Goal: Task Accomplishment & Management: Use online tool/utility

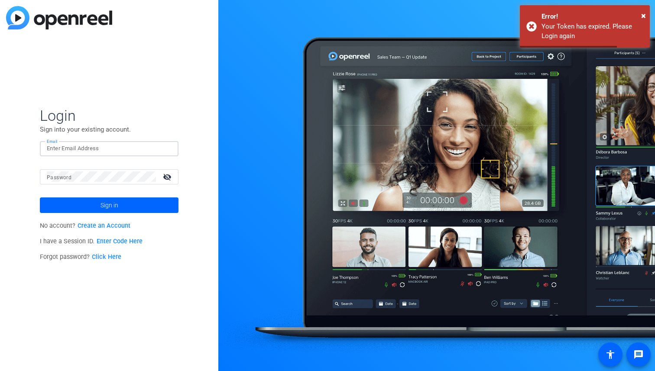
click at [83, 151] on input "Email" at bounding box center [109, 148] width 125 height 10
click at [68, 150] on input "Email" at bounding box center [109, 148] width 125 height 10
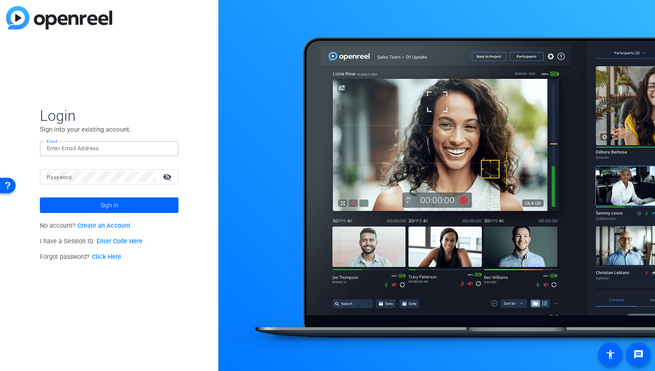
paste input "scottdavidstewart@arizonalawgroup.com"
paste input "webmaster"
type input "webmaster@arizonalawgroup.com"
click at [40, 198] on button "Sign in" at bounding box center [109, 206] width 139 height 16
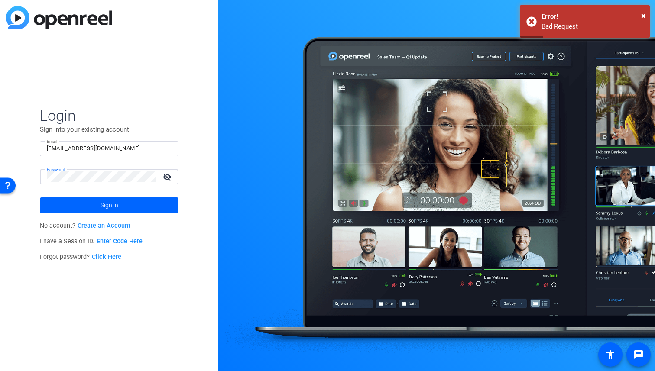
click at [40, 198] on button "Sign in" at bounding box center [109, 206] width 139 height 16
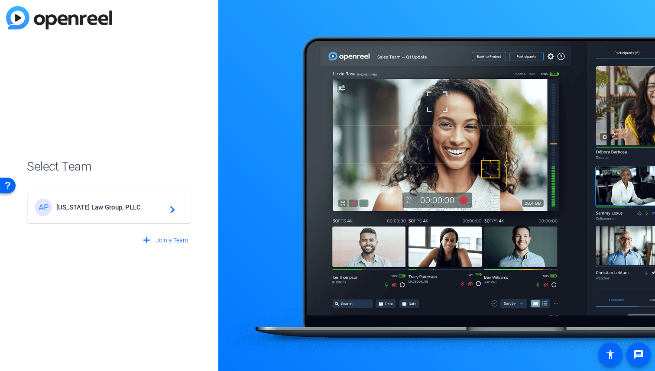
click at [110, 211] on span "Arizona Law Group, PLLC" at bounding box center [110, 208] width 108 height 8
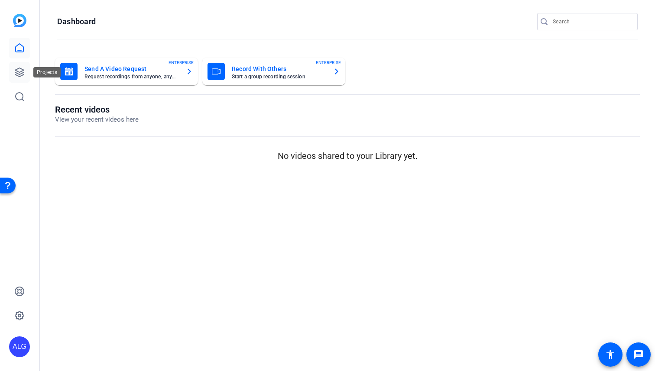
click at [21, 71] on icon at bounding box center [19, 72] width 9 height 9
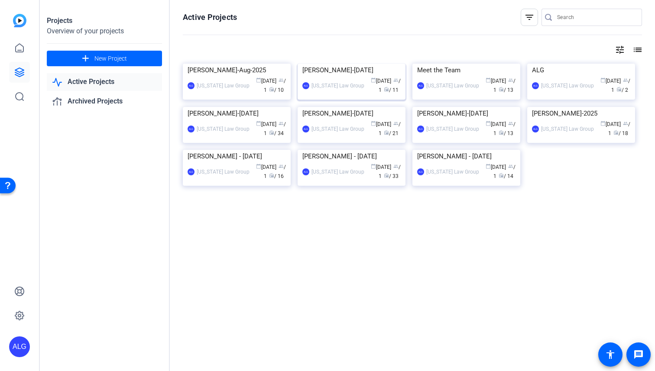
click at [325, 64] on img at bounding box center [352, 64] width 108 height 0
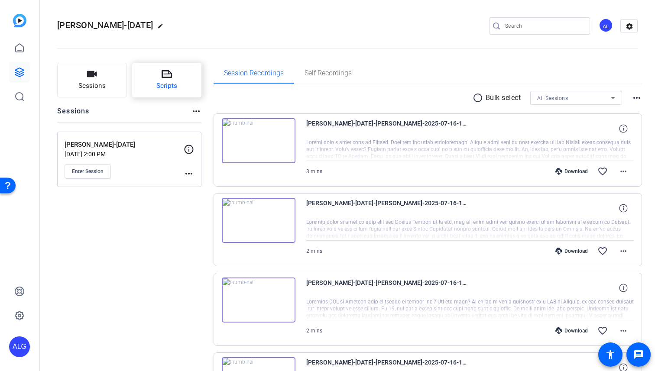
click at [182, 85] on button "Scripts" at bounding box center [167, 80] width 70 height 35
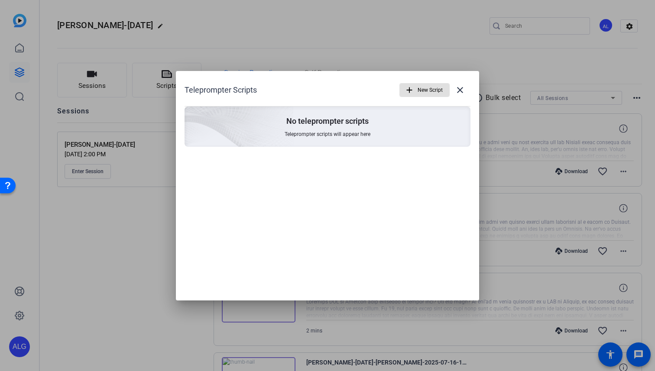
click at [433, 91] on span "New Script" at bounding box center [430, 90] width 25 height 16
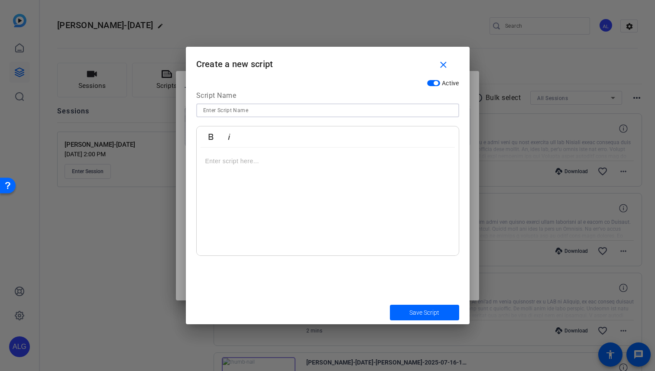
click at [215, 107] on input at bounding box center [327, 110] width 249 height 10
paste input "CRYT01-ATTORNEY"
type input "CRYT01-ATTORNEY"
click at [244, 179] on div at bounding box center [328, 202] width 262 height 108
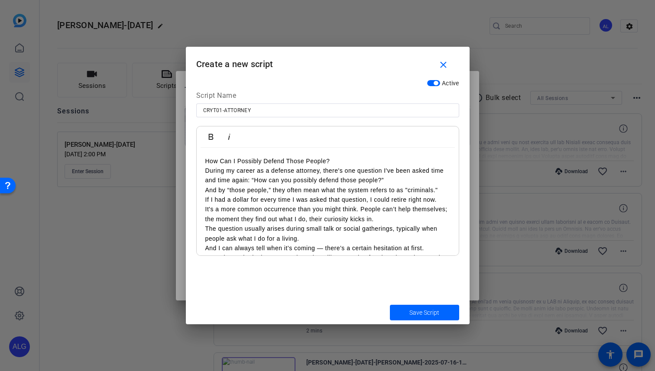
click at [336, 156] on p "How Can I Possibly Defend Those People?" at bounding box center [327, 161] width 245 height 10
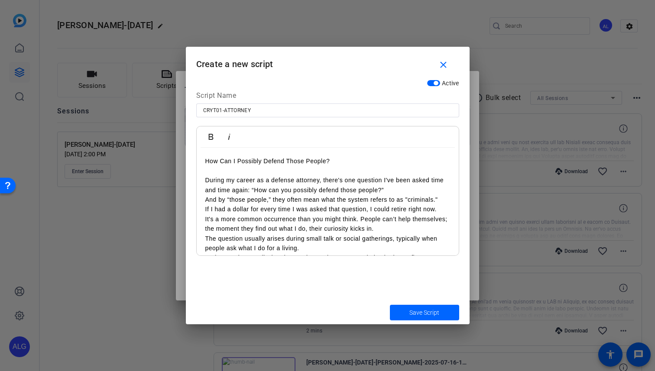
click at [401, 190] on p "During my career as a defense attorney, there's one question I've been asked ti…" at bounding box center [327, 186] width 245 height 20
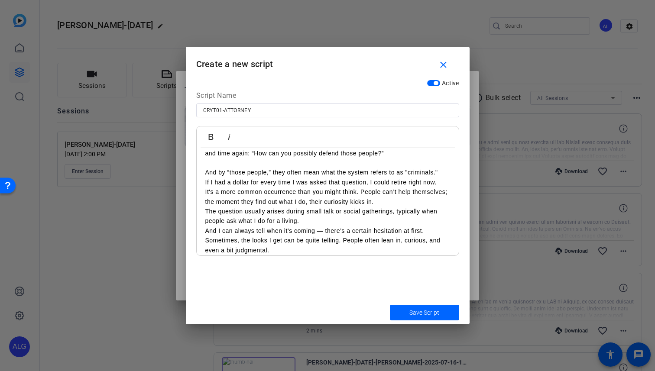
scroll to position [46, 0]
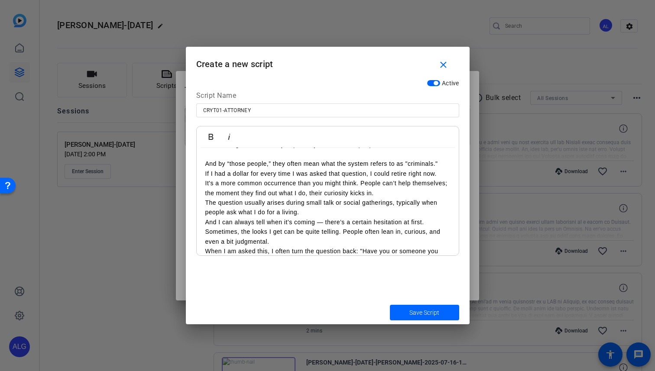
click at [393, 194] on p "It's a more common occurrence than you might think. People can’t help themselve…" at bounding box center [327, 189] width 245 height 20
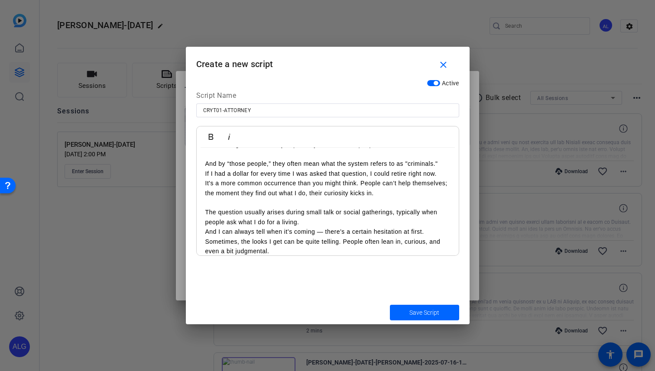
click at [313, 223] on p "The question usually arises during small talk or social gatherings, typically w…" at bounding box center [327, 218] width 245 height 20
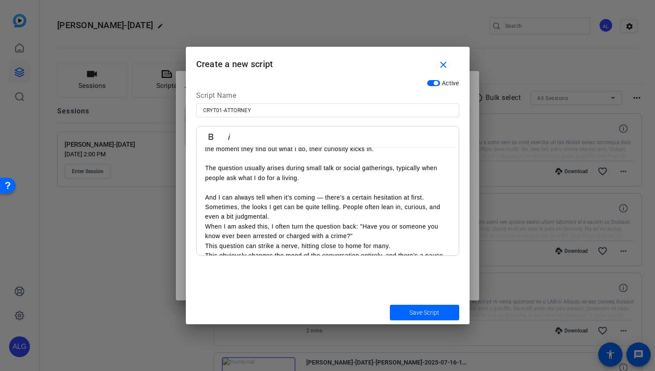
scroll to position [96, 0]
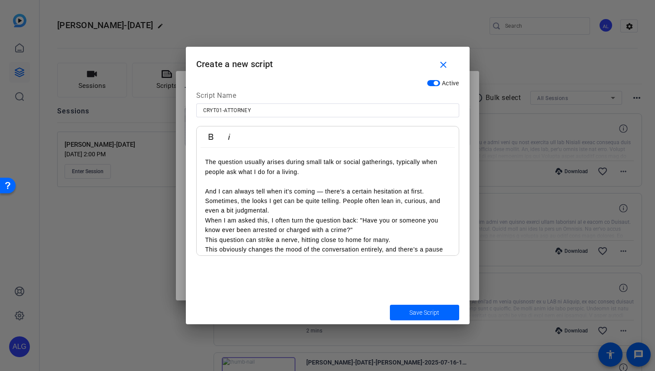
click at [286, 211] on p "And I can always tell when it’s coming — there’s a certain hesitation at first.…" at bounding box center [327, 201] width 245 height 29
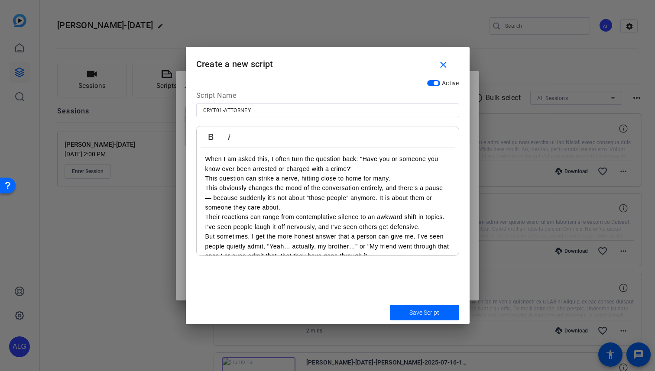
scroll to position [168, 0]
click at [358, 165] on p "When I am asked this, I often turn the question back: "Have you or someone you …" at bounding box center [327, 163] width 245 height 20
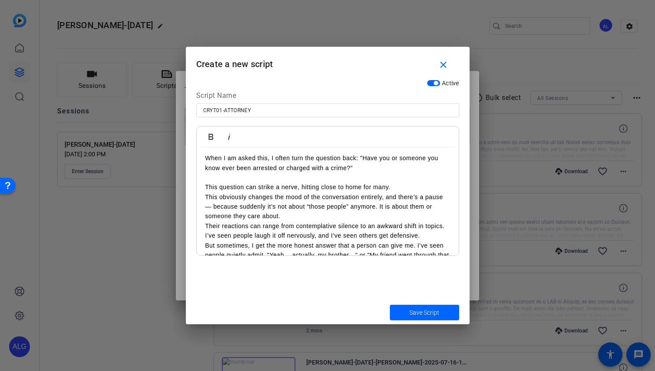
click at [402, 187] on p "This question can strike a nerve, hitting close to home for many." at bounding box center [327, 187] width 245 height 10
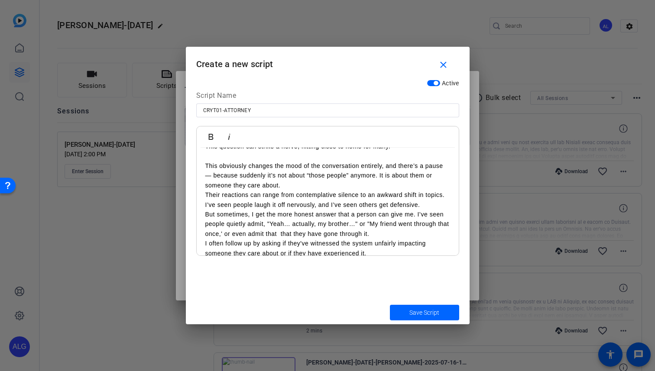
scroll to position [215, 0]
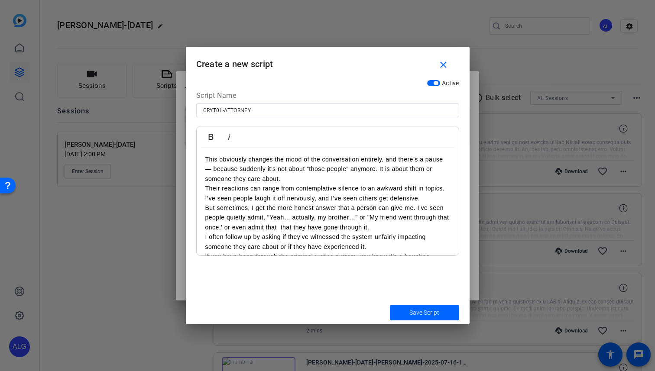
click at [298, 180] on p "This obviously changes the mood of the conversation entirely, and there’s a pau…" at bounding box center [327, 169] width 245 height 29
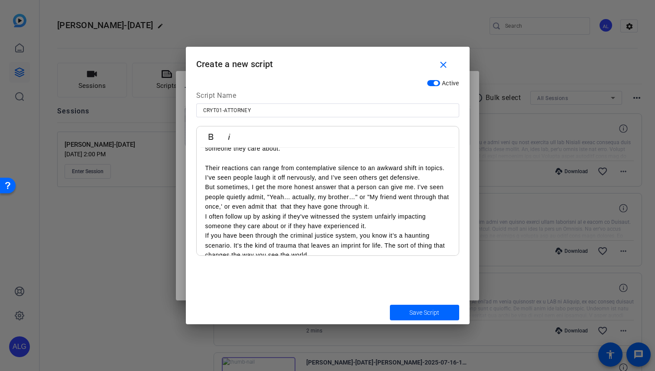
scroll to position [247, 0]
click at [427, 176] on p "Their reactions can range from contemplative silence to an awkward shift in top…" at bounding box center [327, 172] width 245 height 20
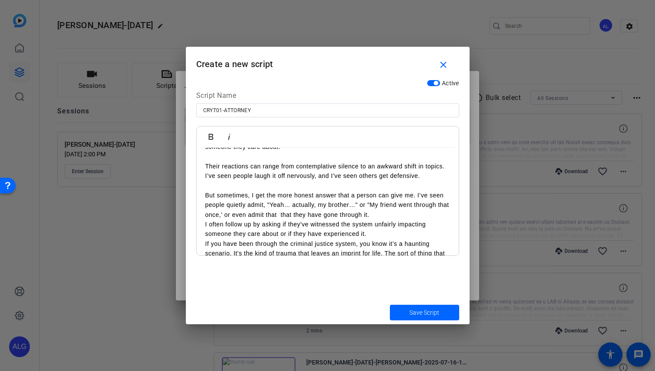
click at [377, 213] on p "But sometimes, I get the more honest answer that a person can give me. I’ve see…" at bounding box center [327, 205] width 245 height 29
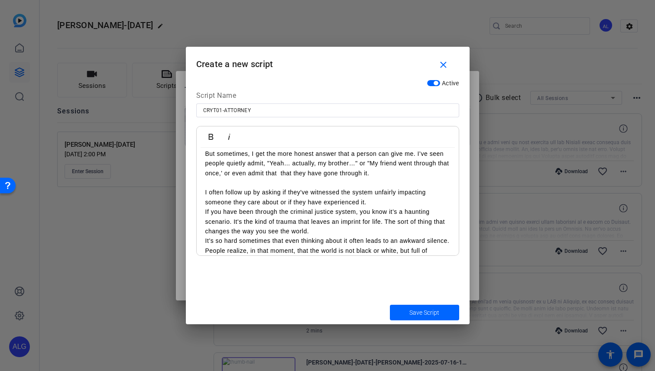
scroll to position [295, 0]
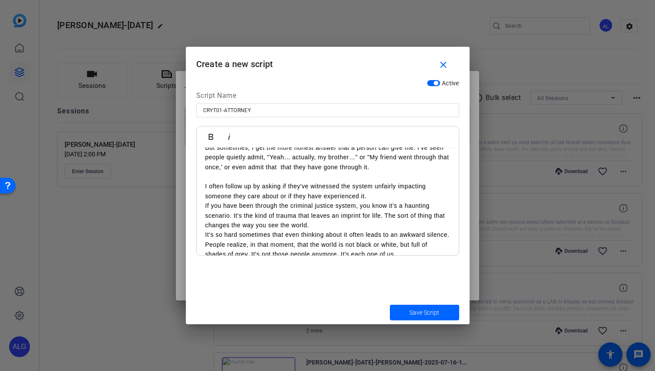
click at [385, 190] on p "I often follow up by asking if they've witnessed the system unfairly impacting …" at bounding box center [327, 192] width 245 height 20
click at [383, 192] on p "I often follow up by asking if they've witnessed the system unfairly impacting …" at bounding box center [327, 192] width 245 height 20
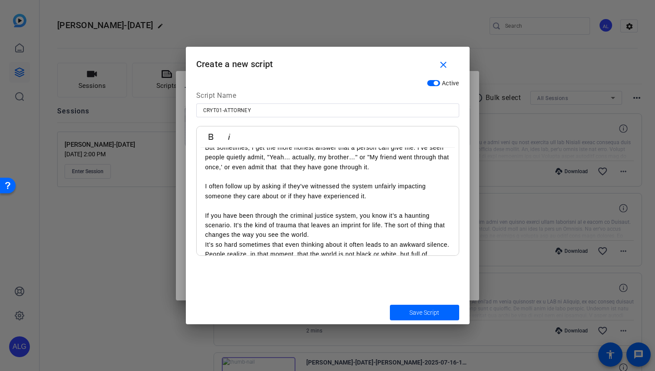
click at [343, 237] on p "If you have been through the criminal justice system, you know it’s a haunting …" at bounding box center [327, 225] width 245 height 29
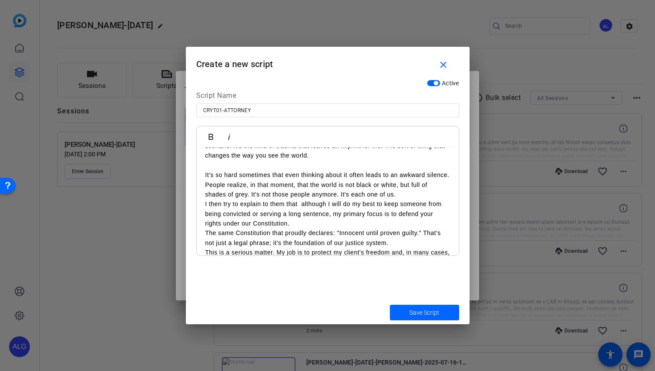
scroll to position [378, 0]
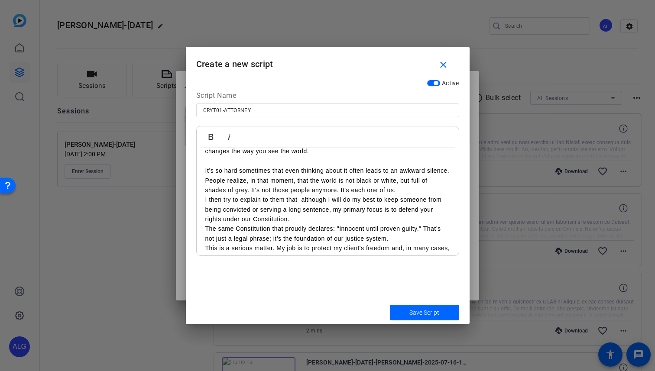
click at [282, 176] on p "It’s so hard sometimes that even thinking about it often leads to an awkward si…" at bounding box center [327, 171] width 245 height 10
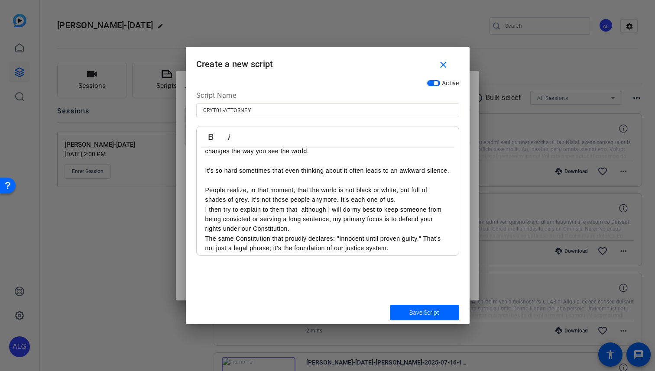
click at [399, 205] on p "People realize, in that moment, that the world is not black or white, but full …" at bounding box center [327, 196] width 245 height 20
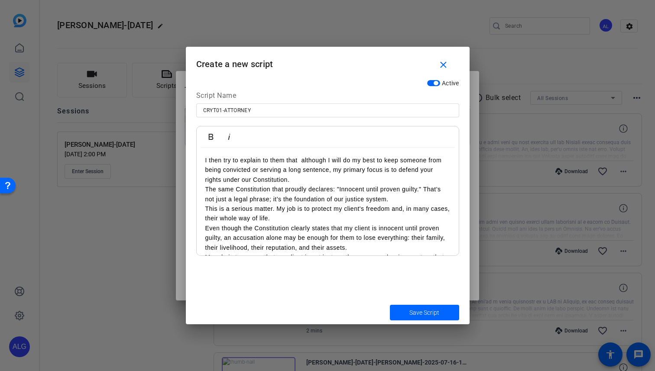
scroll to position [443, 0]
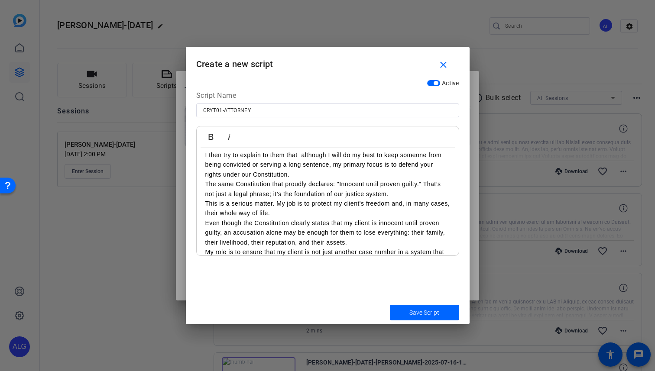
click at [304, 179] on p "I then try to explain to them that although I will do my best to keep someone f…" at bounding box center [327, 164] width 245 height 29
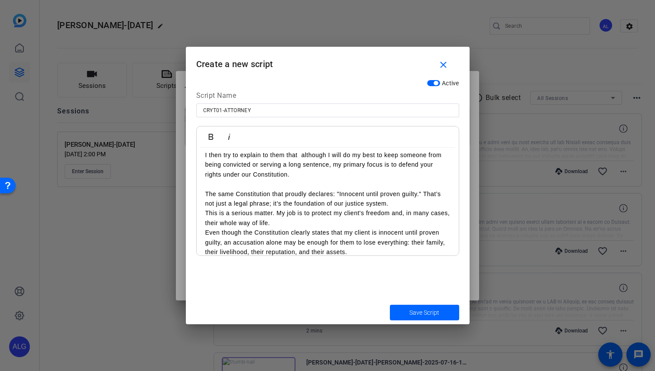
click at [288, 228] on p "This is a serious matter. My job is to protect my client's freedom and, in many…" at bounding box center [327, 218] width 245 height 20
click at [400, 209] on p "The same Constitution that proudly declares: "Innocent until proven guilty." Th…" at bounding box center [327, 199] width 245 height 20
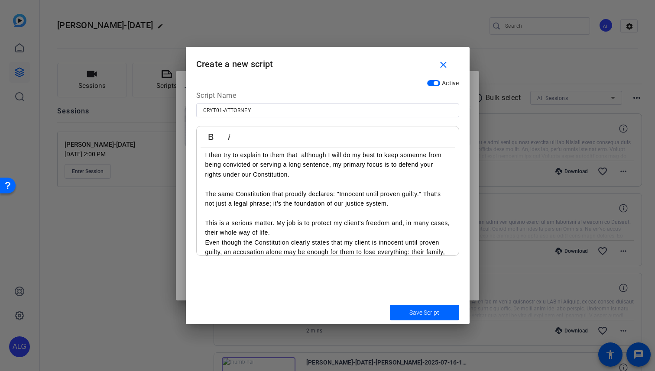
click at [308, 238] on p "This is a serious matter. My job is to protect my client's freedom and, in many…" at bounding box center [327, 228] width 245 height 20
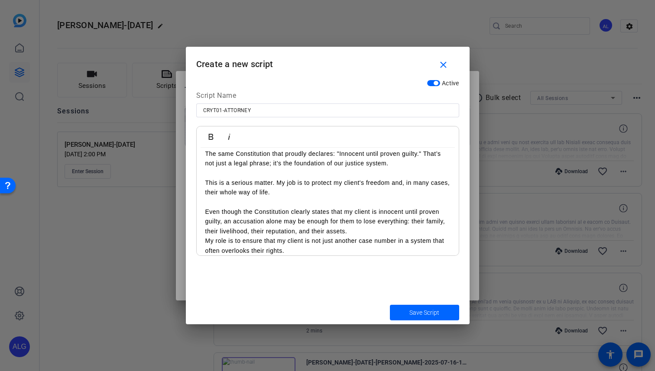
scroll to position [488, 0]
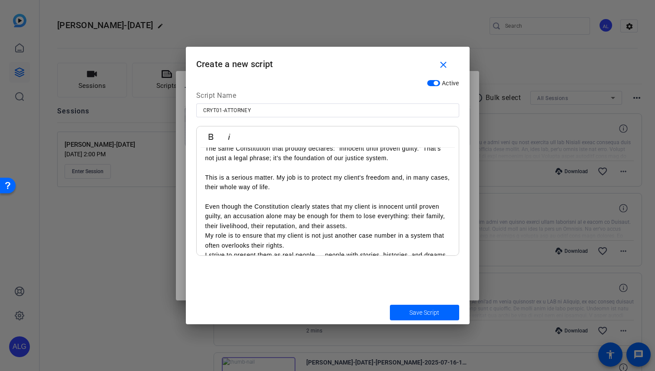
click at [353, 231] on p "Even though the Constitution clearly states that my client is innocent until pr…" at bounding box center [327, 216] width 245 height 29
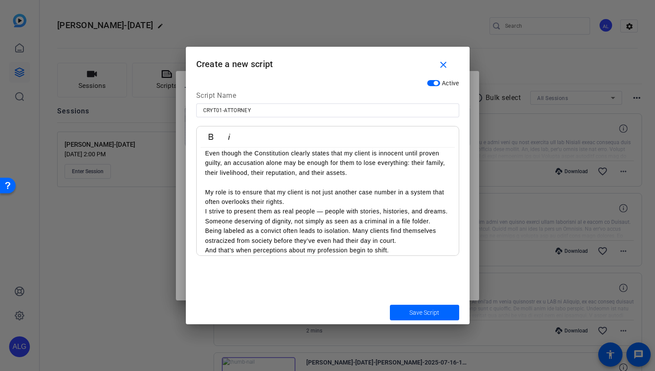
scroll to position [566, 0]
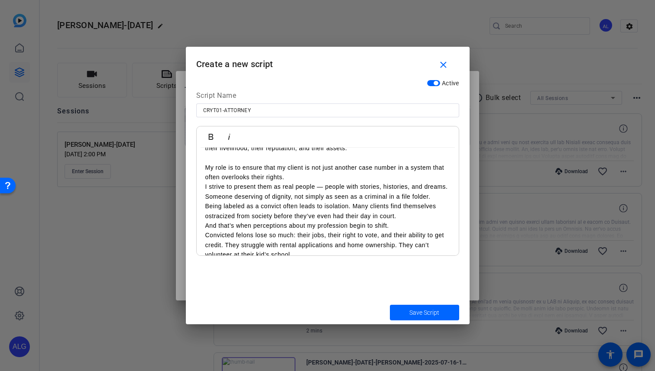
click at [298, 182] on p "My role is to ensure that my client is not just another case number in a system…" at bounding box center [327, 173] width 245 height 20
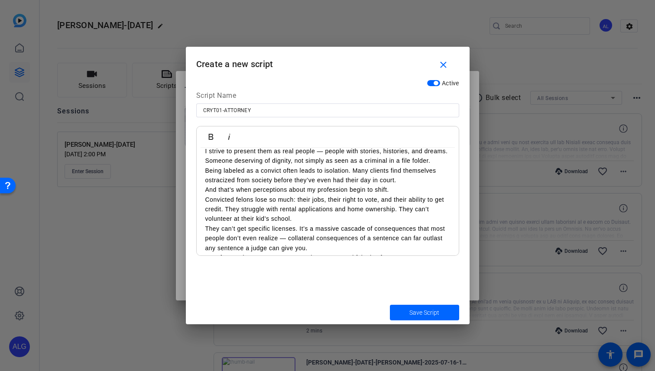
scroll to position [614, 0]
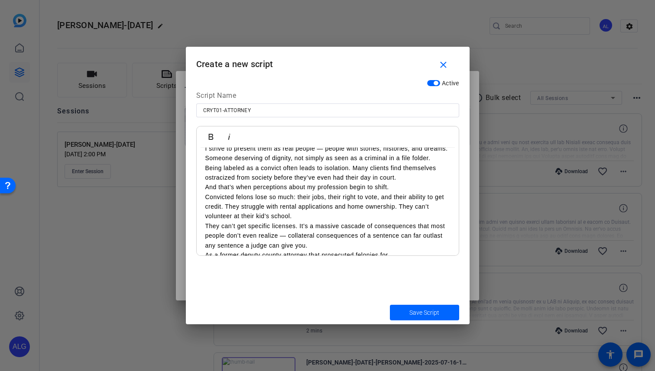
click at [404, 183] on p "Being labeled as a convict often leads to isolation. Many clients find themselv…" at bounding box center [327, 173] width 245 height 20
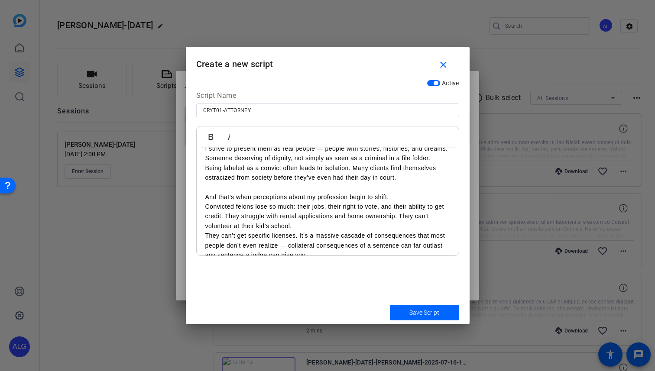
click at [400, 202] on p "And that’s when perceptions about my profession begin to shift." at bounding box center [327, 197] width 245 height 10
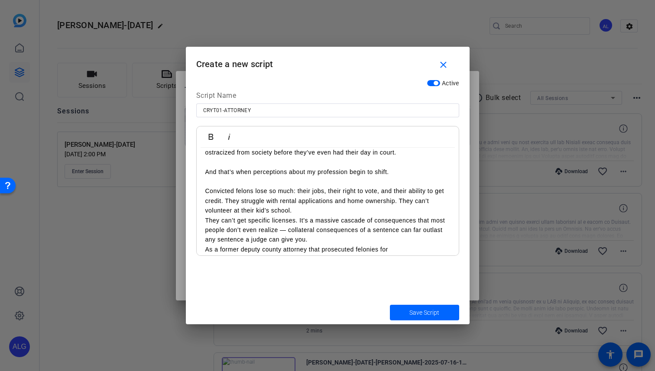
scroll to position [645, 0]
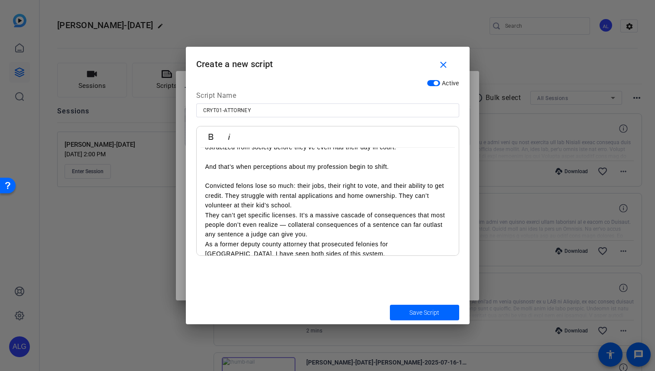
click at [319, 210] on p "Convicted felons lose so much: their jobs, their right to vote, and their abili…" at bounding box center [327, 195] width 245 height 29
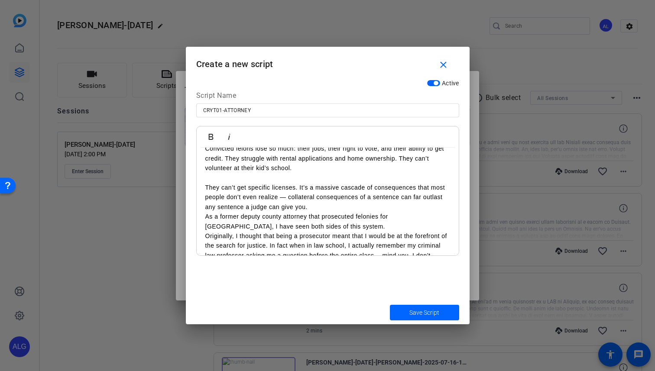
scroll to position [683, 0]
click at [326, 211] on p "They can’t get specific licenses. It’s a massive cascade of consequences that m…" at bounding box center [327, 196] width 245 height 29
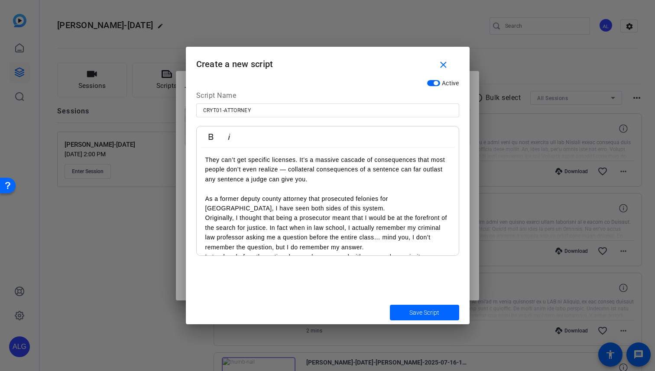
scroll to position [711, 0]
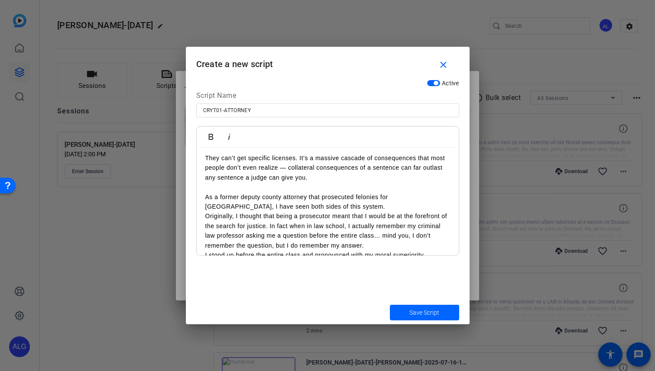
click at [332, 212] on p "As a former deputy county attorney that prosecuted felonies for [GEOGRAPHIC_DAT…" at bounding box center [327, 202] width 245 height 20
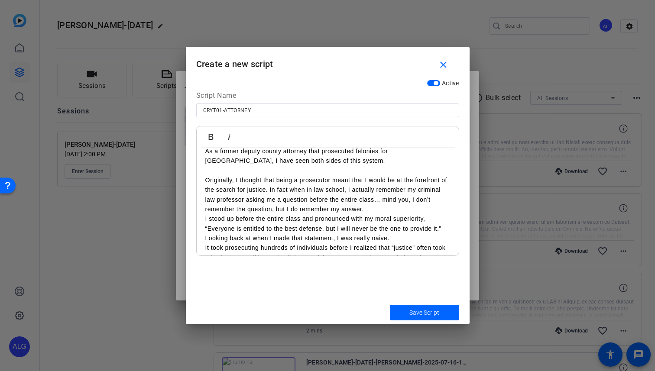
scroll to position [758, 0]
click at [380, 214] on p "Originally, I thought that being a prosecutor meant that I would be at the fore…" at bounding box center [327, 194] width 245 height 39
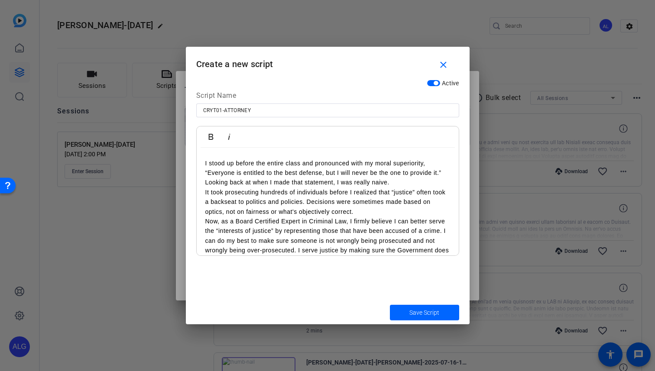
scroll to position [825, 0]
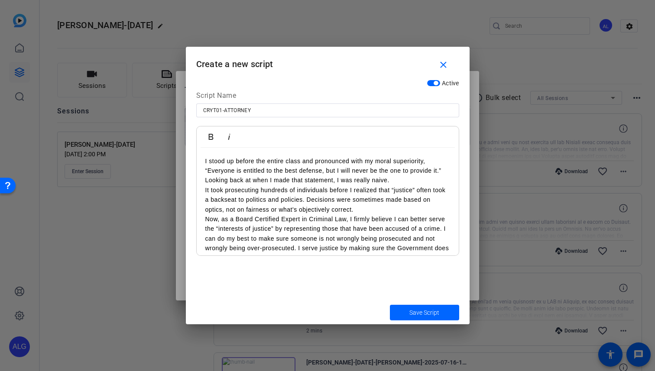
click at [398, 185] on p "Looking back at when I made that statement, I was really naive." at bounding box center [327, 181] width 245 height 10
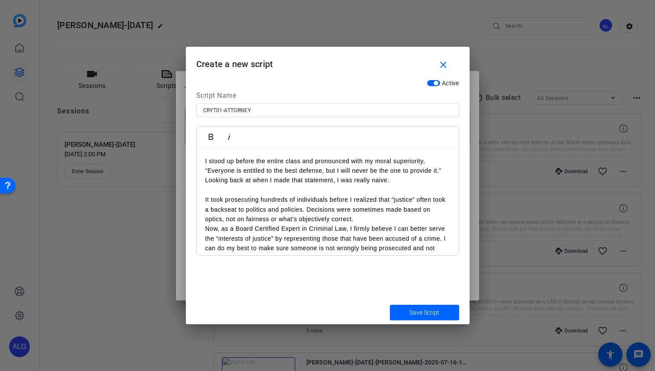
click at [372, 224] on p "It took prosecuting hundreds of individuals before I realized that “justice” of…" at bounding box center [327, 209] width 245 height 29
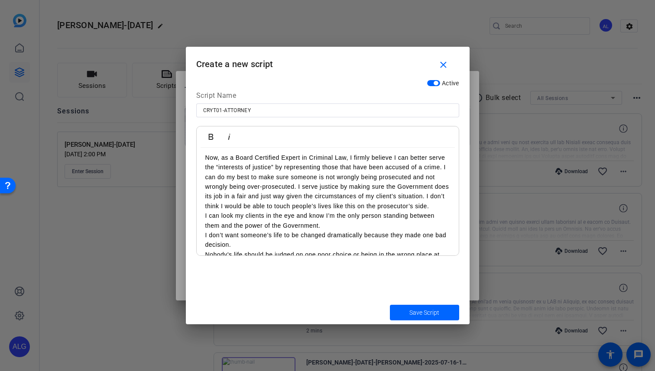
scroll to position [910, 0]
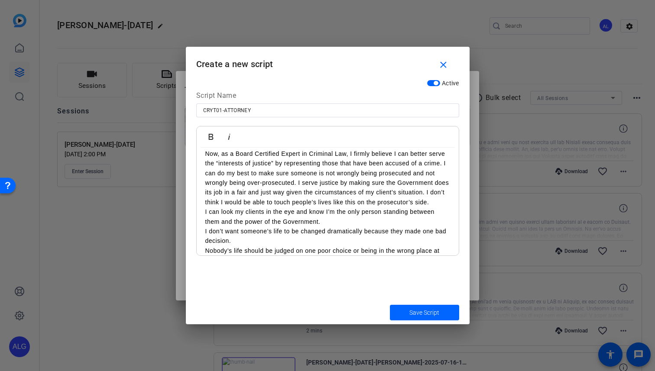
click at [431, 207] on p "Now, as a Board Certified Expert in Criminal Law, I firmly believe I can better…" at bounding box center [327, 178] width 245 height 58
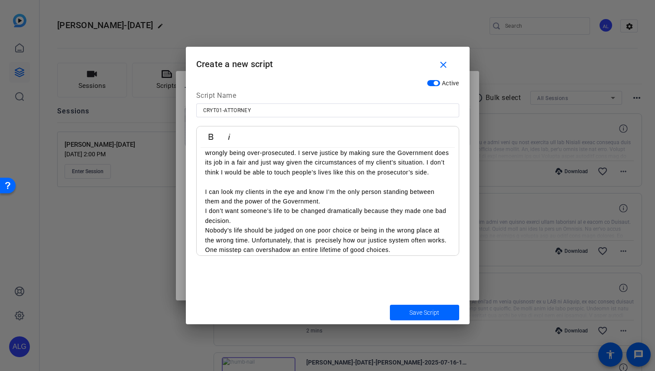
scroll to position [942, 0]
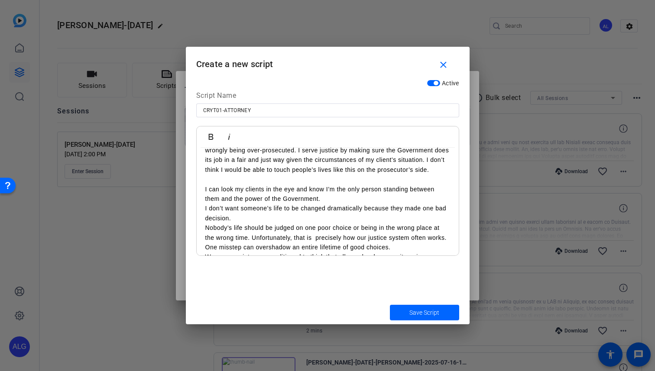
click at [334, 204] on p "I can look my clients in the eye and know I’m the only person standing between …" at bounding box center [327, 195] width 245 height 20
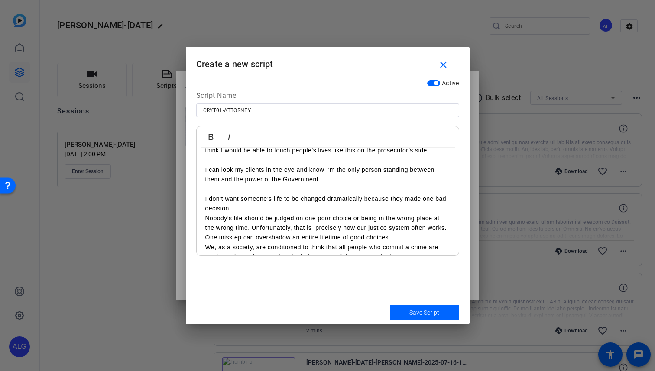
scroll to position [965, 0]
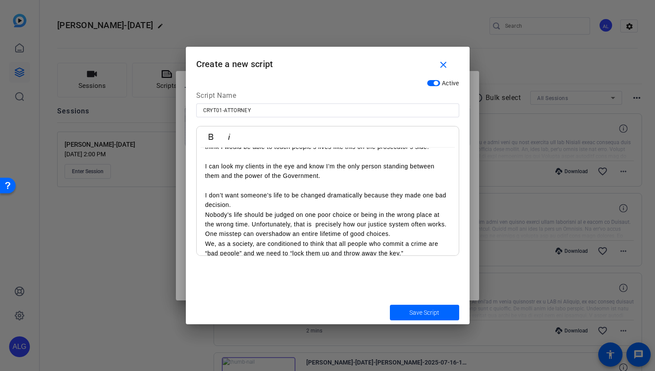
click at [318, 210] on p "I don’t want someone’s life to be changed dramatically because they made one ba…" at bounding box center [327, 201] width 245 height 20
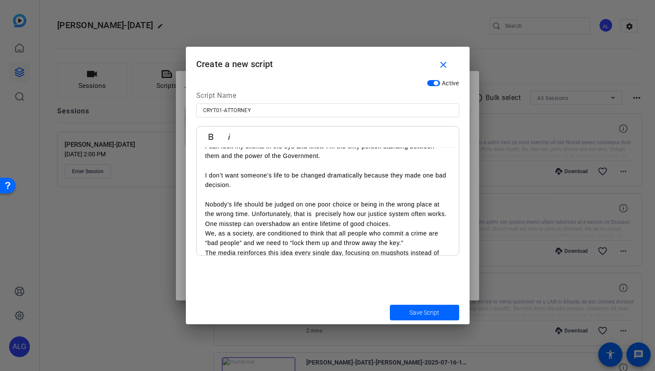
scroll to position [995, 0]
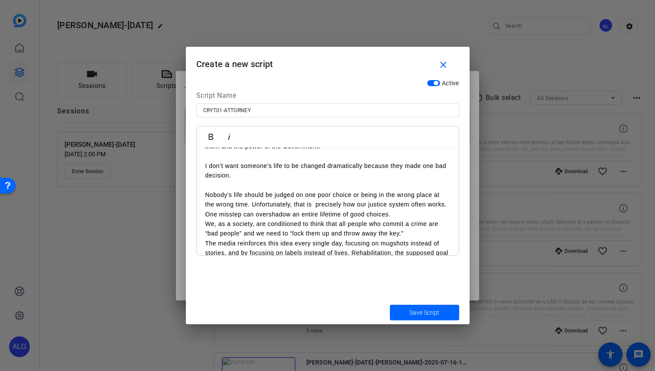
click at [401, 219] on p "Nobody’s life should be judged on one poor choice or being in the wrong place a…" at bounding box center [327, 204] width 245 height 29
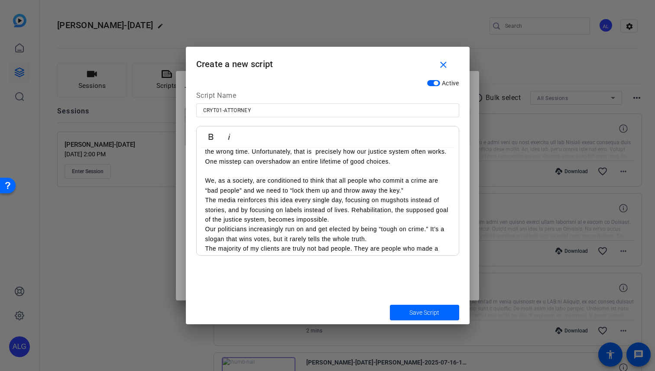
scroll to position [1050, 0]
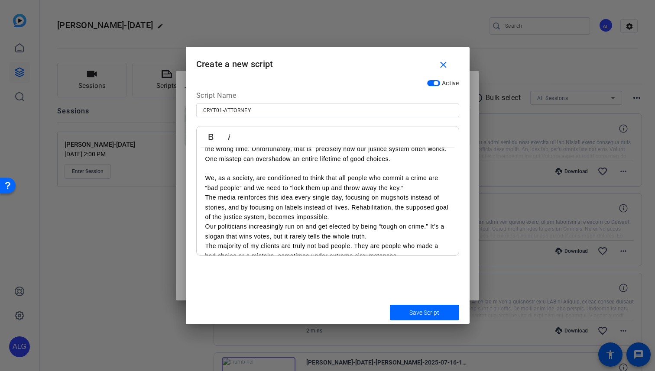
click at [417, 192] on p "We, as a society, are conditioned to think that all people who commit a crime a…" at bounding box center [327, 183] width 245 height 20
click at [414, 193] on p "We, as a society, are conditioned to think that all people who commit a crime a…" at bounding box center [327, 183] width 245 height 20
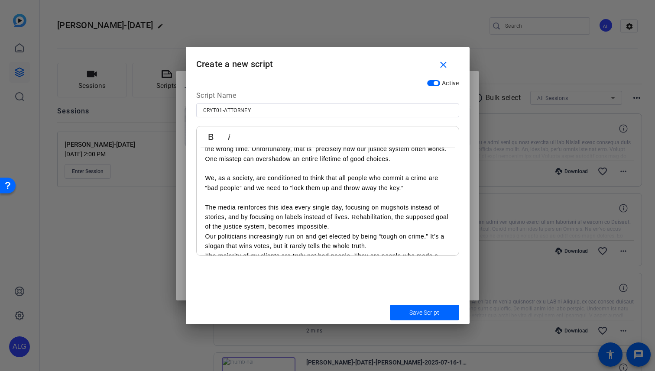
scroll to position [1070, 0]
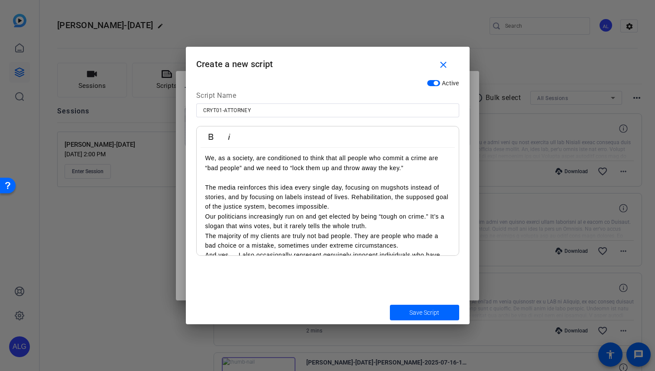
click at [342, 212] on p "The media reinforces this idea every single day, focusing on mugshots instead o…" at bounding box center [327, 197] width 245 height 29
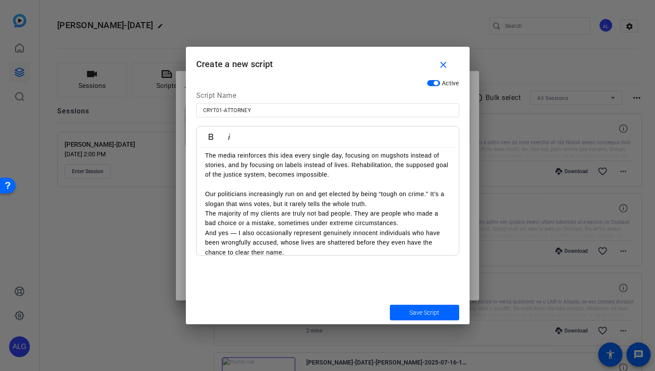
scroll to position [1107, 0]
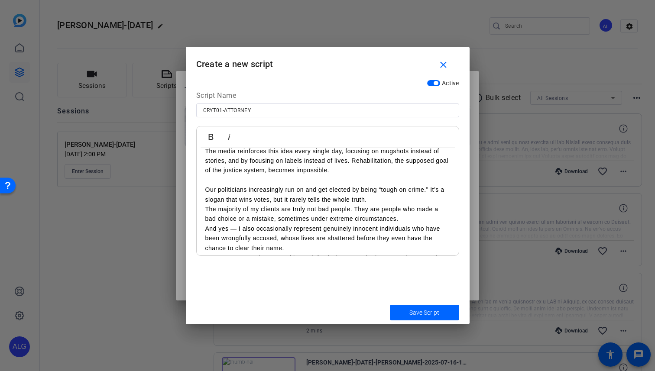
click at [384, 205] on p "Our politicians increasingly run on and get elected by being “tough on crime.” …" at bounding box center [327, 195] width 245 height 20
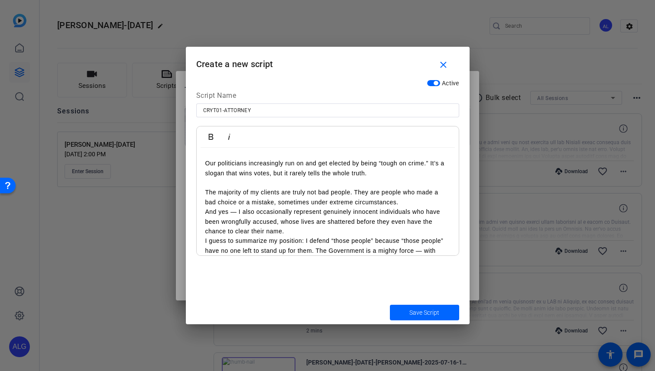
scroll to position [1143, 0]
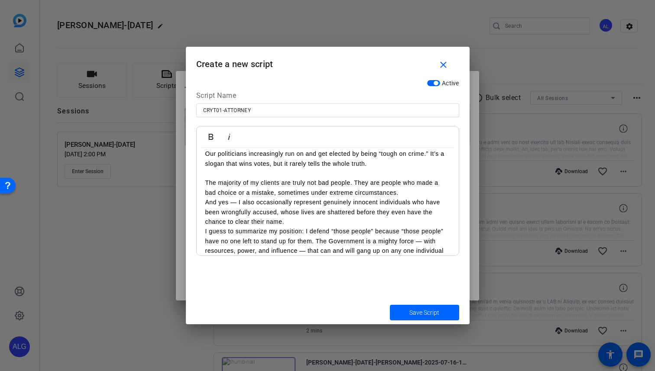
click at [418, 198] on p "The majority of my clients are truly not bad people. They are people who made a…" at bounding box center [327, 188] width 245 height 20
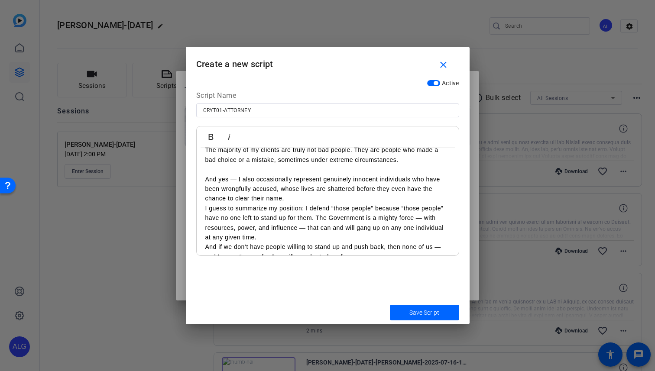
scroll to position [1179, 0]
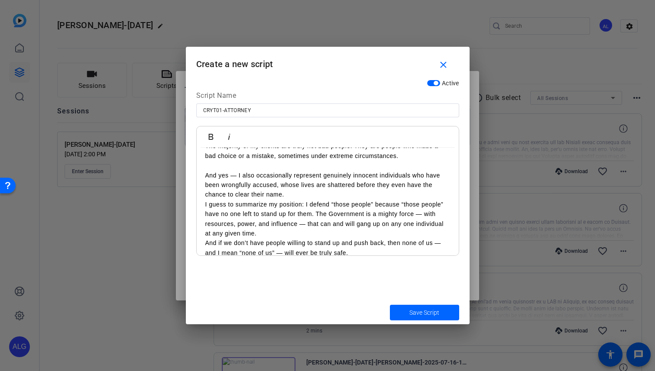
click at [309, 200] on p "And yes — I also occasionally represent genuinely innocent individuals who have…" at bounding box center [327, 185] width 245 height 29
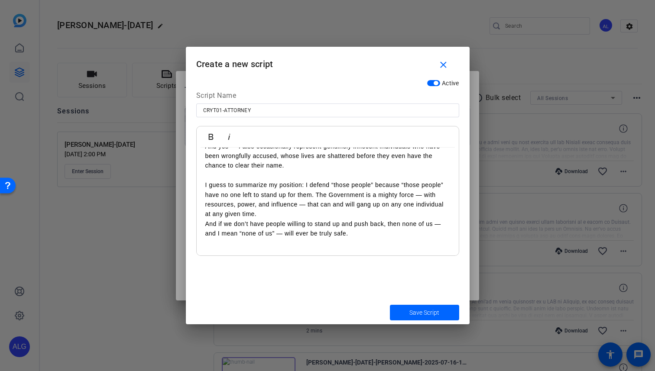
scroll to position [1212, 0]
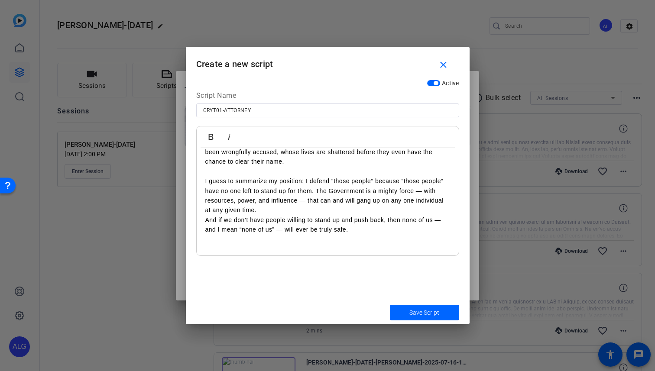
click at [266, 215] on p "I guess to summarize my position: I defend “those people” because “those people…" at bounding box center [327, 195] width 245 height 39
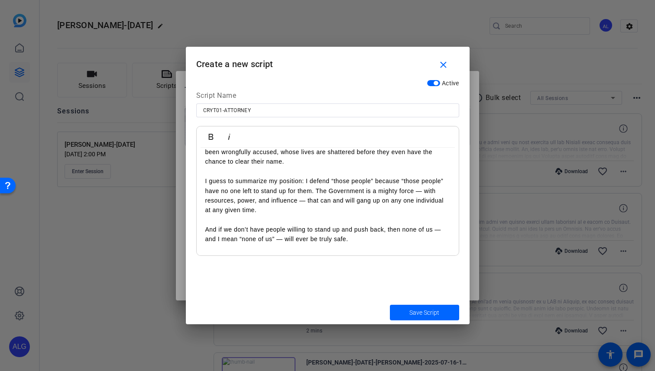
scroll to position [1239, 0]
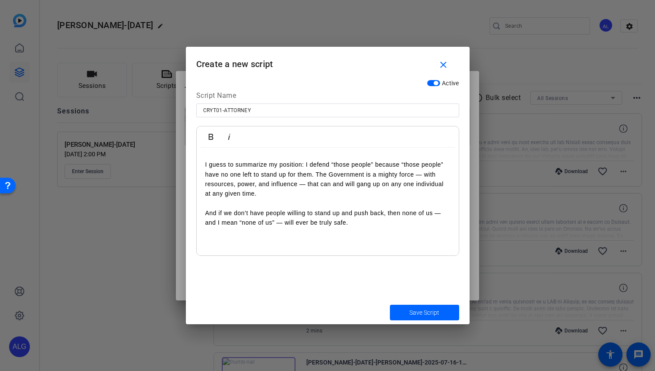
click at [259, 107] on input "CRYT01-ATTORNEY" at bounding box center [327, 110] width 249 height 10
click at [415, 314] on span "Save Script" at bounding box center [425, 313] width 30 height 9
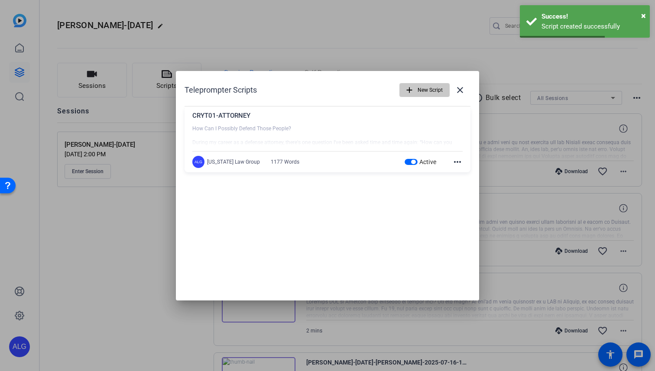
click at [415, 91] on span "button" at bounding box center [424, 90] width 49 height 21
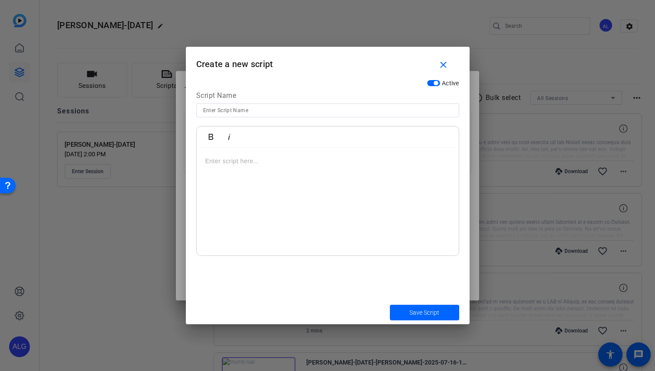
click at [242, 166] on p at bounding box center [327, 161] width 245 height 10
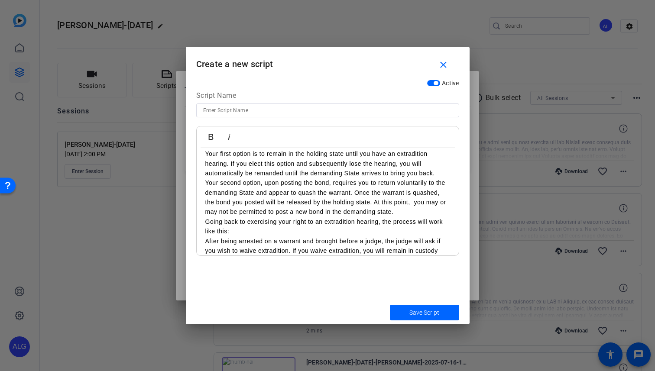
scroll to position [0, 0]
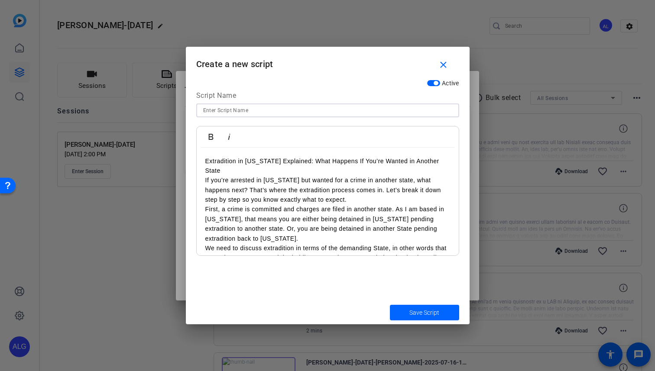
click at [248, 111] on input at bounding box center [327, 110] width 249 height 10
paste input "CRYT02-EXTRADITION"
type input "CRYT02-EXTRADITION"
click at [335, 187] on p "If you’re arrested in [US_STATE] but wanted for a crime in another state, what …" at bounding box center [327, 190] width 245 height 29
click at [445, 160] on p "Extradition in [US_STATE] Explained: What Happens If You’re Wanted in Another S…" at bounding box center [327, 166] width 245 height 20
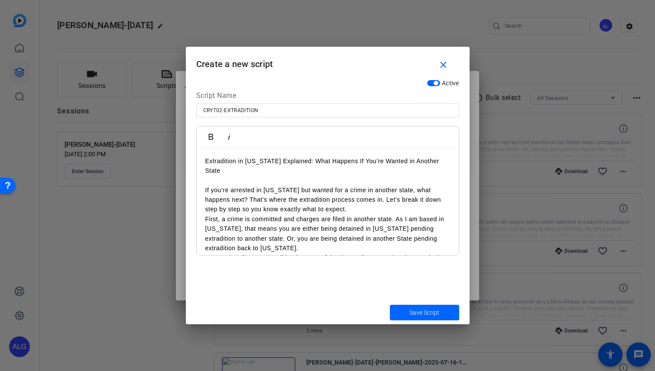
click at [333, 199] on p "If you’re arrested in [US_STATE] but wanted for a crime in another state, what …" at bounding box center [327, 200] width 245 height 29
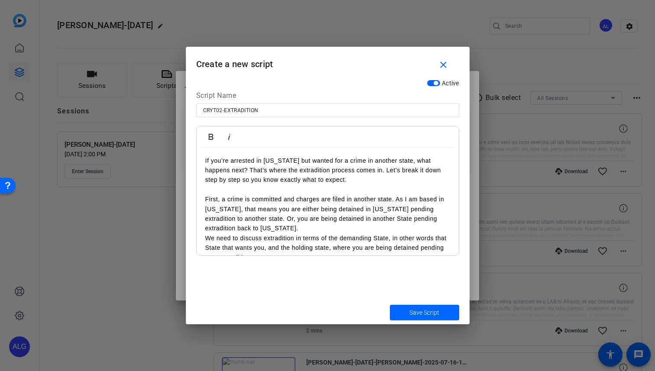
scroll to position [35, 0]
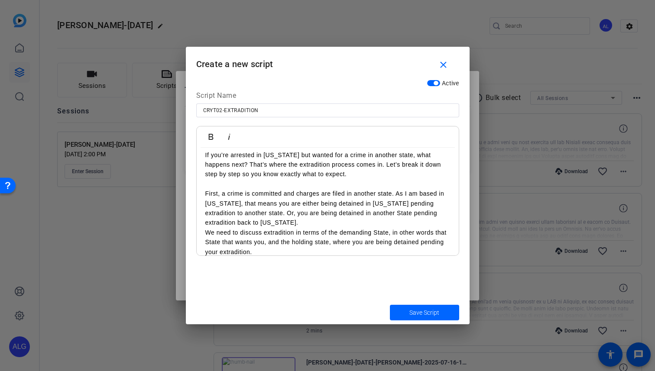
click at [280, 216] on p "First, a crime is committed and charges are filed in another state. As I am bas…" at bounding box center [327, 208] width 245 height 39
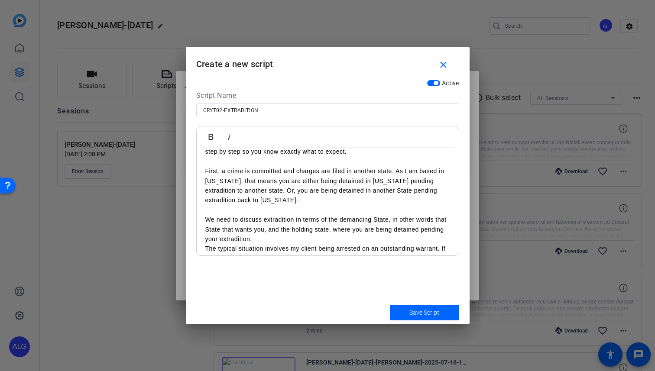
scroll to position [59, 0]
click at [254, 228] on p "We need to discuss extradition in terms of the demanding State, in other words …" at bounding box center [327, 228] width 245 height 29
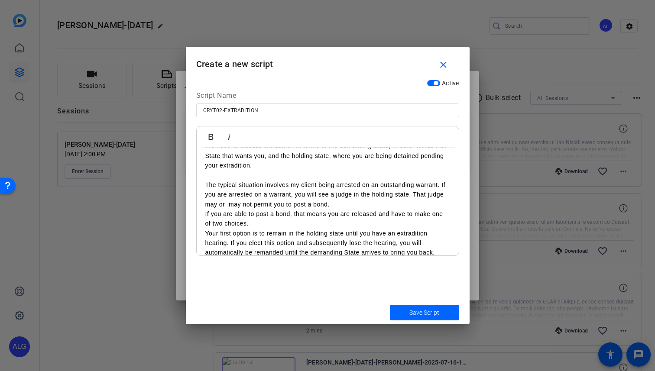
scroll to position [133, 0]
click at [338, 194] on p "The typical situation involves my client being arrested on an outstanding warra…" at bounding box center [327, 193] width 245 height 29
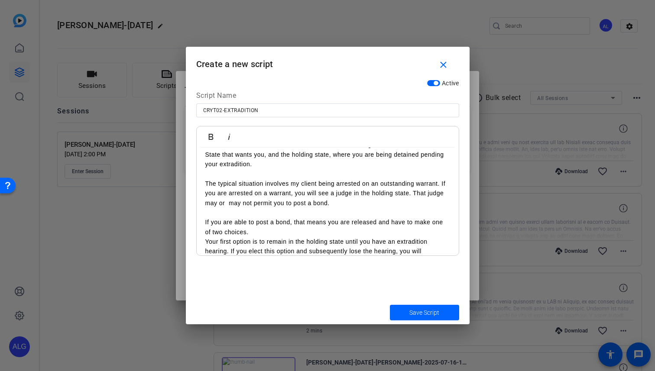
click at [295, 220] on p "If you are able to post a bond, that means you are released and have to make on…" at bounding box center [327, 228] width 245 height 20
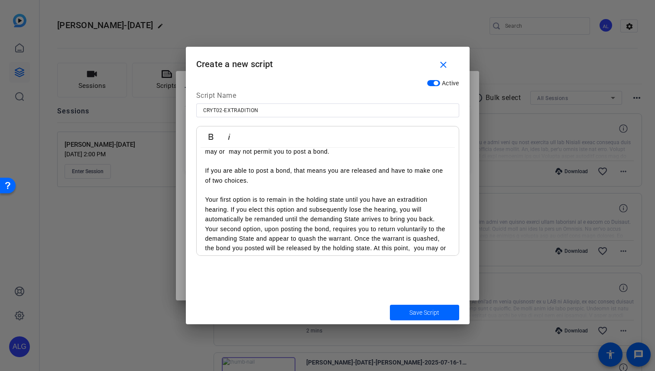
scroll to position [186, 0]
click at [438, 208] on p "Your first option is to remain in the holding state until you have an extraditi…" at bounding box center [327, 208] width 245 height 29
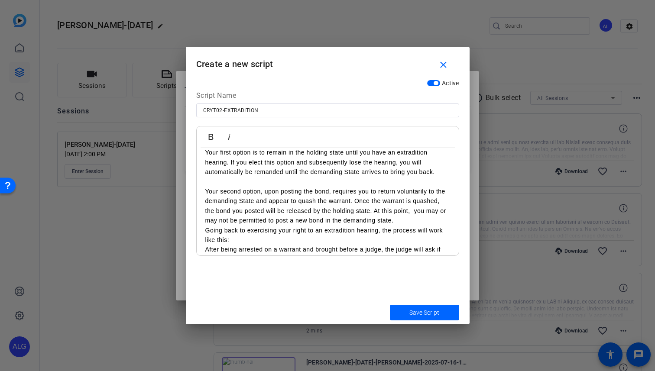
scroll to position [238, 0]
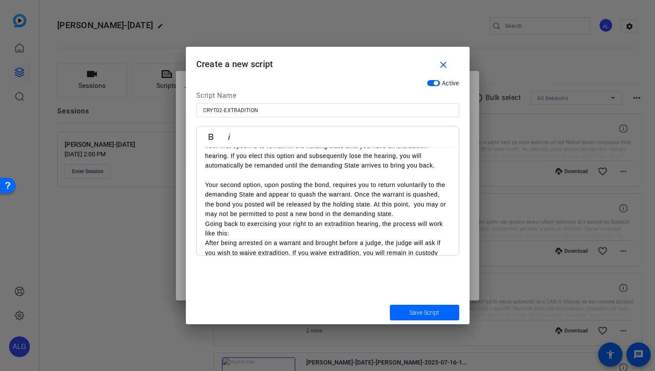
click at [401, 205] on p "Your second option, upon posting the bond, requires you to return voluntarily t…" at bounding box center [327, 199] width 245 height 39
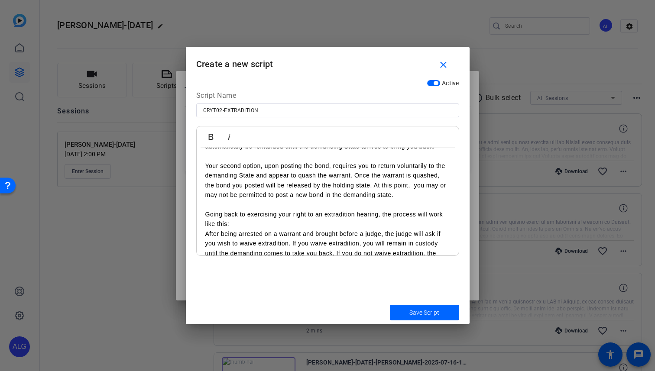
scroll to position [258, 0]
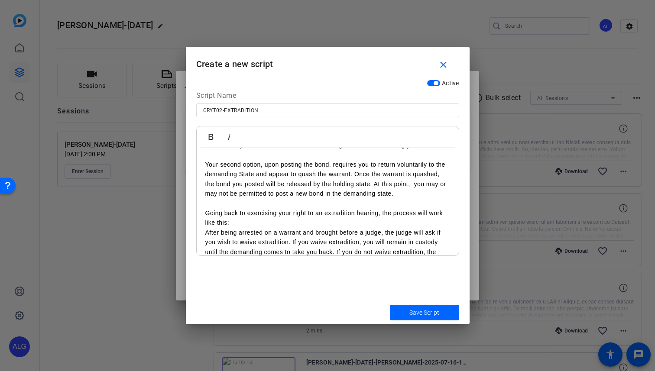
click at [250, 212] on p "Going back to exercising your right to an extradition hearing, the process will…" at bounding box center [327, 218] width 245 height 20
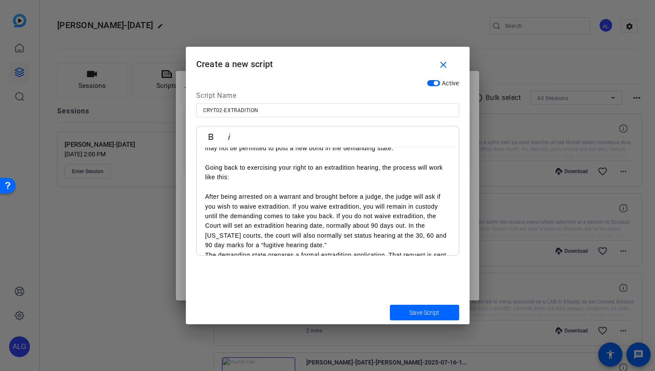
scroll to position [311, 0]
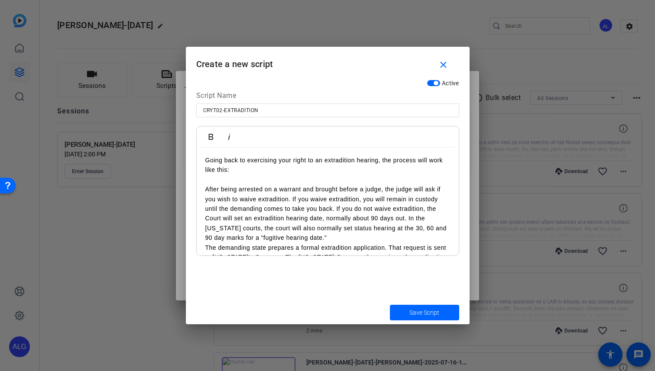
click at [309, 231] on p "After being arrested on a warrant and brought before a judge, the judge will as…" at bounding box center [327, 214] width 245 height 58
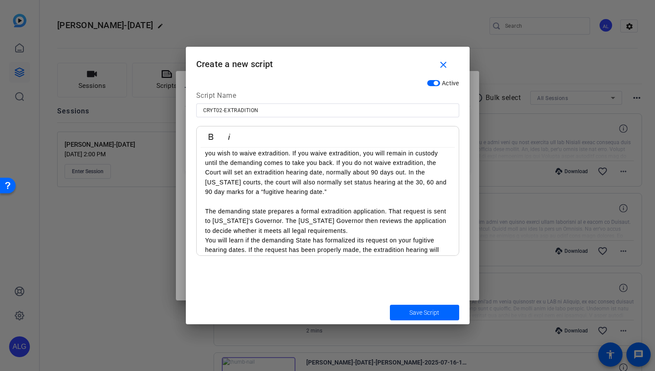
scroll to position [363, 0]
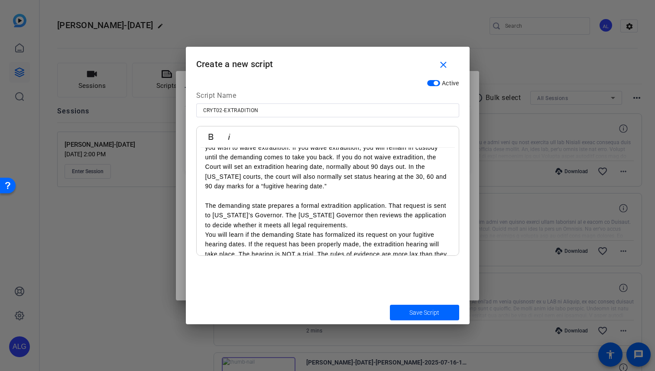
click at [340, 219] on p "The demanding state prepares a formal extradition application. That request is …" at bounding box center [327, 215] width 245 height 29
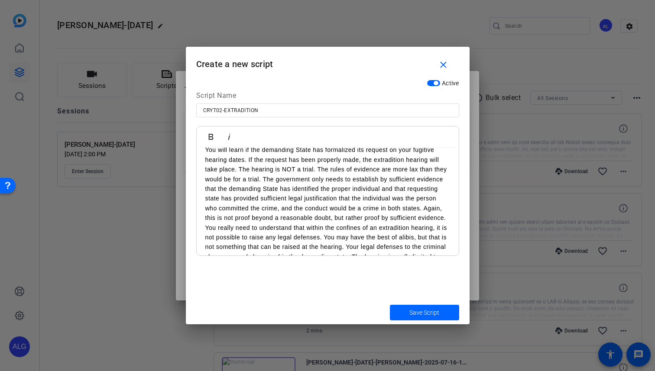
scroll to position [460, 0]
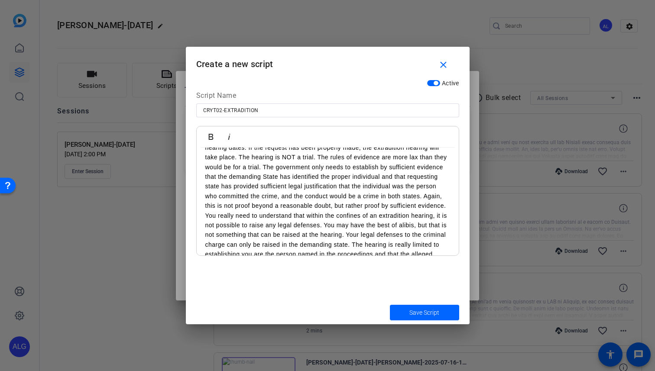
click at [448, 198] on p "You will learn if the demanding State has formalized its request on your fugiti…" at bounding box center [327, 172] width 245 height 78
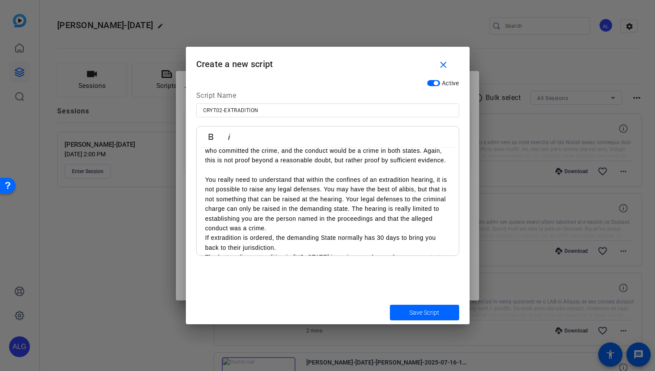
scroll to position [516, 0]
click at [304, 212] on p "You really need to understand that within the confines of an extradition hearin…" at bounding box center [327, 203] width 245 height 58
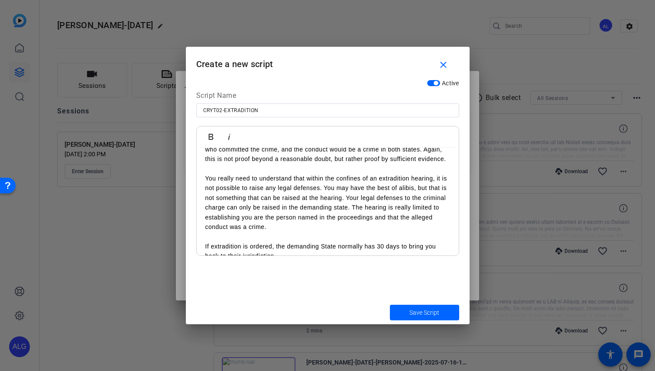
click at [289, 248] on p "If extradition is ordered, the demanding State normally has 30 days to bring yo…" at bounding box center [327, 252] width 245 height 20
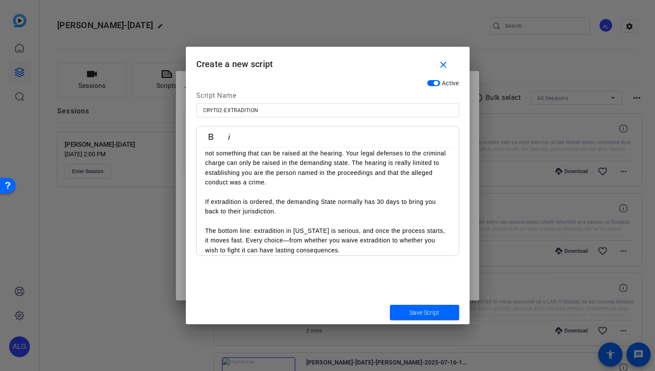
scroll to position [564, 0]
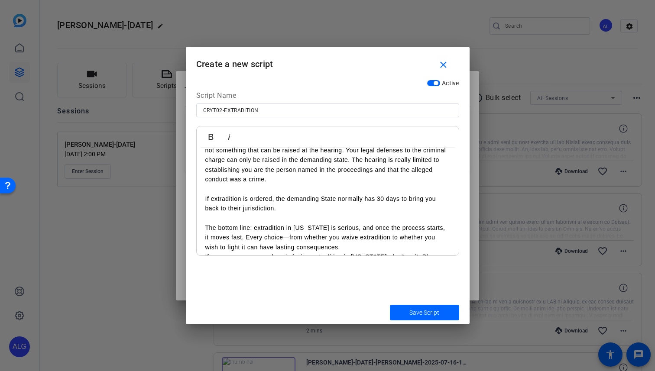
click at [337, 239] on p "The bottom line: extradition in [US_STATE] is serious, and once the process sta…" at bounding box center [327, 237] width 245 height 29
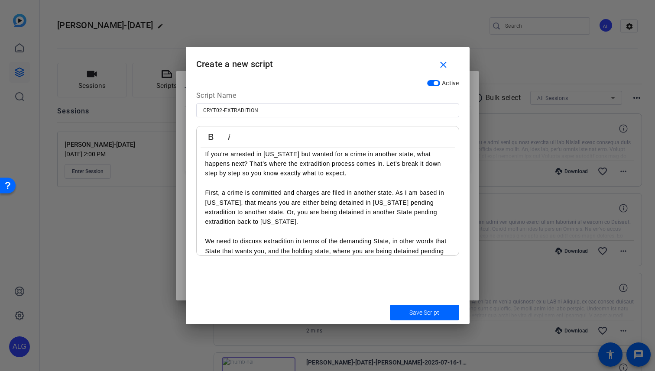
scroll to position [0, 0]
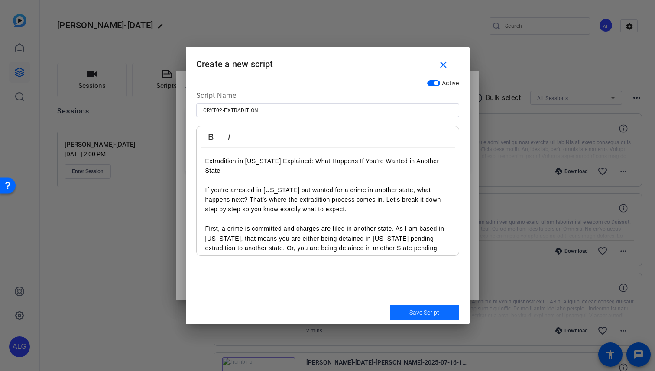
click at [410, 313] on span "Save Script" at bounding box center [425, 313] width 30 height 9
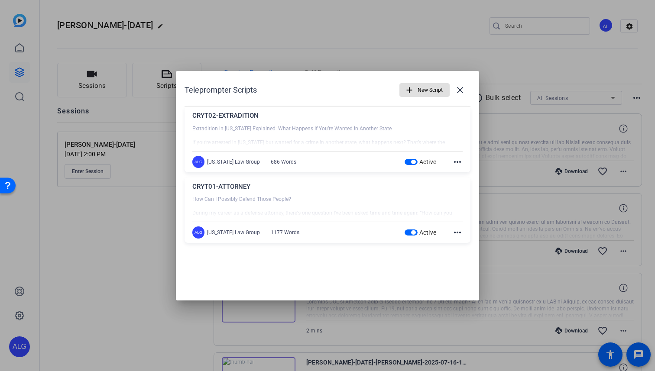
click at [413, 91] on mat-icon "add" at bounding box center [410, 90] width 10 height 10
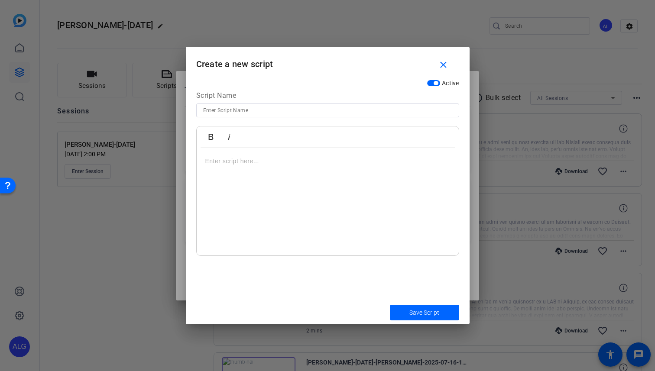
click at [262, 111] on input at bounding box center [327, 110] width 249 height 10
paste input "CR24-DVCHARGES"
type input "CR24-DVCHARGES"
click at [236, 169] on div at bounding box center [328, 202] width 262 height 108
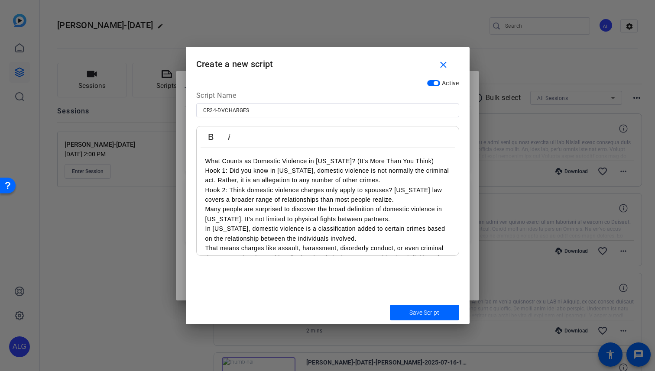
click at [433, 157] on p "What Counts as Domestic Violence in [US_STATE]? (It’s More Than You Think)" at bounding box center [327, 161] width 245 height 10
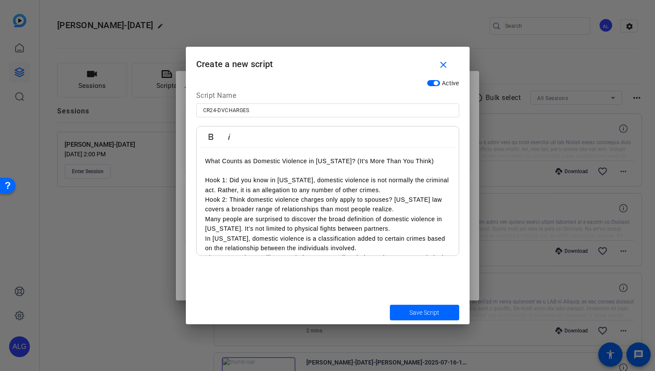
click at [230, 179] on p "Hook 1: Did you know in Arizona, domestic violence is not normally the criminal…" at bounding box center [327, 186] width 245 height 20
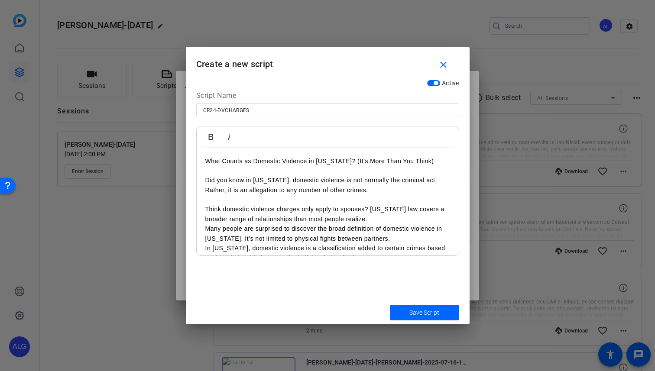
click at [380, 216] on p "Think domestic violence charges only apply to spouses? [US_STATE] law covers a …" at bounding box center [327, 215] width 245 height 20
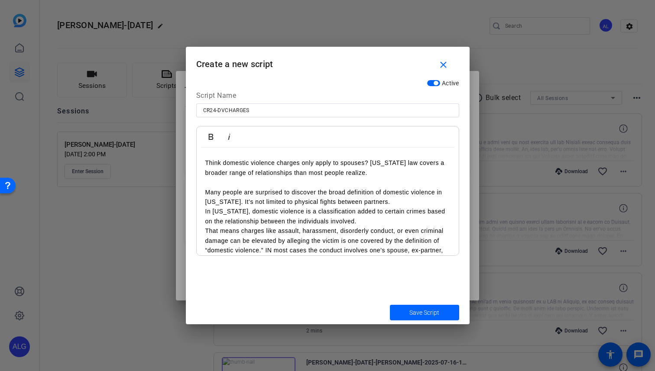
scroll to position [47, 0]
click at [397, 202] on p "Many people are surprised to discover the broad definition of domestic violence…" at bounding box center [327, 197] width 245 height 20
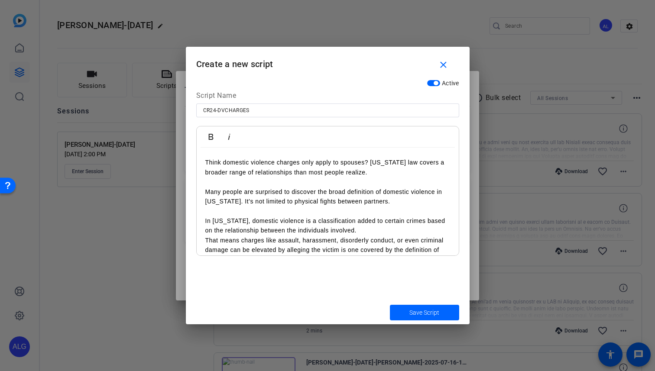
click at [375, 233] on p "In [US_STATE], domestic violence is a classification added to certain crimes ba…" at bounding box center [327, 226] width 245 height 20
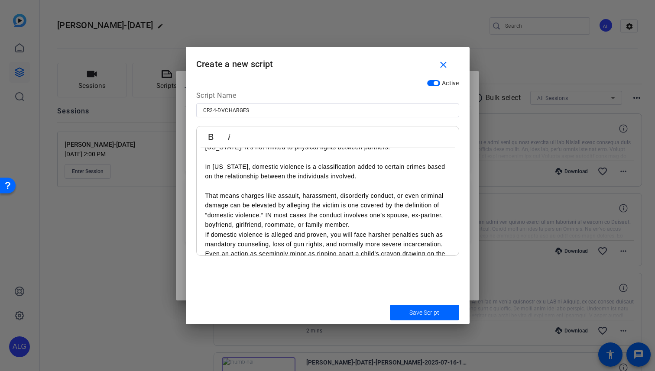
scroll to position [103, 0]
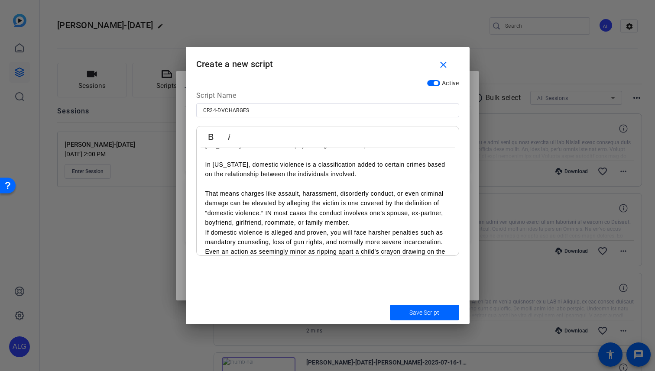
click at [362, 223] on p "That means charges like assault, harassment, disorderly conduct, or even crimin…" at bounding box center [327, 208] width 245 height 39
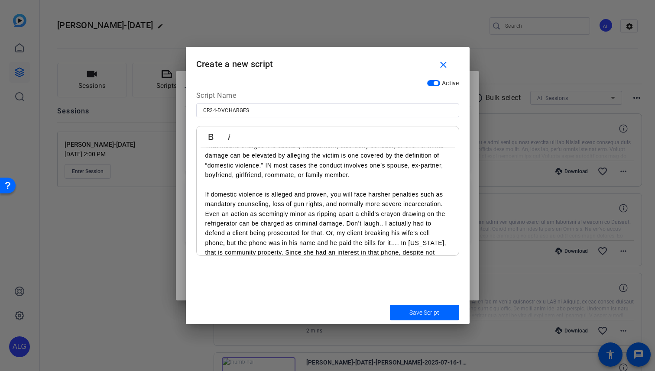
scroll to position [173, 0]
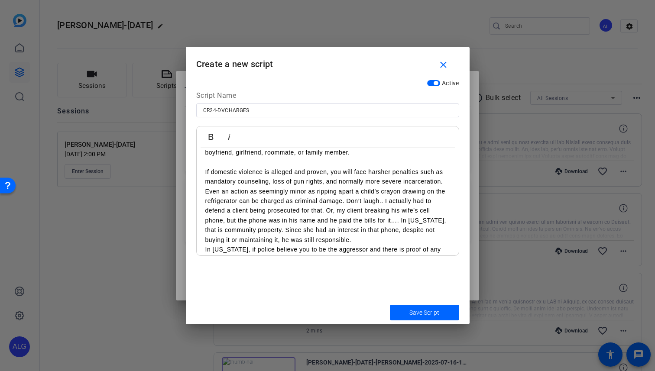
click at [340, 237] on p "Even an action as seemingly minor as ripping apart a child’s crayon drawing on …" at bounding box center [327, 216] width 245 height 58
click at [449, 183] on p "If domestic violence is alleged and proven, you will face harsher penalties suc…" at bounding box center [327, 177] width 245 height 20
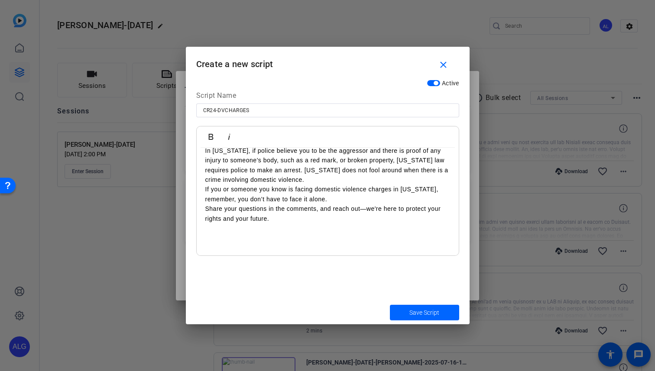
click at [308, 179] on p "In [US_STATE], if police believe you to be the aggressor and there is proof of …" at bounding box center [327, 165] width 245 height 39
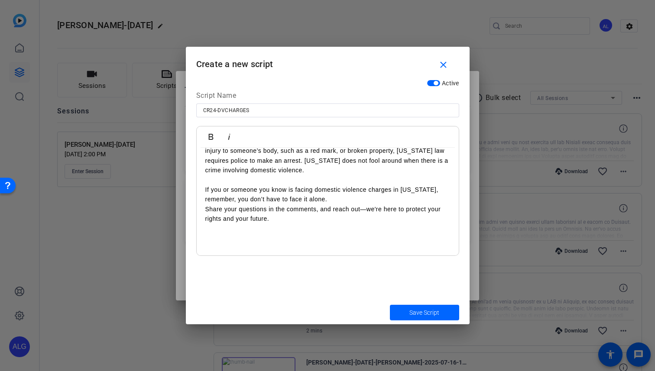
click at [331, 200] on p "If you or someone you know is facing domestic violence charges in [US_STATE], r…" at bounding box center [327, 195] width 245 height 20
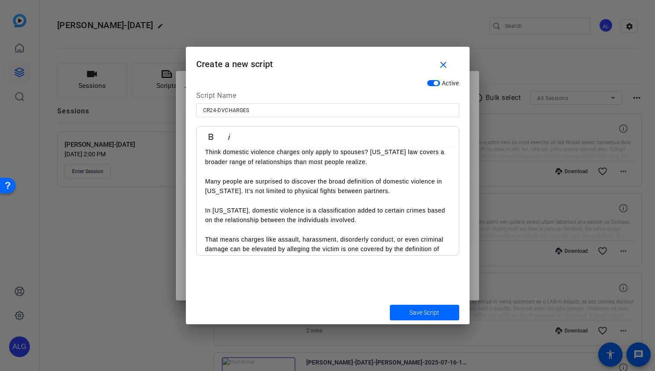
scroll to position [0, 0]
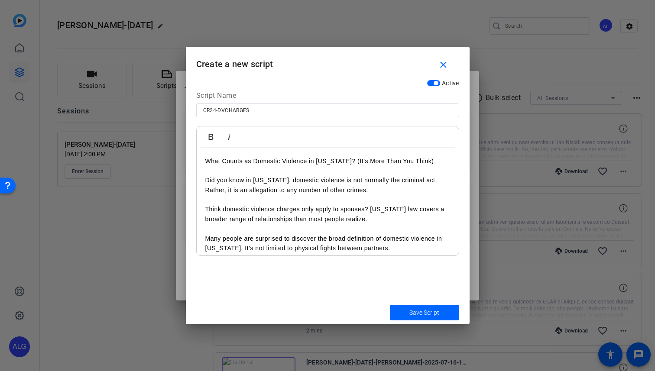
click at [266, 185] on p "Did you know in [US_STATE], domestic violence is not normally the criminal act.…" at bounding box center [327, 186] width 245 height 20
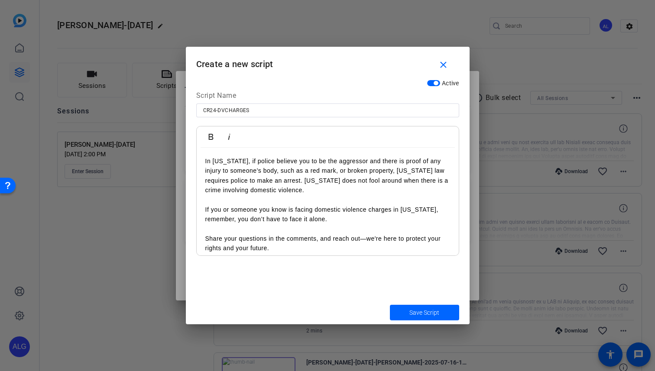
scroll to position [375, 0]
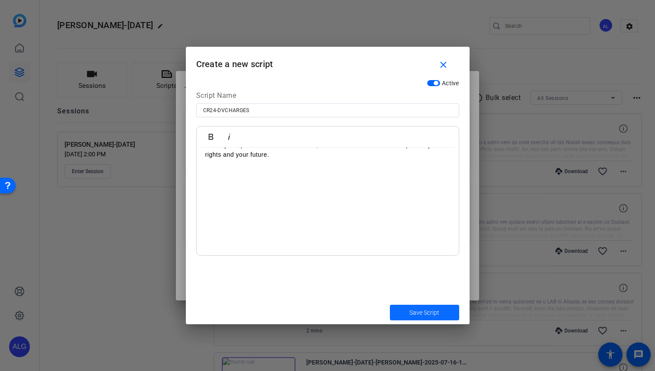
click at [412, 315] on span "Save Script" at bounding box center [425, 313] width 30 height 9
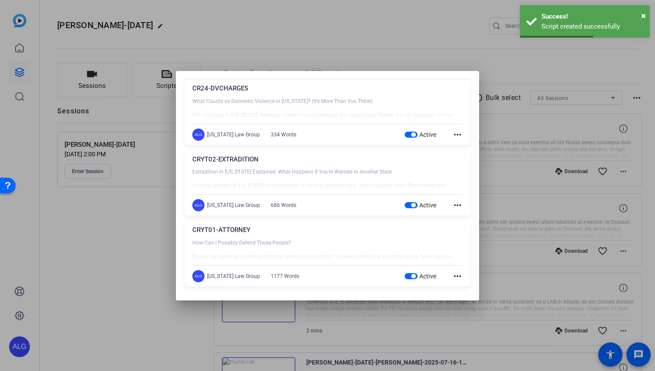
scroll to position [0, 0]
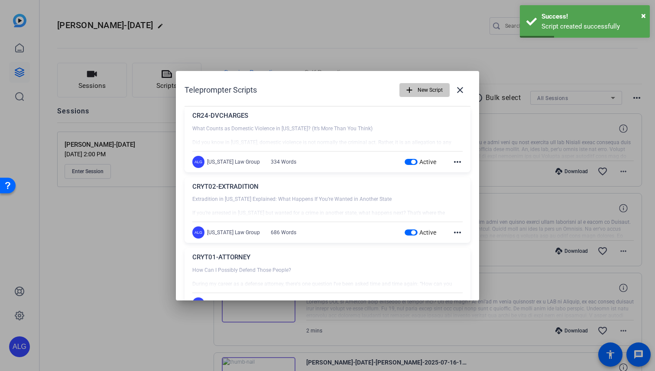
click at [417, 93] on span "button" at bounding box center [424, 90] width 49 height 21
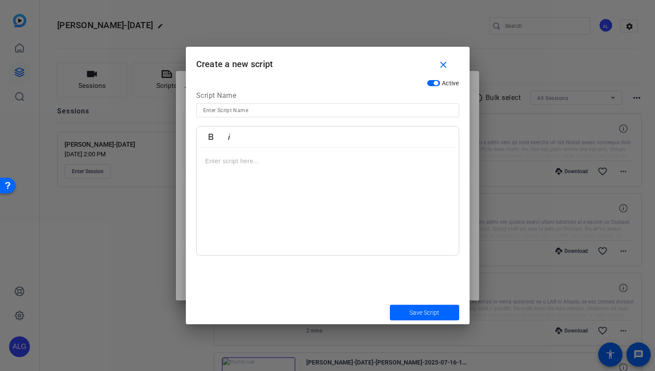
click at [215, 153] on div at bounding box center [328, 202] width 262 height 108
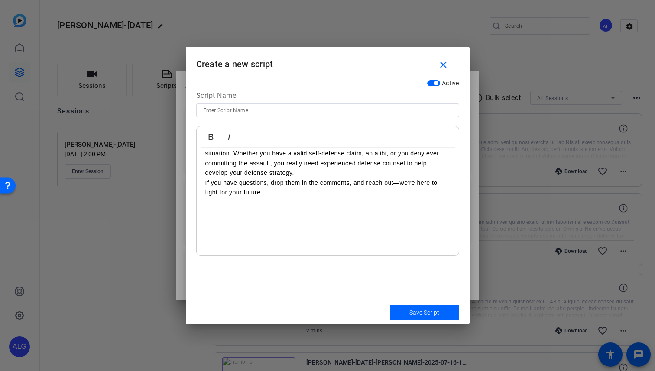
click at [217, 104] on div at bounding box center [327, 111] width 249 height 14
paste input "CR25-ASSAULTAG"
type input "CR25-ASSAULTAG"
click at [250, 181] on p "If you have questions, drop them in the comments, and reach out—we're here to f…" at bounding box center [327, 188] width 245 height 20
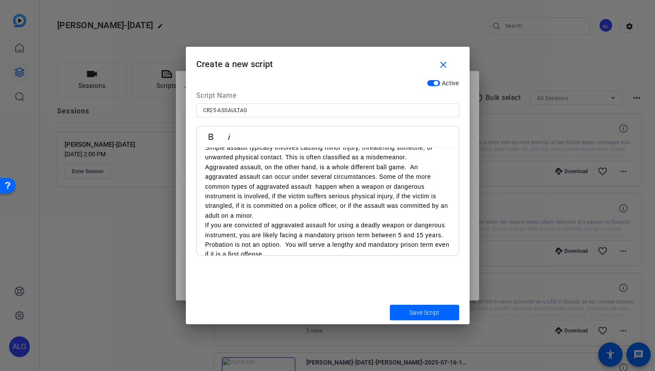
scroll to position [0, 0]
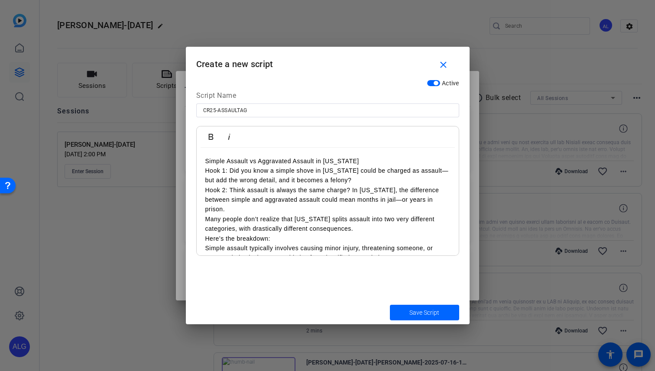
click at [366, 160] on p "Simple Assault vs Aggravated Assault in [US_STATE]" at bounding box center [327, 161] width 245 height 10
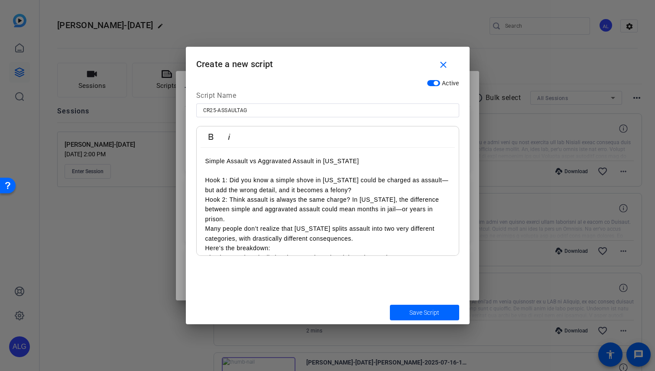
click at [354, 193] on p "Hook 1: Did you know a simple shove in Arizona could be charged as assault—but …" at bounding box center [327, 186] width 245 height 20
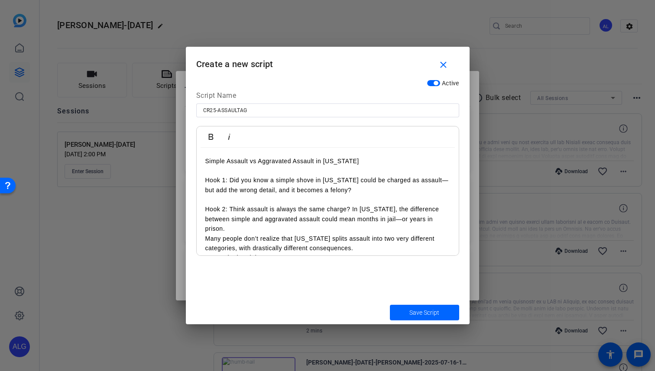
click at [276, 229] on p "Hook 2: Think assault is always the same charge? In Arizona, the difference bet…" at bounding box center [327, 219] width 245 height 29
click at [230, 181] on p "Hook 1: Did you know a simple shove in Arizona could be charged as assault—but …" at bounding box center [327, 186] width 245 height 20
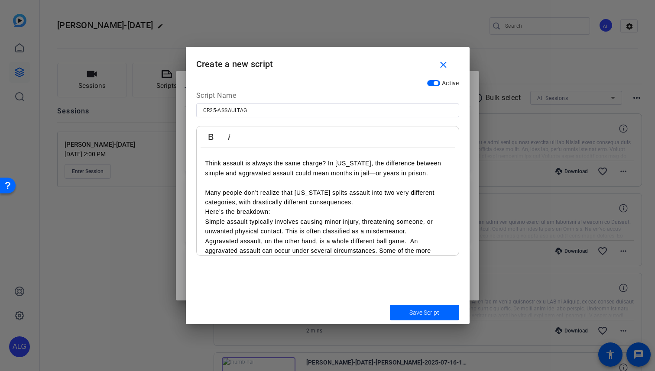
scroll to position [47, 0]
click at [291, 212] on p "Here’s the breakdown:" at bounding box center [327, 211] width 245 height 10
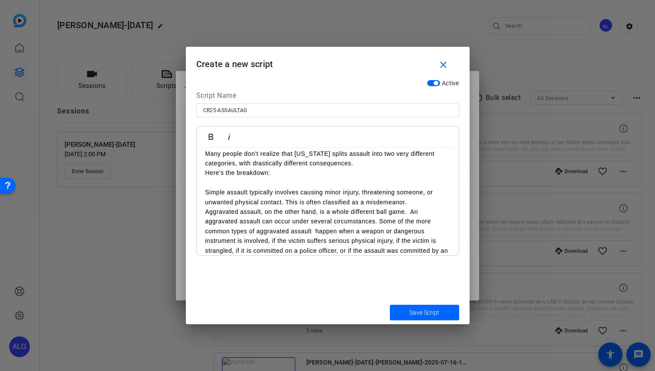
scroll to position [91, 0]
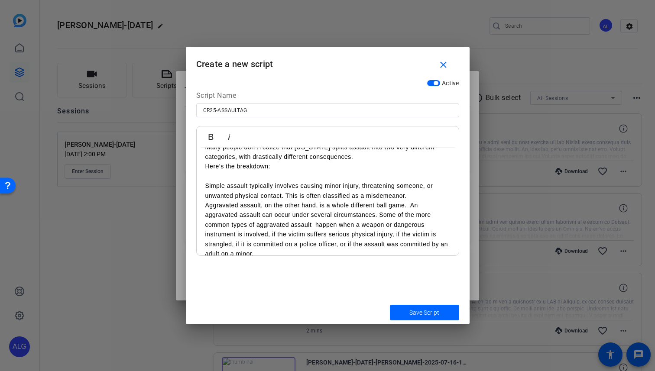
click at [204, 206] on div "Simple Assault vs Aggravated Assault in [US_STATE] Did you know a simple shove …" at bounding box center [328, 244] width 262 height 376
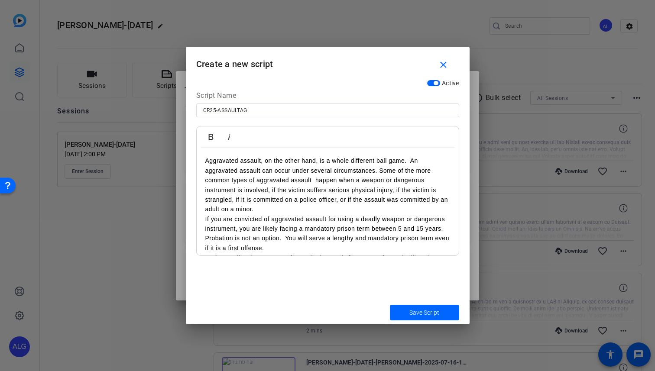
scroll to position [148, 0]
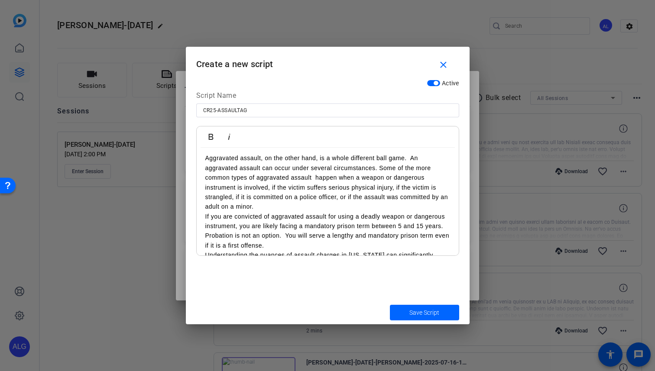
click at [205, 217] on p "If you are convicted of aggravated assault for using a deadly weapon or dangero…" at bounding box center [327, 231] width 245 height 39
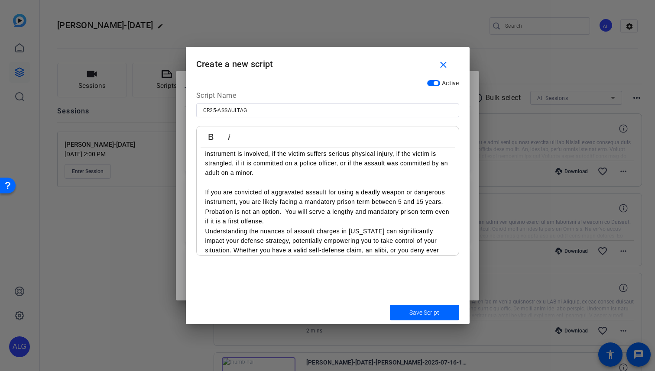
scroll to position [190, 0]
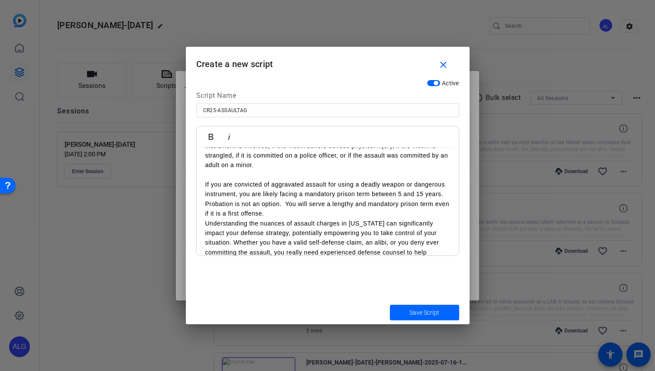
click at [274, 216] on p "If you are convicted of aggravated assault for using a deadly weapon or dangero…" at bounding box center [327, 199] width 245 height 39
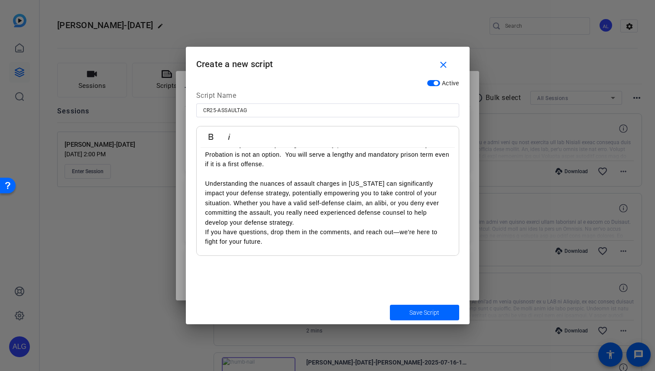
scroll to position [251, 0]
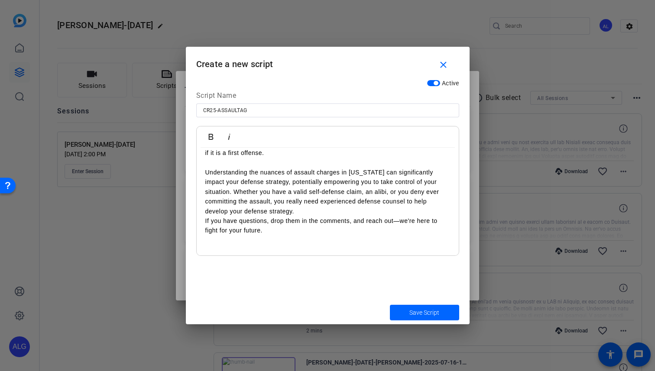
click at [274, 215] on p "Understanding the nuances of assault charges in [US_STATE] can significantly im…" at bounding box center [327, 192] width 245 height 49
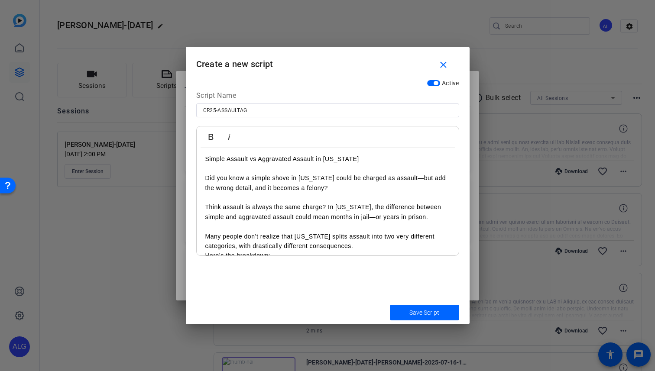
scroll to position [0, 0]
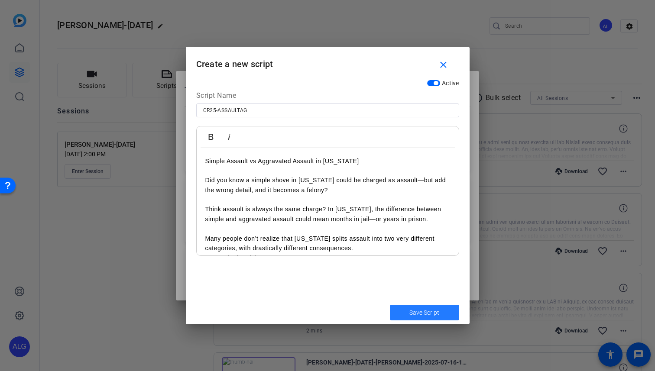
click at [407, 311] on span "submit" at bounding box center [424, 313] width 69 height 21
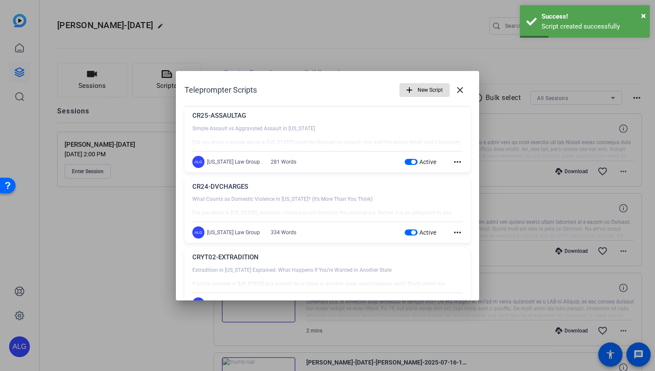
click at [431, 85] on span "New Script" at bounding box center [430, 90] width 25 height 16
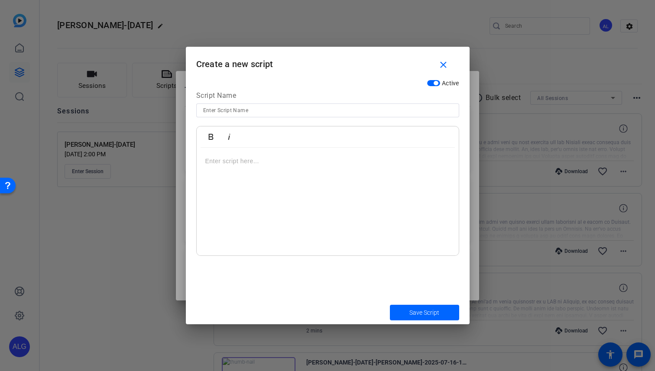
click at [232, 109] on input at bounding box center [327, 110] width 249 height 10
paste input "CR22-DUIFELONY"
type input "CR22-DUIFELONY"
click at [231, 176] on div at bounding box center [328, 202] width 262 height 108
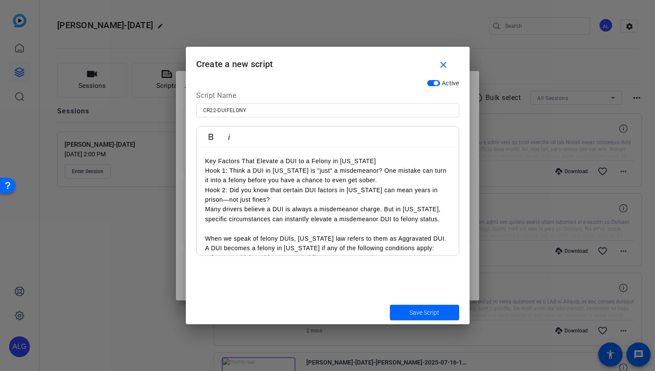
click at [372, 163] on p "Key Factors That Elevate a DUI to a Felony in [US_STATE]" at bounding box center [327, 161] width 245 height 10
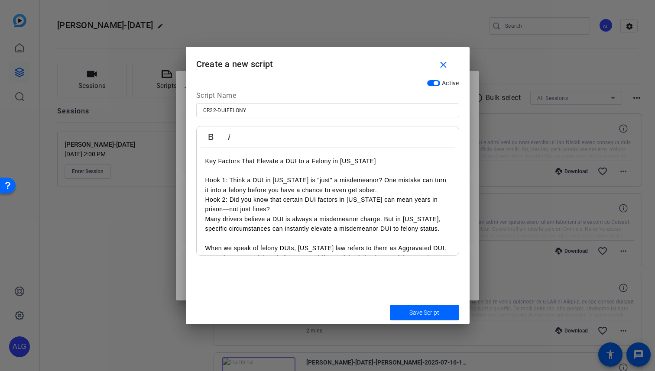
click at [230, 179] on p "Hook 1: Think a DUI in Arizona is "just" a misdemeanor? One mistake can turn it…" at bounding box center [327, 186] width 245 height 20
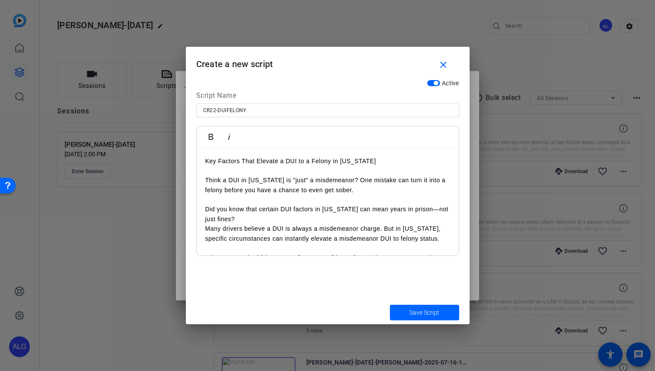
click at [235, 215] on p "Did you know that certain DUI factors in [US_STATE] can mean years in prison—no…" at bounding box center [327, 215] width 245 height 20
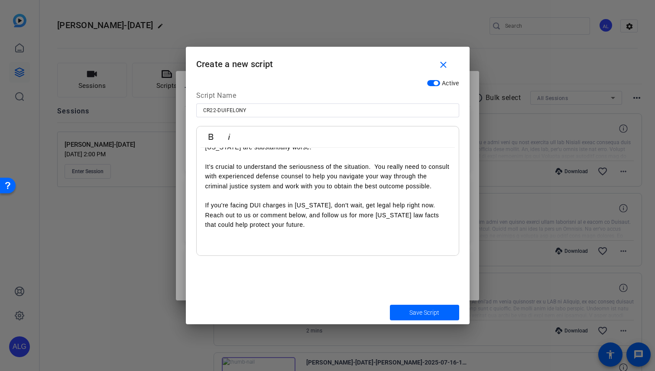
scroll to position [328, 0]
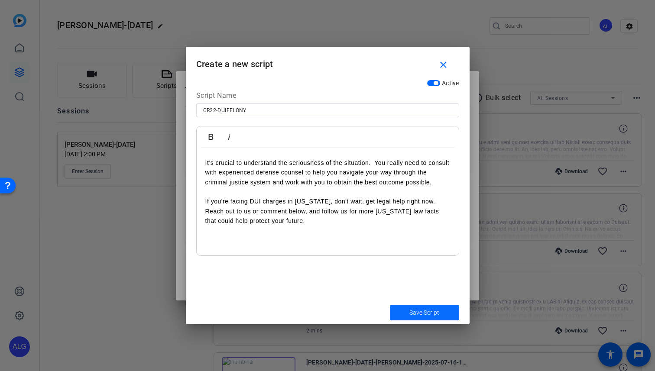
click at [415, 309] on span "Save Script" at bounding box center [425, 313] width 30 height 9
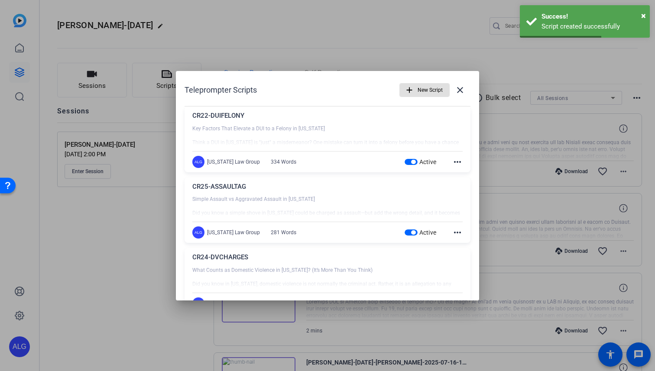
click at [424, 85] on span "New Script" at bounding box center [430, 90] width 25 height 16
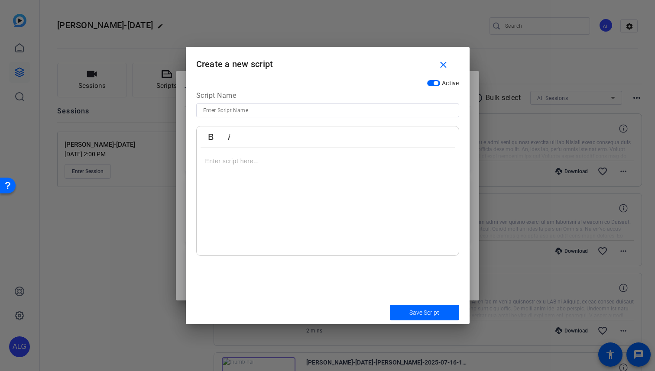
click at [256, 115] on input at bounding box center [327, 110] width 249 height 10
paste input "CR23-DRAGRACING"
type input "CR23-DRAGRACING"
click at [253, 186] on div at bounding box center [328, 202] width 262 height 108
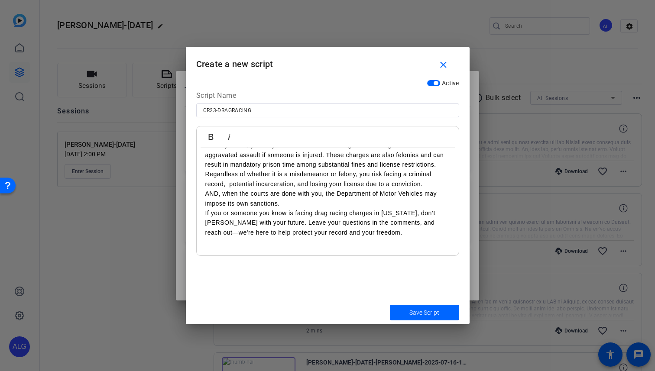
scroll to position [0, 0]
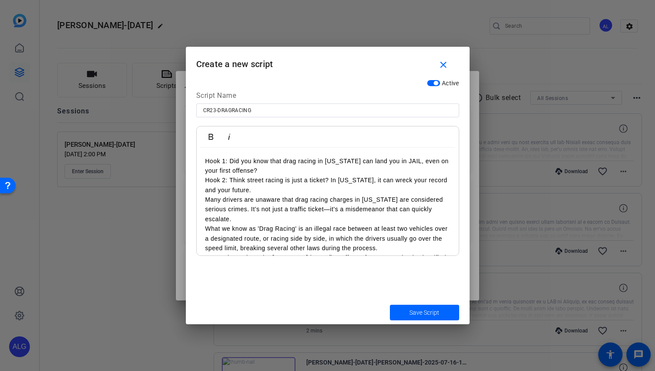
click at [224, 160] on p "Hook 1: Did you know that drag racing in Arizona can land you in JAIL, even on …" at bounding box center [327, 166] width 245 height 20
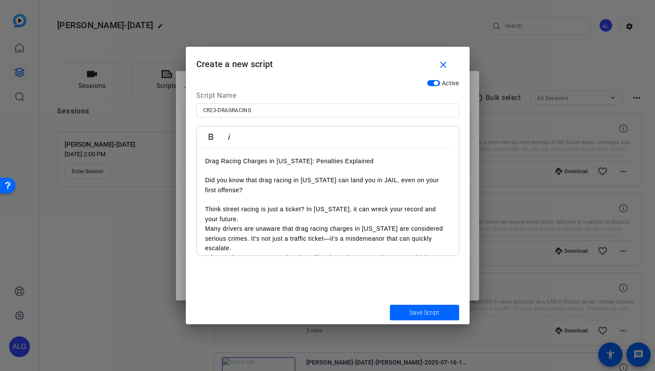
click at [237, 221] on p "Think street racing is just a ticket? In Arizona, it can wreck your record and …" at bounding box center [327, 215] width 245 height 20
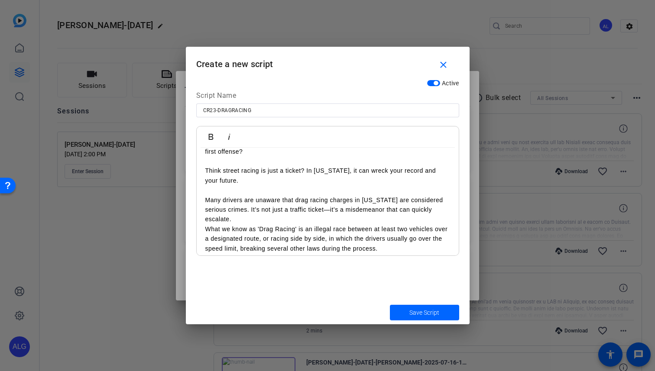
scroll to position [54, 0]
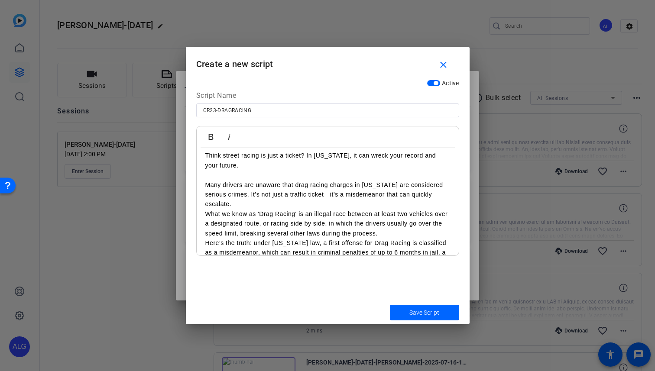
click at [240, 205] on p "Many drivers are unaware that drag racing charges in Arizona are considered ser…" at bounding box center [327, 194] width 245 height 29
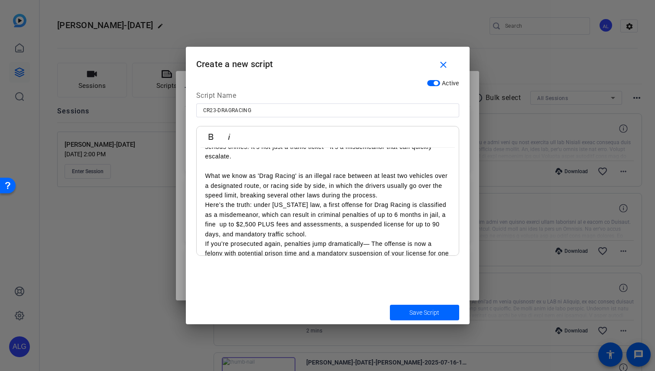
scroll to position [109, 0]
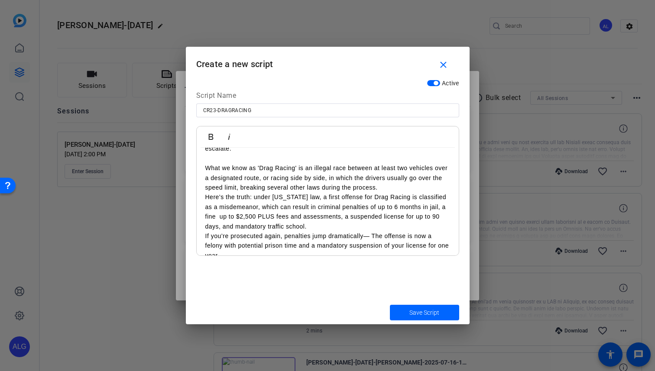
click at [397, 188] on p "What we know as 'Drag Racing' is an illegal race between at least two vehicles …" at bounding box center [327, 177] width 245 height 29
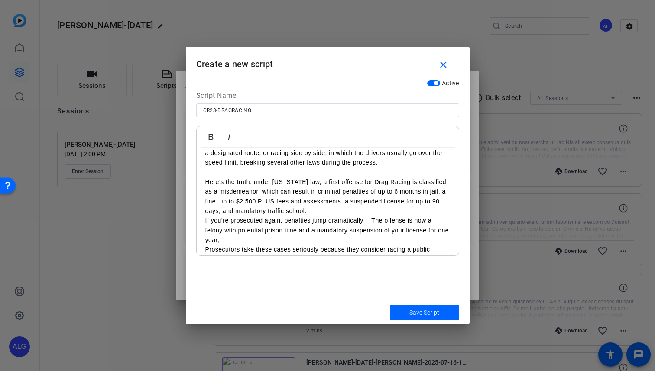
scroll to position [135, 0]
click at [303, 206] on p "Here’s the truth: under Arizona law, a first offense for Drag Racing is classif…" at bounding box center [327, 195] width 245 height 39
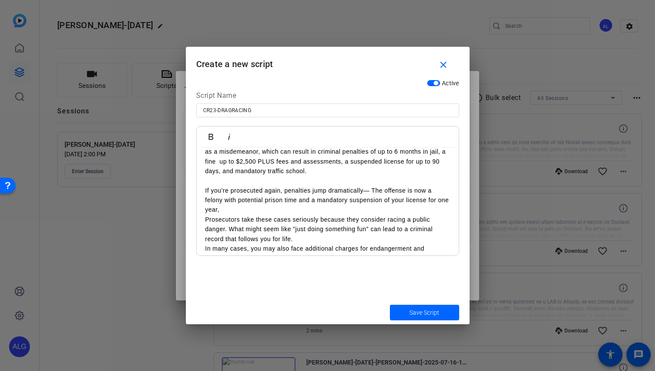
scroll to position [176, 0]
click at [235, 208] on p "If you’re prosecuted again, penalties jump dramatically— The offense is now a f…" at bounding box center [327, 199] width 245 height 29
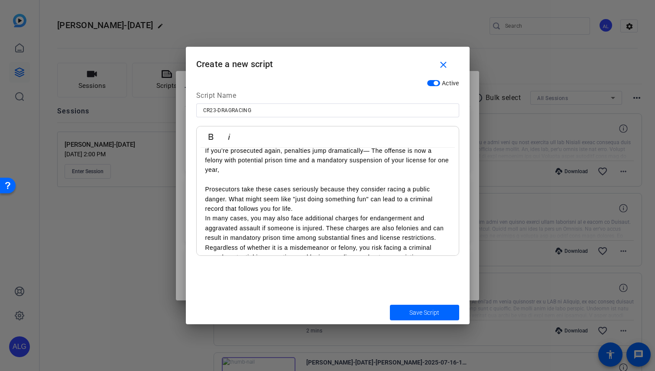
scroll to position [215, 0]
click at [305, 208] on p "Prosecutors take these cases seriously because they consider racing a public da…" at bounding box center [327, 198] width 245 height 29
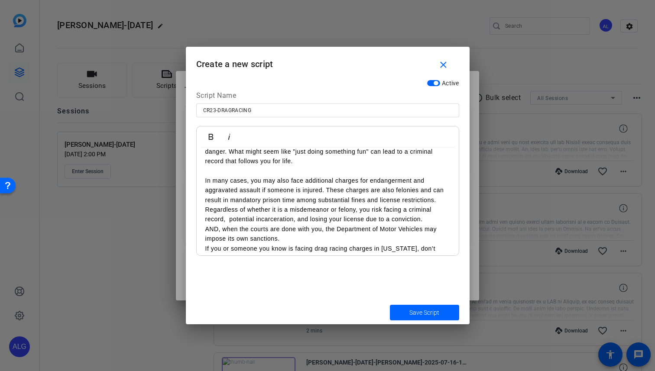
scroll to position [266, 0]
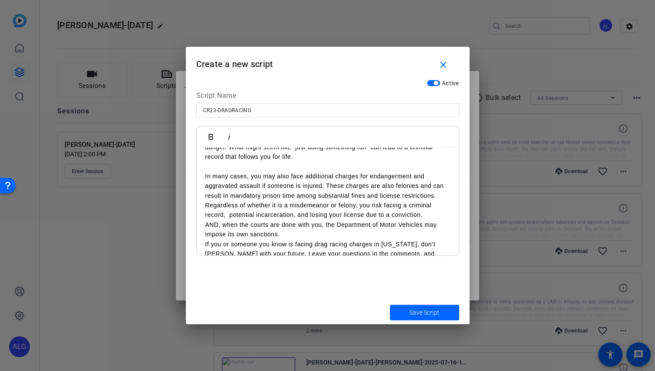
click at [436, 195] on p "In many cases, you may also face additional charges for endangerment and aggrav…" at bounding box center [327, 186] width 245 height 29
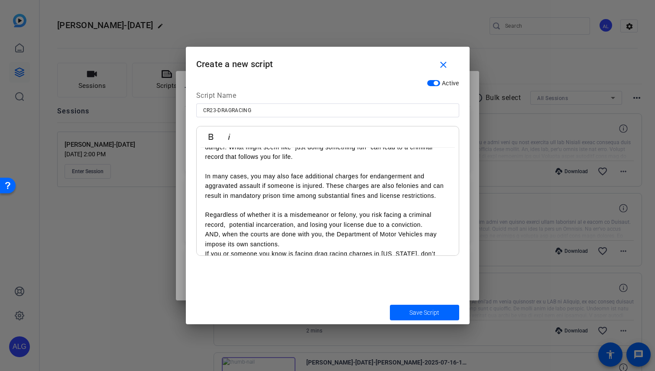
click at [293, 243] on p "AND, when the courts are done with you, the Department of Motor Vehicles may im…" at bounding box center [327, 240] width 245 height 20
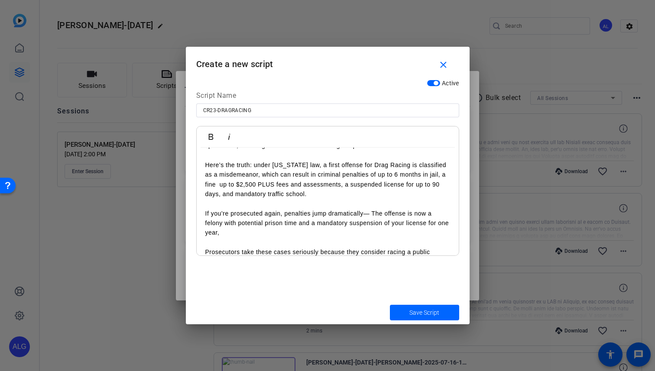
scroll to position [0, 0]
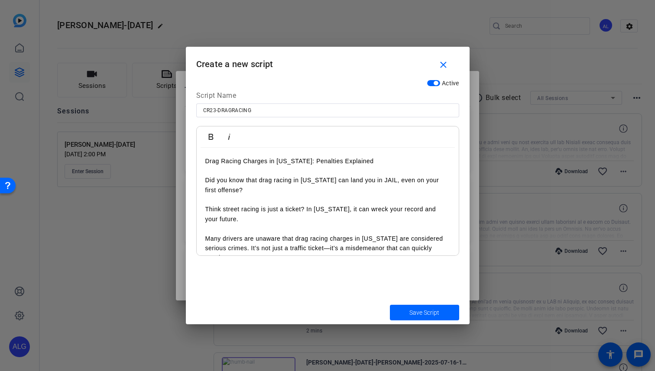
click at [417, 313] on span "Save Script" at bounding box center [425, 313] width 30 height 9
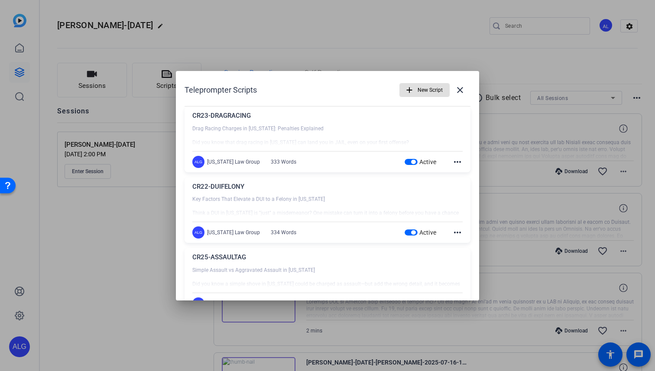
click at [271, 91] on div "Teleprompter Scripts add New Script close" at bounding box center [328, 90] width 286 height 21
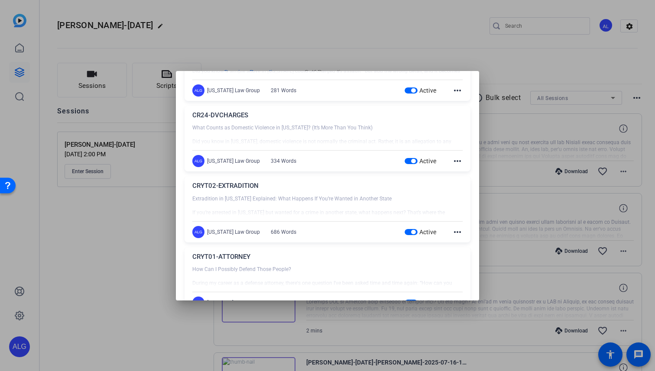
scroll to position [240, 0]
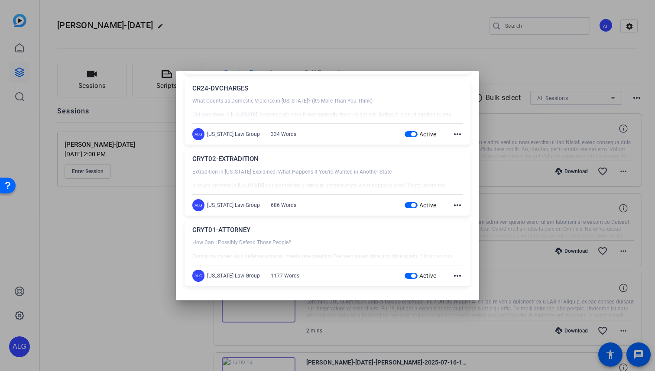
click at [433, 42] on div at bounding box center [327, 185] width 655 height 371
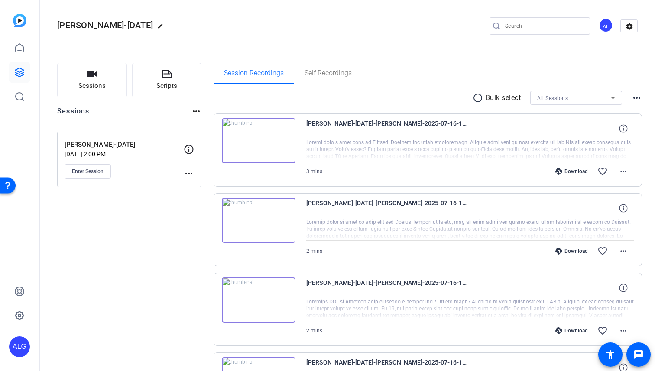
click at [97, 77] on button "Sessions" at bounding box center [92, 80] width 70 height 35
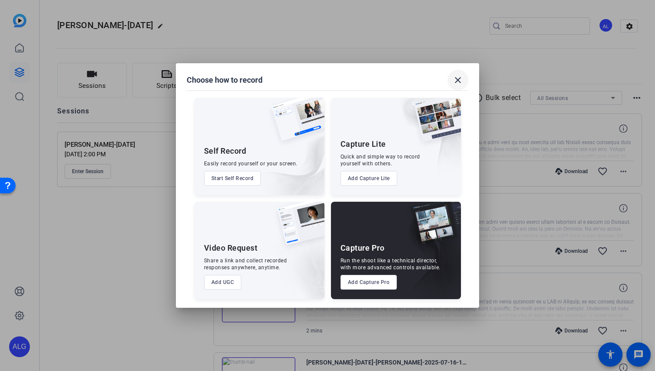
click at [458, 78] on mat-icon "close" at bounding box center [458, 80] width 10 height 10
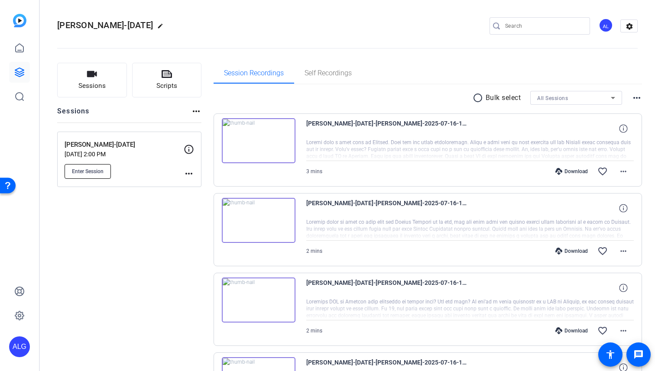
click at [80, 170] on span "Enter Session" at bounding box center [88, 171] width 32 height 7
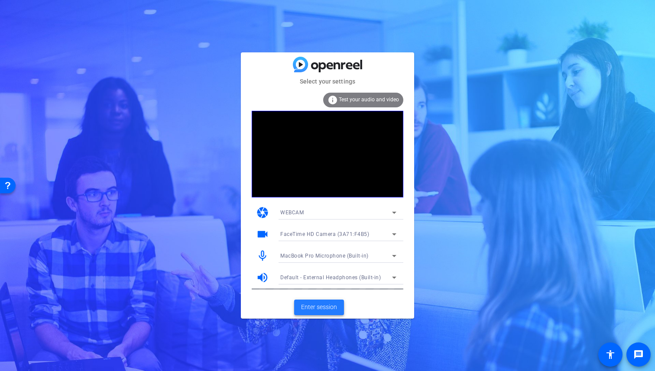
click at [318, 307] on span "Enter session" at bounding box center [319, 307] width 36 height 9
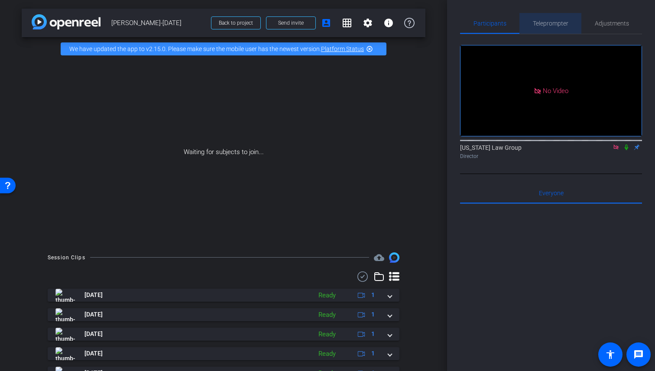
click at [550, 29] on span "Teleprompter" at bounding box center [551, 23] width 36 height 21
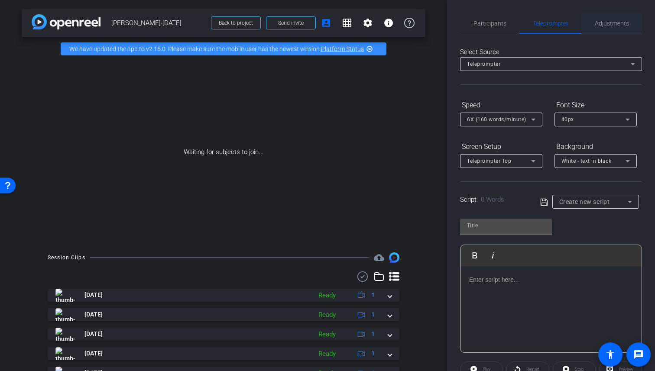
click at [613, 31] on span "Adjustments" at bounding box center [612, 23] width 34 height 21
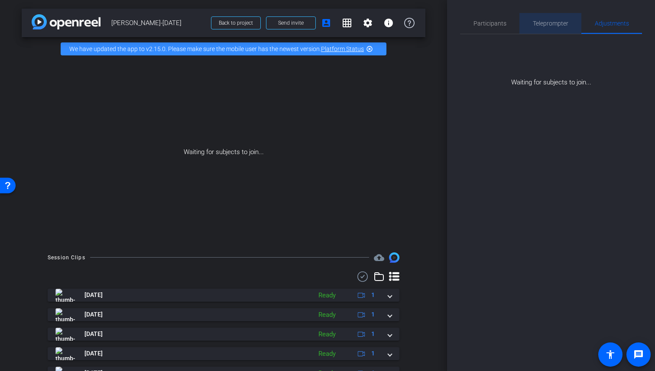
click at [542, 31] on span "Teleprompter" at bounding box center [551, 23] width 36 height 21
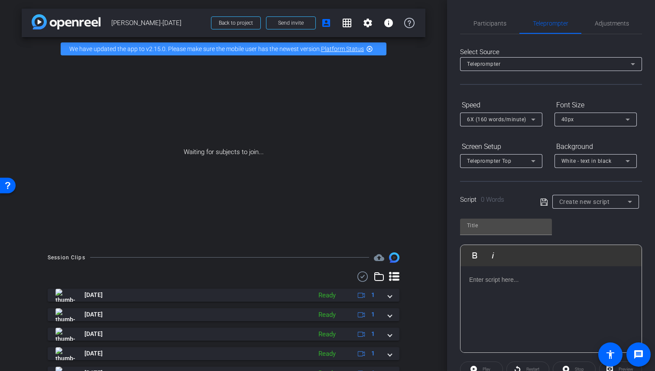
click at [593, 207] on div "Create new script" at bounding box center [596, 202] width 73 height 14
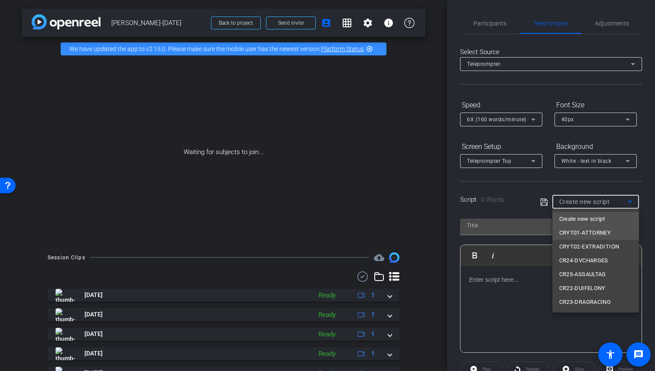
click at [591, 234] on span "CRYT01-ATTORNEY" at bounding box center [586, 233] width 52 height 10
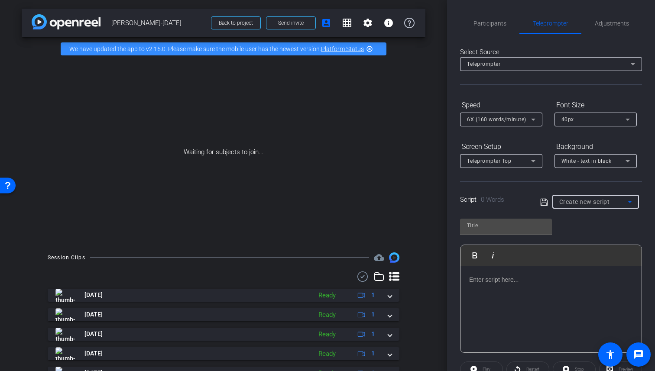
type input "CRYT01-ATTORNEY"
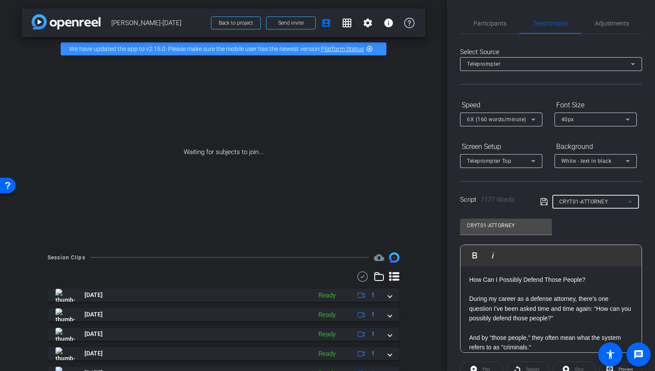
click at [575, 204] on span "CRYT01-ATTORNEY" at bounding box center [584, 202] width 49 height 6
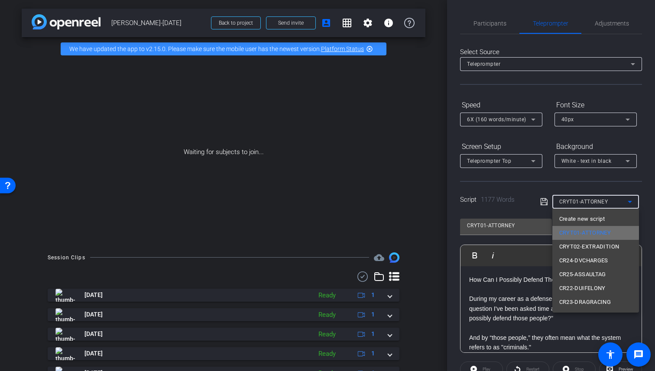
click at [578, 231] on span "CRYT01-ATTORNEY" at bounding box center [586, 233] width 52 height 10
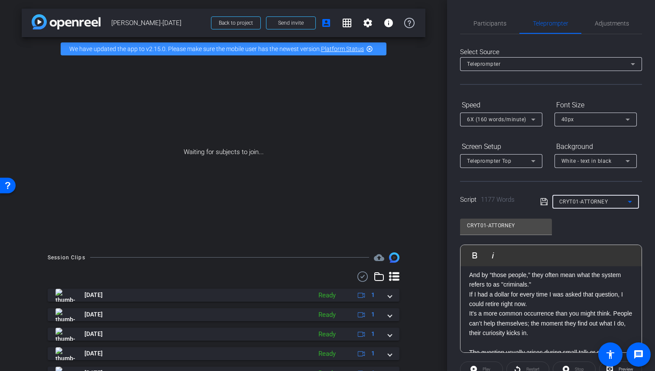
scroll to position [66, 0]
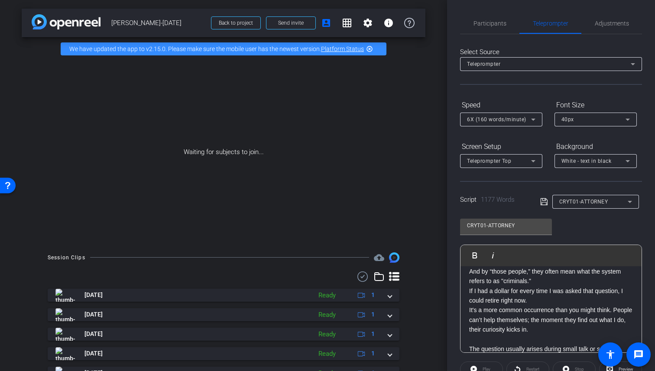
click at [545, 283] on p "And by “those people,” they often mean what the system refers to as "criminals."" at bounding box center [551, 277] width 164 height 20
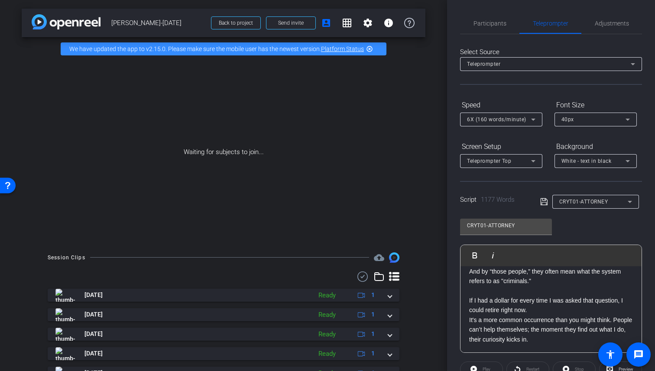
click at [540, 311] on p "If I had a dollar for every time I was asked that question, I could retire righ…" at bounding box center [551, 306] width 164 height 20
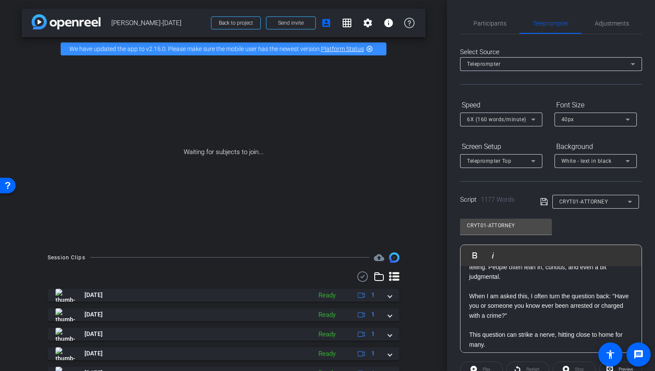
scroll to position [217, 0]
click at [541, 207] on icon at bounding box center [544, 202] width 8 height 10
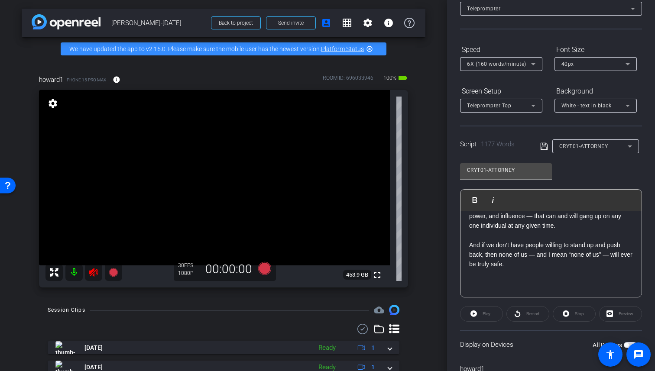
scroll to position [0, 0]
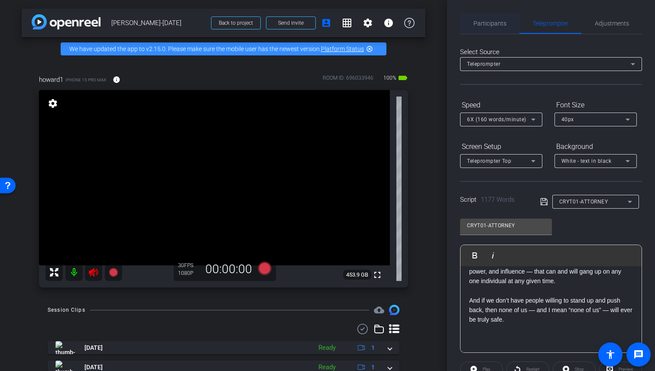
click at [495, 29] on span "Participants" at bounding box center [490, 23] width 33 height 21
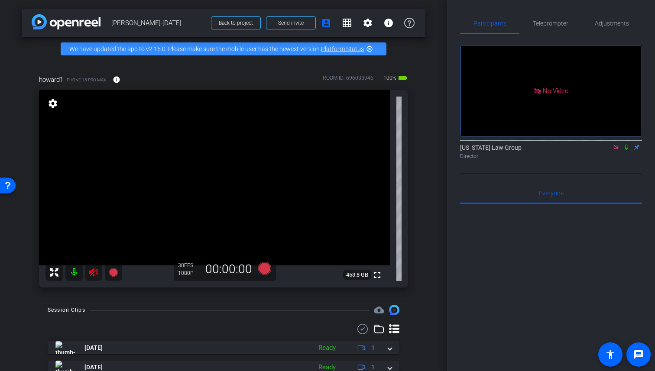
click at [93, 272] on icon at bounding box center [93, 272] width 9 height 9
click at [92, 276] on icon at bounding box center [93, 272] width 10 height 10
click at [96, 272] on icon at bounding box center [93, 272] width 10 height 10
click at [125, 242] on video at bounding box center [214, 178] width 351 height 176
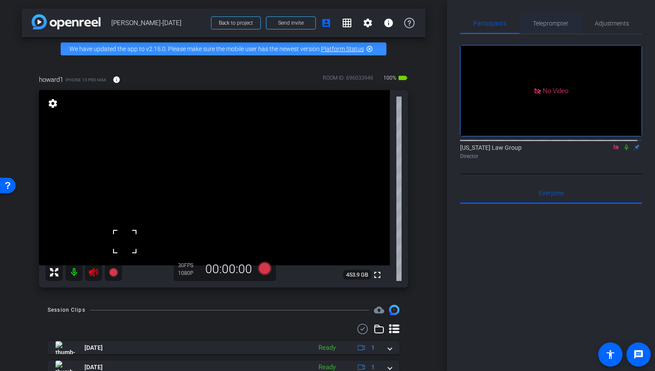
click at [537, 26] on span "Teleprompter" at bounding box center [551, 23] width 36 height 6
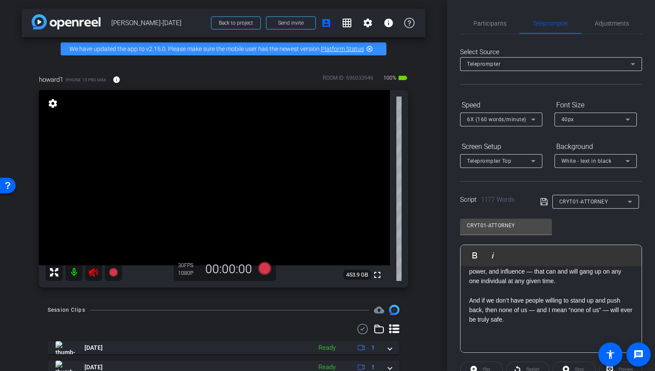
click at [94, 278] on icon at bounding box center [93, 272] width 10 height 10
click at [497, 19] on span "Participants" at bounding box center [490, 23] width 33 height 21
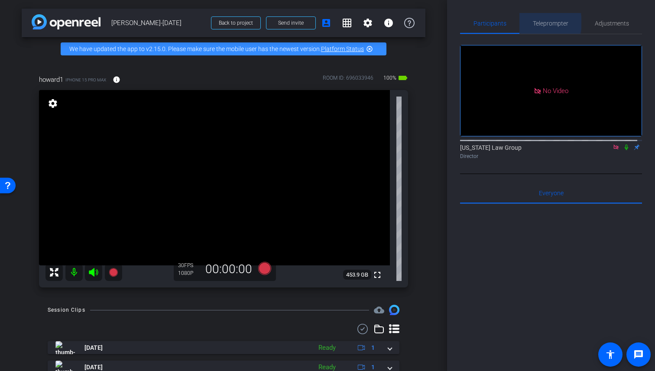
click at [536, 23] on span "Teleprompter" at bounding box center [551, 23] width 36 height 6
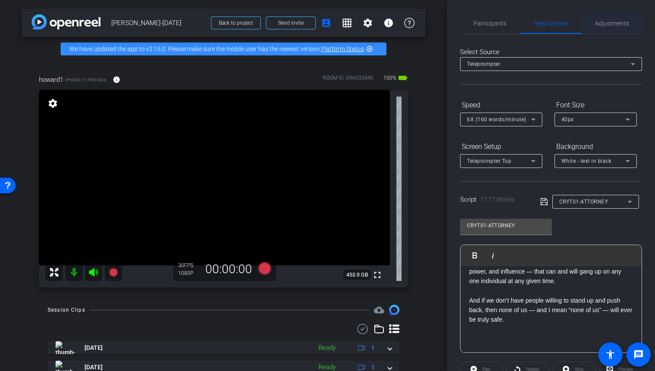
click at [603, 24] on span "Adjustments" at bounding box center [612, 23] width 34 height 6
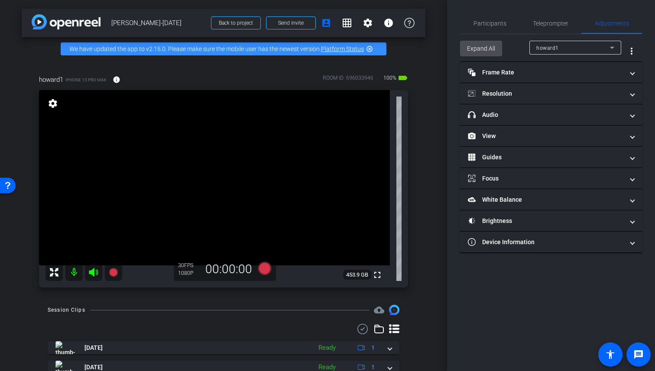
click at [484, 43] on span "Expand All" at bounding box center [481, 48] width 28 height 16
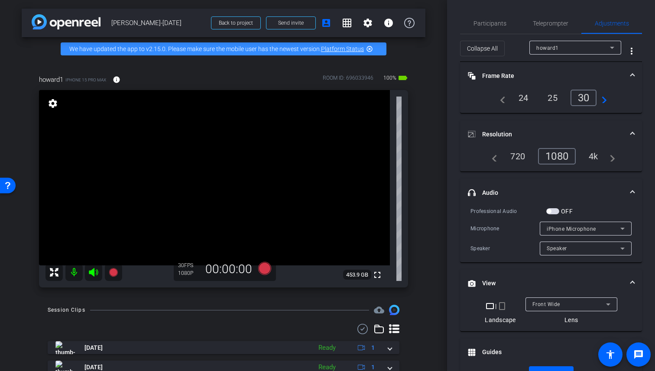
click at [597, 152] on div "4k" at bounding box center [594, 156] width 23 height 15
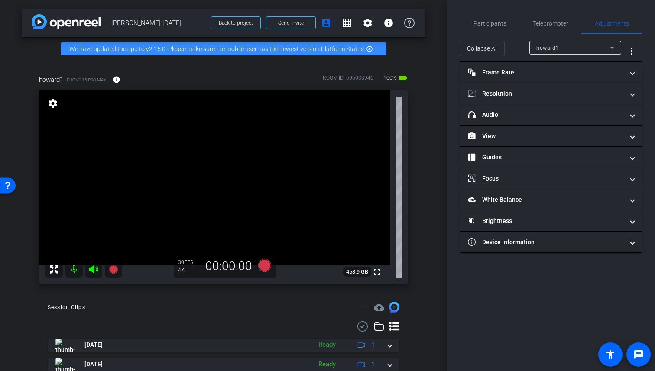
click at [449, 202] on div "Participants Teleprompter Adjustments [US_STATE] Law Group Director Everyone 0 …" at bounding box center [551, 185] width 208 height 371
click at [496, 27] on span "Participants" at bounding box center [490, 23] width 33 height 21
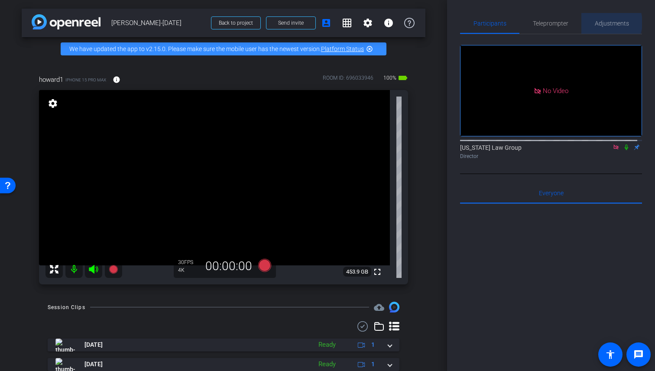
click at [606, 23] on span "Adjustments" at bounding box center [612, 23] width 34 height 6
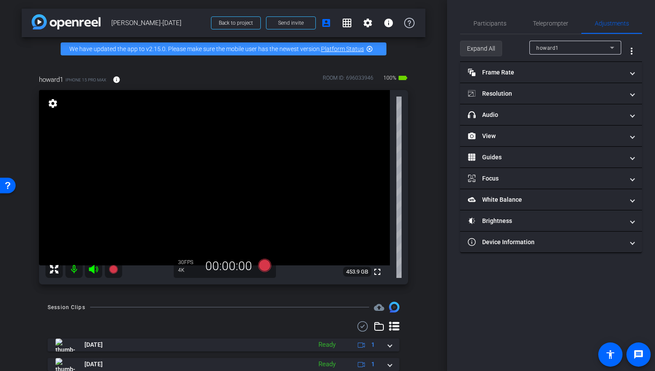
click at [492, 41] on span "Expand All" at bounding box center [481, 48] width 28 height 16
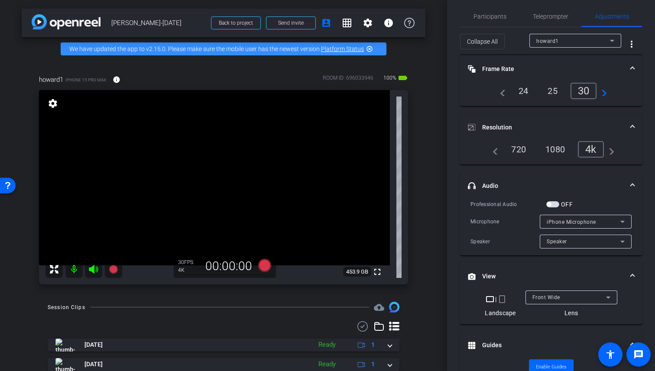
scroll to position [11, 0]
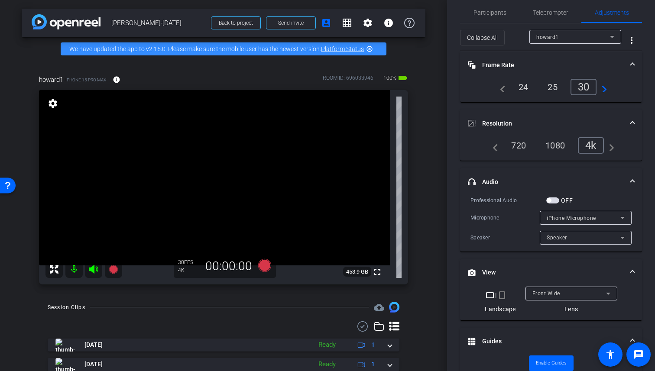
click at [602, 88] on mat-icon "navigate_next" at bounding box center [602, 87] width 10 height 10
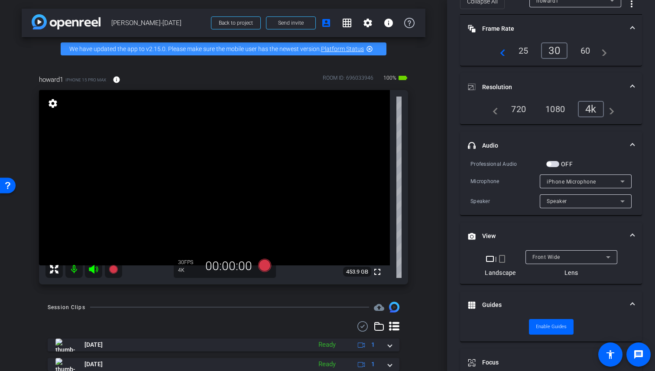
scroll to position [66, 0]
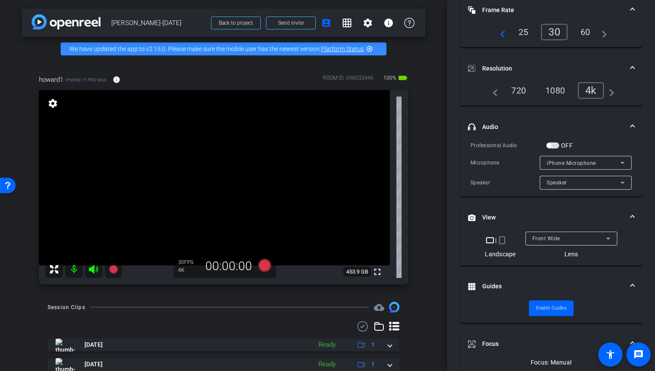
click at [558, 144] on span "button" at bounding box center [553, 146] width 13 height 6
click at [569, 160] on span "iPhone Microphone" at bounding box center [571, 163] width 49 height 6
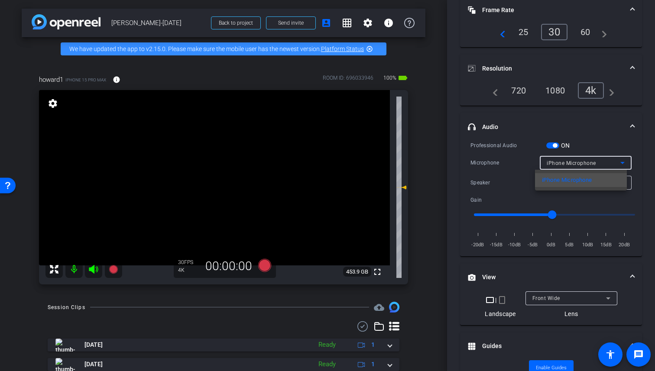
click at [591, 144] on div at bounding box center [327, 185] width 655 height 371
click at [582, 164] on span "iPhone Microphone" at bounding box center [571, 163] width 49 height 6
click at [582, 164] on div at bounding box center [327, 185] width 655 height 371
click at [552, 144] on span "button" at bounding box center [553, 146] width 13 height 6
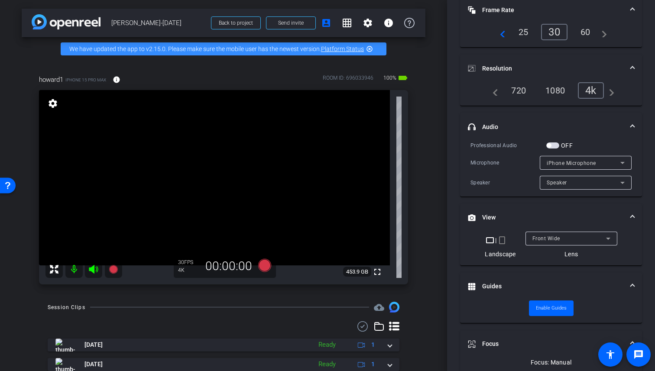
click at [553, 144] on span "button" at bounding box center [553, 146] width 13 height 6
click at [590, 135] on mat-expansion-panel-header "headphone icon Audio" at bounding box center [551, 127] width 182 height 28
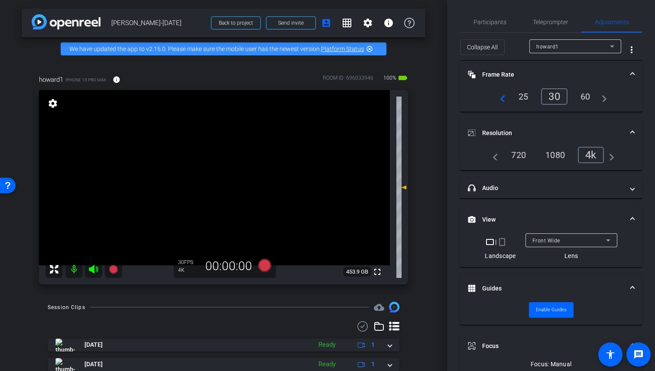
scroll to position [0, 0]
click at [492, 19] on span "Participants" at bounding box center [490, 23] width 33 height 21
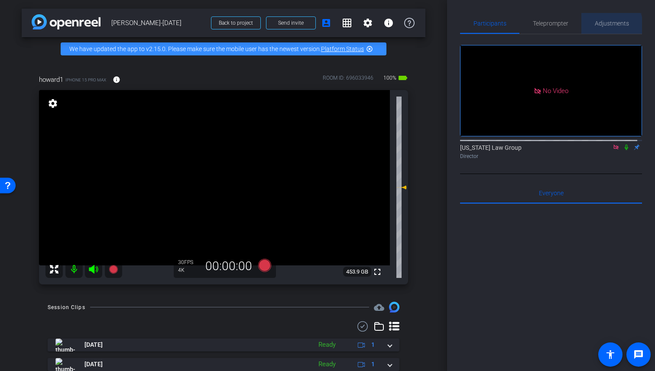
click at [607, 26] on span "Adjustments" at bounding box center [612, 23] width 34 height 6
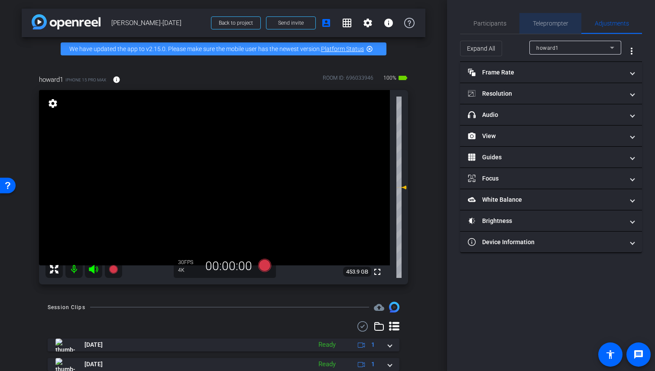
click at [572, 28] on div "Teleprompter" at bounding box center [551, 23] width 62 height 21
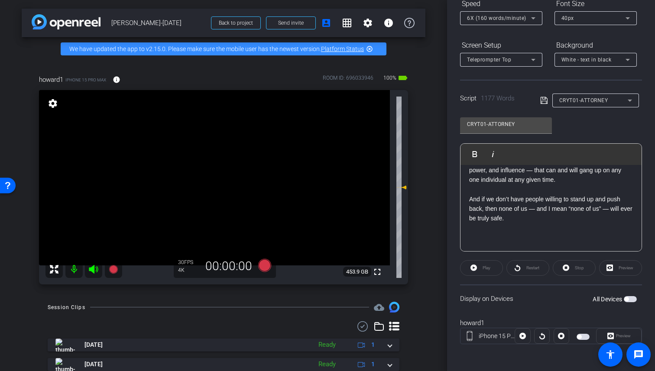
scroll to position [102, 0]
click at [622, 293] on mat-slide-toggle "All Devices" at bounding box center [615, 298] width 44 height 10
click at [625, 299] on span "button" at bounding box center [630, 299] width 13 height 6
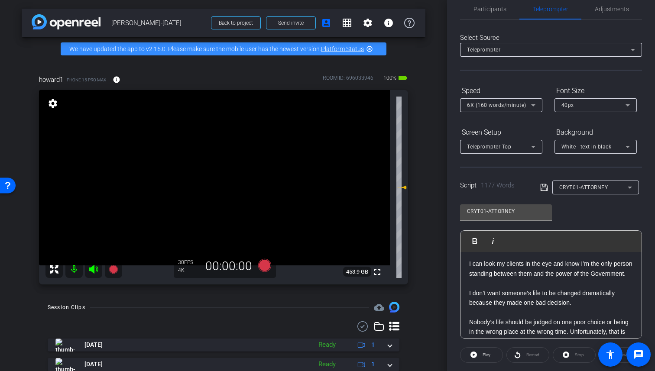
scroll to position [0, 0]
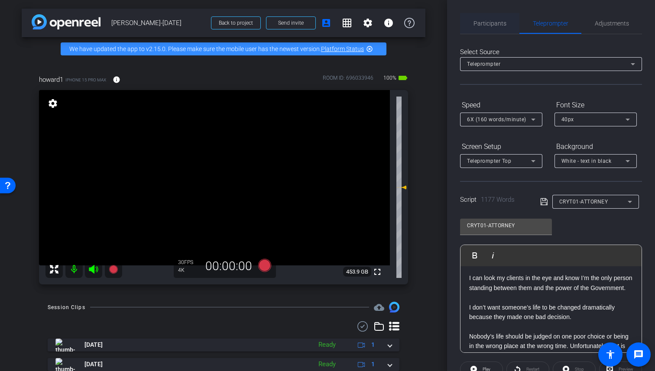
click at [496, 29] on span "Participants" at bounding box center [490, 23] width 33 height 21
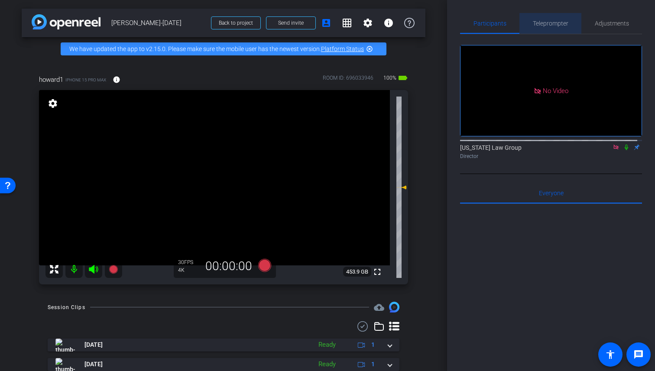
click at [554, 23] on span "Teleprompter" at bounding box center [551, 23] width 36 height 6
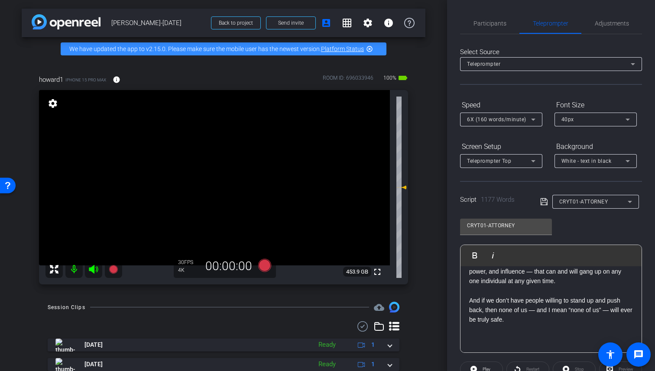
scroll to position [102, 0]
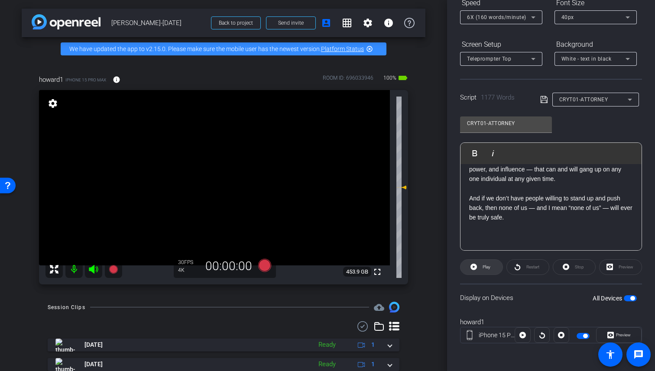
click at [490, 267] on span "Play" at bounding box center [487, 267] width 8 height 5
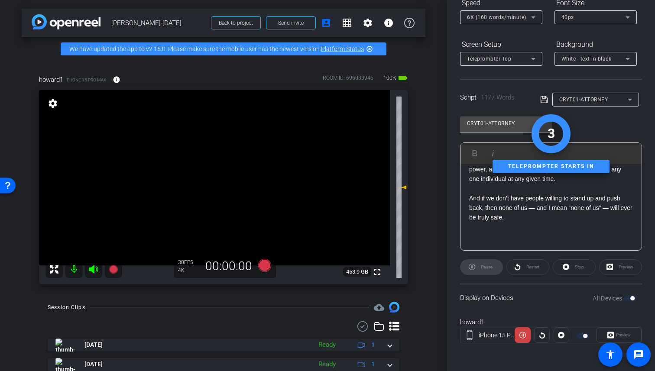
click at [490, 267] on div "Pause" at bounding box center [481, 268] width 43 height 16
click at [581, 272] on div "Stop" at bounding box center [574, 268] width 43 height 16
click at [578, 270] on div "Stop" at bounding box center [574, 268] width 43 height 16
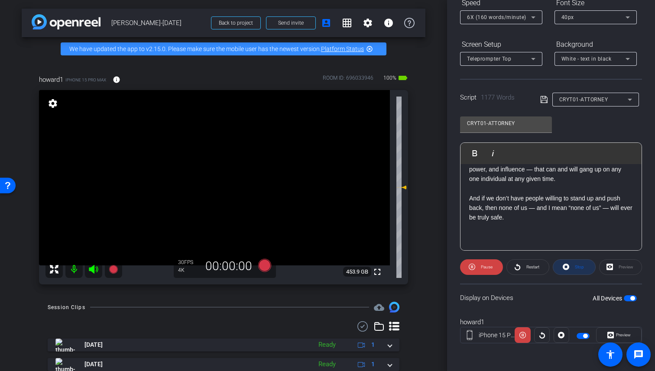
click at [578, 269] on span "Stop" at bounding box center [579, 267] width 9 height 5
click at [609, 268] on div "Preview" at bounding box center [620, 268] width 43 height 16
click at [624, 300] on span "button" at bounding box center [630, 299] width 13 height 6
click at [624, 297] on span "button" at bounding box center [630, 299] width 13 height 6
click at [616, 270] on div "Preview" at bounding box center [620, 268] width 43 height 16
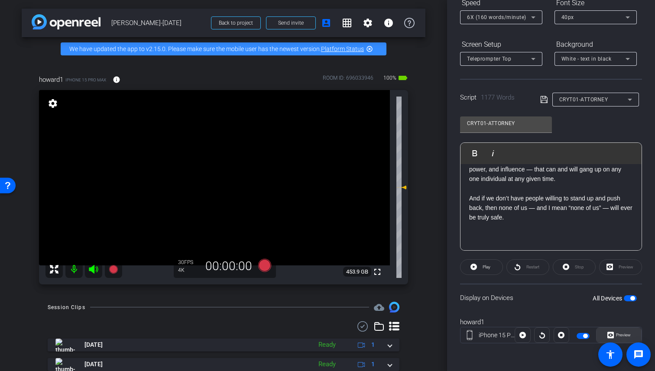
click at [617, 335] on span "Preview" at bounding box center [623, 335] width 15 height 5
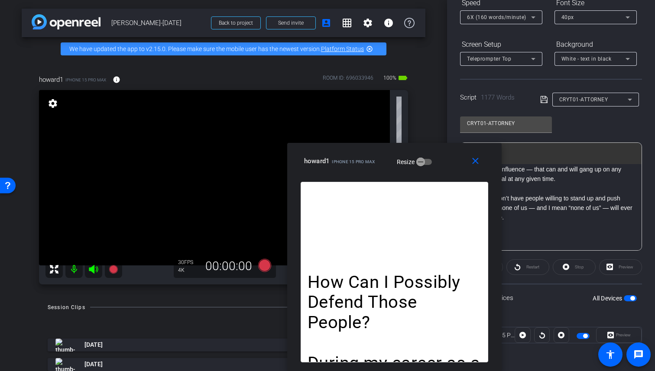
drag, startPoint x: 305, startPoint y: 104, endPoint x: 372, endPoint y: 240, distance: 151.2
click at [372, 240] on div "close howard1 iPhone 15 Pro Max Resize How Can I Possibly Defend Those People? …" at bounding box center [394, 257] width 215 height 228
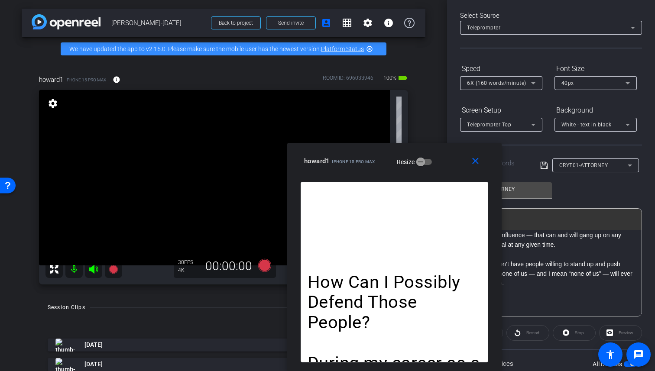
scroll to position [0, 0]
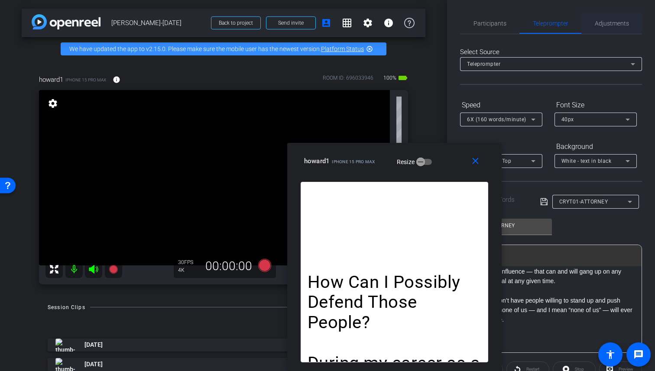
click at [617, 26] on span "Adjustments" at bounding box center [612, 23] width 34 height 6
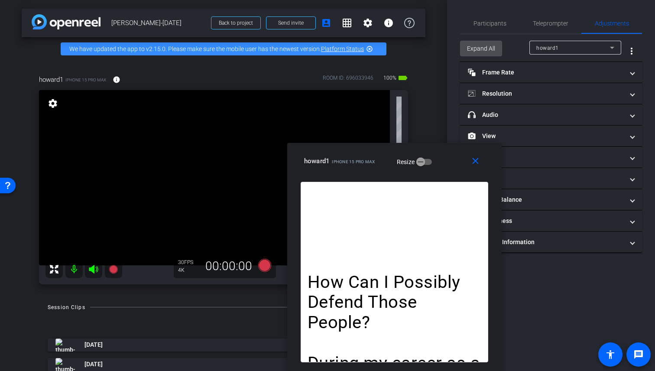
click at [489, 50] on span "Expand All" at bounding box center [481, 48] width 28 height 16
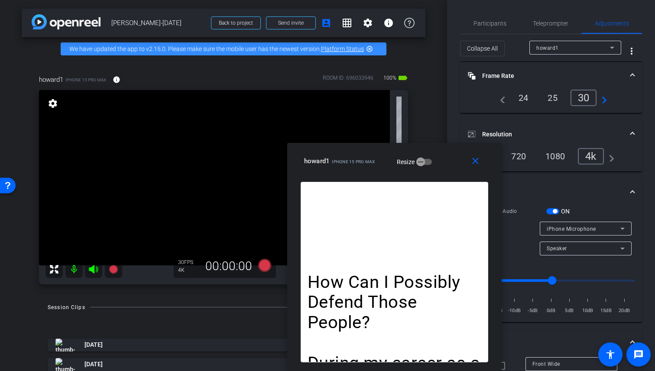
click at [578, 226] on span "iPhone Microphone" at bounding box center [571, 229] width 49 height 6
click at [595, 204] on div at bounding box center [327, 185] width 655 height 371
click at [583, 229] on span "iPhone Microphone" at bounding box center [571, 229] width 49 height 6
click at [593, 217] on div at bounding box center [327, 185] width 655 height 371
click at [590, 230] on span "iPhone Microphone" at bounding box center [571, 229] width 49 height 6
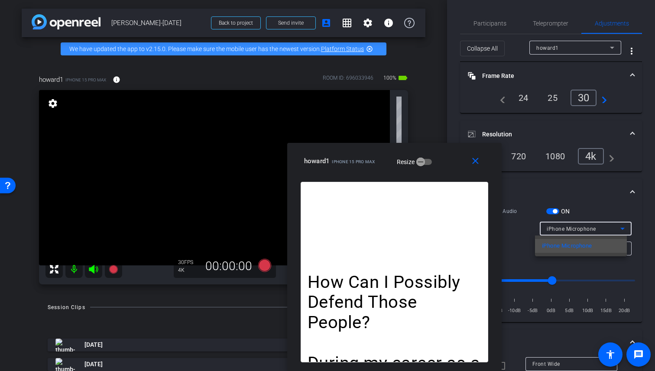
click at [595, 217] on div at bounding box center [327, 185] width 655 height 371
click at [583, 225] on div "iPhone Microphone" at bounding box center [584, 229] width 74 height 11
click at [590, 209] on div at bounding box center [327, 185] width 655 height 371
click at [556, 212] on span "button" at bounding box center [555, 211] width 4 height 4
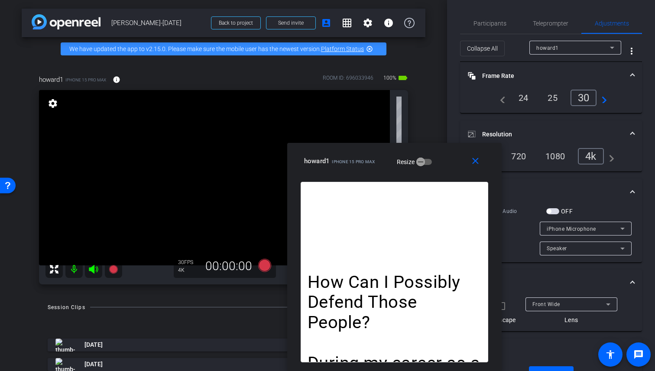
click at [556, 212] on span "button" at bounding box center [553, 211] width 13 height 6
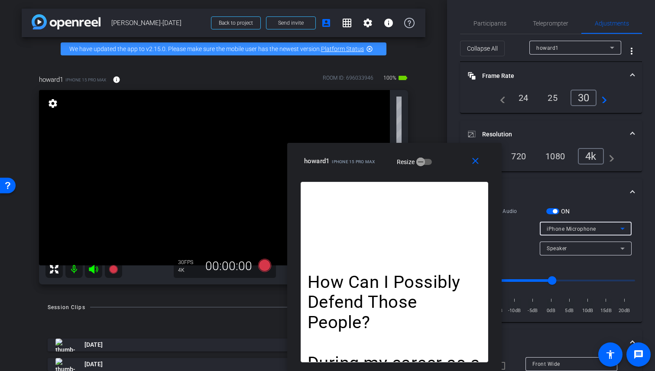
click at [579, 228] on span "iPhone Microphone" at bounding box center [571, 229] width 49 height 6
click at [580, 226] on div at bounding box center [327, 185] width 655 height 371
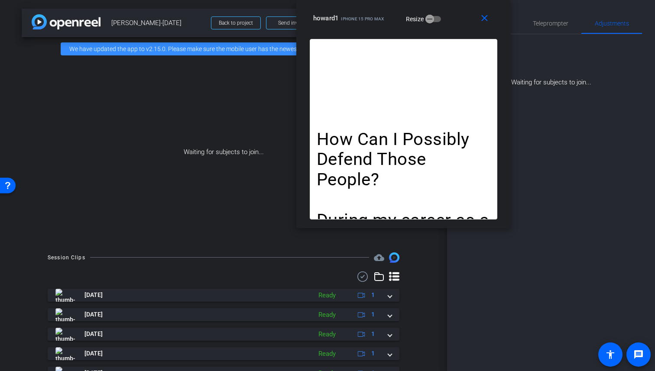
drag, startPoint x: 446, startPoint y: 164, endPoint x: 455, endPoint y: 5, distance: 159.8
click at [455, 5] on div "close howard1 iPhone 15 Pro Max Resize" at bounding box center [403, 19] width 215 height 39
click at [485, 21] on mat-icon "close" at bounding box center [484, 18] width 11 height 11
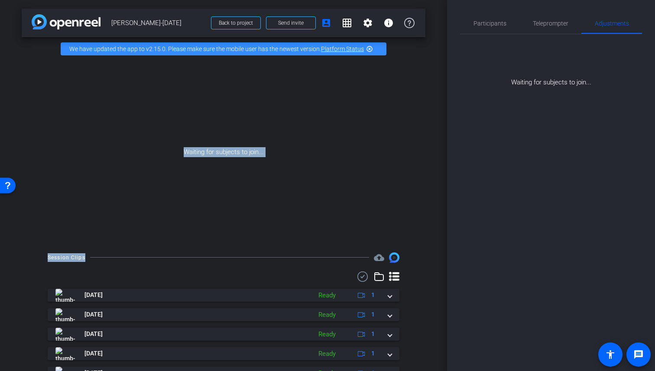
drag, startPoint x: 208, startPoint y: 163, endPoint x: 273, endPoint y: 371, distance: 218.1
click at [221, 266] on div "arrow_back [PERSON_NAME]-[DATE] Back to project Send invite account_box grid_on…" at bounding box center [223, 185] width 447 height 371
click at [426, 289] on div "arrow_back [PERSON_NAME]-[DATE] Back to project Send invite account_box grid_on…" at bounding box center [223, 185] width 447 height 371
click at [492, 20] on span "Participants" at bounding box center [490, 23] width 33 height 6
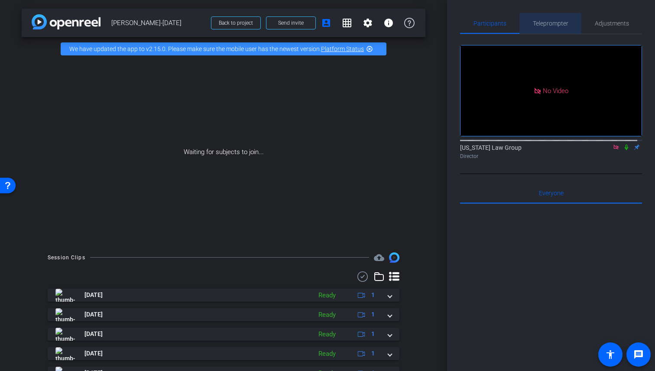
click at [558, 20] on span "Teleprompter" at bounding box center [551, 23] width 36 height 6
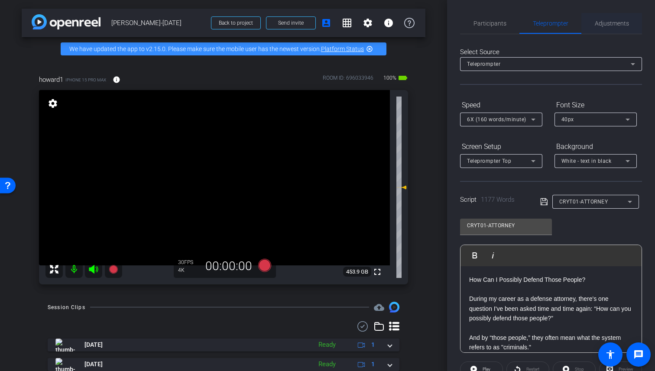
click at [606, 25] on span "Adjustments" at bounding box center [612, 23] width 34 height 6
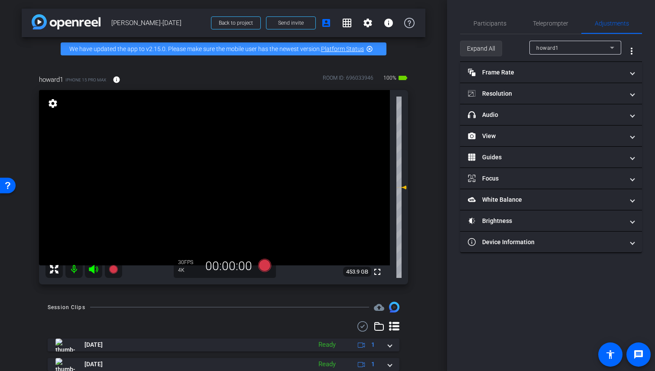
click at [492, 49] on span "Expand All" at bounding box center [481, 48] width 28 height 16
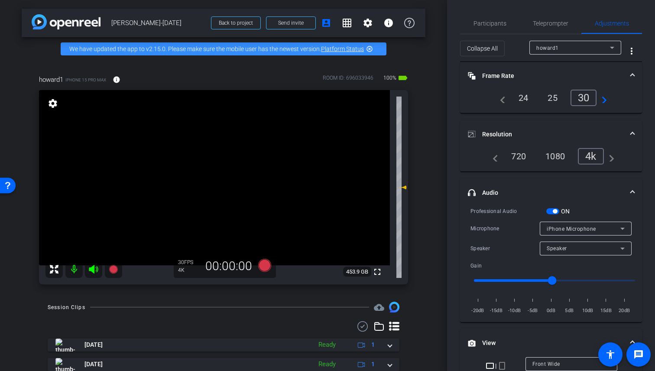
click at [576, 228] on span "iPhone Microphone" at bounding box center [571, 229] width 49 height 6
drag, startPoint x: 566, startPoint y: 279, endPoint x: 571, endPoint y: 279, distance: 5.7
click at [571, 279] on input "range" at bounding box center [554, 280] width 179 height 19
click at [581, 279] on input "range" at bounding box center [554, 280] width 179 height 19
type input "7"
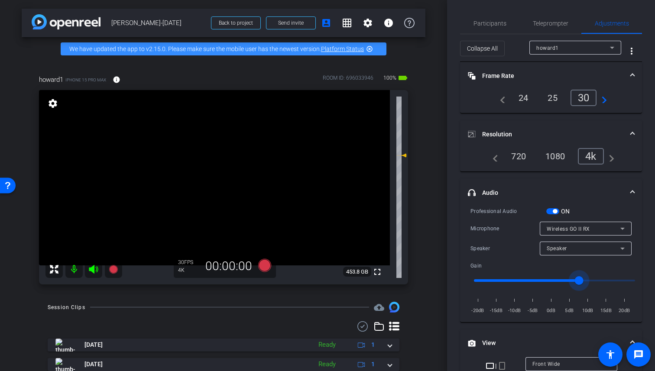
click at [515, 199] on mat-expansion-panel-header "headphone icon Audio" at bounding box center [551, 193] width 182 height 28
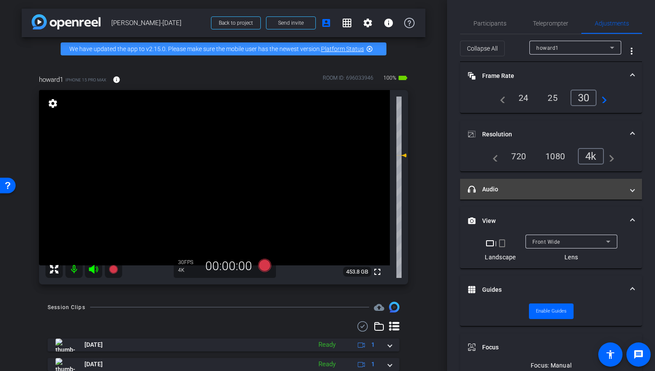
click at [515, 193] on mat-panel-title "headphone icon Audio" at bounding box center [546, 189] width 156 height 9
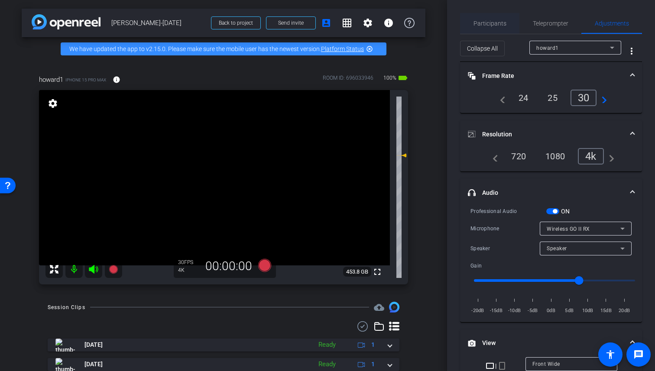
click at [494, 23] on span "Participants" at bounding box center [490, 23] width 33 height 6
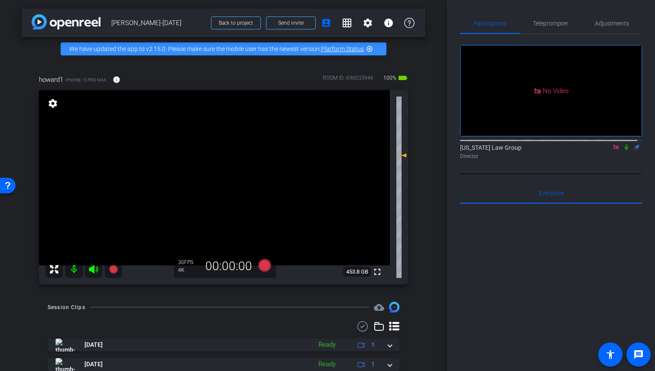
click at [614, 145] on icon at bounding box center [616, 147] width 5 height 5
click at [592, 150] on icon at bounding box center [595, 147] width 7 height 6
click at [600, 155] on div at bounding box center [327, 185] width 655 height 371
click at [594, 151] on mat-icon at bounding box center [595, 147] width 10 height 8
click at [591, 156] on div at bounding box center [327, 185] width 655 height 371
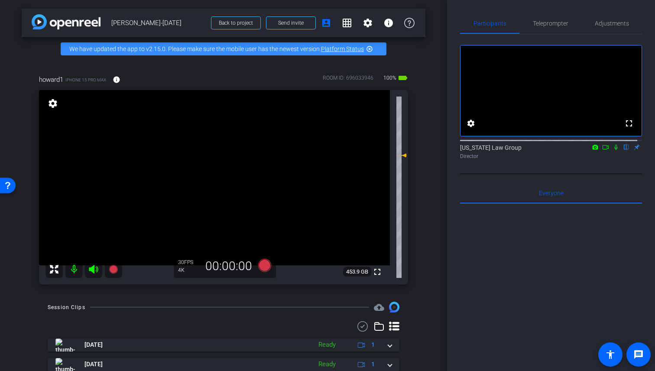
click at [602, 150] on icon at bounding box center [605, 147] width 7 height 6
click at [51, 109] on mat-icon "settings" at bounding box center [53, 103] width 12 height 10
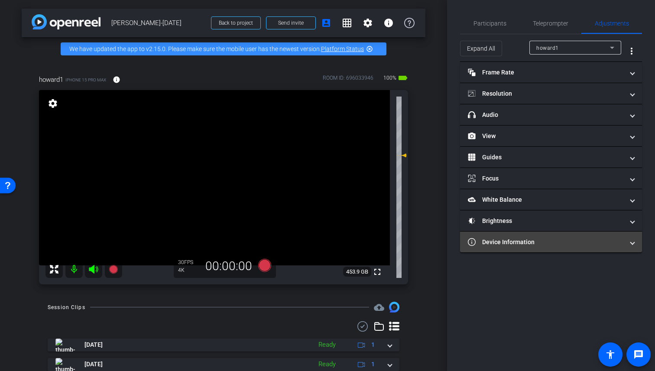
click at [544, 248] on mat-expansion-panel-header "Device Information" at bounding box center [551, 242] width 182 height 21
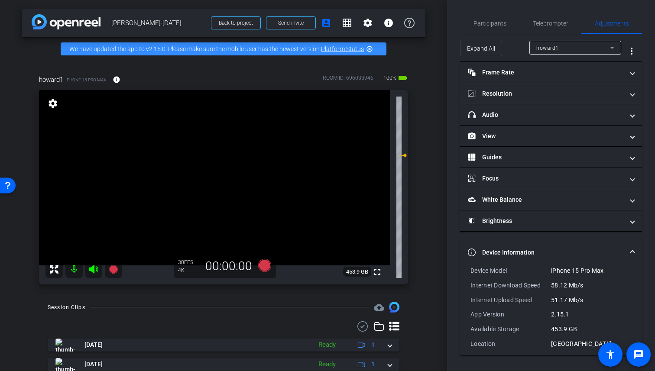
click at [552, 245] on mat-expansion-panel-header "Device Information" at bounding box center [551, 253] width 182 height 28
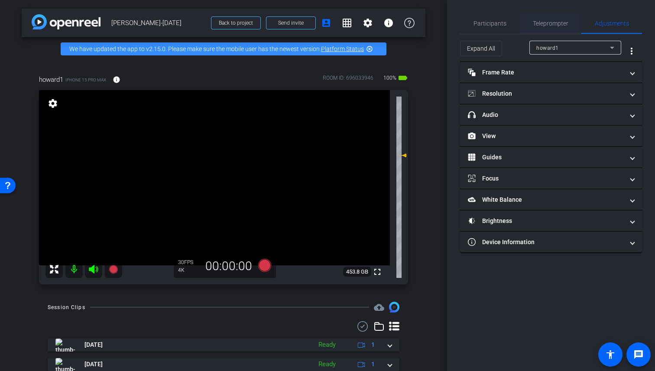
click at [558, 25] on span "Teleprompter" at bounding box center [551, 23] width 36 height 6
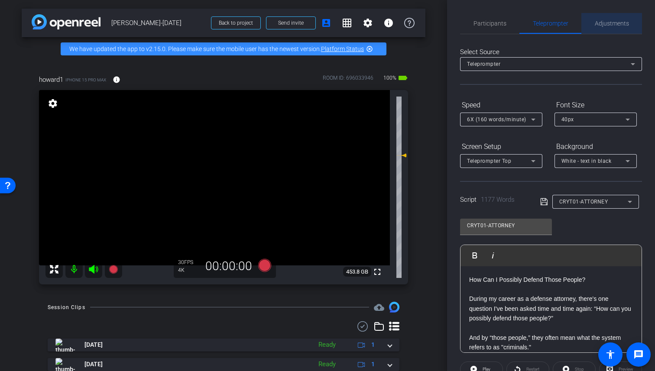
click at [617, 25] on span "Adjustments" at bounding box center [612, 23] width 34 height 6
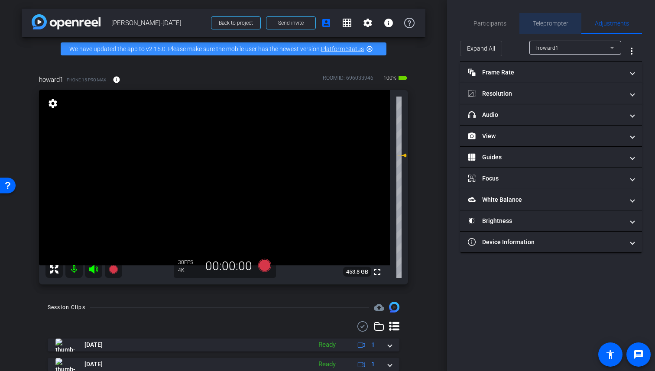
click at [571, 23] on div "Teleprompter" at bounding box center [551, 23] width 62 height 21
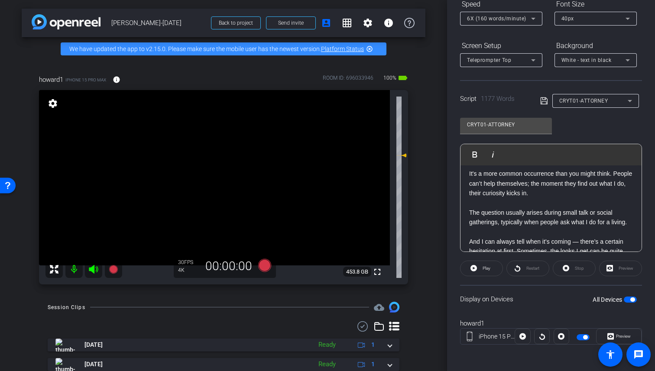
scroll to position [102, 0]
click at [624, 335] on span "Preview" at bounding box center [623, 335] width 15 height 5
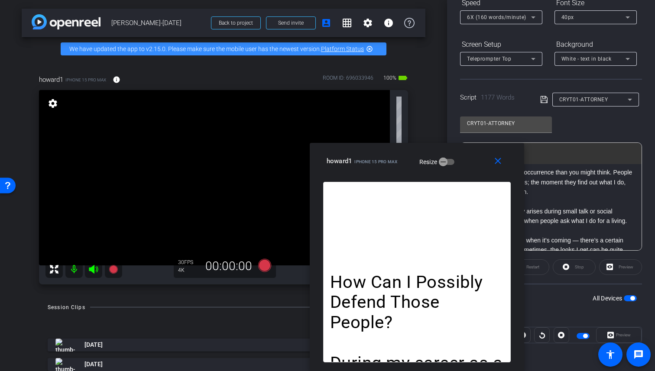
drag, startPoint x: 382, startPoint y: 94, endPoint x: 472, endPoint y: 242, distance: 173.0
click at [472, 242] on div "close howard1 iPhone 15 Pro Max Resize How Can I Possibly Defend Those People? …" at bounding box center [417, 257] width 215 height 228
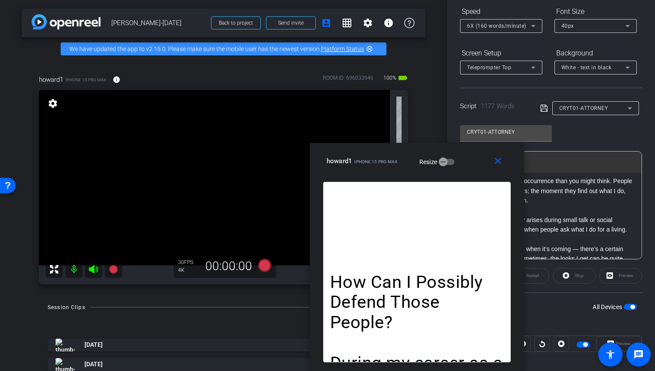
scroll to position [91, 0]
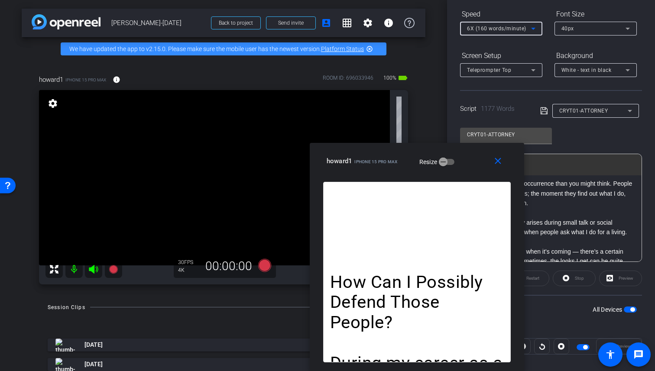
click at [505, 32] on div "6X (160 words/minute)" at bounding box center [499, 28] width 64 height 11
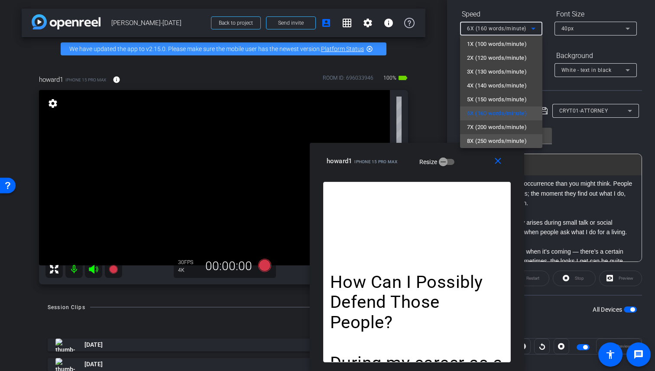
scroll to position [19, 0]
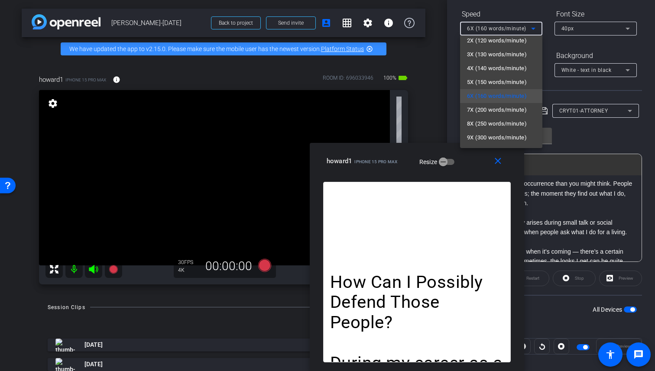
drag, startPoint x: 470, startPoint y: 161, endPoint x: 456, endPoint y: 175, distance: 19.9
click at [442, 186] on div at bounding box center [327, 185] width 655 height 371
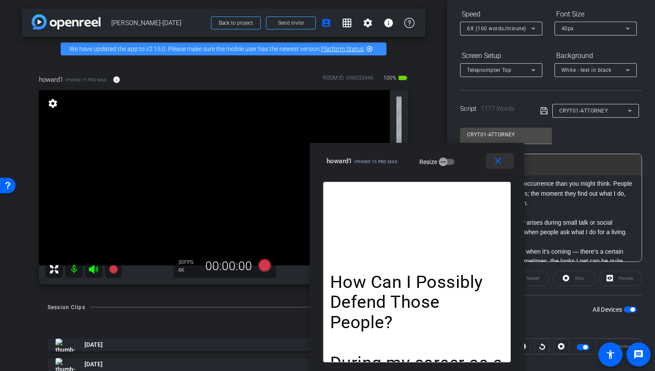
click at [489, 161] on span at bounding box center [500, 161] width 28 height 21
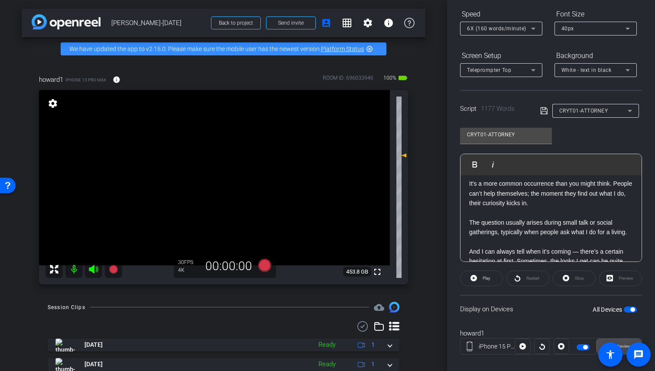
click at [621, 342] on span "Preview" at bounding box center [622, 347] width 17 height 12
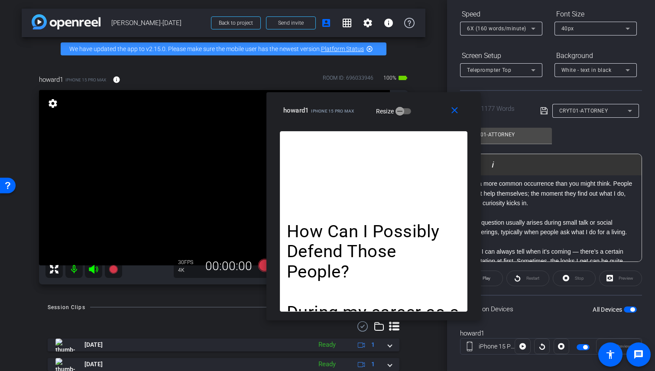
drag, startPoint x: 377, startPoint y: 96, endPoint x: 423, endPoint y: 117, distance: 50.4
click at [423, 117] on div "howard1 iPhone 15 Pro Max Resize" at bounding box center [376, 111] width 187 height 16
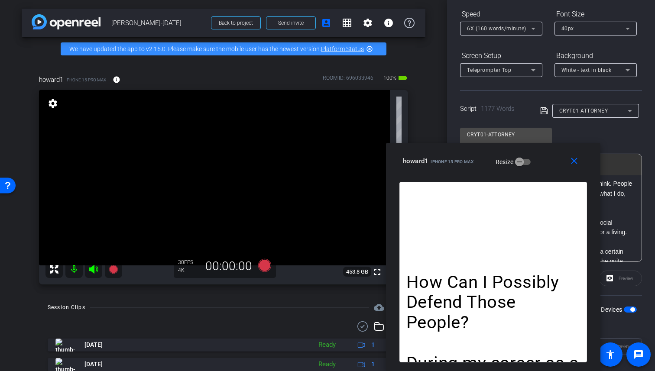
drag, startPoint x: 424, startPoint y: 120, endPoint x: 541, endPoint y: 177, distance: 130.5
click at [542, 177] on div "close howard1 iPhone 15 Pro Max Resize" at bounding box center [493, 162] width 215 height 39
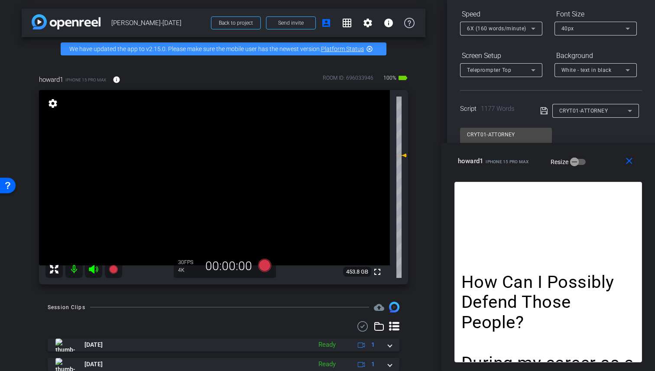
drag, startPoint x: 519, startPoint y: 178, endPoint x: 600, endPoint y: 178, distance: 81.5
click at [601, 178] on div "close howard1 iPhone 15 Pro Max Resize" at bounding box center [548, 162] width 215 height 39
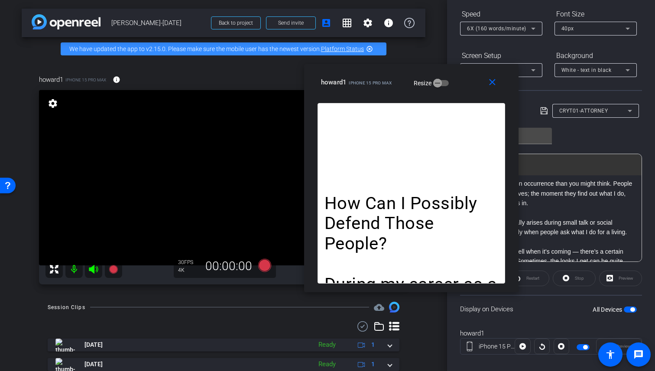
drag, startPoint x: 552, startPoint y: 174, endPoint x: 415, endPoint y: 95, distance: 158.1
click at [415, 95] on div "close howard1 iPhone 15 Pro Max Resize" at bounding box center [411, 83] width 215 height 39
click at [508, 20] on div "Speed" at bounding box center [501, 14] width 82 height 15
click at [509, 25] on div "6X (160 words/minute)" at bounding box center [499, 28] width 64 height 11
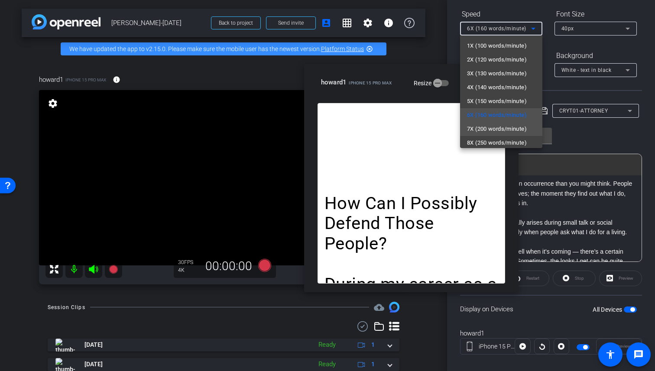
click at [487, 127] on span "7X (200 words/minute)" at bounding box center [497, 129] width 60 height 10
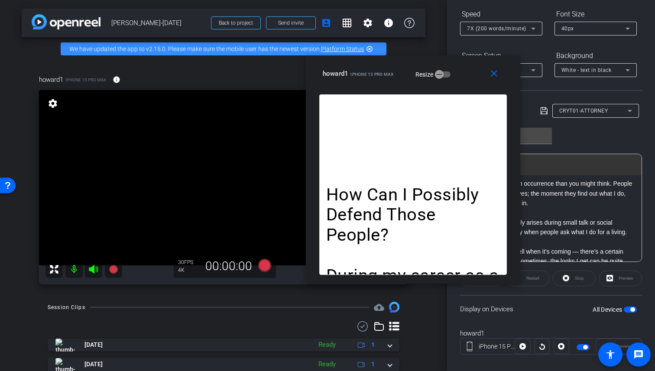
drag, startPoint x: 463, startPoint y: 92, endPoint x: 465, endPoint y: 84, distance: 8.8
click at [465, 84] on div "close howard1 iPhone 15 Pro Max Resize" at bounding box center [413, 74] width 215 height 39
click at [448, 75] on span "button" at bounding box center [439, 74] width 17 height 17
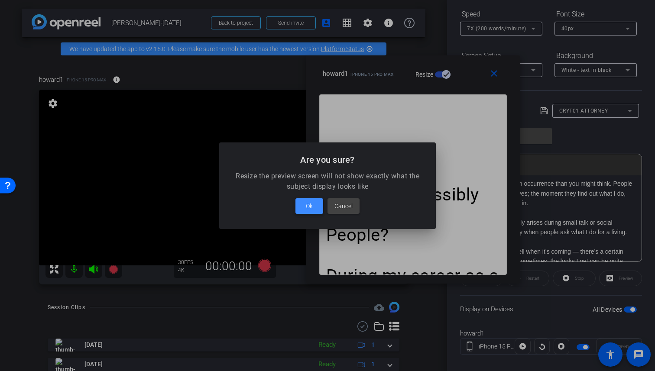
click at [314, 203] on span at bounding box center [310, 206] width 28 height 21
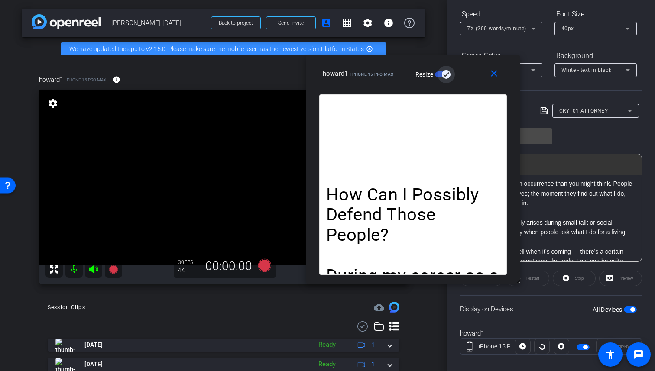
click at [439, 71] on span "button" at bounding box center [446, 74] width 17 height 17
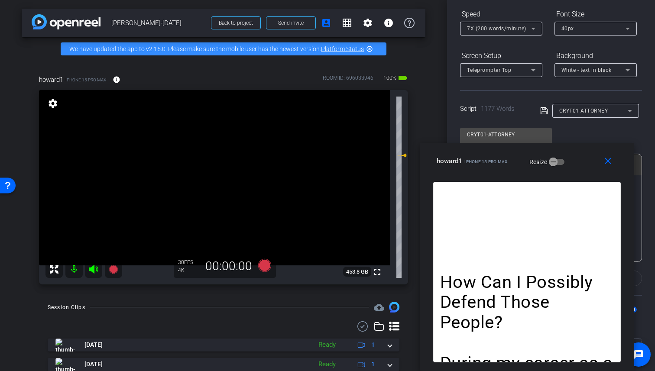
drag, startPoint x: 469, startPoint y: 82, endPoint x: 581, endPoint y: 222, distance: 179.2
click at [581, 231] on div "close howard1 iPhone 15 Pro Max Resize How Can I Possibly Defend Those People? …" at bounding box center [527, 257] width 215 height 228
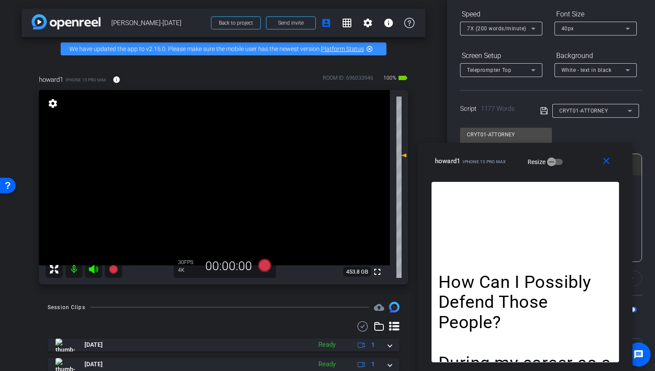
click at [424, 136] on div "arrow_back [PERSON_NAME]-[DATE] Back to project Send invite account_box grid_on…" at bounding box center [223, 185] width 447 height 371
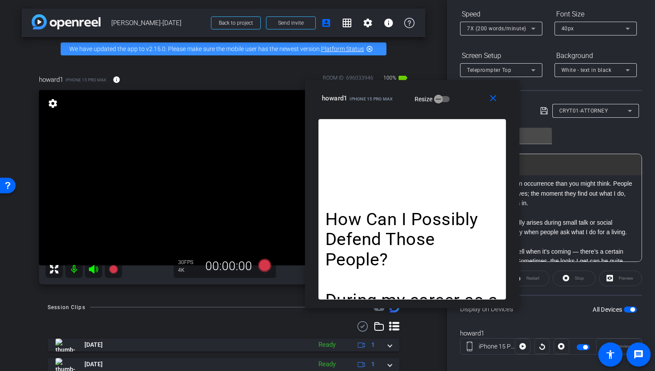
drag, startPoint x: 513, startPoint y: 174, endPoint x: 401, endPoint y: 111, distance: 128.7
click at [401, 111] on div "close howard1 iPhone 15 Pro Max Resize" at bounding box center [412, 99] width 215 height 39
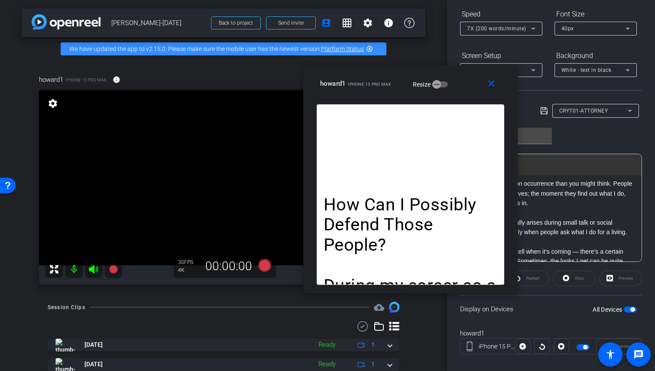
drag, startPoint x: 405, startPoint y: 108, endPoint x: 402, endPoint y: 94, distance: 15.0
click at [402, 94] on div "close howard1 iPhone 15 Pro Max Resize" at bounding box center [410, 84] width 215 height 39
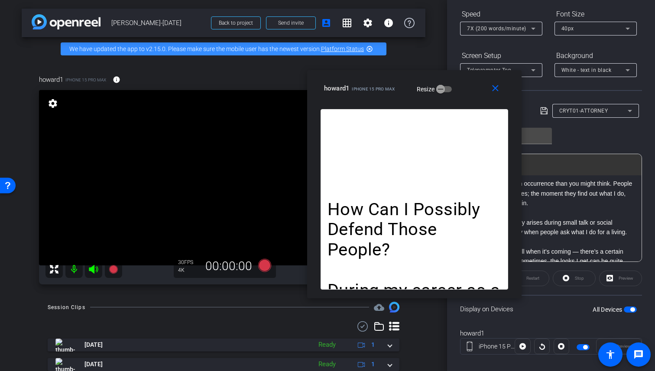
drag, startPoint x: 456, startPoint y: 91, endPoint x: 478, endPoint y: 143, distance: 56.6
click at [461, 96] on div "close howard1 iPhone 15 Pro Max Resize" at bounding box center [414, 89] width 215 height 39
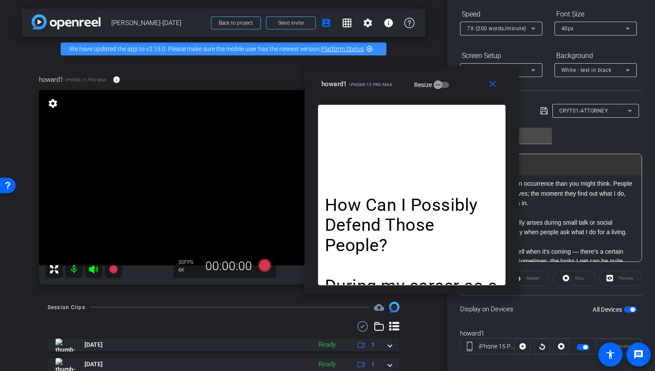
drag, startPoint x: 466, startPoint y: 89, endPoint x: 462, endPoint y: 84, distance: 5.9
click at [462, 84] on div "howard1 iPhone 15 Pro Max Resize" at bounding box center [415, 84] width 187 height 16
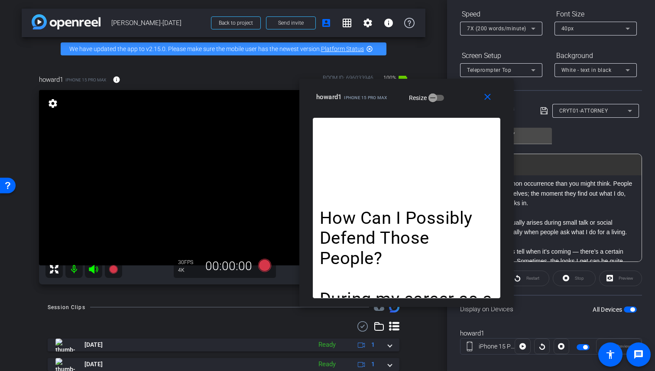
drag, startPoint x: 470, startPoint y: 91, endPoint x: 465, endPoint y: 104, distance: 14.0
click at [465, 104] on div "howard1 iPhone 15 Pro Max Resize" at bounding box center [409, 97] width 187 height 16
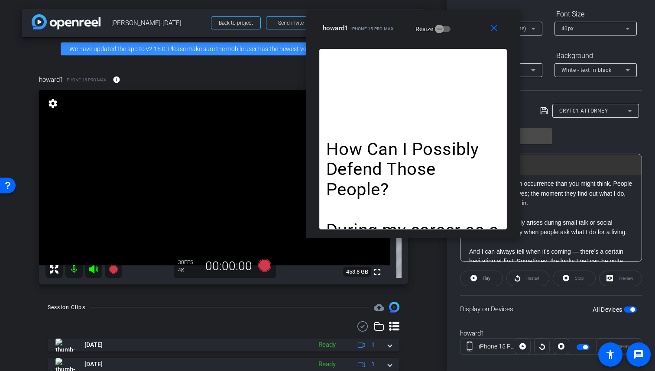
drag, startPoint x: 467, startPoint y: 111, endPoint x: 474, endPoint y: 63, distance: 48.5
click at [479, 39] on div "close howard1 iPhone 15 Pro Max Resize" at bounding box center [413, 29] width 215 height 39
click at [481, 276] on span "Play" at bounding box center [486, 279] width 10 height 12
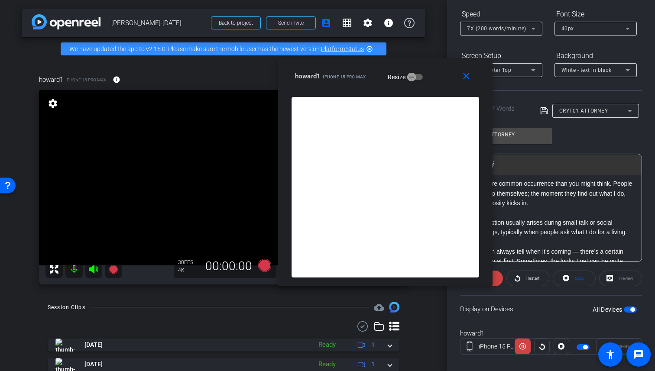
drag, startPoint x: 471, startPoint y: 35, endPoint x: 443, endPoint y: 83, distance: 55.5
click at [443, 83] on div "howard1 iPhone 15 Pro Max Resize" at bounding box center [388, 76] width 187 height 16
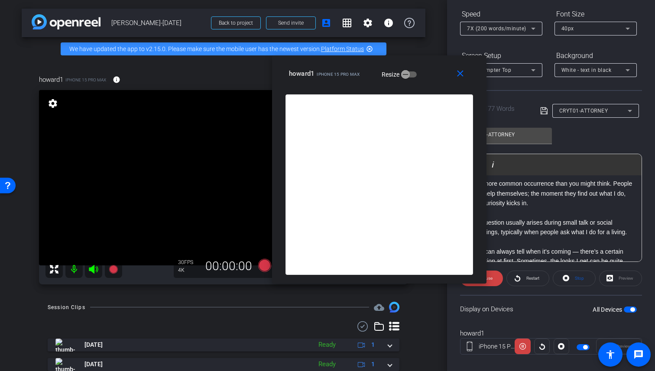
drag, startPoint x: 436, startPoint y: 85, endPoint x: 388, endPoint y: 62, distance: 52.7
click at [381, 63] on div "close howard1 iPhone 15 Pro Max Resize" at bounding box center [379, 74] width 215 height 39
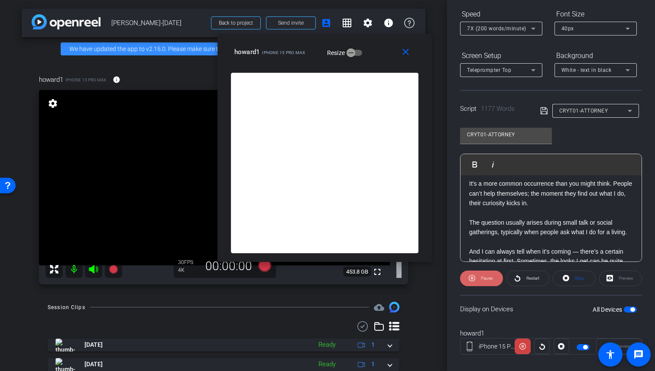
click at [495, 282] on span at bounding box center [481, 278] width 43 height 21
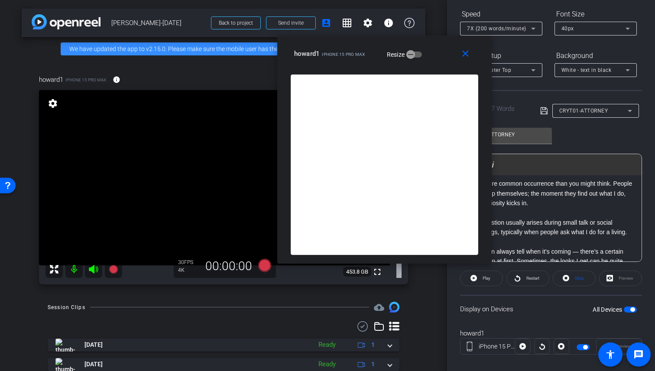
drag, startPoint x: 376, startPoint y: 56, endPoint x: 436, endPoint y: 58, distance: 59.8
click at [436, 58] on div "howard1 iPhone 15 Pro Max Resize" at bounding box center [387, 54] width 187 height 16
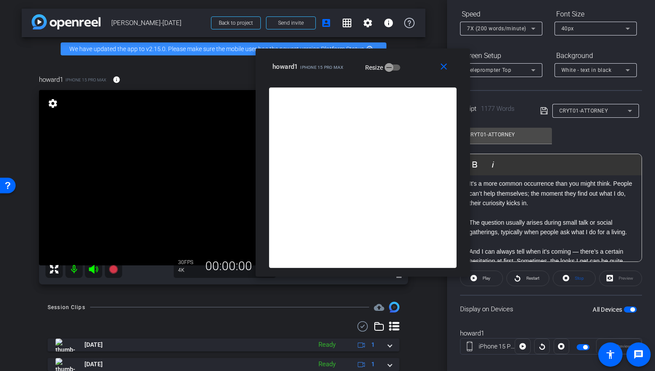
drag, startPoint x: 446, startPoint y: 62, endPoint x: 417, endPoint y: 79, distance: 33.3
click at [413, 75] on div "howard1 iPhone 15 Pro Max Resize" at bounding box center [366, 67] width 187 height 16
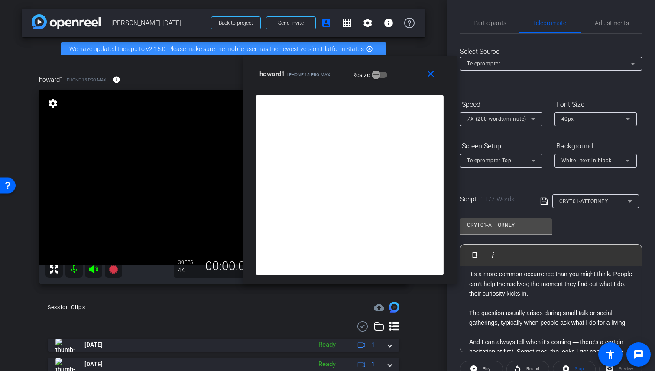
scroll to position [0, 0]
click at [492, 125] on div "7X (200 words/minute)" at bounding box center [501, 120] width 68 height 14
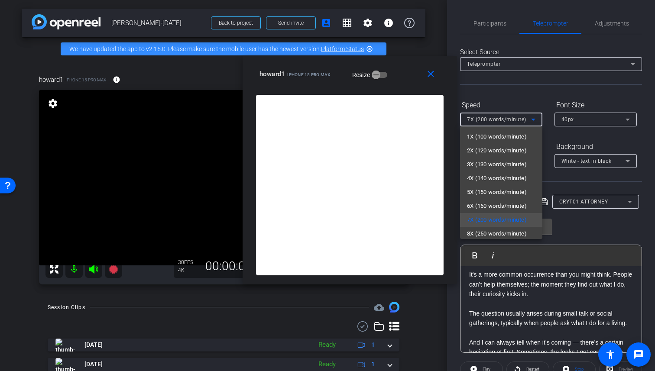
click at [614, 139] on div at bounding box center [327, 185] width 655 height 371
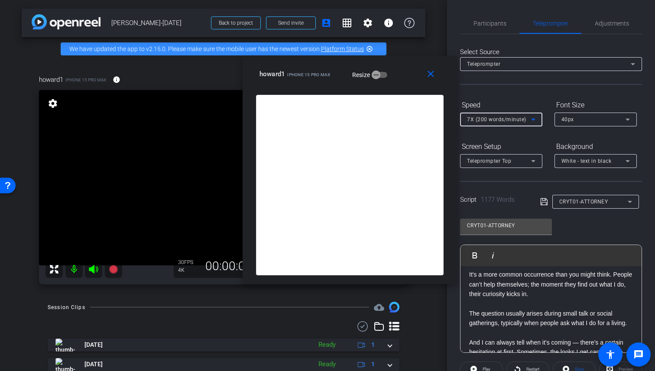
click at [510, 117] on span "7X (200 words/minute)" at bounding box center [496, 120] width 59 height 6
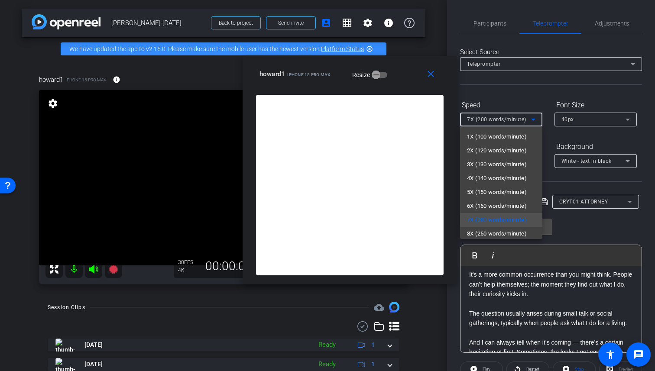
click at [605, 144] on div at bounding box center [327, 185] width 655 height 371
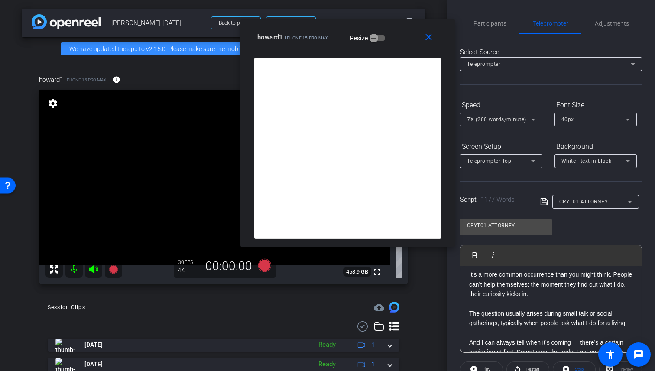
drag, startPoint x: 402, startPoint y: 87, endPoint x: 391, endPoint y: 43, distance: 44.7
click at [391, 43] on div "close howard1 iPhone 15 Pro Max Resize" at bounding box center [348, 38] width 215 height 39
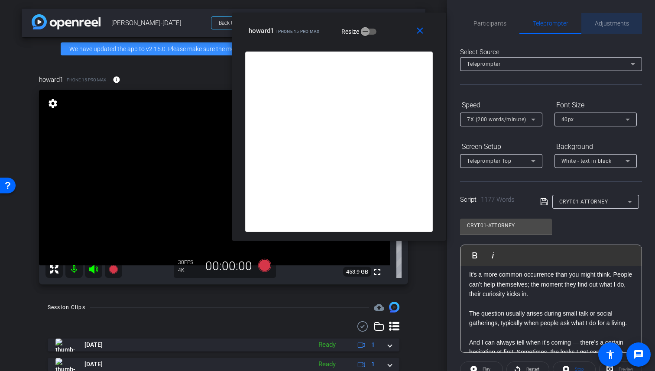
click at [630, 16] on div "Adjustments" at bounding box center [612, 23] width 61 height 21
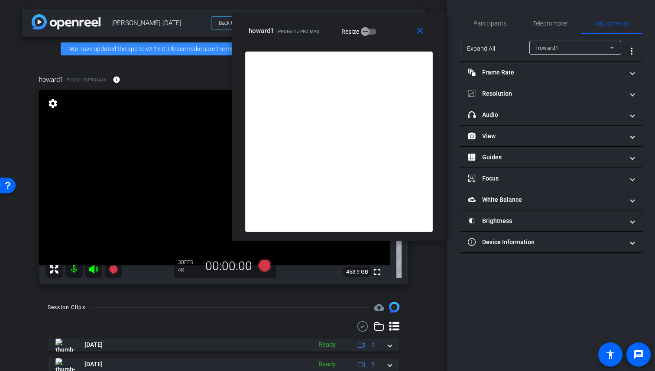
click at [503, 46] on div "Expand All" at bounding box center [494, 49] width 69 height 16
click at [489, 52] on span "Expand All" at bounding box center [481, 48] width 28 height 16
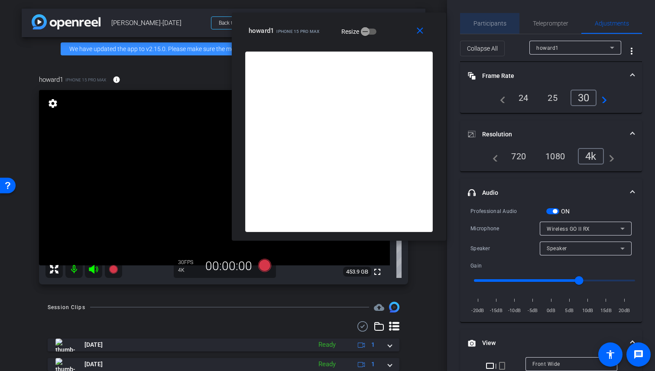
click at [491, 25] on span "Participants" at bounding box center [490, 23] width 33 height 6
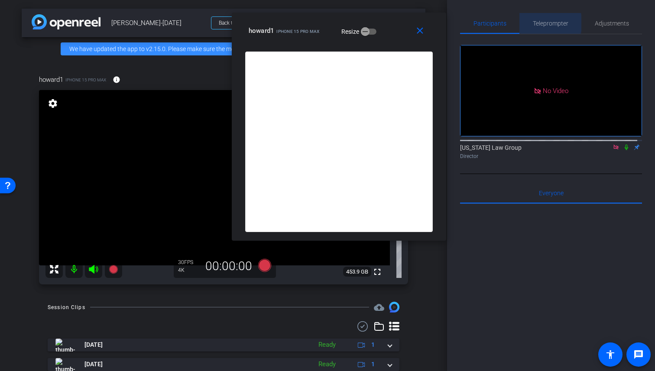
click at [545, 23] on span "Teleprompter" at bounding box center [551, 23] width 36 height 6
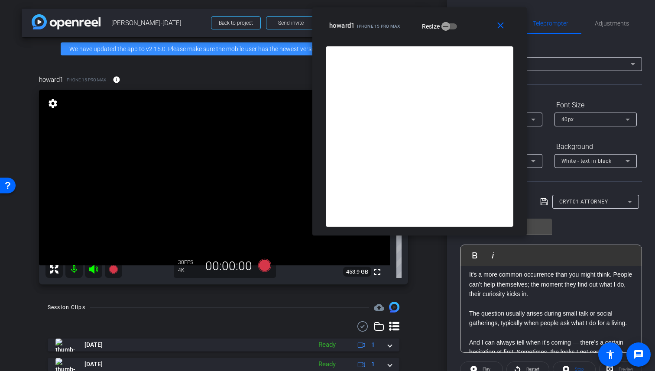
drag, startPoint x: 318, startPoint y: 32, endPoint x: 399, endPoint y: 27, distance: 80.8
click at [399, 27] on span "iPhone 15 Pro Max" at bounding box center [378, 26] width 43 height 5
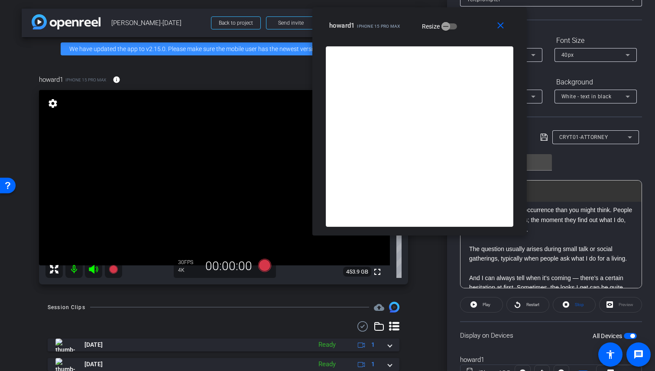
scroll to position [102, 0]
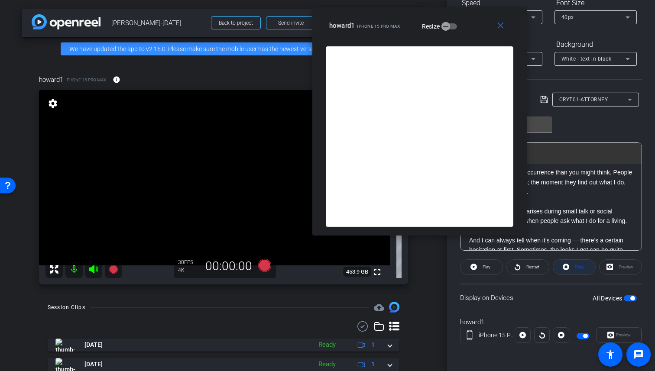
click at [582, 261] on span at bounding box center [574, 267] width 42 height 21
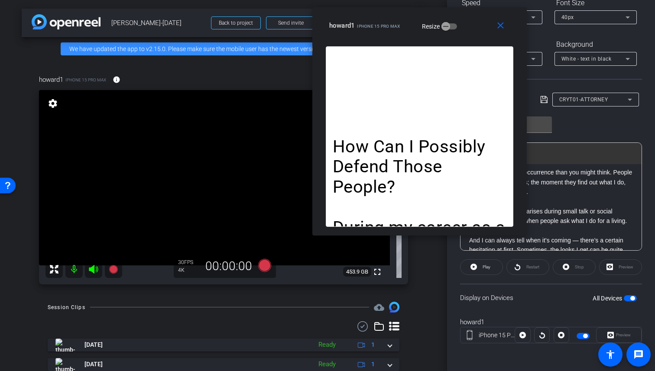
click at [92, 274] on icon at bounding box center [93, 269] width 9 height 9
click at [112, 274] on icon at bounding box center [113, 269] width 9 height 9
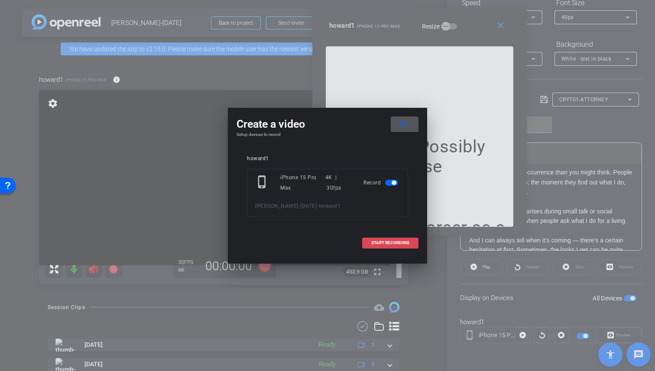
click at [390, 246] on span at bounding box center [390, 243] width 55 height 21
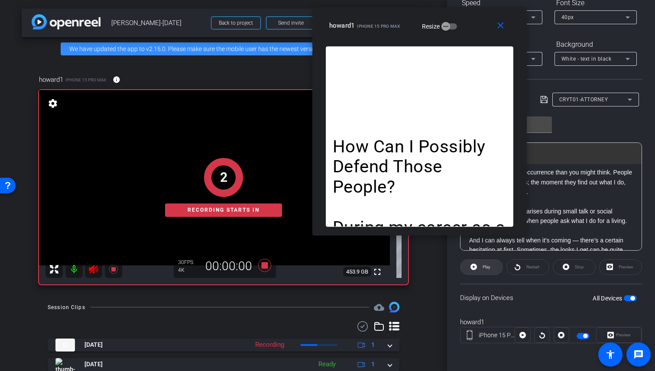
click at [485, 267] on span "Play" at bounding box center [487, 267] width 8 height 5
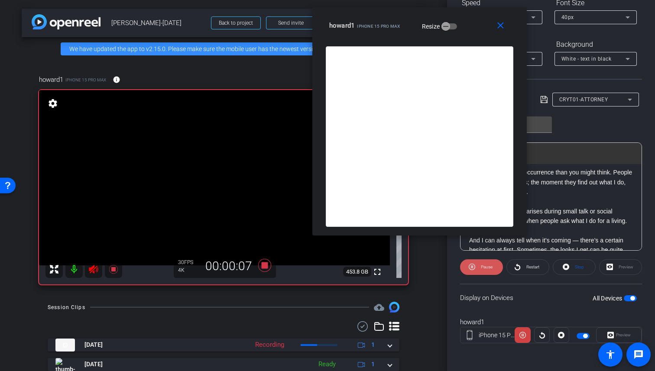
click at [482, 267] on span "Pause" at bounding box center [487, 267] width 12 height 5
click at [483, 267] on span "Play" at bounding box center [487, 267] width 8 height 5
click at [482, 267] on span "Pause" at bounding box center [487, 267] width 12 height 5
click at [483, 267] on span "Play" at bounding box center [487, 267] width 8 height 5
click at [482, 267] on span "Pause" at bounding box center [487, 267] width 12 height 5
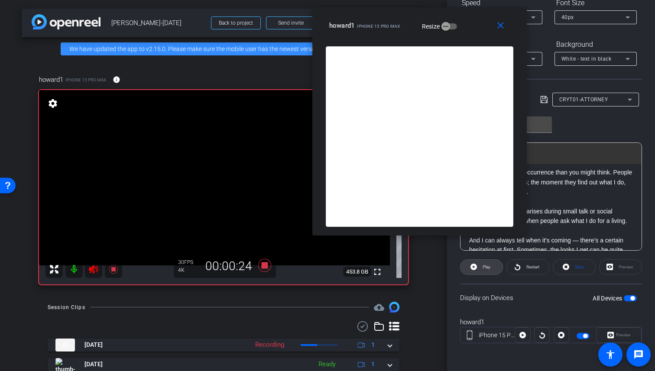
click at [483, 267] on span "Play" at bounding box center [487, 267] width 8 height 5
click at [482, 267] on span "Pause" at bounding box center [487, 267] width 12 height 5
click at [483, 267] on span "Play" at bounding box center [487, 267] width 8 height 5
click at [482, 267] on span "Pause" at bounding box center [487, 267] width 12 height 5
click at [483, 267] on span "Play" at bounding box center [487, 267] width 8 height 5
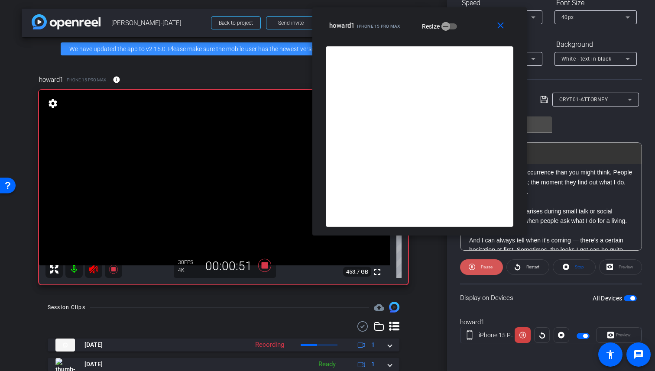
click at [482, 267] on span "Pause" at bounding box center [487, 267] width 12 height 5
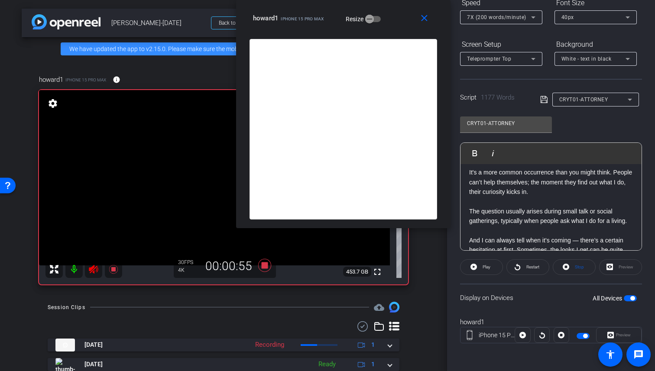
drag, startPoint x: 459, startPoint y: 37, endPoint x: 417, endPoint y: 20, distance: 45.7
click at [398, 14] on div "close howard1 iPhone 15 Pro Max Resize" at bounding box center [343, 19] width 215 height 39
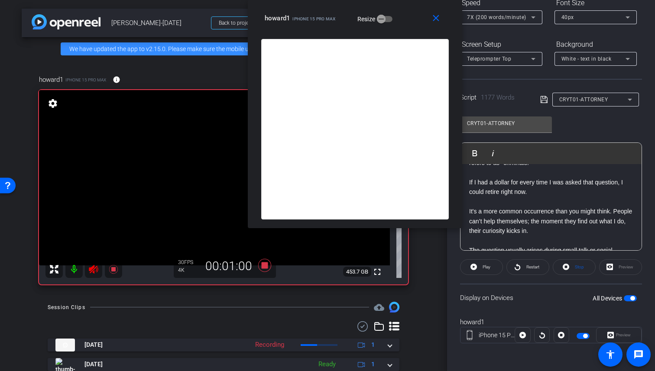
scroll to position [84, 0]
click at [114, 274] on icon at bounding box center [113, 269] width 9 height 9
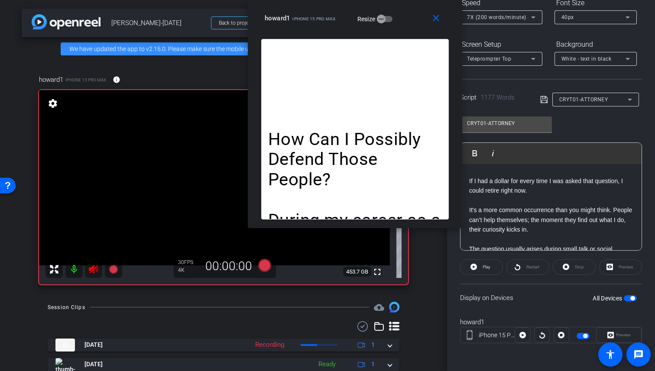
click at [91, 275] on icon at bounding box center [93, 269] width 10 height 10
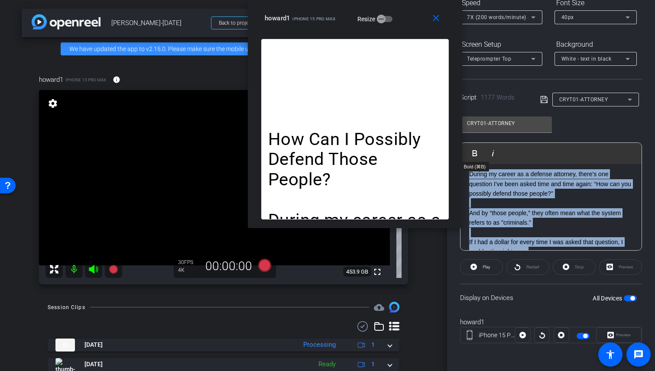
scroll to position [0, 0]
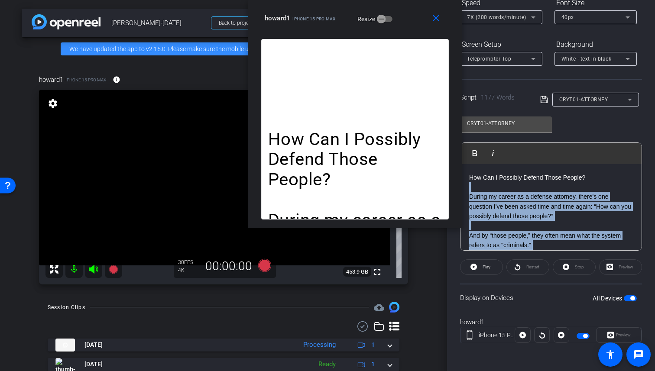
drag, startPoint x: 541, startPoint y: 212, endPoint x: 444, endPoint y: 114, distance: 137.6
click at [444, 115] on body "Accessibility Screen-Reader Guide, Feedback, and Issue Reporting | New window m…" at bounding box center [327, 185] width 655 height 371
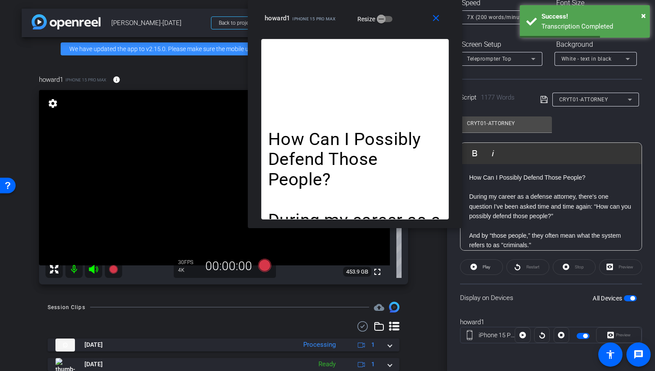
click at [469, 178] on p "How Can I Possibly Defend Those People?" at bounding box center [551, 178] width 164 height 10
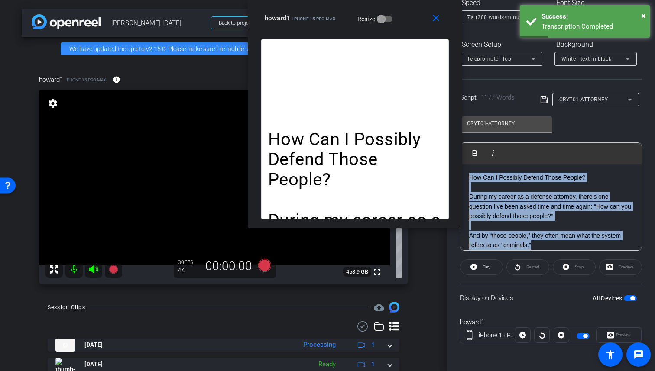
drag, startPoint x: 469, startPoint y: 178, endPoint x: 542, endPoint y: 243, distance: 97.3
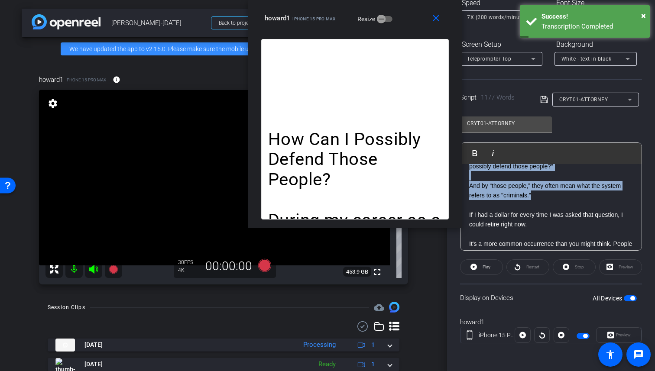
scroll to position [62, 0]
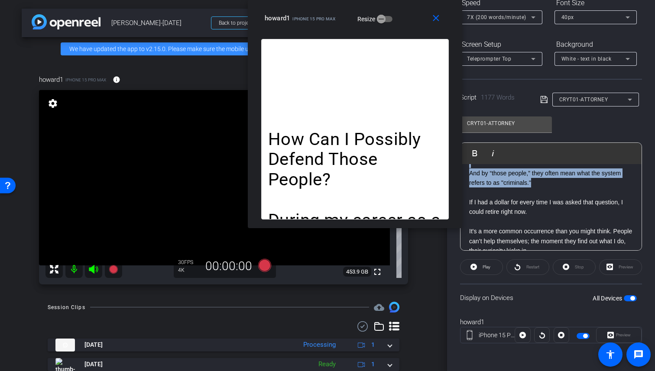
click at [95, 271] on mat-icon at bounding box center [93, 269] width 17 height 17
click at [95, 271] on icon at bounding box center [93, 269] width 10 height 10
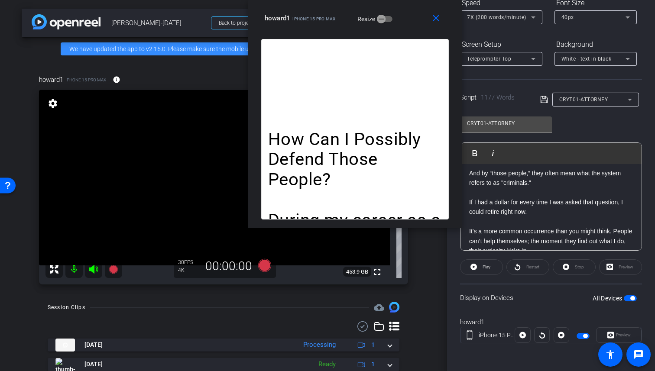
click at [571, 195] on p at bounding box center [551, 193] width 164 height 10
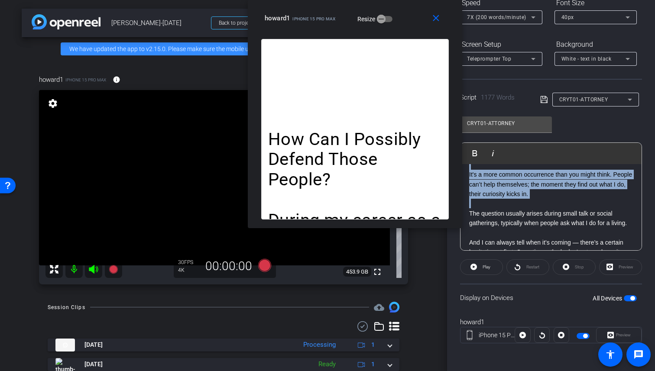
scroll to position [0, 0]
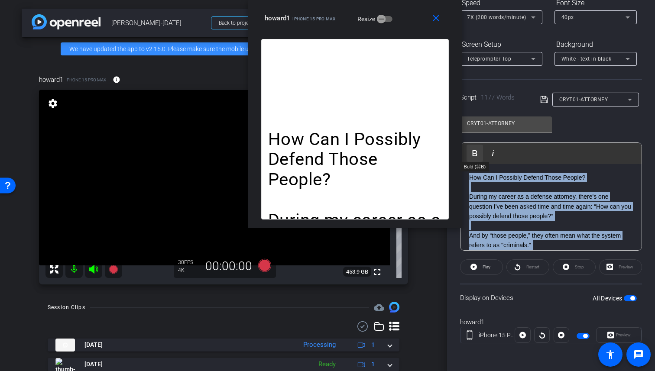
drag, startPoint x: 573, startPoint y: 198, endPoint x: 470, endPoint y: 149, distance: 113.6
click at [470, 149] on div "Play Play from this location Play Selected Play and display the selected text o…" at bounding box center [551, 197] width 182 height 108
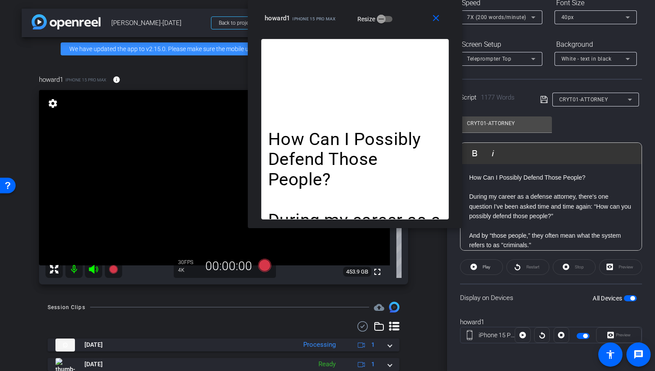
click at [521, 222] on p at bounding box center [551, 226] width 164 height 10
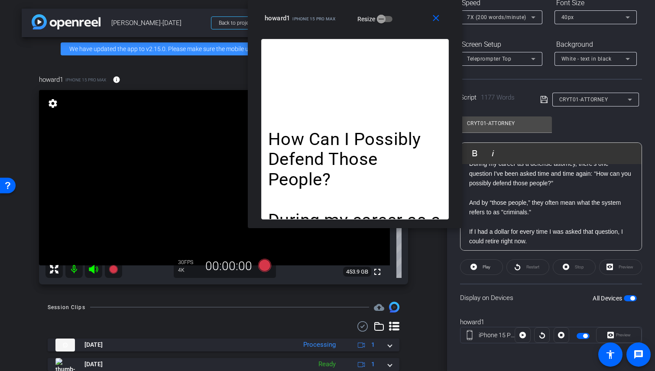
scroll to position [34, 0]
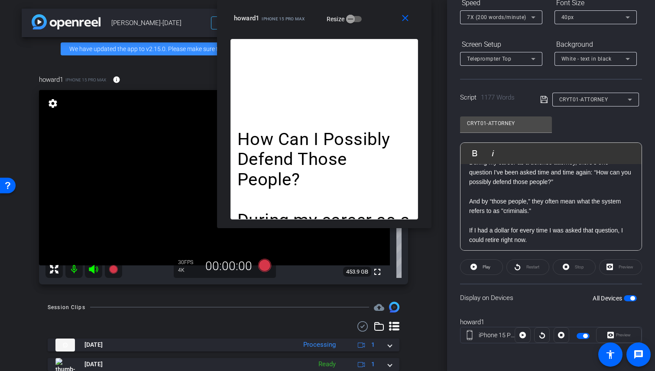
drag, startPoint x: 405, startPoint y: 26, endPoint x: 403, endPoint y: 11, distance: 14.9
click at [403, 11] on div "close howard1 iPhone 15 Pro Max Resize" at bounding box center [324, 19] width 215 height 39
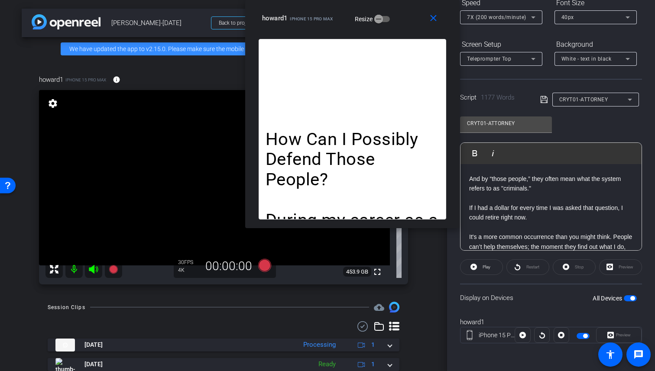
scroll to position [0, 0]
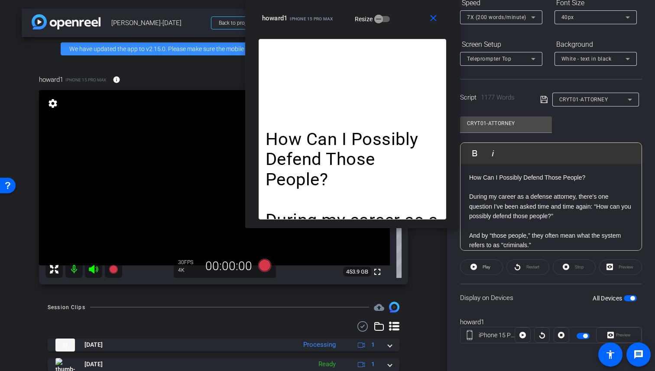
click at [95, 275] on icon at bounding box center [93, 269] width 10 height 10
click at [116, 275] on icon at bounding box center [113, 269] width 10 height 10
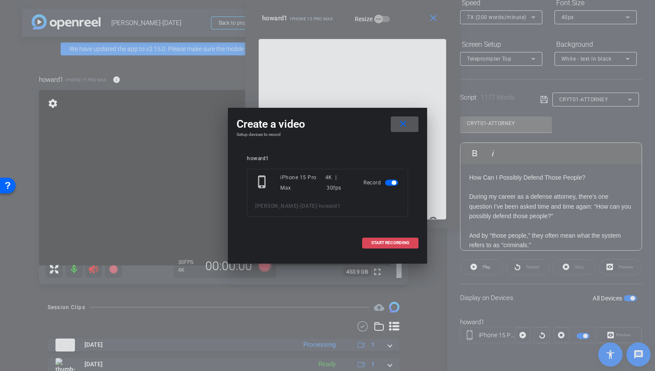
click at [386, 246] on span at bounding box center [390, 243] width 55 height 21
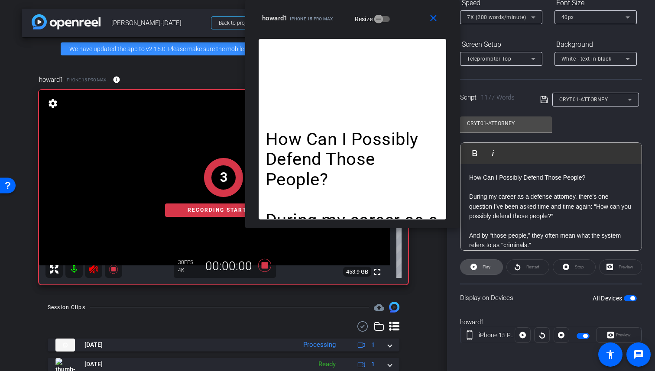
click at [482, 267] on span "Play" at bounding box center [486, 267] width 10 height 12
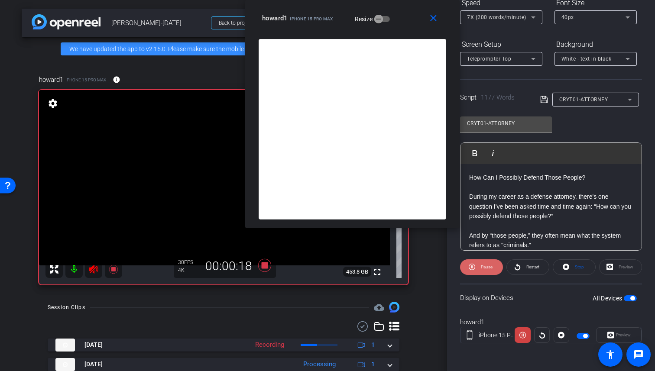
click at [484, 269] on span "Pause" at bounding box center [487, 267] width 12 height 5
click at [484, 269] on span "Play" at bounding box center [487, 267] width 8 height 5
click at [484, 269] on span "Pause" at bounding box center [487, 267] width 12 height 5
click at [484, 269] on span "Play" at bounding box center [487, 267] width 8 height 5
click at [484, 269] on span "Pause" at bounding box center [487, 267] width 12 height 5
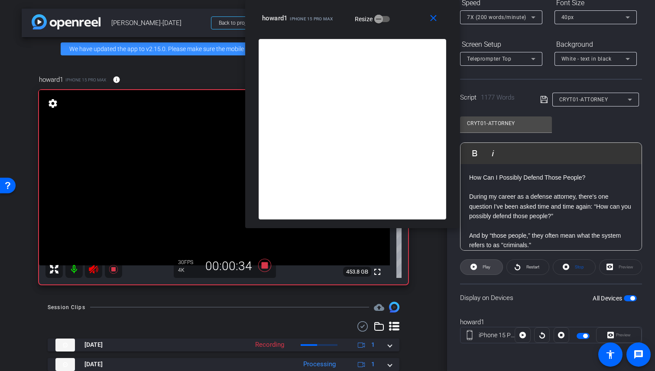
click at [484, 269] on span "Play" at bounding box center [487, 267] width 8 height 5
click at [484, 269] on span "Pause" at bounding box center [487, 267] width 12 height 5
click at [484, 269] on span "Play" at bounding box center [487, 267] width 8 height 5
click at [484, 269] on span "Pause" at bounding box center [487, 267] width 12 height 5
click at [484, 269] on span "Play" at bounding box center [487, 267] width 8 height 5
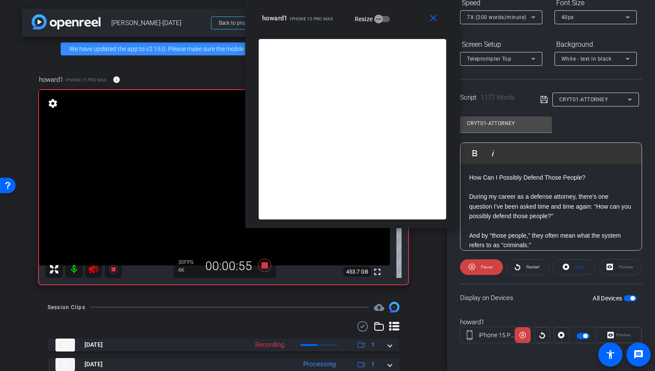
click at [484, 269] on span "Pause" at bounding box center [487, 267] width 12 height 5
click at [484, 269] on span "Play" at bounding box center [487, 267] width 8 height 5
click at [484, 269] on span "Pause" at bounding box center [487, 267] width 12 height 5
click at [484, 269] on span "Play" at bounding box center [487, 267] width 8 height 5
click at [484, 269] on span "Pause" at bounding box center [487, 267] width 12 height 5
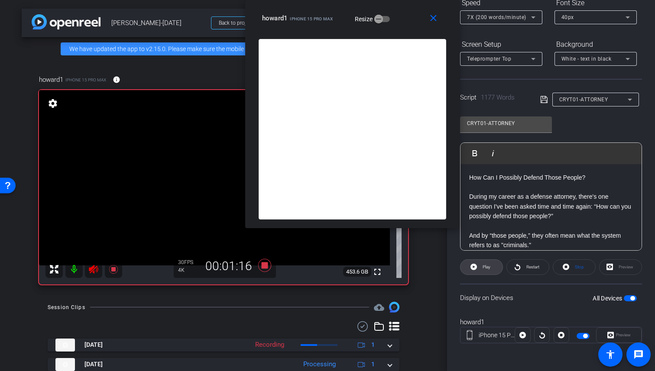
click at [484, 269] on span "Play" at bounding box center [487, 267] width 8 height 5
click at [484, 268] on span "Pause" at bounding box center [487, 267] width 12 height 5
click at [484, 268] on span "Play" at bounding box center [487, 267] width 8 height 5
click at [485, 268] on span "Pause" at bounding box center [487, 267] width 12 height 5
click at [485, 268] on span "Play" at bounding box center [487, 267] width 8 height 5
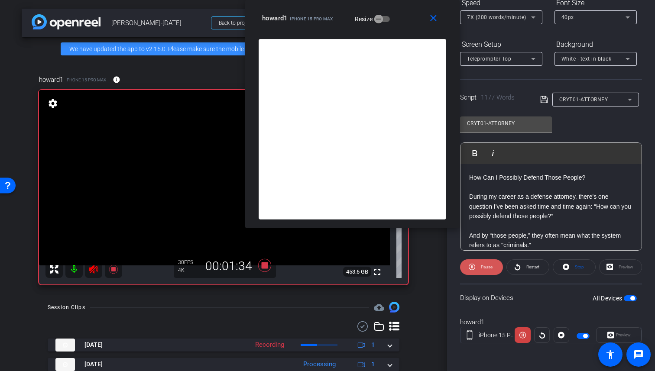
click at [485, 268] on span "Pause" at bounding box center [487, 267] width 12 height 5
click at [485, 268] on span "Play" at bounding box center [487, 267] width 8 height 5
click at [485, 268] on span "Pause" at bounding box center [487, 267] width 12 height 5
click at [485, 268] on span "Play" at bounding box center [487, 267] width 8 height 5
click at [485, 268] on span "Pause" at bounding box center [487, 267] width 12 height 5
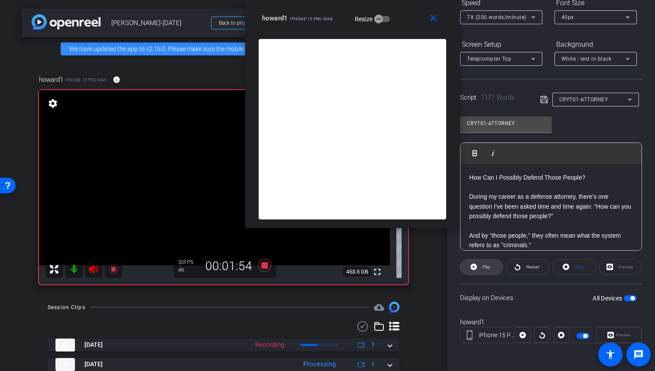
click at [485, 268] on span "Play" at bounding box center [487, 267] width 8 height 5
click at [485, 268] on span "Pause" at bounding box center [487, 267] width 12 height 5
click at [485, 268] on span "Play" at bounding box center [487, 267] width 8 height 5
click at [485, 268] on span "Pause" at bounding box center [487, 267] width 12 height 5
click at [485, 268] on span "Play" at bounding box center [487, 267] width 8 height 5
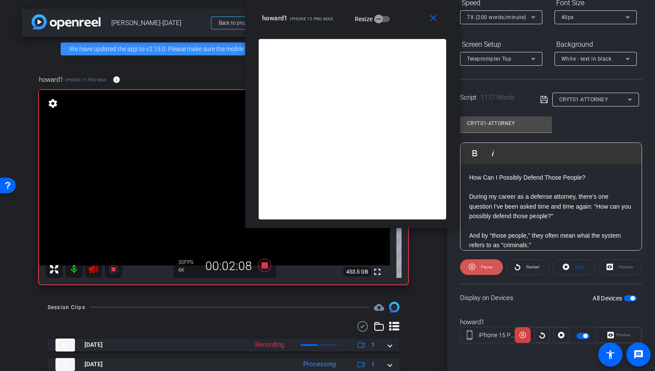
click at [485, 268] on span "Pause" at bounding box center [487, 267] width 12 height 5
click at [485, 268] on span "Play" at bounding box center [487, 267] width 8 height 5
click at [485, 268] on span "Pause" at bounding box center [487, 267] width 12 height 5
click at [485, 268] on span "Play" at bounding box center [487, 267] width 8 height 5
click at [485, 268] on span "Pause" at bounding box center [487, 267] width 12 height 5
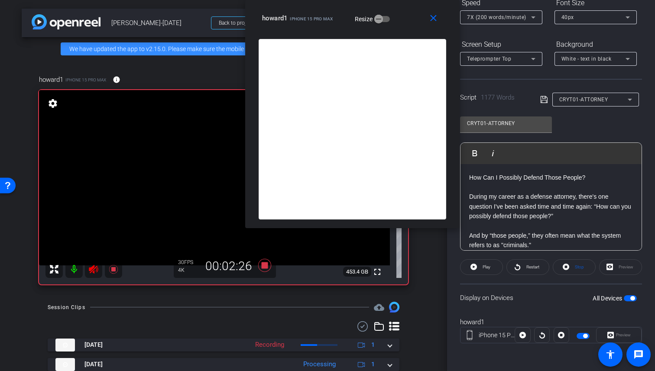
click at [485, 268] on span "Play" at bounding box center [487, 267] width 8 height 5
click at [485, 268] on span "Pause" at bounding box center [487, 267] width 12 height 5
click at [485, 267] on span "Play" at bounding box center [487, 267] width 8 height 5
click at [482, 269] on span "Pause" at bounding box center [487, 267] width 12 height 5
click at [483, 269] on span "Play" at bounding box center [487, 267] width 8 height 5
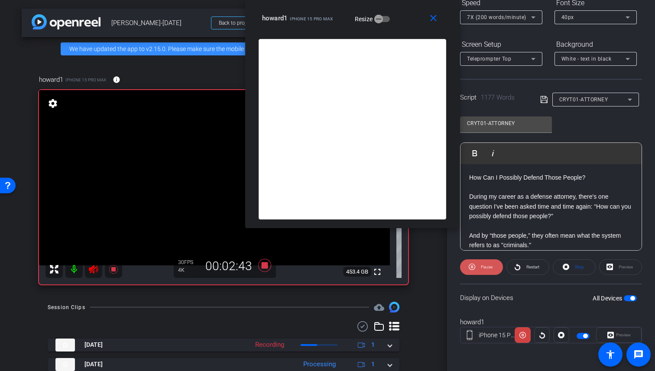
click at [482, 269] on span "Pause" at bounding box center [487, 267] width 12 height 5
click at [483, 269] on span "Play" at bounding box center [487, 267] width 8 height 5
click at [483, 269] on span "Pause" at bounding box center [487, 267] width 12 height 5
click at [483, 269] on span "Play" at bounding box center [487, 267] width 8 height 5
click at [483, 269] on span "Pause" at bounding box center [487, 267] width 12 height 5
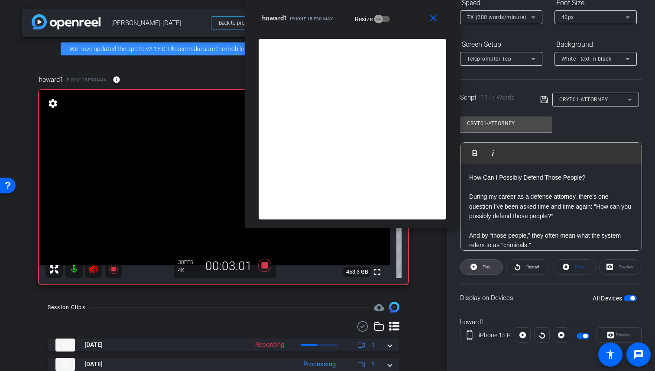
click at [483, 269] on span "Play" at bounding box center [487, 267] width 8 height 5
click at [483, 269] on span "Pause" at bounding box center [487, 267] width 12 height 5
click at [483, 269] on span "Play" at bounding box center [487, 267] width 8 height 5
click at [483, 269] on span "Pause" at bounding box center [487, 267] width 12 height 5
click at [483, 269] on span "Play" at bounding box center [487, 267] width 8 height 5
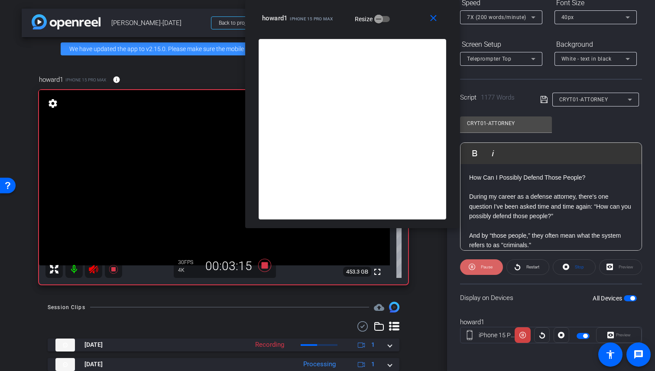
click at [483, 268] on span "Pause" at bounding box center [487, 267] width 12 height 5
click at [483, 268] on span "Play" at bounding box center [487, 267] width 8 height 5
click at [483, 268] on span "Pause" at bounding box center [487, 267] width 12 height 5
click at [483, 268] on span "Play" at bounding box center [487, 267] width 8 height 5
click at [483, 268] on span "Pause" at bounding box center [487, 267] width 12 height 5
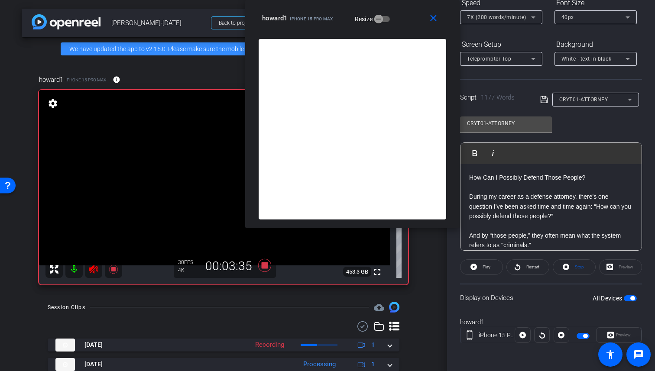
click at [483, 268] on span "Play" at bounding box center [487, 267] width 8 height 5
click at [483, 268] on span "Pause" at bounding box center [487, 267] width 12 height 5
click at [483, 268] on span "Play" at bounding box center [487, 267] width 8 height 5
click at [483, 268] on span "Pause" at bounding box center [487, 267] width 12 height 5
click at [483, 268] on span "Play" at bounding box center [487, 267] width 8 height 5
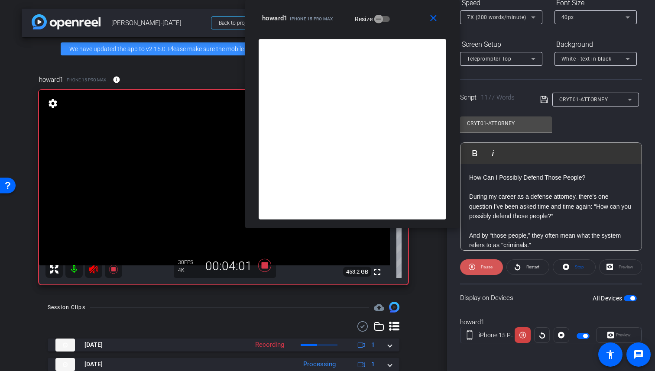
click at [483, 268] on span "Pause" at bounding box center [487, 267] width 12 height 5
click at [483, 268] on span "Play" at bounding box center [487, 267] width 8 height 5
click at [483, 268] on span "Pause" at bounding box center [487, 267] width 12 height 5
click at [483, 268] on span "Play" at bounding box center [487, 267] width 8 height 5
click at [483, 268] on span "Pause" at bounding box center [487, 267] width 12 height 5
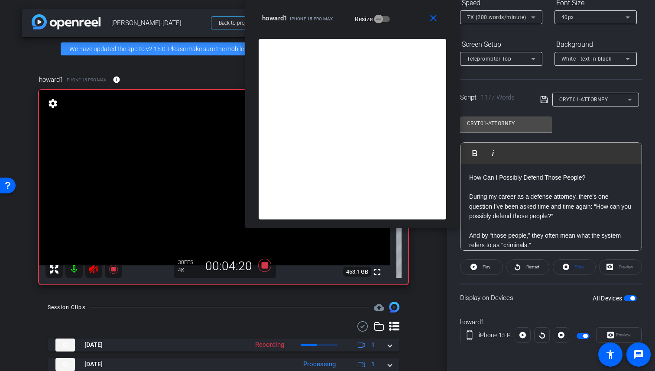
click at [483, 268] on span "Play" at bounding box center [487, 267] width 8 height 5
click at [483, 268] on span "Pause" at bounding box center [487, 267] width 12 height 5
click at [483, 268] on span "Play" at bounding box center [487, 267] width 8 height 5
click at [483, 268] on span "Pause" at bounding box center [487, 267] width 12 height 5
click at [483, 268] on span "Play" at bounding box center [487, 267] width 8 height 5
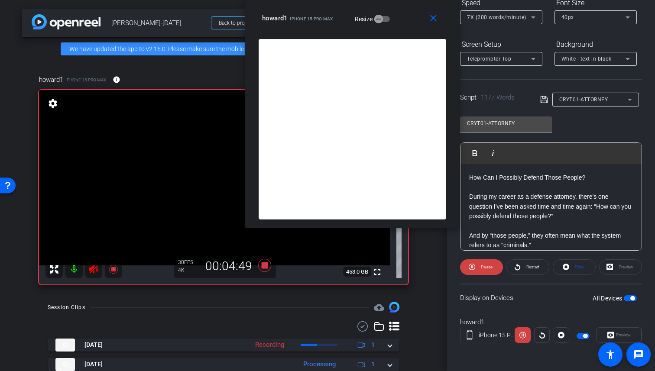
click at [483, 268] on span "Pause" at bounding box center [487, 267] width 12 height 5
click at [483, 268] on span "Play" at bounding box center [487, 267] width 8 height 5
click at [483, 268] on span "Pause" at bounding box center [487, 267] width 12 height 5
click at [483, 268] on span "Play" at bounding box center [487, 267] width 8 height 5
click at [483, 268] on span "Pause" at bounding box center [487, 267] width 12 height 5
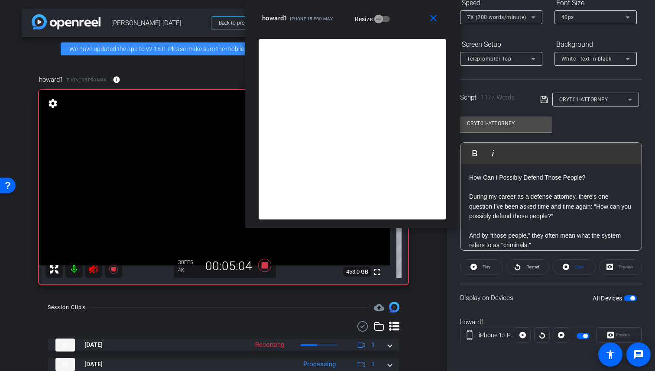
click at [483, 268] on span "Play" at bounding box center [487, 267] width 8 height 5
click at [483, 268] on span "Pause" at bounding box center [487, 267] width 12 height 5
click at [484, 268] on span "Play" at bounding box center [487, 267] width 8 height 5
click at [484, 268] on span "Pause" at bounding box center [487, 267] width 12 height 5
click at [484, 268] on span "Play" at bounding box center [487, 267] width 8 height 5
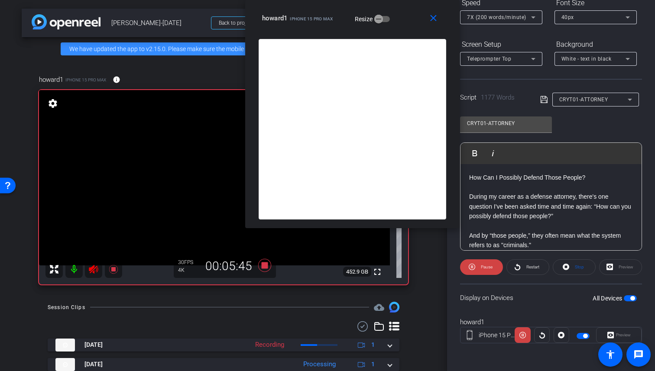
click at [484, 268] on span "Pause" at bounding box center [487, 267] width 12 height 5
click at [484, 268] on span "Play" at bounding box center [487, 267] width 8 height 5
click at [484, 268] on span "Pause" at bounding box center [487, 267] width 12 height 5
click at [484, 268] on span "Play" at bounding box center [487, 267] width 8 height 5
click at [484, 268] on span "Pause" at bounding box center [487, 267] width 12 height 5
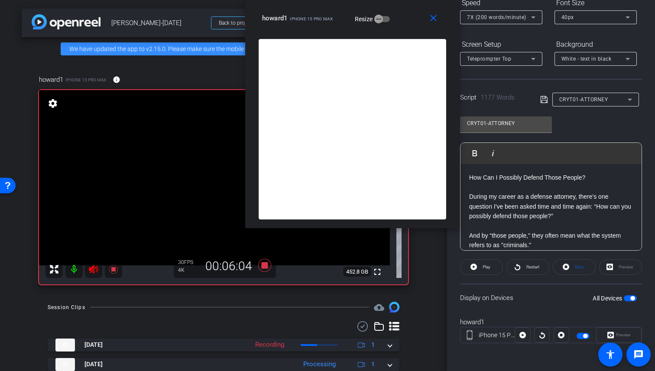
click at [484, 268] on span "Play" at bounding box center [487, 267] width 8 height 5
click at [484, 268] on span "Pause" at bounding box center [487, 267] width 12 height 5
click at [94, 271] on icon at bounding box center [93, 269] width 10 height 10
click at [91, 274] on icon at bounding box center [93, 269] width 9 height 9
click at [521, 222] on p at bounding box center [551, 226] width 164 height 10
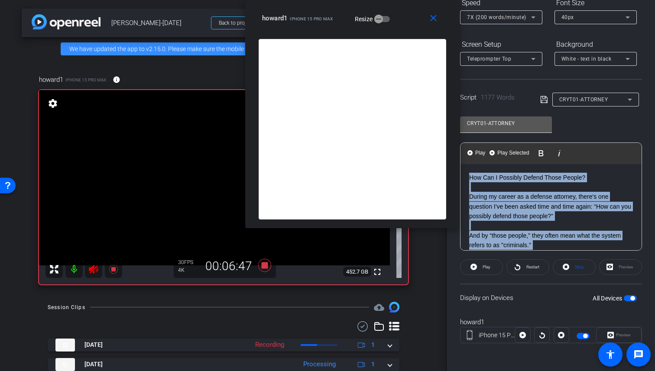
drag, startPoint x: 544, startPoint y: 194, endPoint x: 463, endPoint y: 123, distance: 106.9
click at [463, 123] on div "CRYT01-ATTORNEY Play Play from this location Play Selected Play and display the…" at bounding box center [551, 180] width 182 height 141
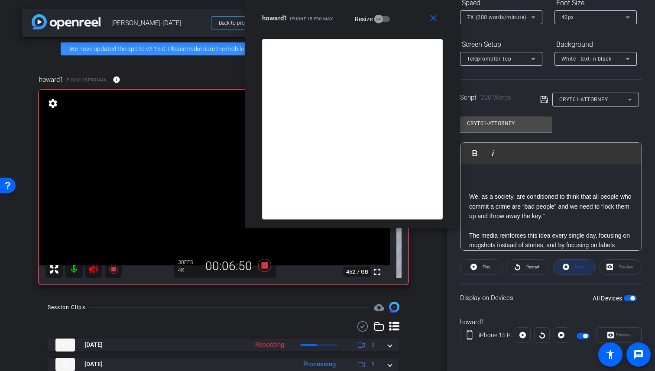
click at [566, 264] on span at bounding box center [574, 267] width 42 height 21
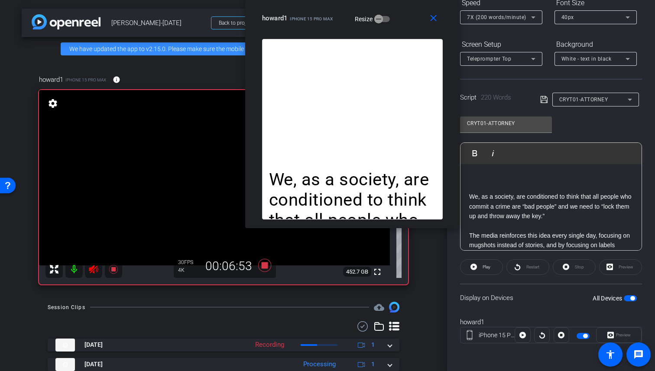
click at [93, 274] on icon at bounding box center [93, 269] width 9 height 9
click at [94, 274] on icon at bounding box center [93, 269] width 9 height 9
click at [112, 274] on icon at bounding box center [113, 269] width 9 height 9
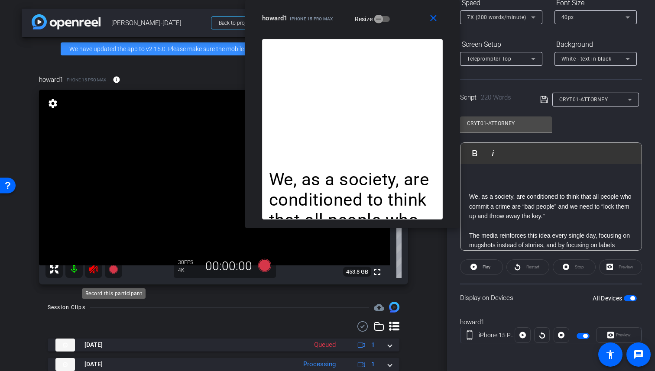
click at [112, 274] on icon at bounding box center [113, 269] width 9 height 9
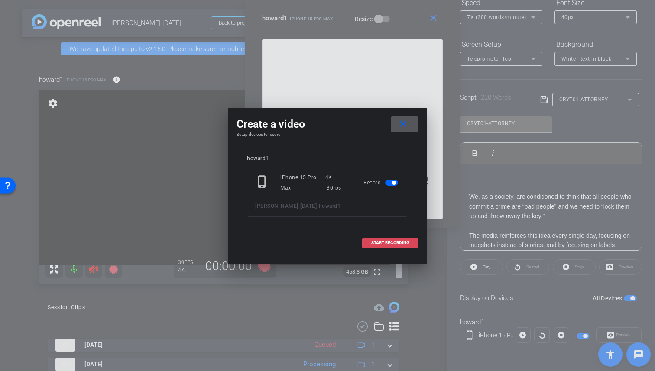
click at [374, 241] on span "START RECORDING" at bounding box center [390, 243] width 38 height 4
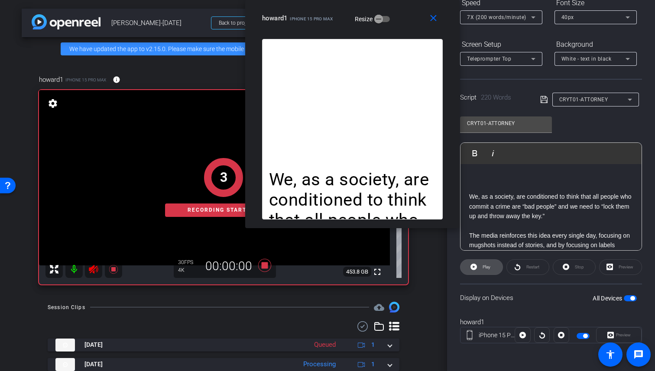
click at [481, 264] on span "Play" at bounding box center [486, 267] width 10 height 12
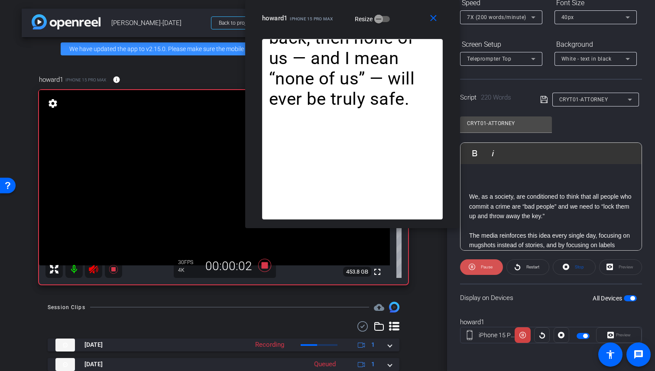
click at [476, 268] on span at bounding box center [481, 267] width 43 height 21
click at [476, 268] on icon at bounding box center [474, 267] width 7 height 11
click at [476, 268] on span at bounding box center [481, 267] width 43 height 21
click at [476, 268] on span at bounding box center [482, 267] width 42 height 21
click at [477, 268] on span at bounding box center [481, 267] width 43 height 21
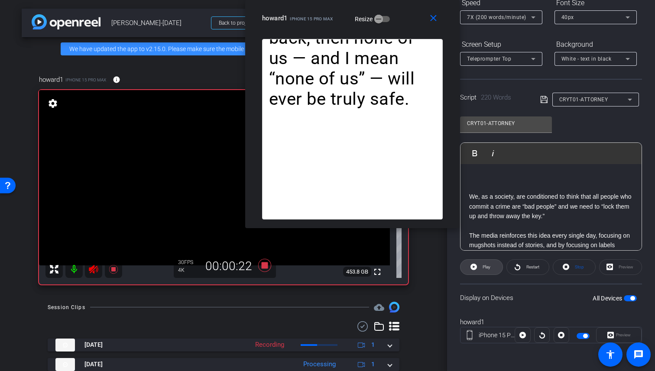
click at [477, 268] on span at bounding box center [482, 267] width 42 height 21
click at [477, 268] on span at bounding box center [481, 267] width 43 height 21
click at [477, 268] on span at bounding box center [482, 267] width 42 height 21
click at [477, 268] on span at bounding box center [481, 267] width 43 height 21
click at [477, 268] on span at bounding box center [482, 267] width 42 height 21
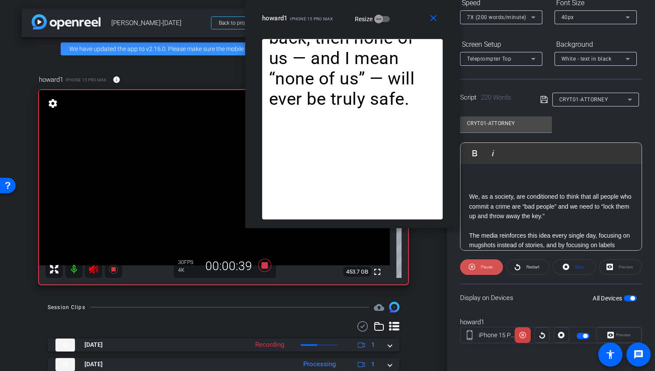
click at [477, 268] on span at bounding box center [481, 267] width 43 height 21
click at [477, 268] on span at bounding box center [482, 267] width 42 height 21
click at [477, 268] on span at bounding box center [481, 267] width 43 height 21
click at [477, 268] on span at bounding box center [482, 267] width 42 height 21
click at [477, 268] on span at bounding box center [481, 267] width 43 height 21
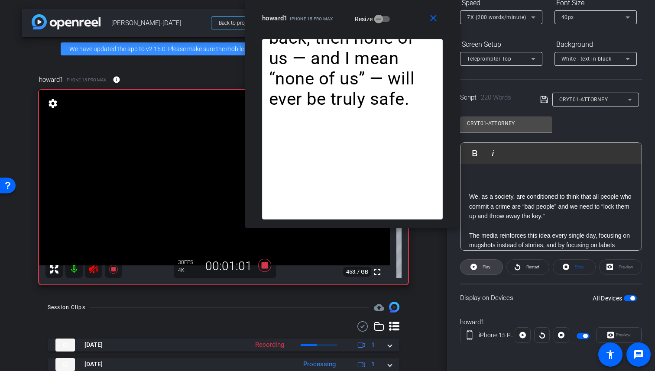
click at [477, 268] on span at bounding box center [482, 267] width 42 height 21
click at [477, 268] on span at bounding box center [481, 267] width 43 height 21
click at [477, 268] on span at bounding box center [482, 267] width 42 height 21
click at [477, 268] on span at bounding box center [481, 267] width 43 height 21
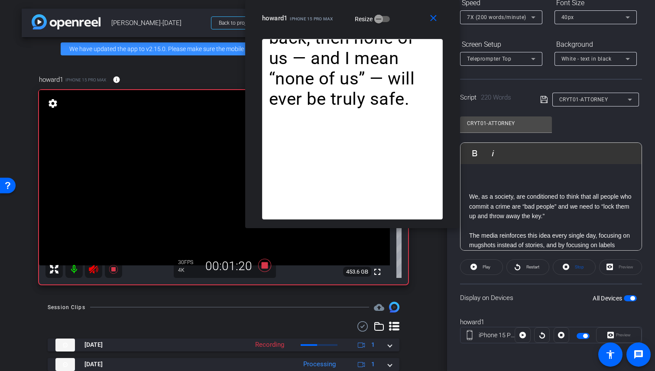
click at [101, 274] on mat-icon at bounding box center [93, 269] width 17 height 17
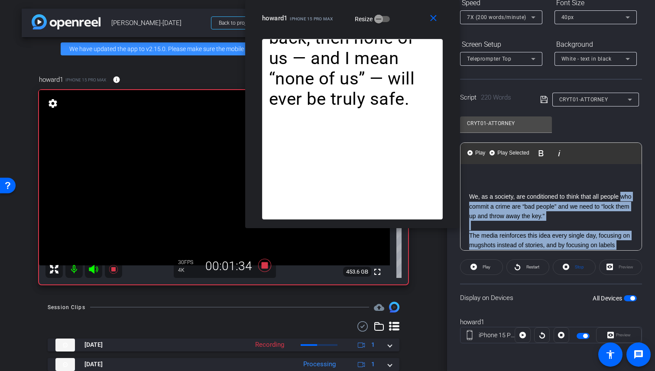
drag, startPoint x: 555, startPoint y: 205, endPoint x: 454, endPoint y: 133, distance: 123.6
click at [454, 133] on body "Accessibility Screen-Reader Guide, Feedback, and Issue Reporting | New window m…" at bounding box center [327, 185] width 655 height 371
click at [453, 133] on div "We, as a society, are conditioned to think that all people who commit a crime a…" at bounding box center [352, 133] width 215 height 189
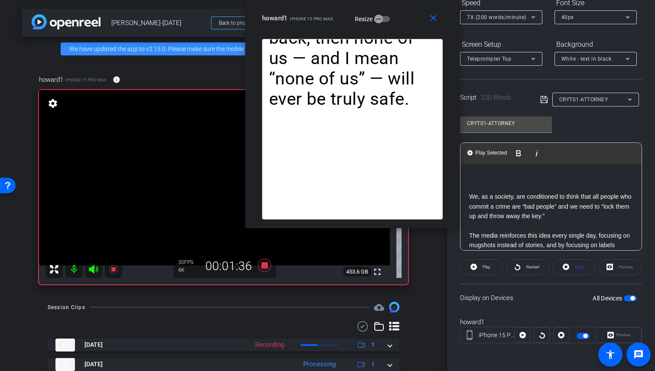
click at [522, 173] on p at bounding box center [551, 178] width 164 height 10
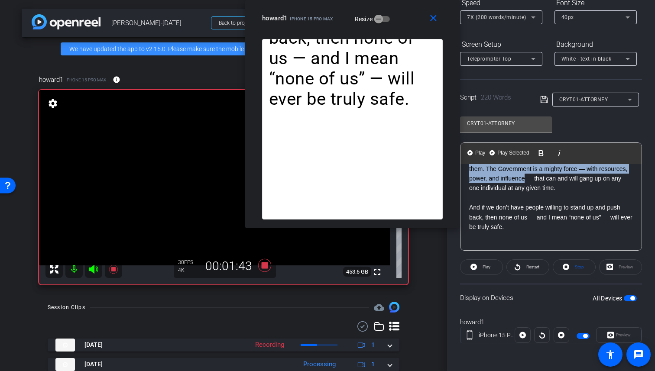
scroll to position [270, 0]
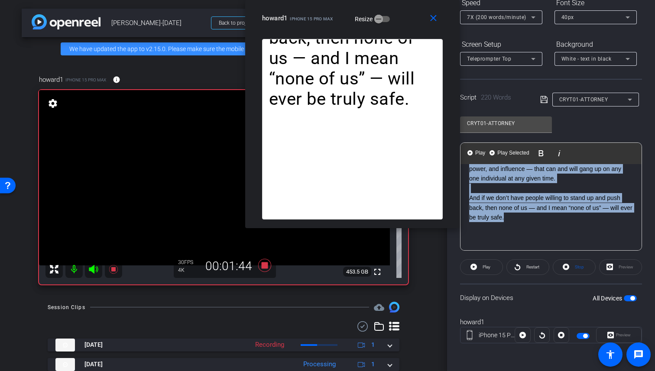
drag, startPoint x: 468, startPoint y: 173, endPoint x: 564, endPoint y: 222, distance: 108.0
click at [564, 222] on div "We, as a society, are conditioned to think that all people who commit a crime a…" at bounding box center [551, 72] width 181 height 357
click at [516, 152] on span "Play Selected" at bounding box center [513, 153] width 35 height 7
click at [513, 153] on span "Play Selected" at bounding box center [513, 153] width 35 height 7
click at [486, 274] on span at bounding box center [481, 267] width 43 height 21
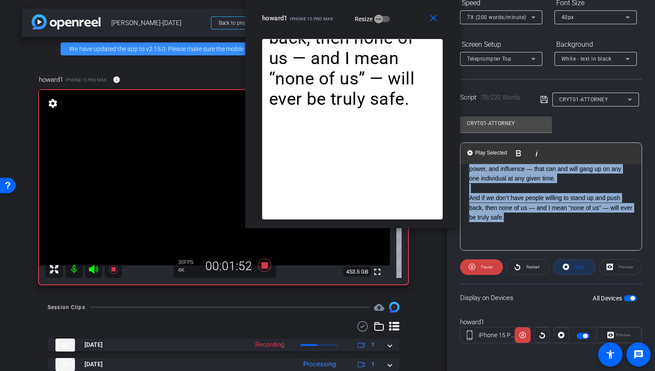
click at [582, 266] on span at bounding box center [574, 267] width 42 height 21
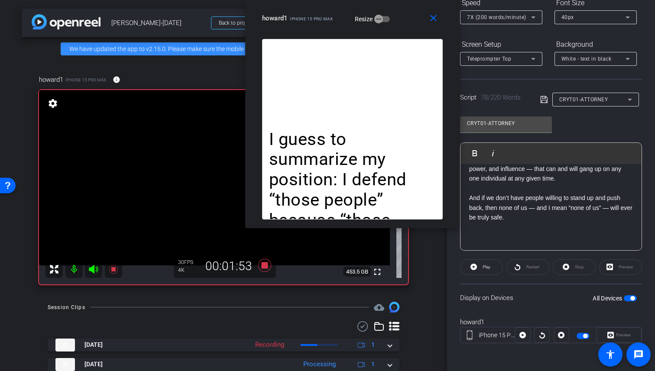
click at [507, 212] on p "And if we don’t have people willing to stand up and push back, then none of us …" at bounding box center [551, 207] width 164 height 29
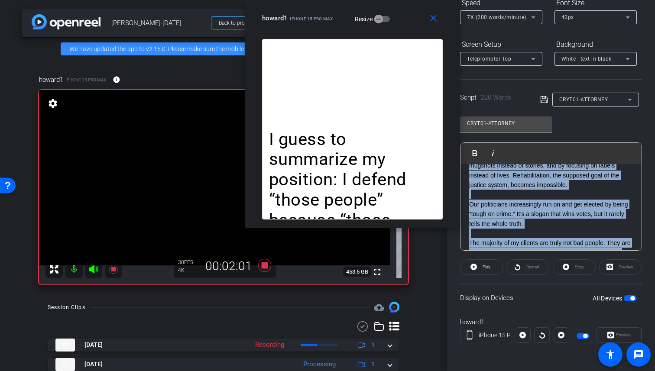
scroll to position [0, 0]
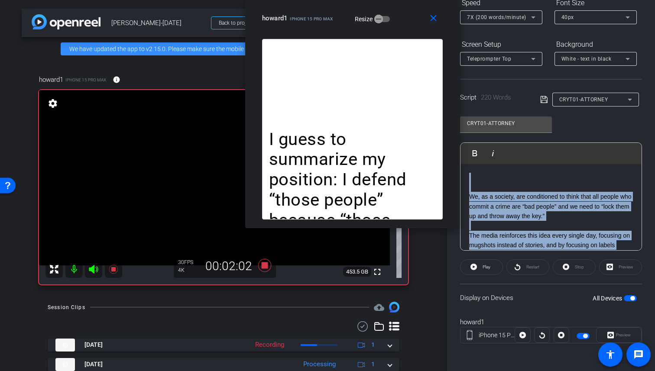
drag, startPoint x: 565, startPoint y: 205, endPoint x: 461, endPoint y: 143, distance: 120.6
click at [461, 143] on div "Play Play from this location Play Selected Play and display the selected text o…" at bounding box center [551, 197] width 182 height 108
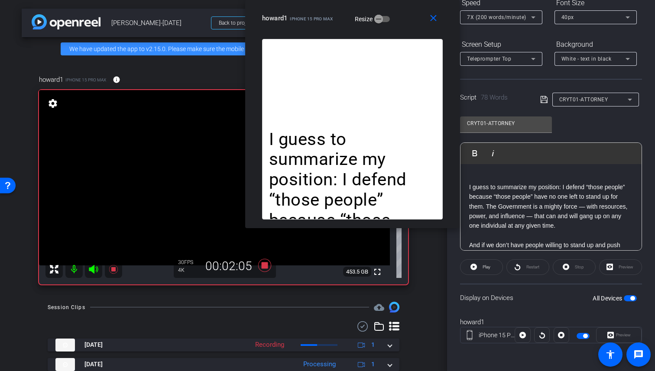
click at [563, 264] on div "Stop" at bounding box center [574, 268] width 43 height 16
click at [488, 267] on span "Play" at bounding box center [487, 267] width 8 height 5
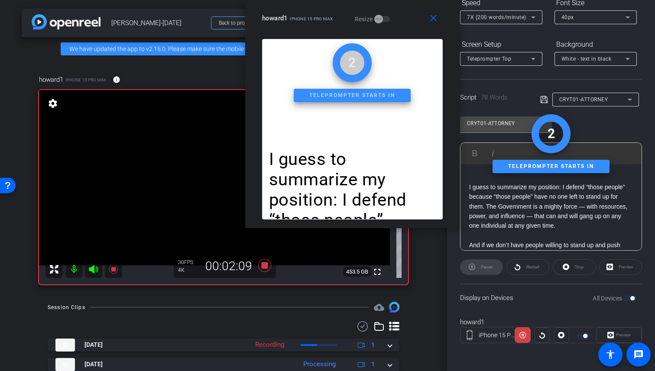
click at [96, 274] on icon at bounding box center [93, 269] width 10 height 10
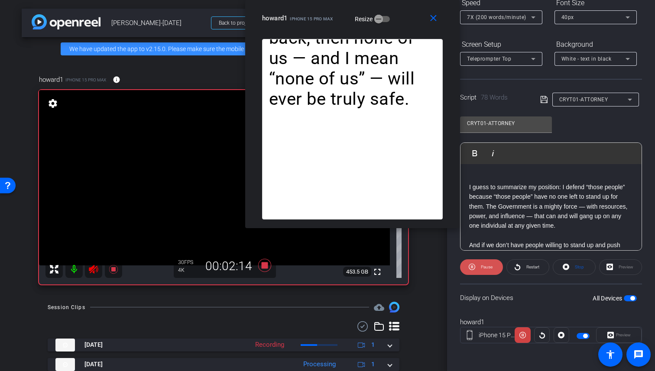
click at [473, 264] on icon at bounding box center [472, 267] width 7 height 11
click at [474, 265] on icon at bounding box center [474, 267] width 7 height 7
click at [475, 267] on span at bounding box center [481, 267] width 43 height 21
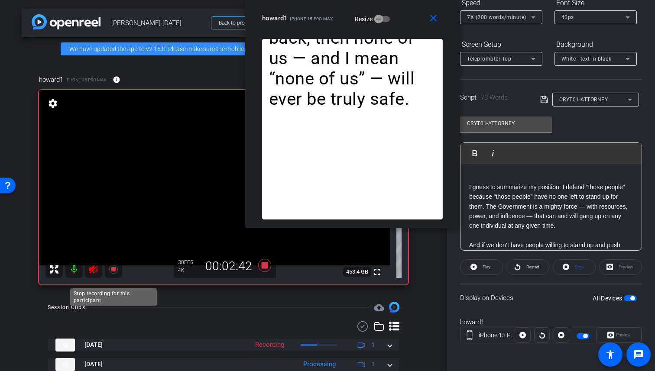
click at [109, 274] on icon at bounding box center [113, 269] width 9 height 9
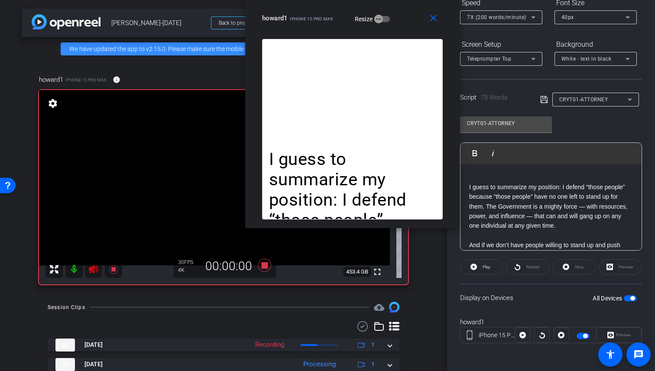
click at [98, 274] on icon at bounding box center [93, 269] width 9 height 9
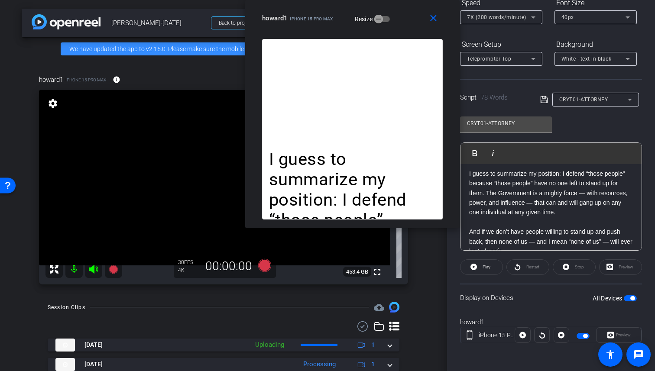
scroll to position [47, 0]
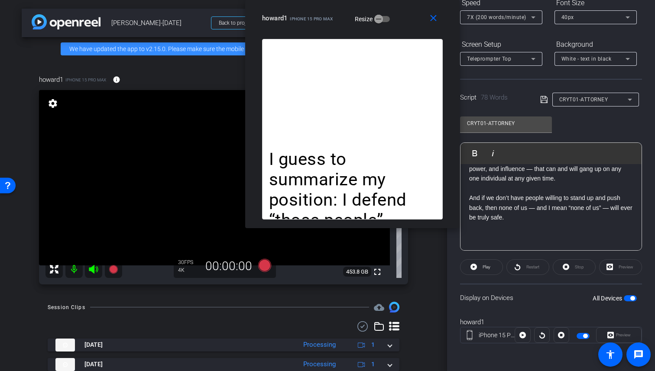
click at [591, 104] on div "CRYT01-ATTORNEY" at bounding box center [594, 99] width 68 height 11
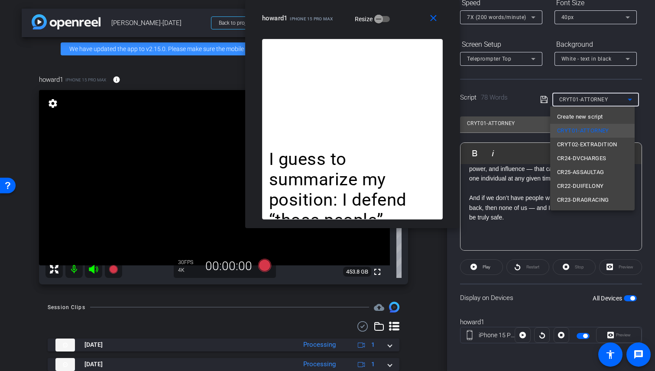
click at [527, 187] on div at bounding box center [327, 185] width 655 height 371
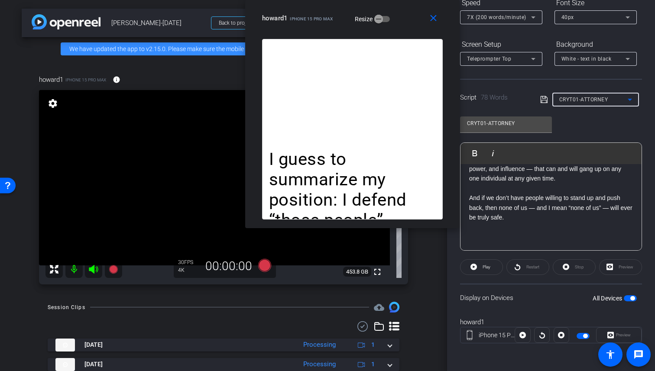
click at [596, 102] on span "CRYT01-ATTORNEY" at bounding box center [584, 100] width 49 height 6
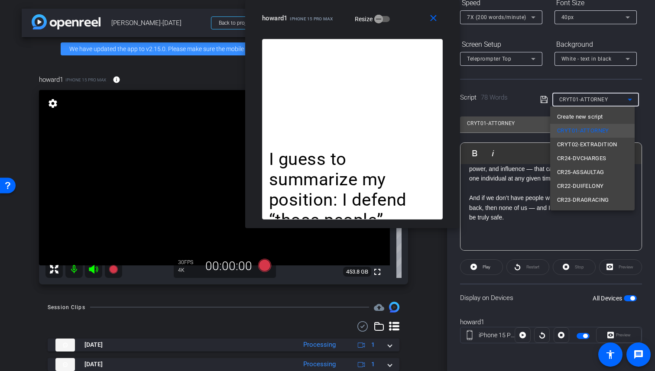
click at [519, 175] on div at bounding box center [327, 185] width 655 height 371
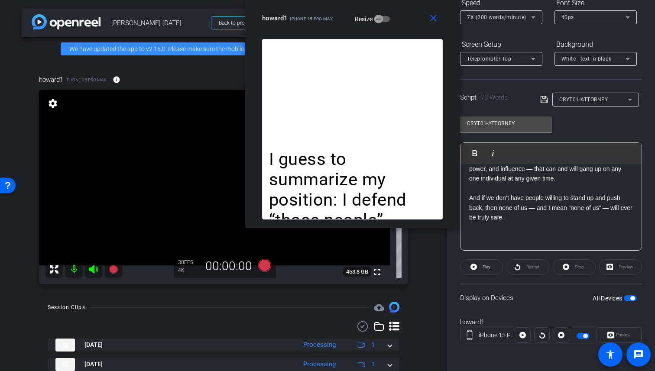
click at [615, 101] on div "CRYT01-ATTORNEY" at bounding box center [594, 99] width 68 height 11
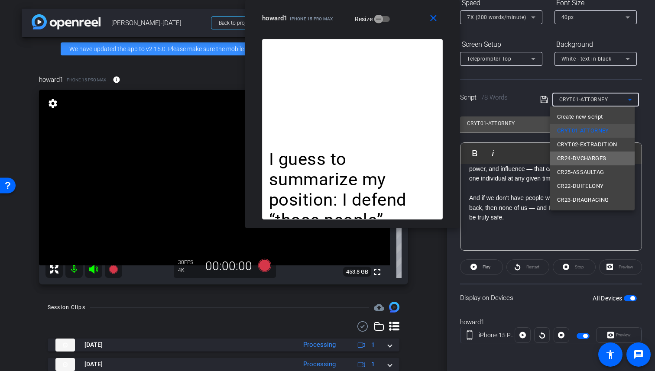
click at [611, 159] on mat-option "CR24-DVCHARGES" at bounding box center [592, 159] width 85 height 14
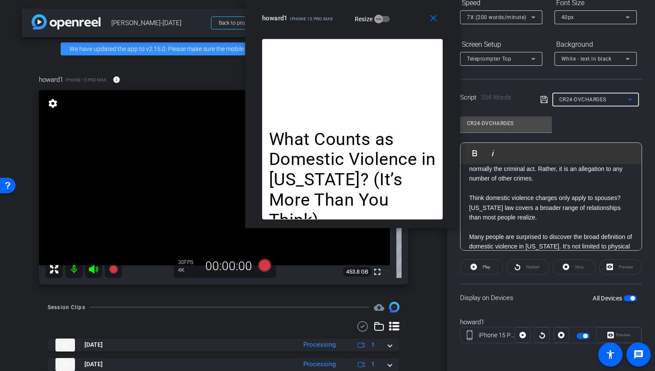
click at [623, 106] on div "CR24-DVCHARGES" at bounding box center [596, 100] width 73 height 14
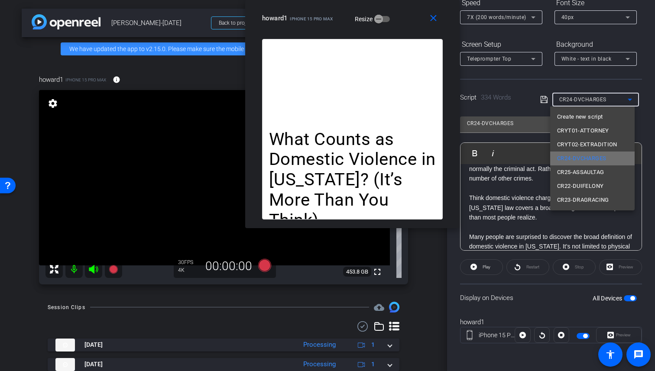
click at [606, 156] on span "CR24-DVCHARGES" at bounding box center [581, 158] width 49 height 10
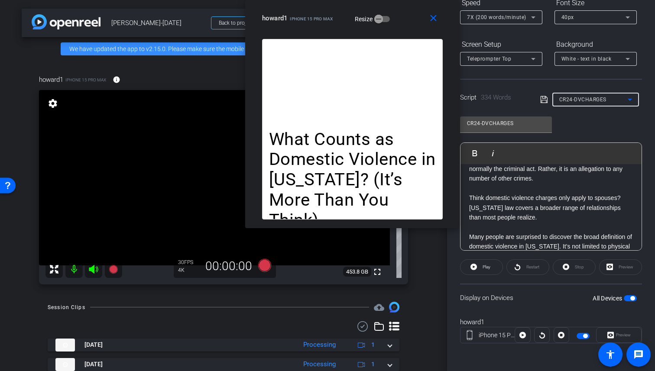
click at [532, 196] on p "Think domestic violence charges only apply to spouses? [US_STATE] law covers a …" at bounding box center [551, 207] width 164 height 29
click at [571, 270] on div "Stop" at bounding box center [574, 268] width 43 height 16
click at [571, 267] on div "Stop" at bounding box center [574, 268] width 43 height 16
click at [96, 274] on icon at bounding box center [93, 269] width 9 height 9
click at [112, 274] on icon at bounding box center [113, 269] width 9 height 9
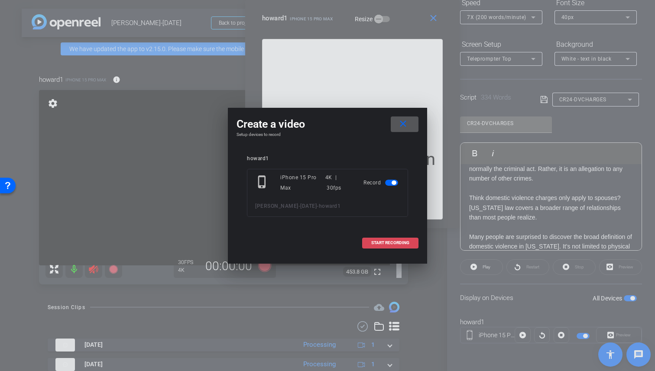
click at [384, 244] on span "START RECORDING" at bounding box center [390, 243] width 38 height 4
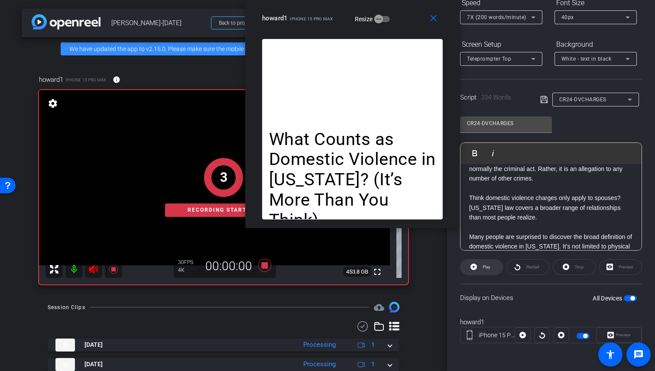
click at [487, 268] on span "Play" at bounding box center [487, 267] width 8 height 5
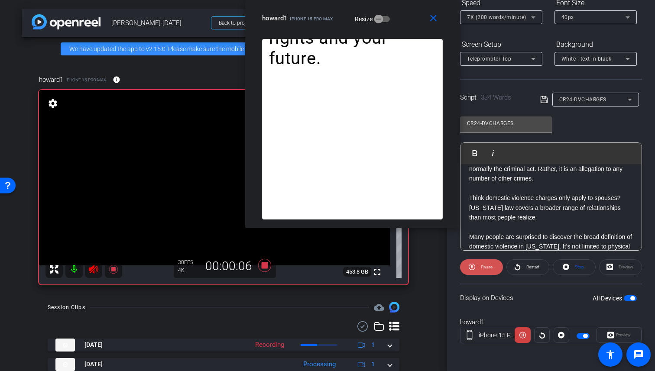
click at [480, 267] on span "Pause" at bounding box center [486, 267] width 14 height 12
click at [481, 267] on span "Play" at bounding box center [486, 267] width 10 height 12
click at [480, 267] on span "Pause" at bounding box center [486, 267] width 14 height 12
click at [481, 267] on span "Play" at bounding box center [486, 267] width 10 height 12
click at [480, 267] on span "Pause" at bounding box center [486, 267] width 14 height 12
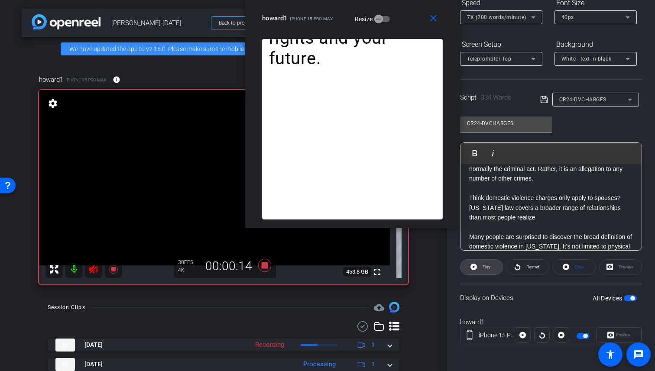
click at [481, 267] on span "Play" at bounding box center [486, 267] width 10 height 12
click at [480, 267] on span "Pause" at bounding box center [486, 267] width 14 height 12
click at [481, 267] on span "Play" at bounding box center [486, 267] width 10 height 12
click at [480, 267] on span "Pause" at bounding box center [486, 267] width 14 height 12
click at [481, 267] on span "Play" at bounding box center [486, 267] width 10 height 12
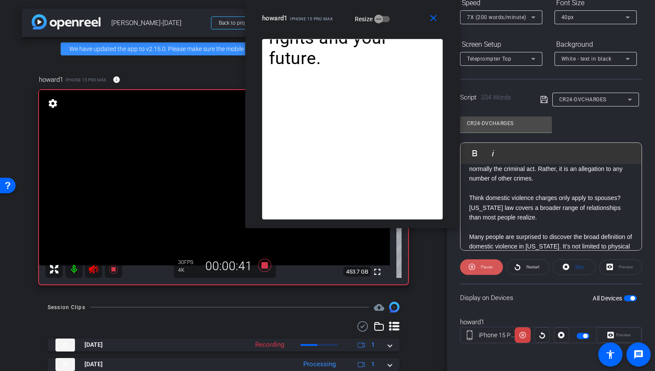
click at [480, 267] on span "Pause" at bounding box center [486, 267] width 14 height 12
click at [481, 267] on span "Play" at bounding box center [486, 267] width 10 height 12
click at [480, 267] on span "Pause" at bounding box center [486, 267] width 14 height 12
click at [481, 267] on span "Play" at bounding box center [486, 267] width 10 height 12
click at [480, 267] on span "Pause" at bounding box center [486, 267] width 14 height 12
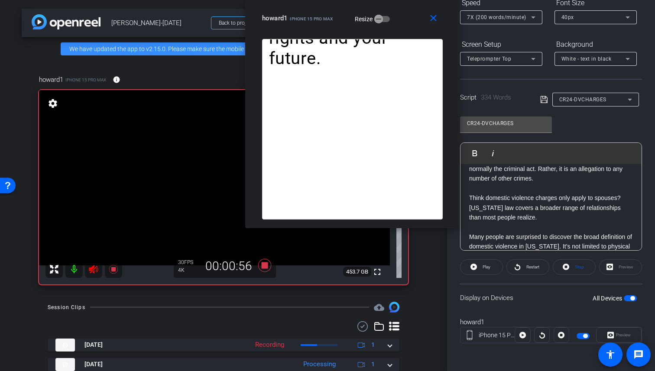
click at [481, 267] on span "Play" at bounding box center [486, 267] width 10 height 12
click at [480, 267] on span "Pause" at bounding box center [486, 267] width 14 height 12
click at [481, 267] on span "Play" at bounding box center [486, 267] width 10 height 12
click at [480, 267] on span "Pause" at bounding box center [486, 267] width 14 height 12
click at [481, 267] on span "Play" at bounding box center [486, 267] width 10 height 12
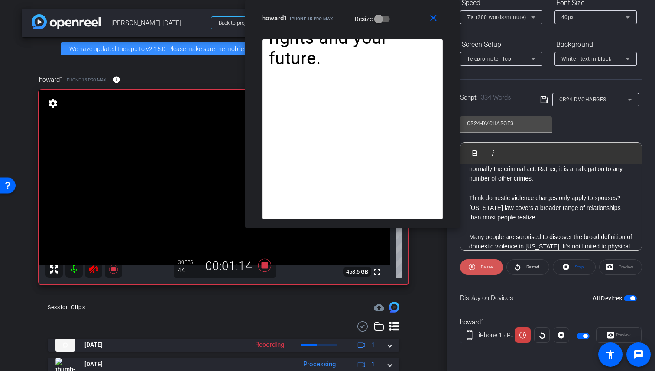
click at [480, 267] on span "Pause" at bounding box center [486, 267] width 14 height 12
click at [481, 267] on span "Play" at bounding box center [486, 267] width 10 height 12
click at [480, 267] on span "Pause" at bounding box center [486, 267] width 14 height 12
click at [481, 267] on span "Play" at bounding box center [486, 267] width 10 height 12
click at [480, 267] on span "Pause" at bounding box center [486, 267] width 14 height 12
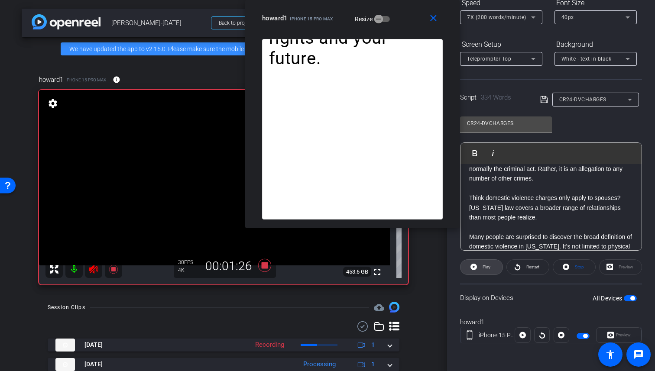
click at [481, 267] on span "Play" at bounding box center [486, 267] width 10 height 12
click at [480, 267] on span "Pause" at bounding box center [486, 267] width 14 height 12
click at [481, 267] on span "Play" at bounding box center [486, 267] width 10 height 12
click at [480, 267] on span "Pause" at bounding box center [486, 267] width 14 height 12
click at [481, 267] on span "Play" at bounding box center [486, 267] width 10 height 12
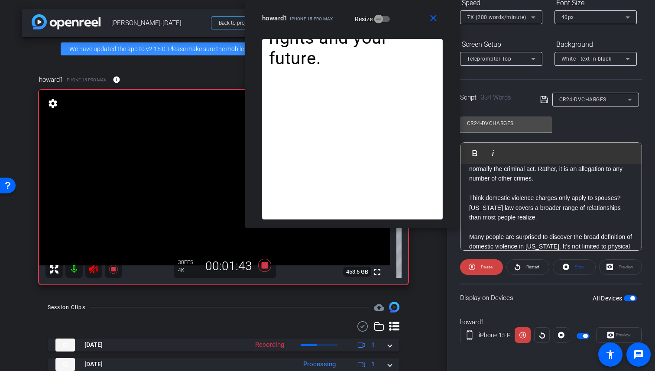
click at [480, 267] on span "Pause" at bounding box center [486, 267] width 14 height 12
click at [481, 267] on span "Play" at bounding box center [486, 267] width 10 height 12
click at [480, 267] on span "Pause" at bounding box center [486, 267] width 14 height 12
click at [481, 267] on span "Play" at bounding box center [486, 267] width 10 height 12
click at [480, 267] on span "Pause" at bounding box center [486, 267] width 14 height 12
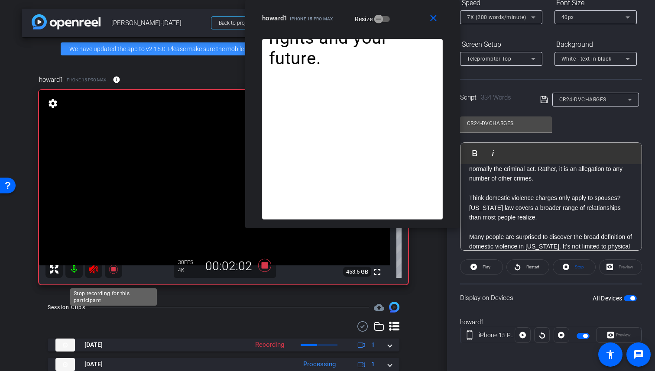
click at [114, 274] on icon at bounding box center [113, 269] width 9 height 9
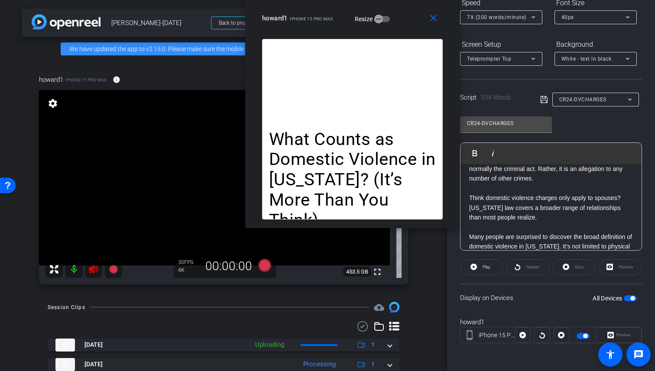
click at [90, 274] on icon at bounding box center [93, 269] width 9 height 9
click at [596, 96] on div "CR24-DVCHARGES" at bounding box center [594, 99] width 68 height 11
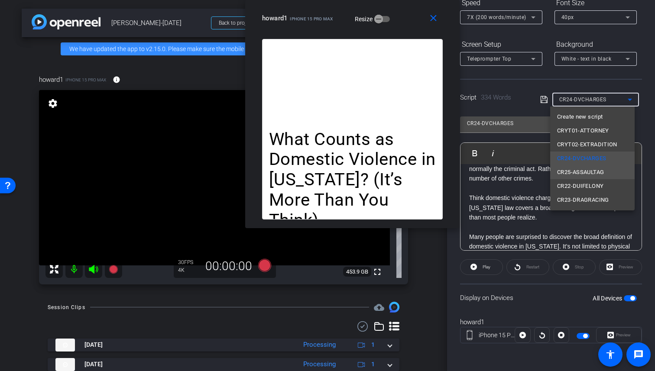
click at [616, 167] on mat-option "CR25-ASSAULTAG" at bounding box center [592, 173] width 85 height 14
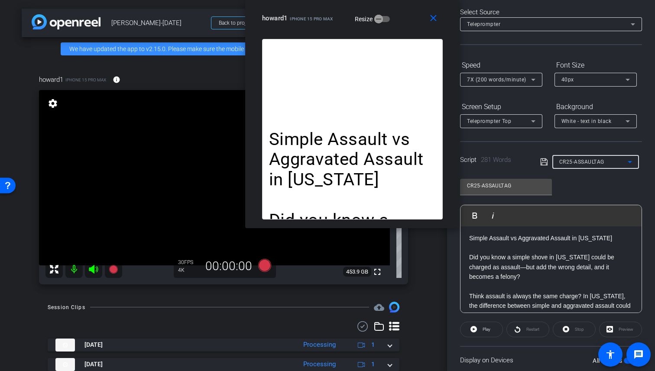
scroll to position [3, 0]
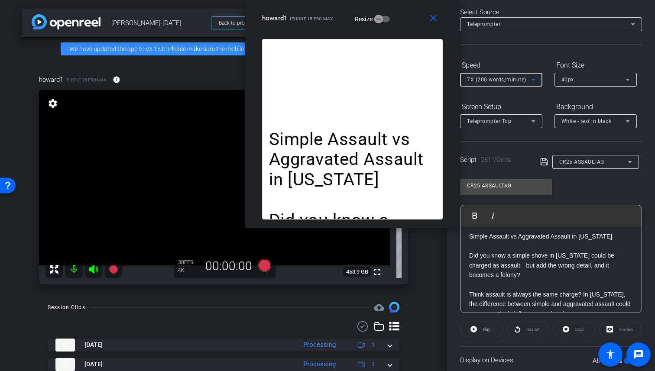
click at [499, 75] on div "7X (200 words/minute)" at bounding box center [499, 79] width 64 height 11
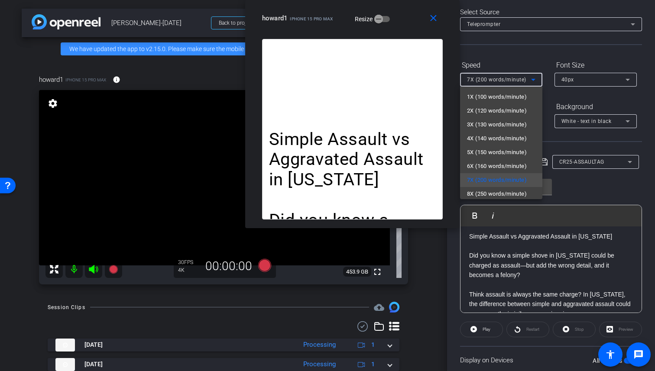
click at [603, 186] on div at bounding box center [327, 185] width 655 height 371
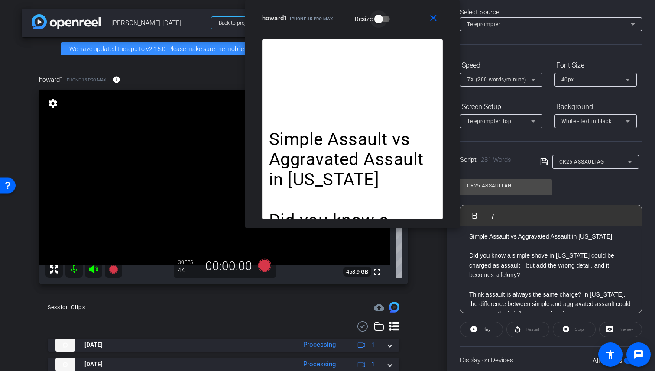
click at [383, 19] on icon "button" at bounding box center [379, 19] width 8 height 8
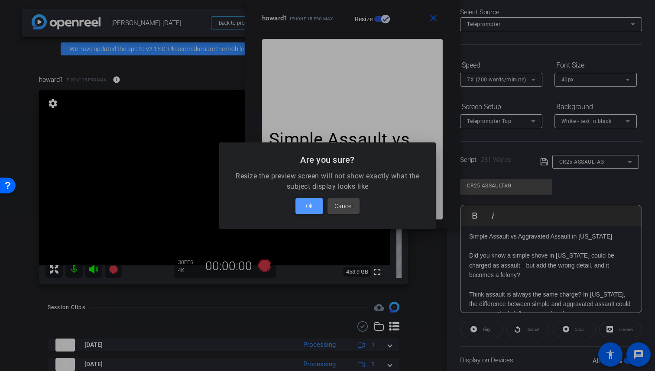
click at [307, 208] on span "Ok" at bounding box center [309, 206] width 7 height 10
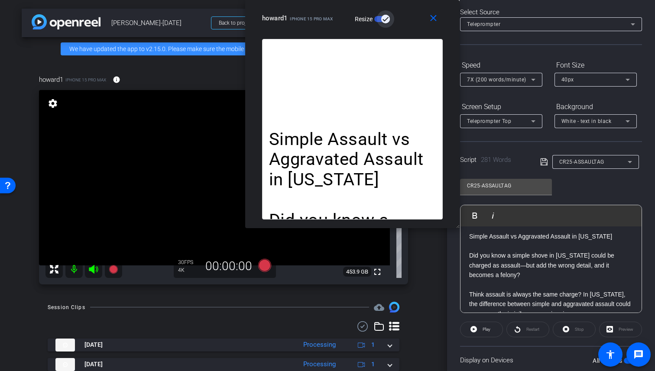
click at [384, 23] on span "button" at bounding box center [385, 19] width 9 height 9
click at [386, 17] on span "button" at bounding box center [378, 18] width 17 height 17
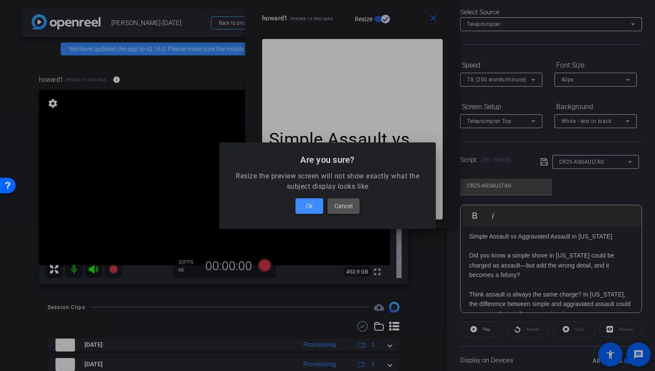
click at [354, 202] on span at bounding box center [344, 206] width 32 height 21
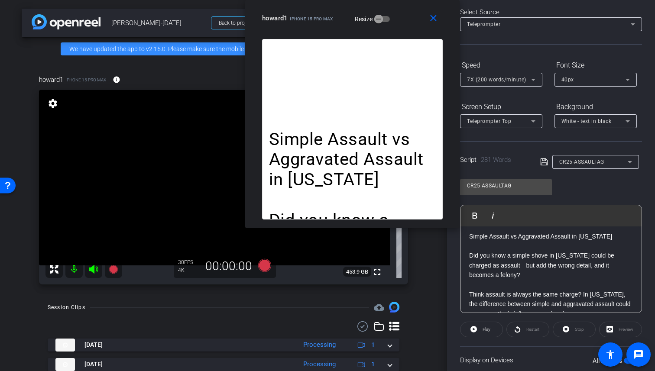
click at [540, 249] on p at bounding box center [551, 246] width 164 height 10
click at [587, 176] on div "CR25-ASSAULTAG Play Play from this location Play Selected Play and display the …" at bounding box center [551, 243] width 182 height 141
click at [435, 15] on mat-icon "close" at bounding box center [433, 18] width 11 height 11
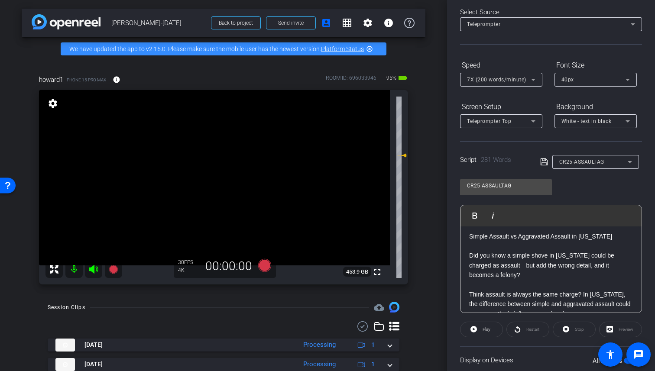
click at [602, 161] on span "CR25-ASSAULTAG" at bounding box center [582, 162] width 45 height 6
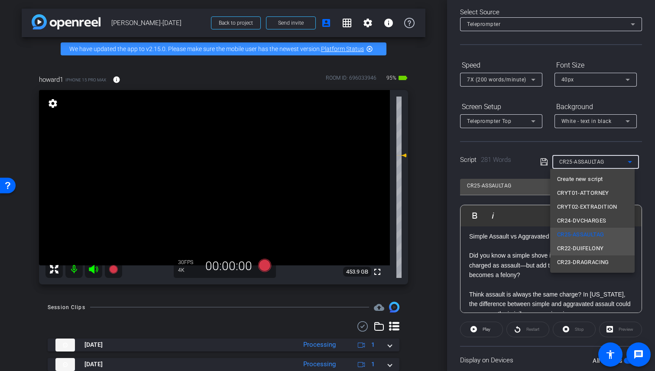
click at [601, 247] on span "CR22-DUIFELONY" at bounding box center [580, 249] width 46 height 10
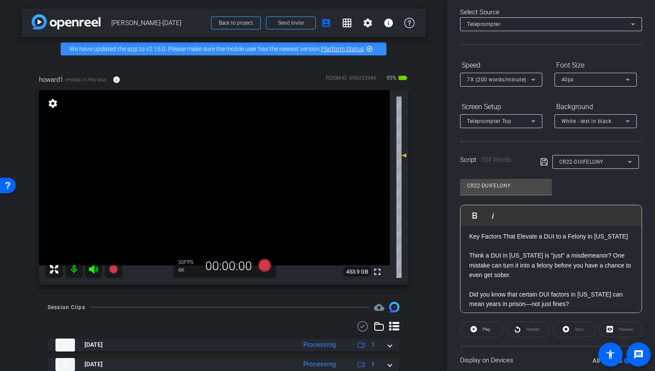
click at [580, 256] on p "Think a DUI in [US_STATE] is "just" a misdemeanor? One mistake can turn it into…" at bounding box center [551, 265] width 164 height 29
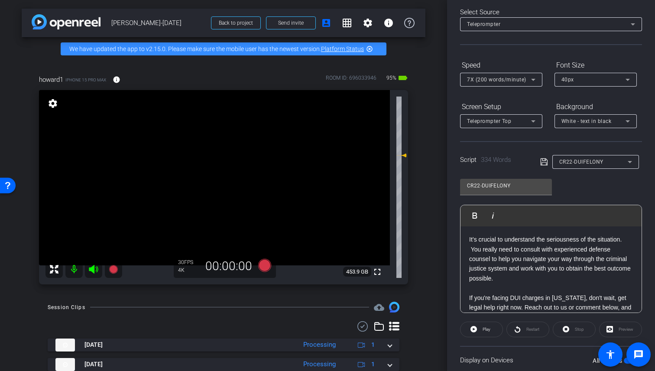
scroll to position [503, 0]
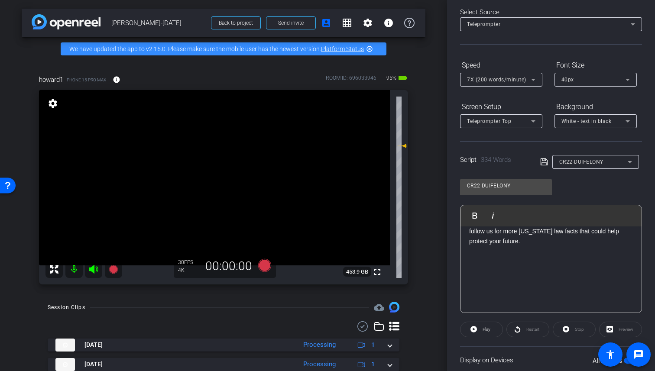
drag, startPoint x: 400, startPoint y: 163, endPoint x: 396, endPoint y: 153, distance: 10.3
click at [397, 151] on icon at bounding box center [402, 146] width 10 height 10
click at [434, 150] on div "arrow_back [PERSON_NAME]-[DATE] Back to project Send invite account_box grid_on…" at bounding box center [223, 185] width 447 height 371
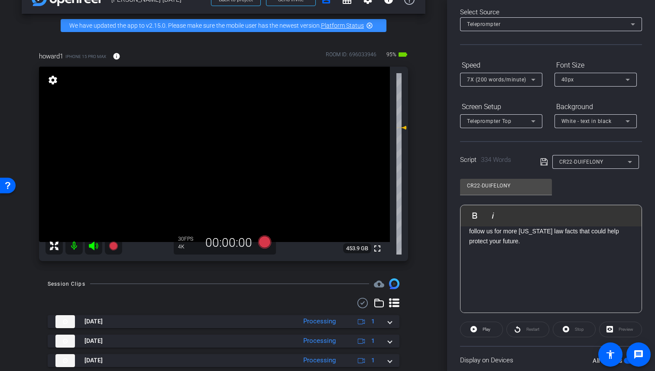
scroll to position [194, 0]
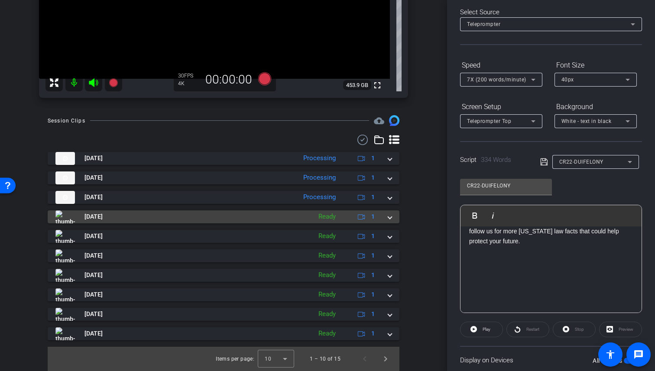
click at [388, 218] on span at bounding box center [389, 216] width 3 height 9
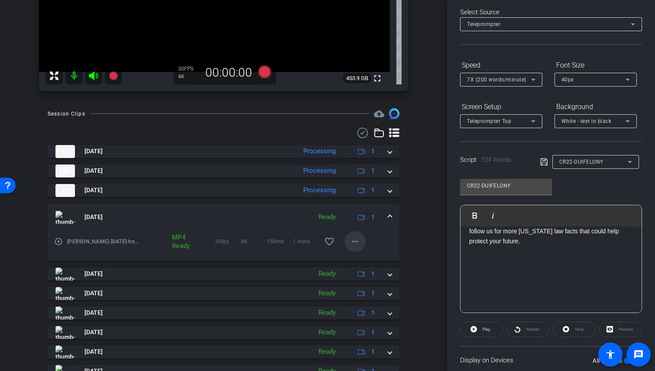
click at [350, 247] on mat-icon "more_horiz" at bounding box center [355, 242] width 10 height 10
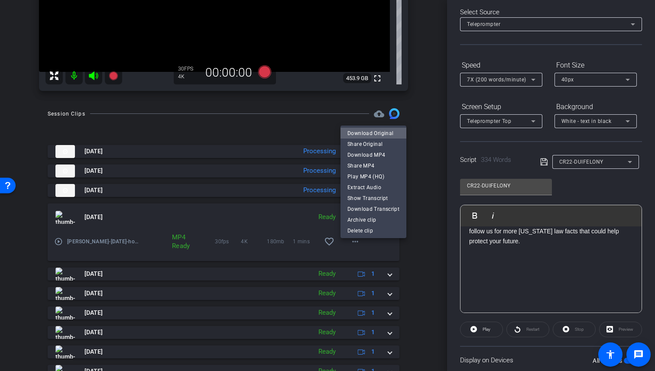
click at [393, 135] on span "Download Original" at bounding box center [374, 133] width 52 height 10
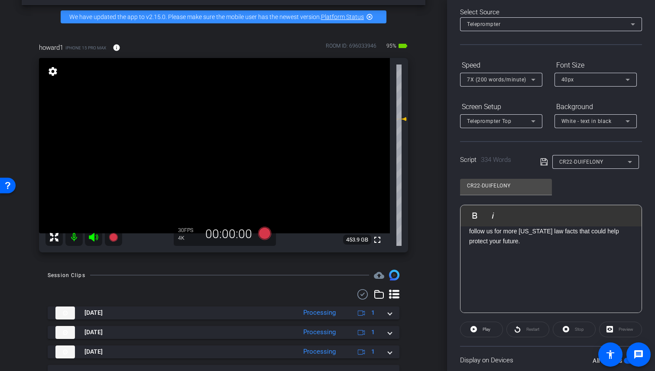
scroll to position [171, 0]
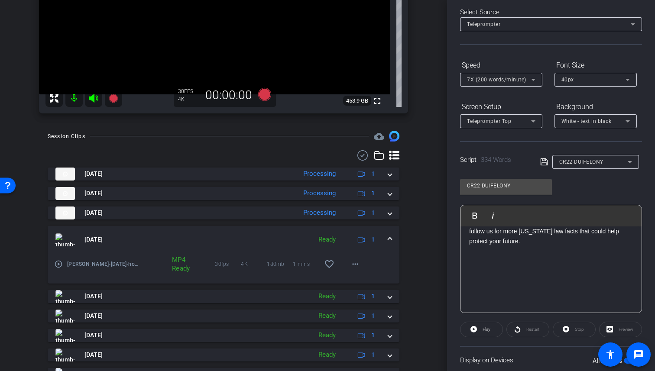
click at [431, 179] on div "arrow_back [PERSON_NAME]-[DATE] Back to project Send invite account_box grid_on…" at bounding box center [223, 14] width 447 height 371
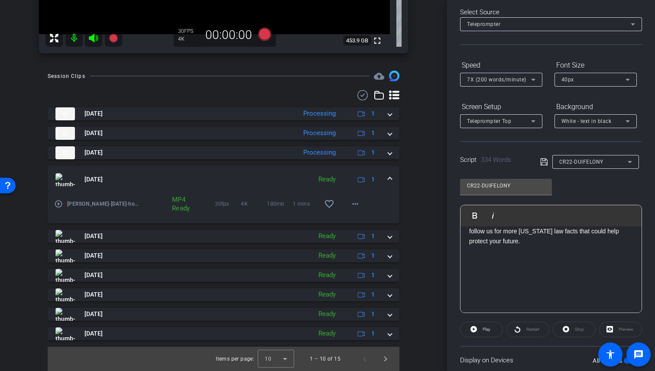
scroll to position [0, 0]
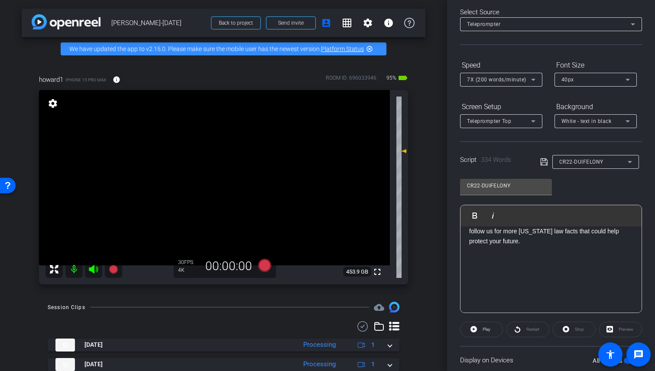
click at [426, 148] on div "arrow_back [PERSON_NAME]-[DATE] Back to project Send invite account_box grid_on…" at bounding box center [223, 185] width 447 height 371
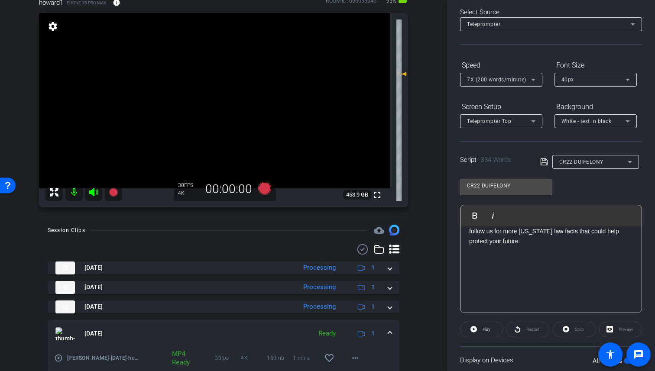
scroll to position [135, 0]
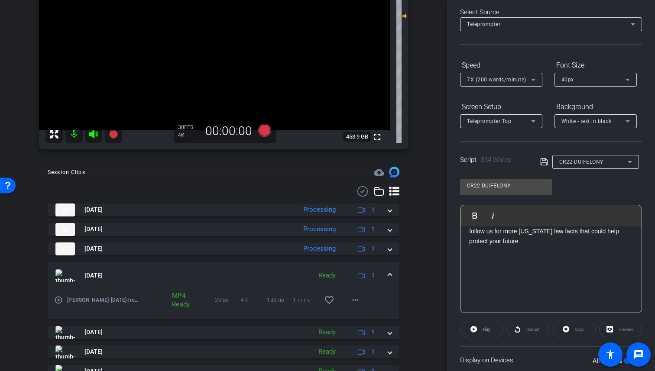
click at [95, 140] on icon at bounding box center [93, 134] width 10 height 10
click at [419, 141] on div "howard1 iPhone 15 Pro Max info ROOM ID: 696033946 95% battery_std fullscreen se…" at bounding box center [224, 41] width 404 height 233
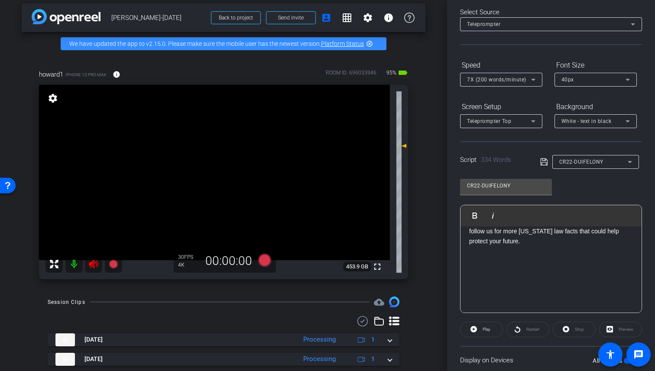
scroll to position [0, 0]
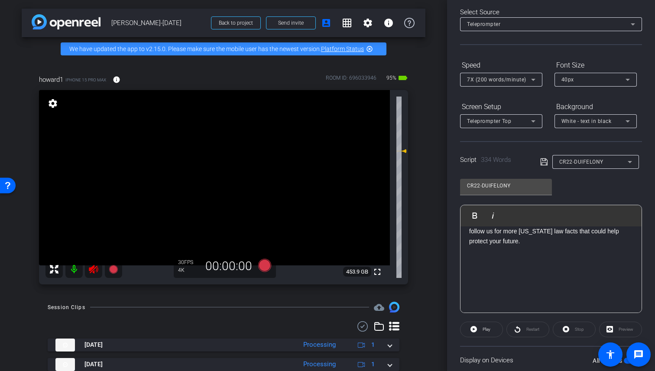
click at [98, 271] on icon at bounding box center [93, 269] width 10 height 10
click at [414, 153] on div "howard1 iPhone 15 Pro Max info ROOM ID: 696033946 95% battery_std fullscreen se…" at bounding box center [224, 177] width 404 height 233
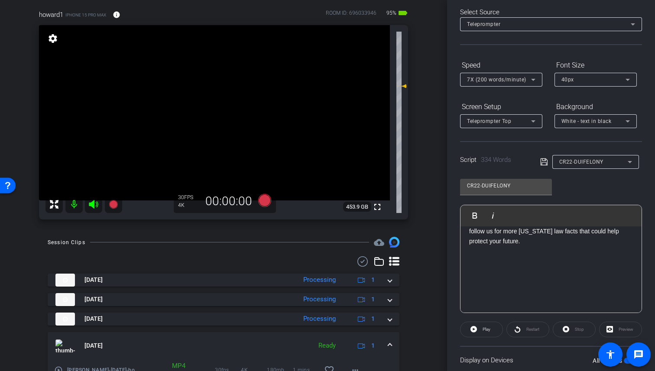
scroll to position [70, 0]
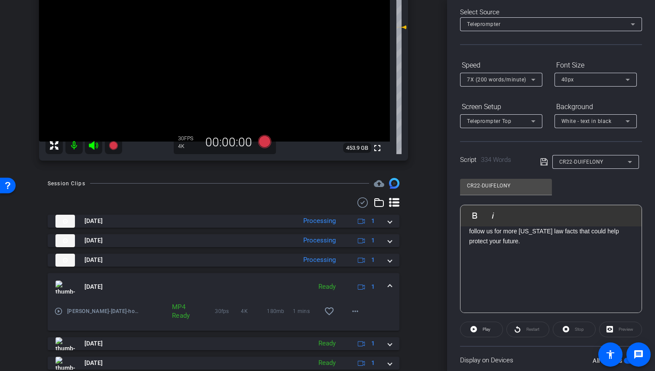
click at [417, 262] on div "Session Clips cloud_upload [DATE] Processing 1 [DATE] Processing 1 [DATE] Proce…" at bounding box center [224, 328] width 404 height 300
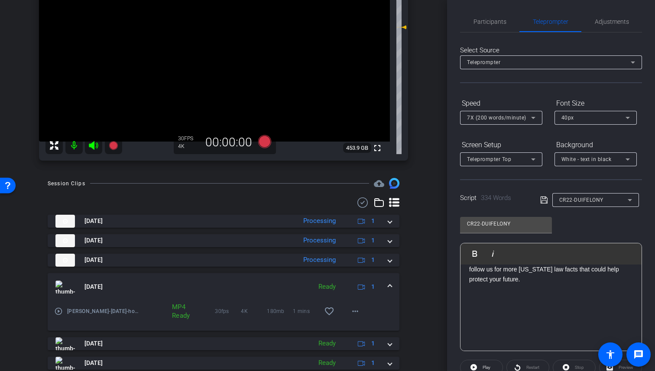
scroll to position [0, 0]
click at [482, 20] on span "Participants" at bounding box center [490, 23] width 33 height 6
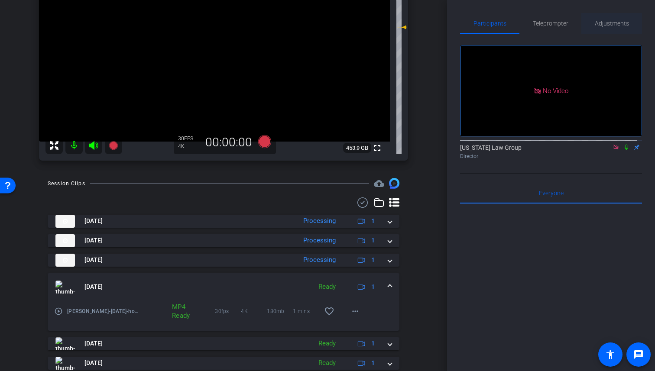
click at [604, 20] on span "Adjustments" at bounding box center [612, 23] width 34 height 6
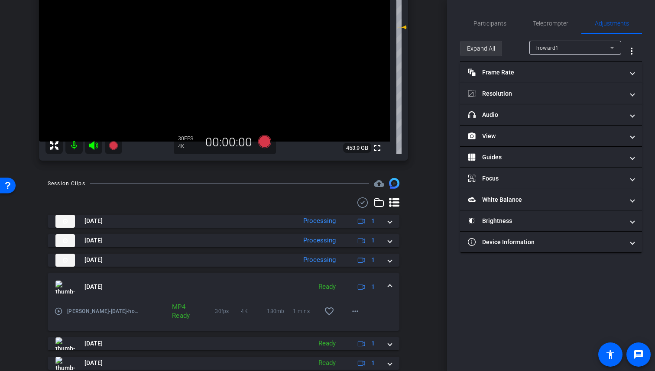
click at [481, 42] on span "Expand All" at bounding box center [481, 48] width 28 height 16
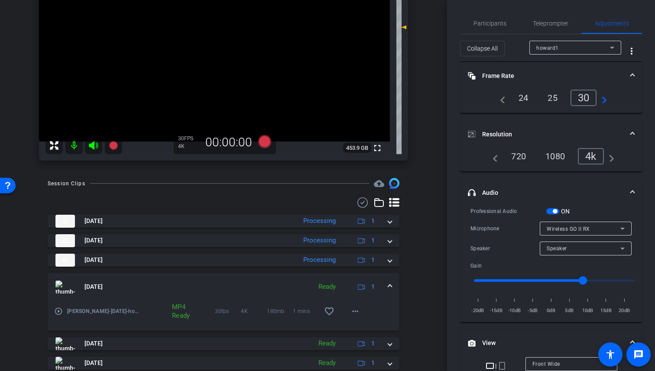
click at [553, 215] on div "ON" at bounding box center [559, 211] width 24 height 9
click at [553, 214] on span "button" at bounding box center [553, 211] width 13 height 6
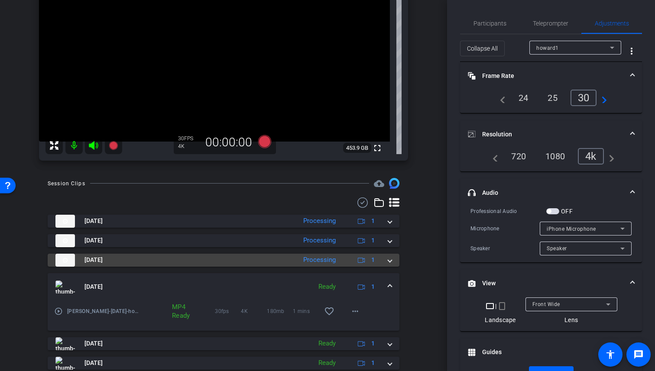
click at [388, 265] on span at bounding box center [389, 260] width 3 height 9
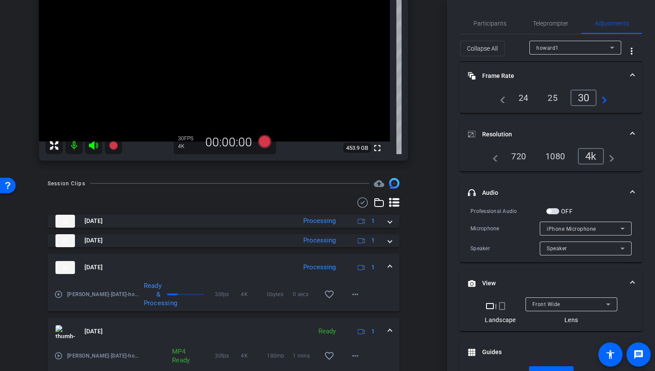
click at [387, 270] on mat-expansion-panel-header "[DATE] Processing 1" at bounding box center [224, 268] width 352 height 28
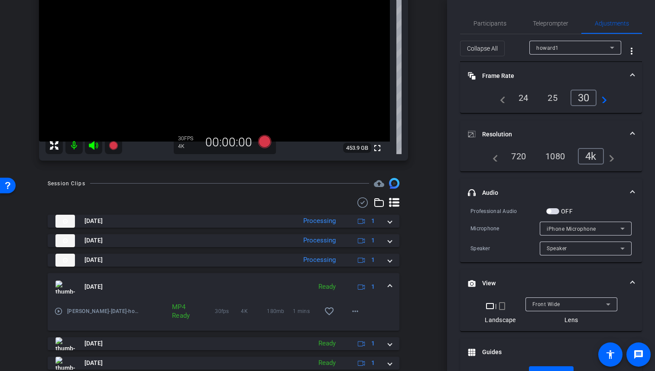
click at [388, 292] on span at bounding box center [389, 287] width 3 height 9
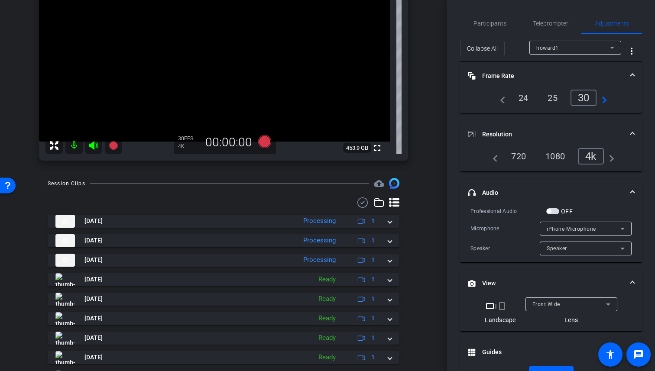
click at [410, 276] on div "Session Clips cloud_upload [DATE] Processing 1 [DATE] Processing 1 [DATE] Proce…" at bounding box center [224, 306] width 404 height 256
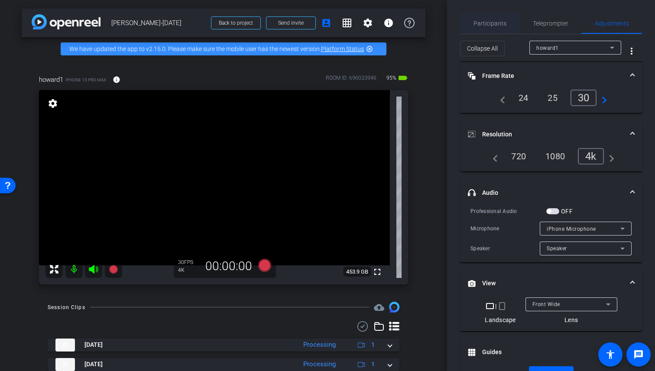
click at [501, 20] on span "Participants" at bounding box center [490, 23] width 33 height 6
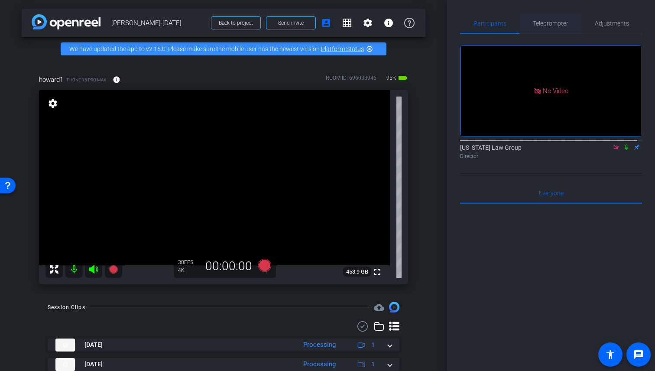
click at [549, 21] on span "Teleprompter" at bounding box center [551, 23] width 36 height 6
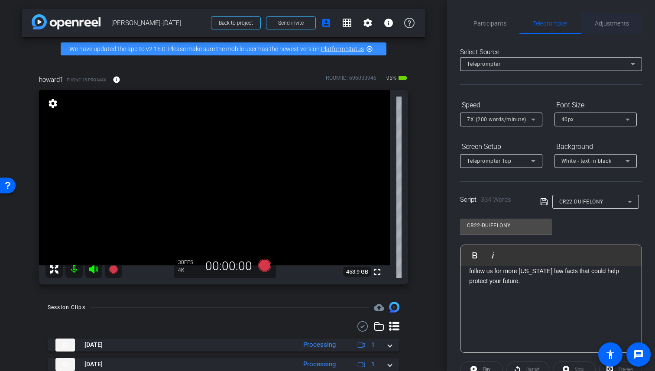
click at [608, 26] on span "Adjustments" at bounding box center [612, 23] width 34 height 6
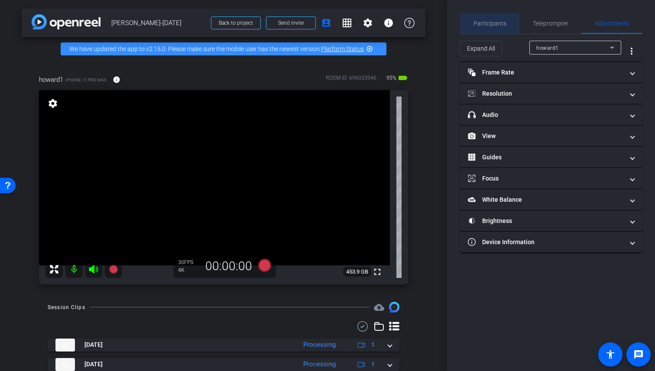
click at [495, 24] on span "Participants" at bounding box center [490, 23] width 33 height 6
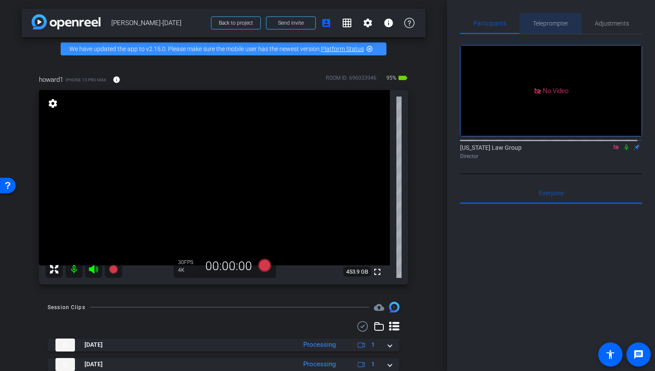
click at [557, 25] on span "Teleprompter" at bounding box center [551, 23] width 36 height 6
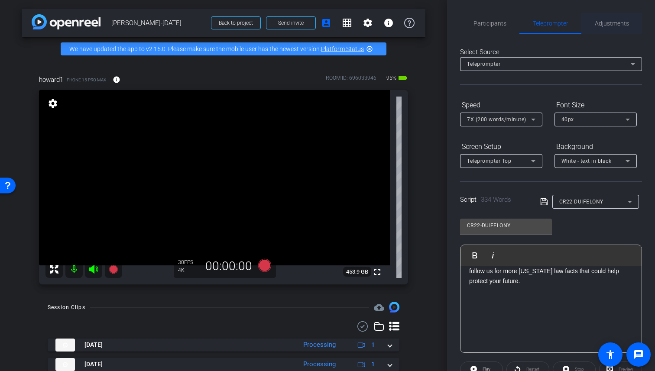
click at [618, 23] on span "Adjustments" at bounding box center [612, 23] width 34 height 6
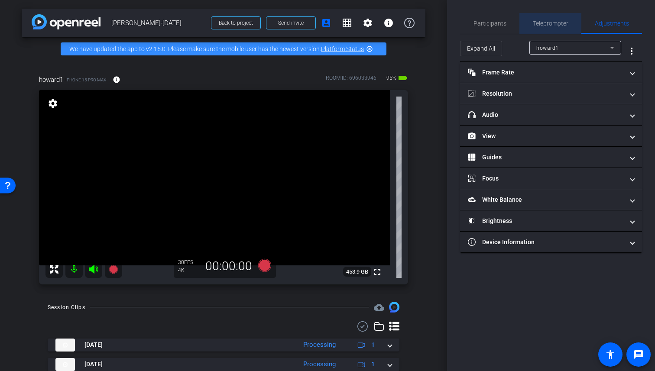
click at [539, 23] on span "Teleprompter" at bounding box center [551, 23] width 36 height 6
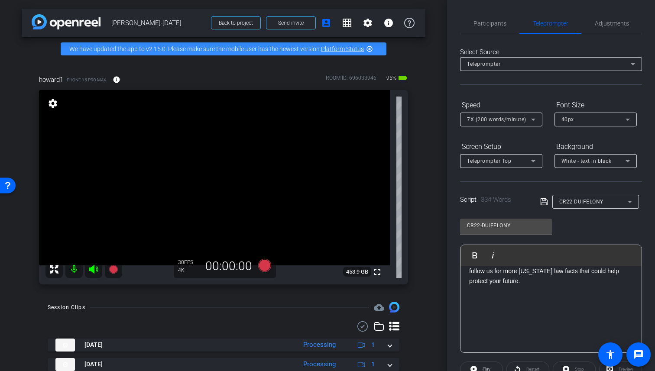
click at [586, 206] on div "CR22-DUIFELONY" at bounding box center [594, 201] width 68 height 11
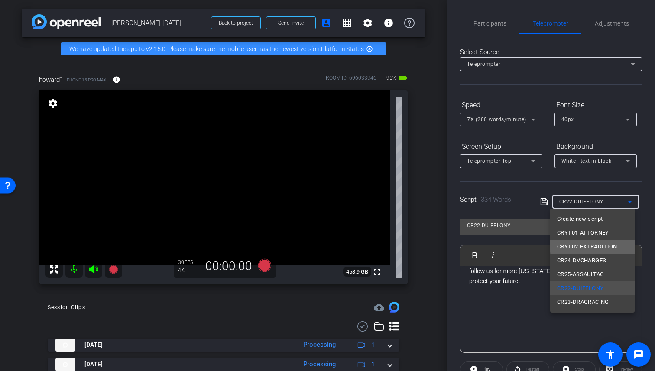
click at [606, 245] on span "CRYT02-EXTRADITION" at bounding box center [587, 247] width 60 height 10
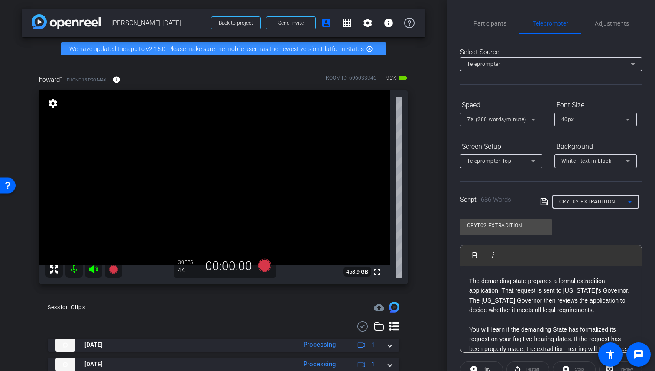
click at [611, 232] on div "CRYT02-EXTRADITION Play Play from this location Play Selected Play and display …" at bounding box center [551, 282] width 182 height 141
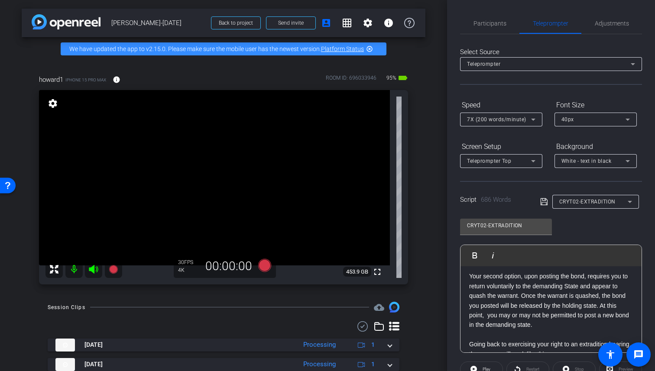
scroll to position [324, 0]
click at [551, 296] on p "Your second option, upon posting the bond, requires you to return voluntarily t…" at bounding box center [551, 300] width 164 height 58
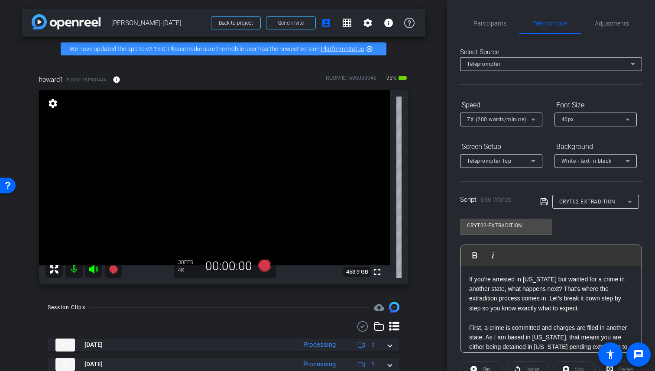
scroll to position [0, 0]
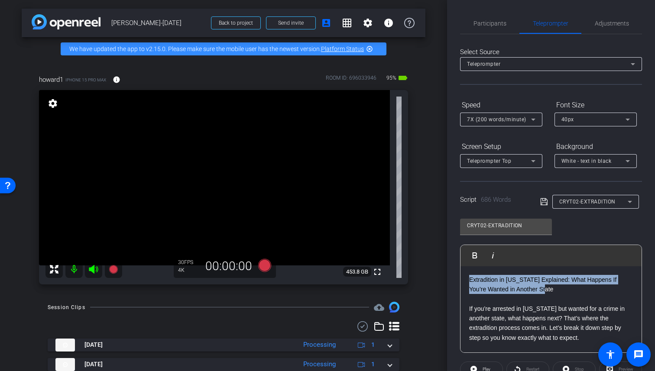
drag, startPoint x: 555, startPoint y: 289, endPoint x: 457, endPoint y: 275, distance: 98.9
click at [457, 275] on div "Participants Teleprompter Adjustments [US_STATE] Law Group Director Everyone 0 …" at bounding box center [551, 185] width 208 height 371
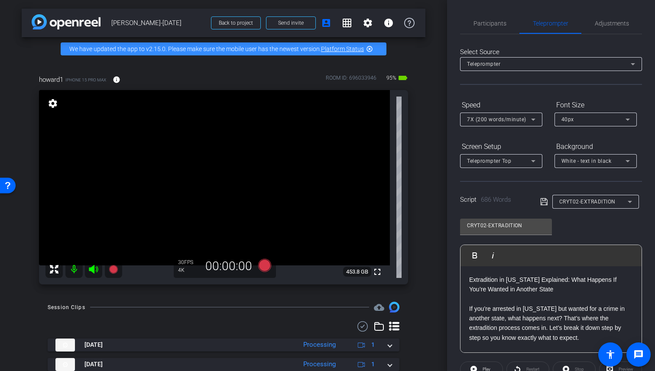
click at [549, 287] on p "Extradition in [US_STATE] Explained: What Happens If You’re Wanted in Another S…" at bounding box center [551, 285] width 164 height 20
click at [598, 223] on div "CRYT02-EXTRADITION Play Play from this location Play Selected Play and display …" at bounding box center [551, 282] width 182 height 141
click at [543, 280] on p "Extradition in [US_STATE] Explained: What Happens If You’re Wanted in Another S…" at bounding box center [551, 285] width 164 height 20
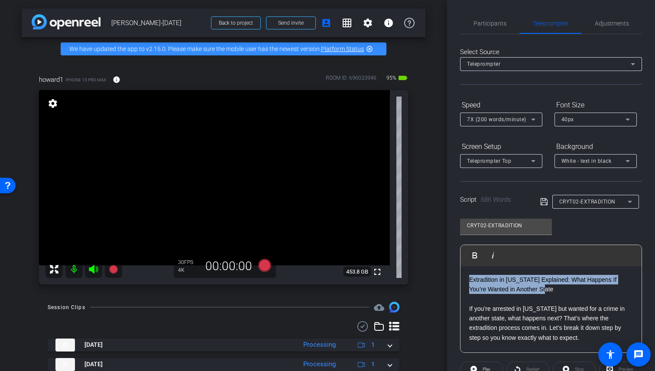
drag, startPoint x: 539, startPoint y: 290, endPoint x: 469, endPoint y: 277, distance: 71.6
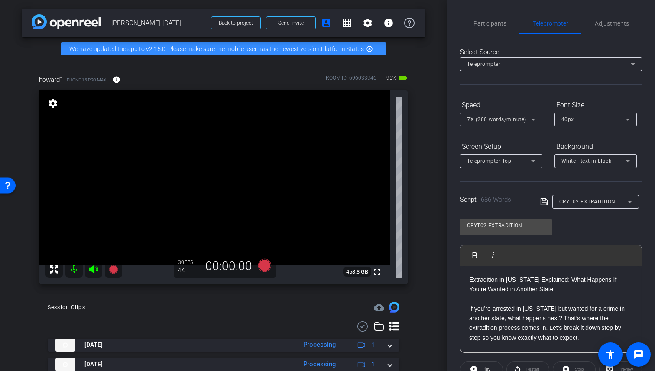
click at [506, 306] on p "If you’re arrested in [US_STATE] but wanted for a crime in another state, what …" at bounding box center [551, 323] width 164 height 39
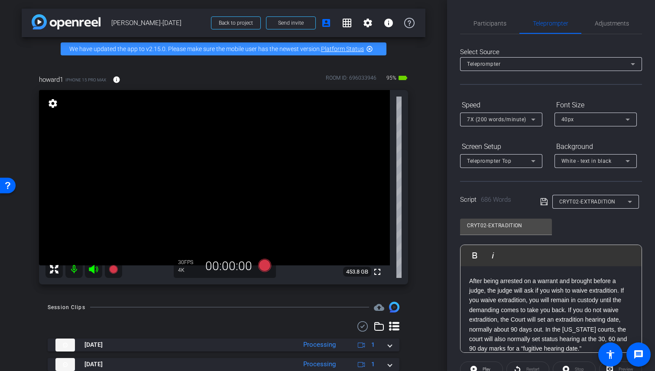
scroll to position [425, 0]
click at [623, 303] on p "After being arrested on a warrant and brought before a judge, the judge will as…" at bounding box center [551, 316] width 164 height 78
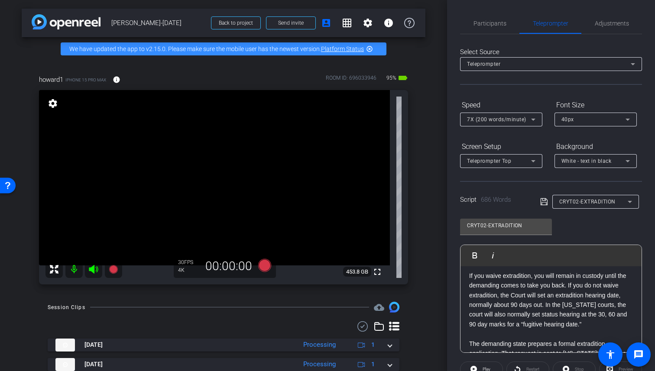
scroll to position [461, 0]
click at [564, 315] on p "If you waive extradition, you will remain in custody until the demanding comes …" at bounding box center [551, 299] width 164 height 58
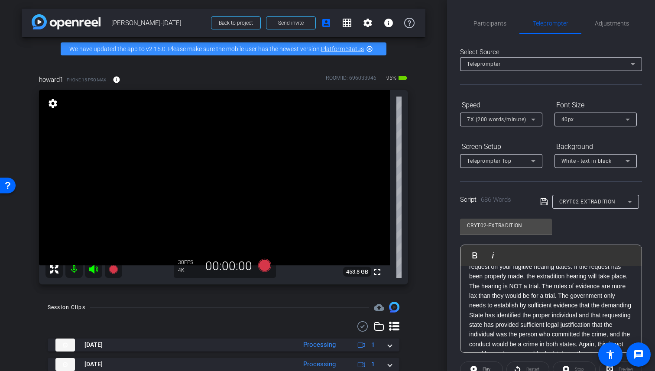
scroll to position [617, 0]
click at [584, 305] on p "You will learn if the demanding State has formalized its request on your fugiti…" at bounding box center [551, 308] width 164 height 117
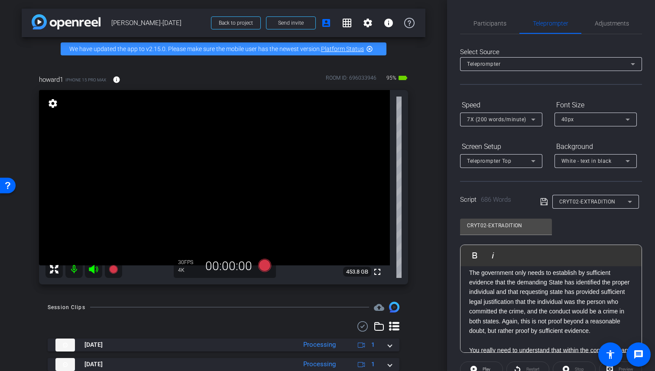
scroll to position [659, 0]
click at [557, 329] on p "The government only needs to establish by sufficient evidence that the demandin…" at bounding box center [551, 301] width 164 height 68
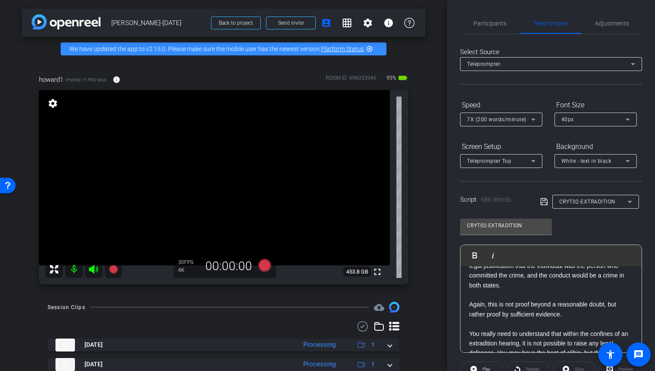
scroll to position [695, 0]
click at [599, 26] on span "Adjustments" at bounding box center [612, 23] width 34 height 6
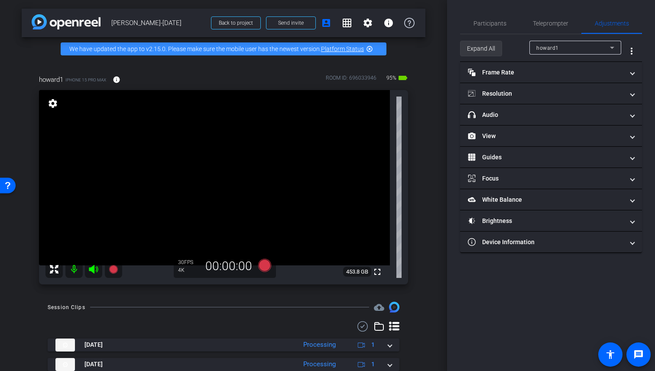
click at [489, 46] on span "Expand All" at bounding box center [481, 48] width 28 height 16
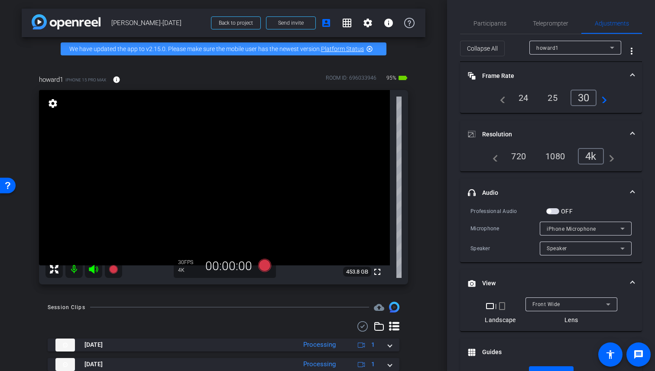
click at [555, 209] on span "button" at bounding box center [553, 211] width 13 height 6
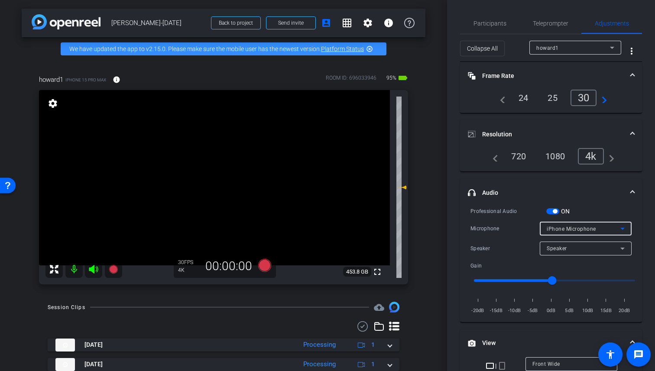
click at [580, 230] on span "iPhone Microphone" at bounding box center [571, 229] width 49 height 6
click at [578, 263] on span "Wireless GO II RX" at bounding box center [565, 260] width 46 height 10
click at [641, 257] on div "Participants Teleprompter Adjustments [US_STATE] Law Group Director Everyone 0 …" at bounding box center [551, 185] width 208 height 371
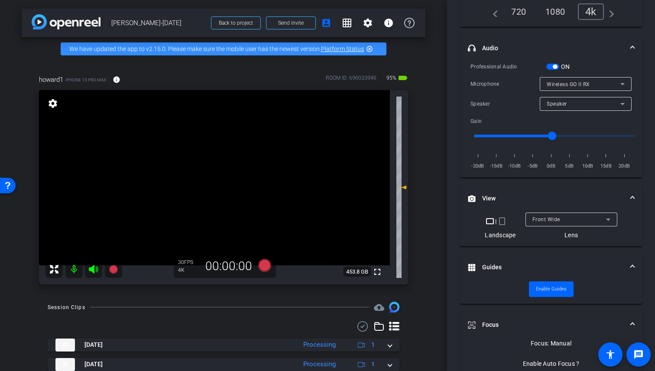
scroll to position [0, 0]
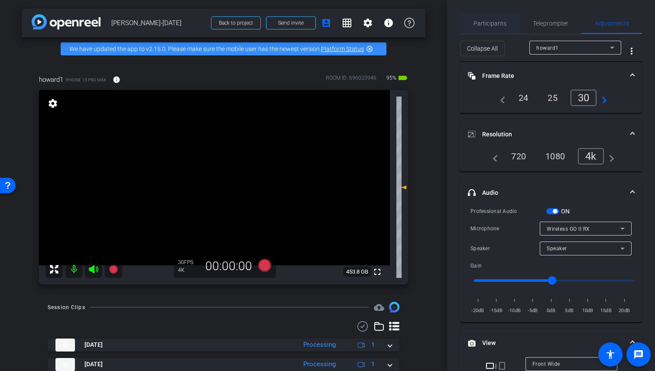
click at [494, 24] on span "Participants" at bounding box center [490, 23] width 33 height 6
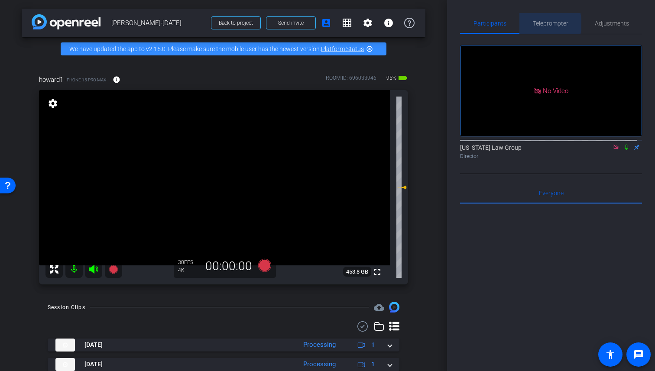
click at [539, 24] on span "Teleprompter" at bounding box center [551, 23] width 36 height 6
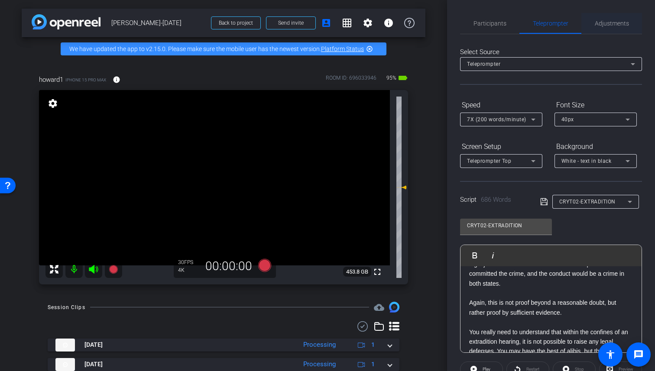
click at [613, 22] on span "Adjustments" at bounding box center [612, 23] width 34 height 6
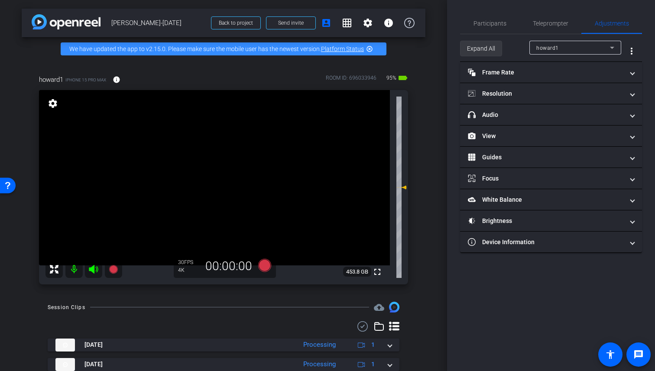
click at [483, 49] on span "Expand All" at bounding box center [481, 48] width 28 height 16
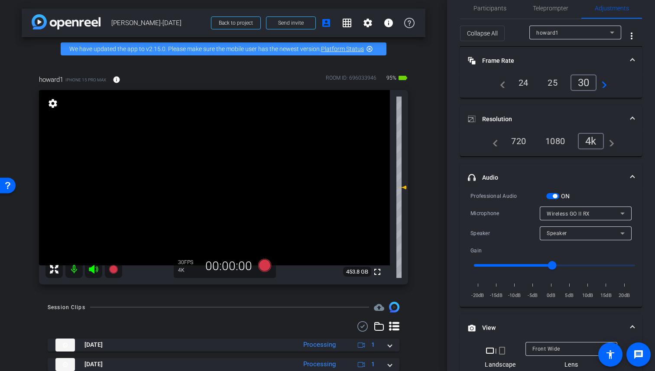
scroll to position [16, 0]
click at [508, 9] on div "Participants" at bounding box center [489, 7] width 59 height 21
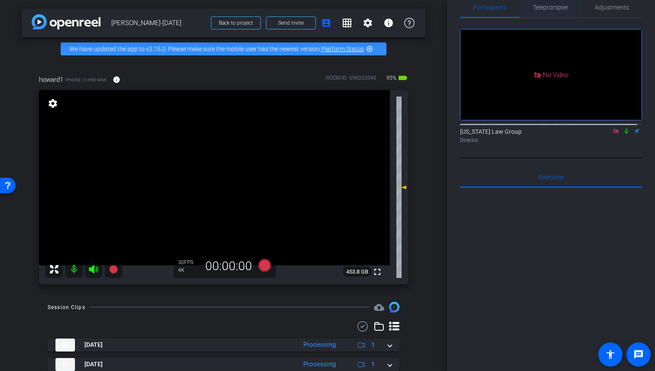
click at [543, 8] on span "Teleprompter" at bounding box center [551, 7] width 36 height 6
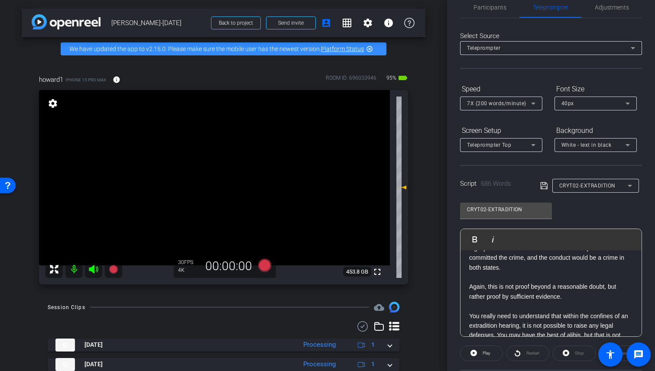
click at [544, 189] on icon at bounding box center [543, 185] width 7 height 7
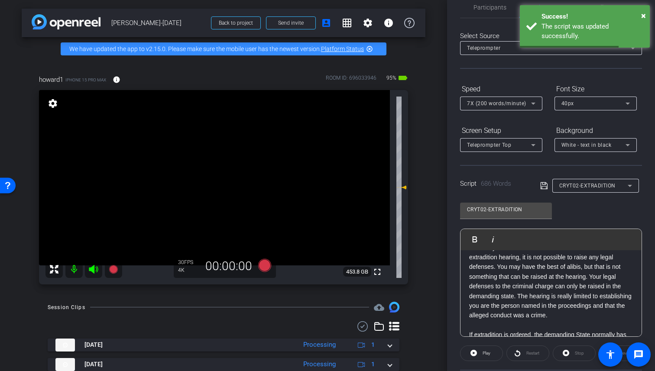
scroll to position [765, 0]
click at [592, 284] on p "You really need to understand that within the confines of an extradition hearin…" at bounding box center [551, 281] width 164 height 78
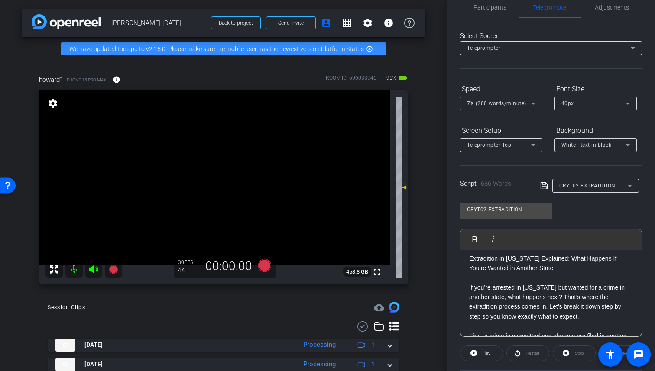
scroll to position [0, 0]
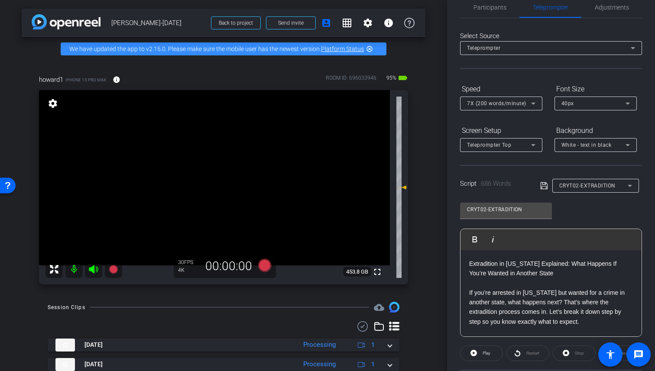
click at [537, 187] on div "Script 686 Words CRYT02-EXTRADITION" at bounding box center [551, 179] width 182 height 28
click at [544, 184] on icon at bounding box center [543, 185] width 7 height 7
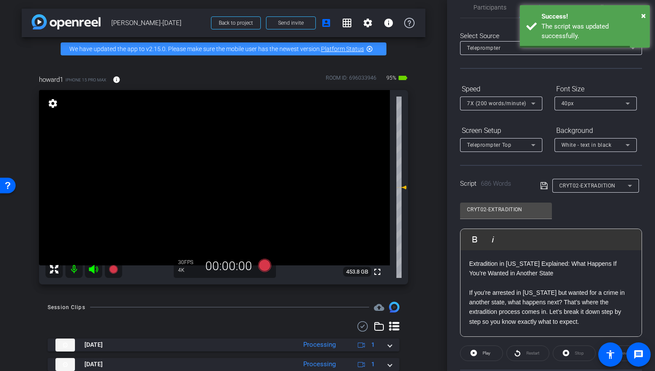
click at [545, 164] on div "Select Source Teleprompter Speed 7X (200 words/minute) Font Size 40px Screen Se…" at bounding box center [551, 231] width 182 height 426
click at [643, 15] on span "×" at bounding box center [643, 15] width 5 height 10
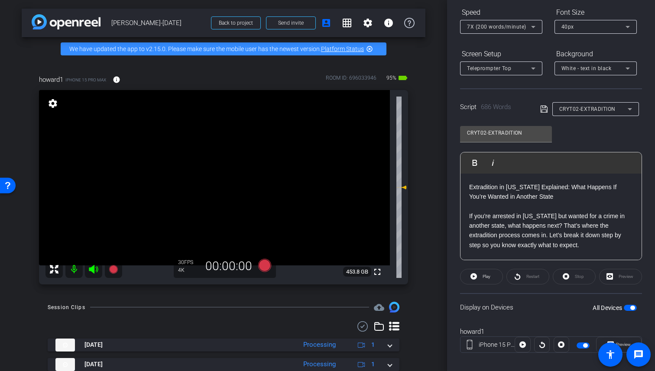
scroll to position [102, 0]
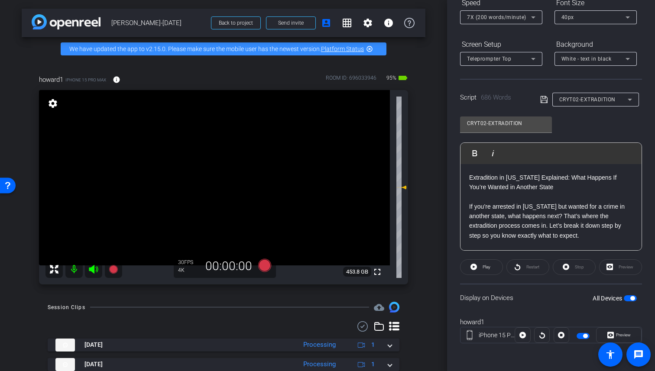
click at [624, 299] on span "button" at bounding box center [630, 299] width 13 height 6
click at [626, 299] on span "button" at bounding box center [630, 299] width 13 height 6
click at [612, 267] on div "Preview" at bounding box center [620, 268] width 43 height 16
click at [616, 334] on span "Preview" at bounding box center [623, 335] width 15 height 5
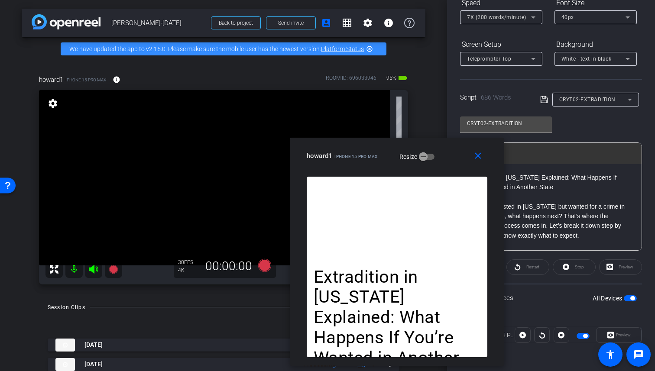
drag, startPoint x: 400, startPoint y: 95, endPoint x: 438, endPoint y: 170, distance: 83.9
click at [438, 170] on div "close howard1 iPhone 15 Pro Max Resize" at bounding box center [397, 157] width 215 height 39
drag, startPoint x: 480, startPoint y: 153, endPoint x: 500, endPoint y: 167, distance: 24.6
click at [480, 153] on mat-icon "close" at bounding box center [478, 156] width 11 height 11
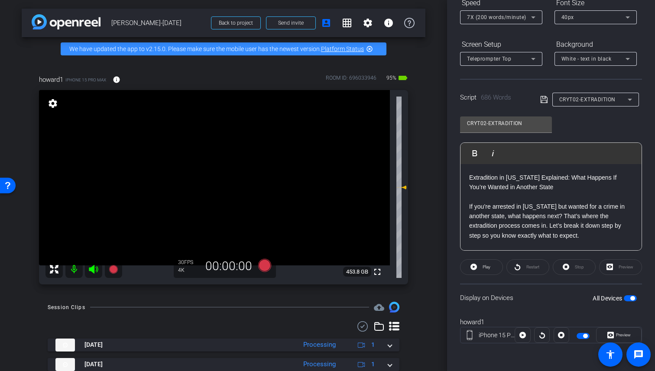
scroll to position [0, 0]
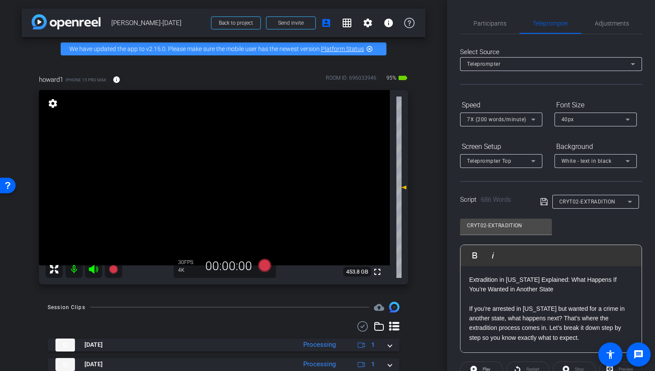
click at [561, 278] on p "Extradition in [US_STATE] Explained: What Happens If You’re Wanted in Another S…" at bounding box center [551, 285] width 164 height 20
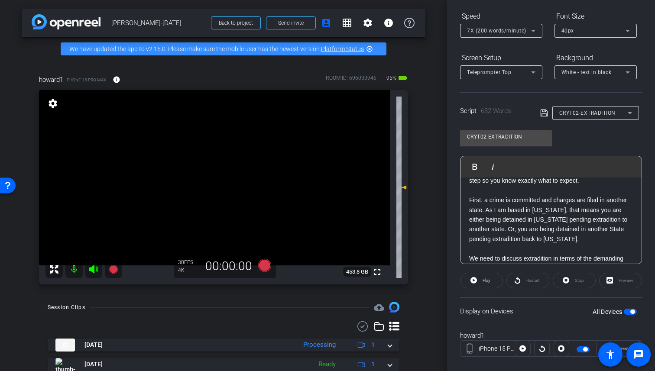
scroll to position [102, 0]
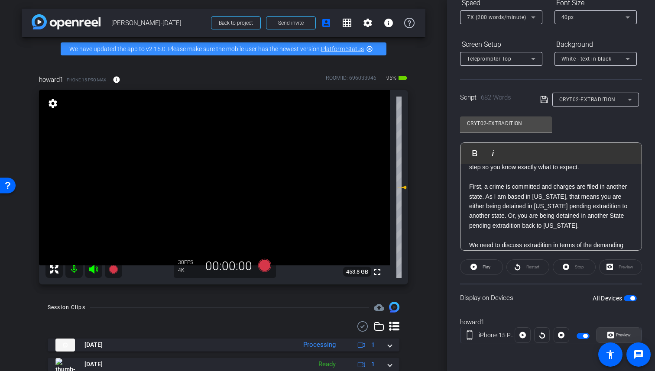
click at [608, 336] on icon at bounding box center [611, 335] width 7 height 13
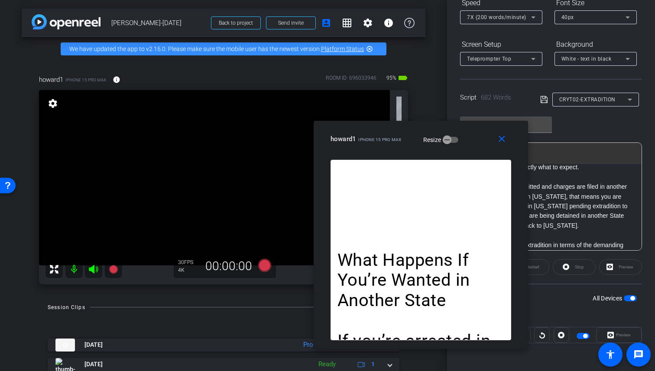
drag, startPoint x: 384, startPoint y: 101, endPoint x: 478, endPoint y: 151, distance: 106.9
click at [478, 151] on div "close howard1 iPhone 15 Pro Max Resize" at bounding box center [421, 140] width 215 height 39
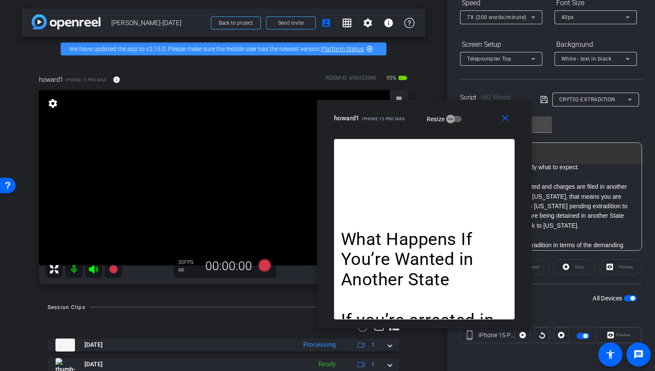
drag, startPoint x: 477, startPoint y: 143, endPoint x: 480, endPoint y: 121, distance: 21.8
click at [480, 121] on div "howard1 iPhone 15 Pro Max Resize" at bounding box center [427, 119] width 187 height 16
click at [94, 275] on icon at bounding box center [93, 269] width 10 height 10
click at [89, 275] on icon at bounding box center [93, 269] width 10 height 10
click at [98, 273] on icon at bounding box center [93, 269] width 10 height 10
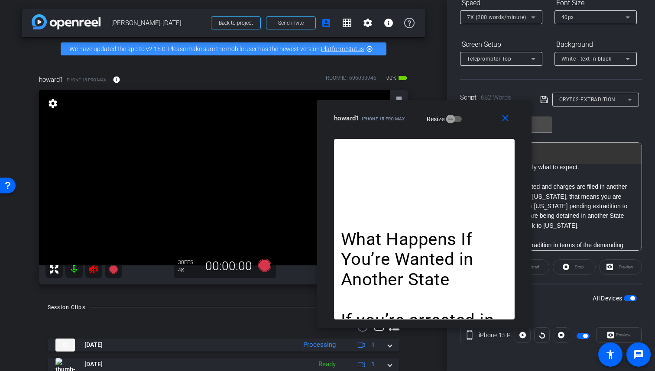
click at [98, 273] on icon at bounding box center [93, 269] width 10 height 10
click at [95, 275] on icon at bounding box center [93, 269] width 10 height 10
click at [119, 276] on mat-icon at bounding box center [113, 269] width 17 height 17
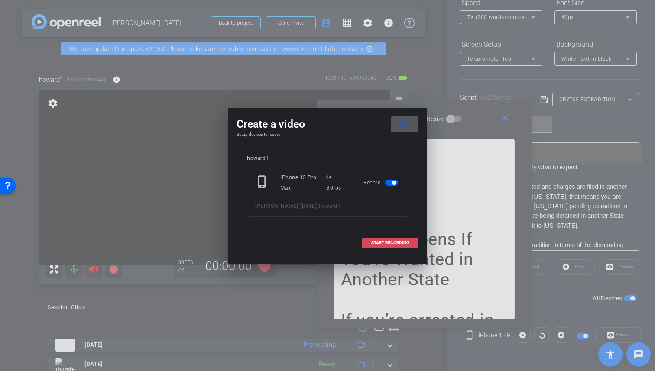
click at [384, 248] on span at bounding box center [390, 243] width 55 height 21
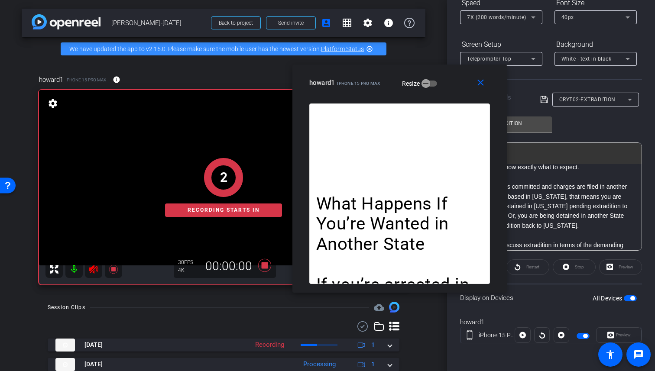
drag, startPoint x: 481, startPoint y: 120, endPoint x: 483, endPoint y: 106, distance: 14.0
click at [457, 86] on div "howard1 iPhone 15 Pro Max Resize" at bounding box center [402, 83] width 187 height 16
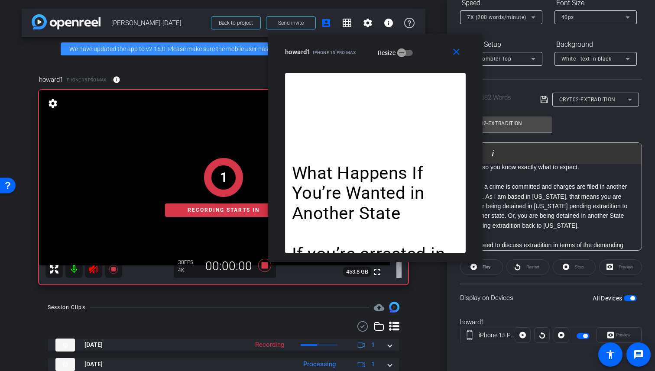
drag, startPoint x: 454, startPoint y: 90, endPoint x: 414, endPoint y: 44, distance: 61.2
click at [414, 44] on div "close howard1 iPhone 15 Pro Max Resize" at bounding box center [375, 53] width 215 height 39
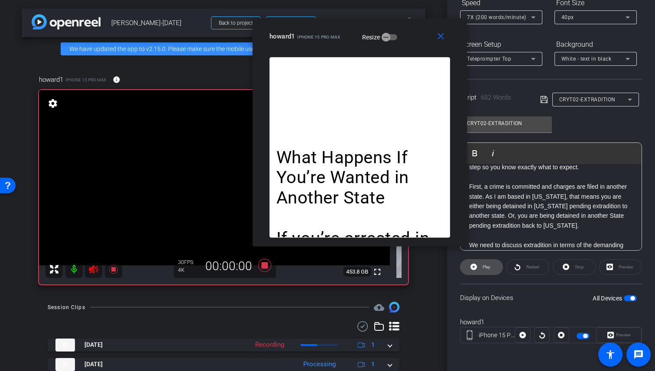
click at [484, 264] on span "Play" at bounding box center [486, 267] width 10 height 12
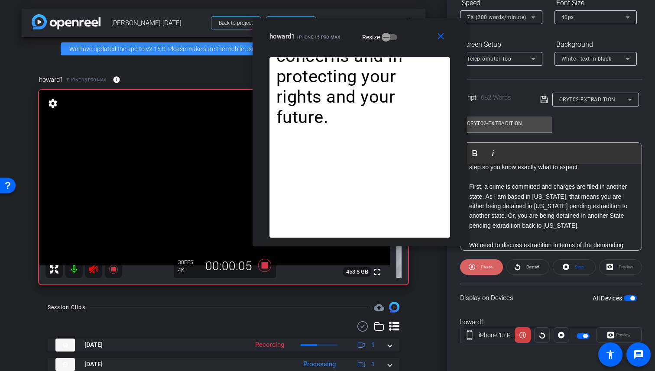
click at [485, 268] on span "Pause" at bounding box center [487, 267] width 12 height 5
click at [485, 268] on span "Play" at bounding box center [487, 267] width 8 height 5
click at [485, 268] on span "Pause" at bounding box center [487, 267] width 12 height 5
click at [485, 268] on span "Play" at bounding box center [487, 267] width 8 height 5
click at [485, 268] on span "Pause" at bounding box center [487, 267] width 12 height 5
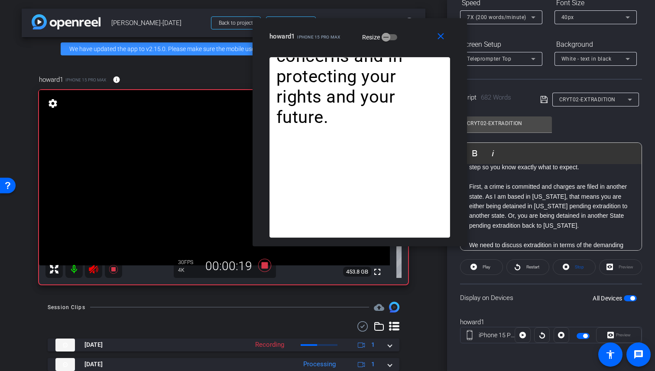
click at [485, 268] on span "Play" at bounding box center [487, 267] width 8 height 5
click at [485, 268] on span "Pause" at bounding box center [487, 267] width 12 height 5
click at [485, 268] on span "Play" at bounding box center [487, 267] width 8 height 5
click at [485, 268] on span "Pause" at bounding box center [487, 267] width 12 height 5
click at [485, 268] on span "Play" at bounding box center [487, 267] width 8 height 5
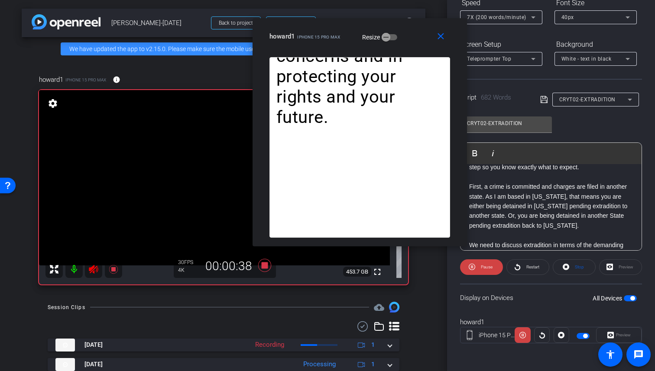
click at [485, 268] on span "Pause" at bounding box center [487, 267] width 12 height 5
click at [485, 268] on span "Play" at bounding box center [487, 267] width 8 height 5
click at [485, 268] on span "Pause" at bounding box center [487, 267] width 12 height 5
click at [264, 266] on icon at bounding box center [264, 266] width 21 height 16
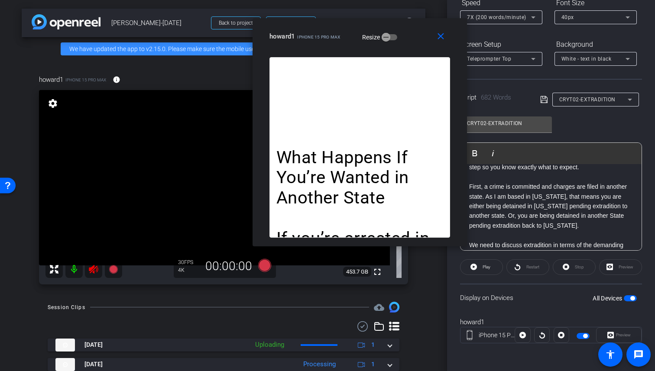
click at [578, 267] on div "Stop" at bounding box center [574, 268] width 43 height 16
click at [111, 273] on icon at bounding box center [113, 269] width 10 height 10
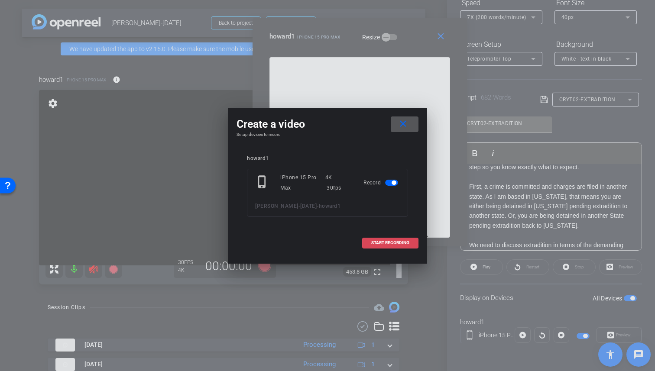
click at [386, 246] on span at bounding box center [390, 243] width 55 height 21
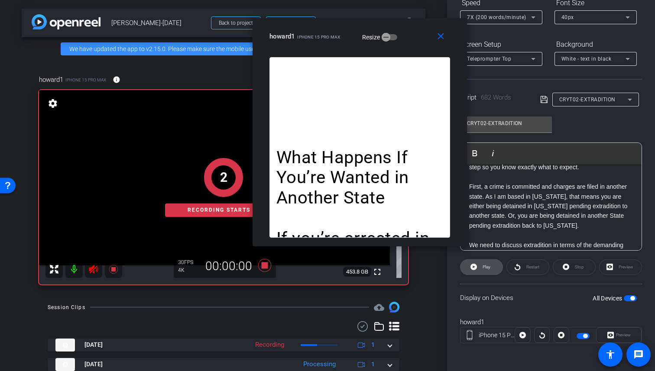
click at [475, 262] on icon at bounding box center [474, 267] width 7 height 11
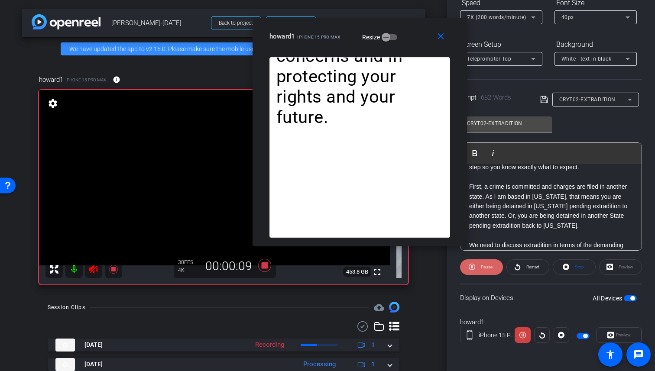
click at [482, 268] on span "Pause" at bounding box center [487, 267] width 12 height 5
click at [482, 268] on span "Play" at bounding box center [486, 267] width 10 height 12
click at [482, 268] on span "Pause" at bounding box center [487, 267] width 12 height 5
click at [482, 268] on span "Play" at bounding box center [486, 267] width 10 height 12
click at [482, 268] on span "Pause" at bounding box center [487, 267] width 12 height 5
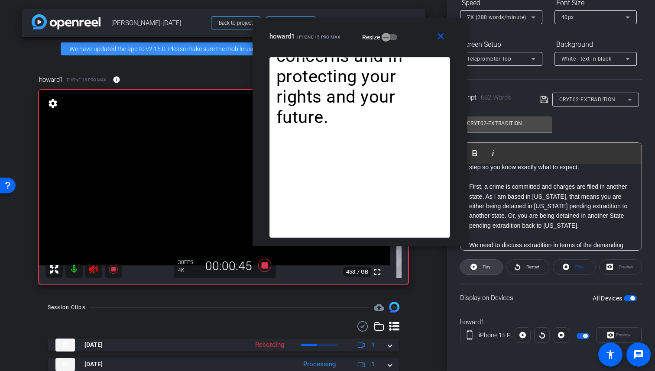
click at [482, 268] on span "Play" at bounding box center [486, 267] width 10 height 12
click at [482, 268] on span "Pause" at bounding box center [487, 267] width 12 height 5
click at [482, 268] on span "Play" at bounding box center [486, 267] width 10 height 12
click at [482, 268] on span "Pause" at bounding box center [487, 267] width 12 height 5
click at [482, 268] on span "Play" at bounding box center [486, 267] width 10 height 12
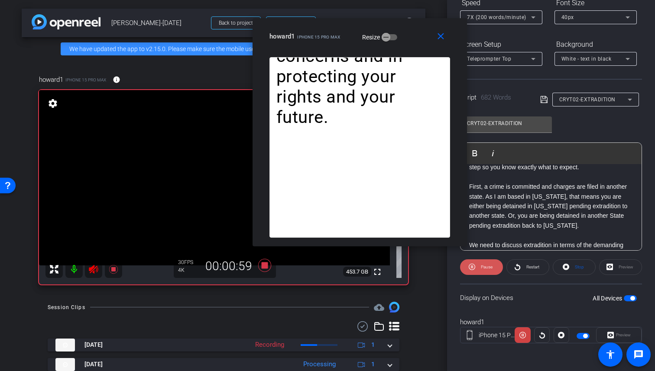
click at [482, 268] on span "Pause" at bounding box center [487, 267] width 12 height 5
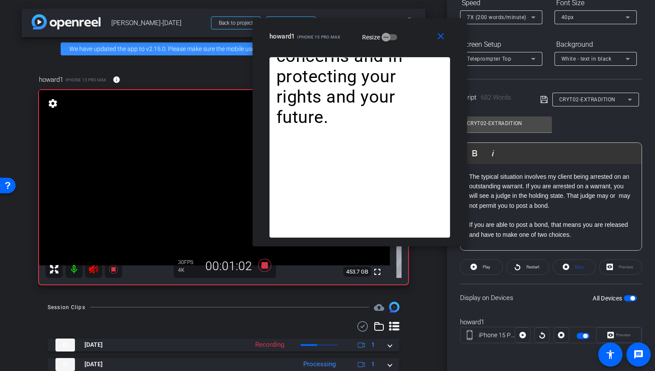
scroll to position [176, 0]
click at [485, 267] on span "Play" at bounding box center [487, 267] width 8 height 5
click at [485, 267] on span "Pause" at bounding box center [487, 267] width 12 height 5
click at [485, 267] on span "Play" at bounding box center [487, 267] width 8 height 5
click at [485, 267] on span "Pause" at bounding box center [487, 267] width 12 height 5
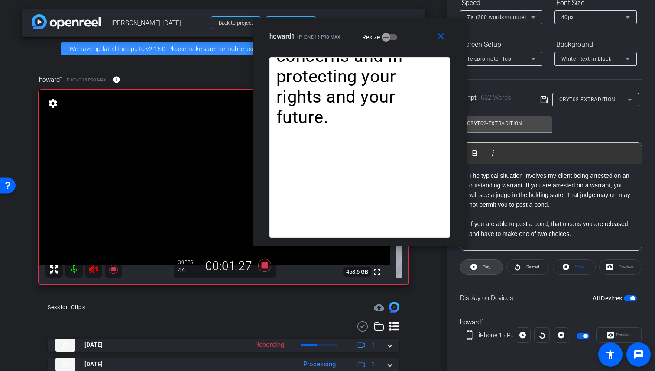
click at [485, 267] on span "Play" at bounding box center [487, 267] width 8 height 5
click at [485, 267] on span "Pause" at bounding box center [487, 267] width 12 height 5
click at [485, 267] on span "Play" at bounding box center [487, 267] width 8 height 5
click at [485, 267] on span "Pause" at bounding box center [487, 267] width 12 height 5
click at [485, 267] on span "Play" at bounding box center [487, 267] width 8 height 5
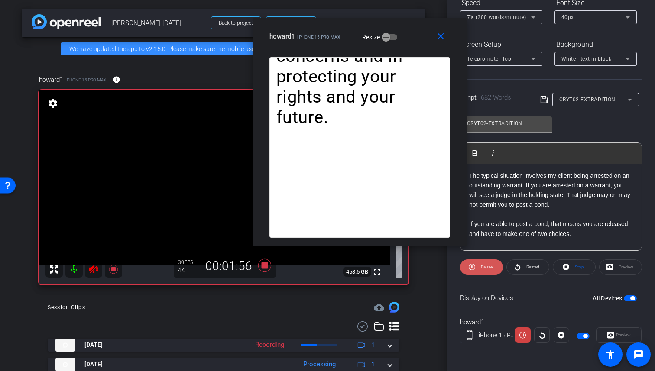
click at [485, 267] on span "Pause" at bounding box center [487, 267] width 12 height 5
click at [485, 267] on span "Play" at bounding box center [487, 267] width 8 height 5
click at [485, 267] on span "Pause" at bounding box center [487, 267] width 12 height 5
click at [485, 267] on span "Play" at bounding box center [487, 267] width 8 height 5
click at [485, 267] on span "Pause" at bounding box center [487, 267] width 12 height 5
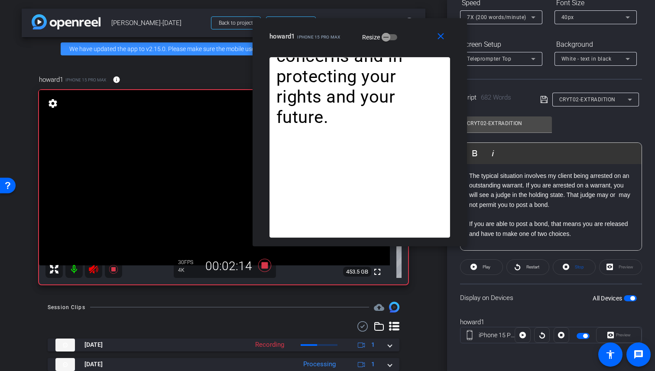
click at [485, 267] on span "Play" at bounding box center [487, 267] width 8 height 5
click at [485, 267] on span "Pause" at bounding box center [487, 267] width 12 height 5
click at [485, 267] on span "Play" at bounding box center [487, 267] width 8 height 5
click at [485, 267] on span "Pause" at bounding box center [487, 267] width 12 height 5
click at [485, 267] on span "Play" at bounding box center [487, 267] width 8 height 5
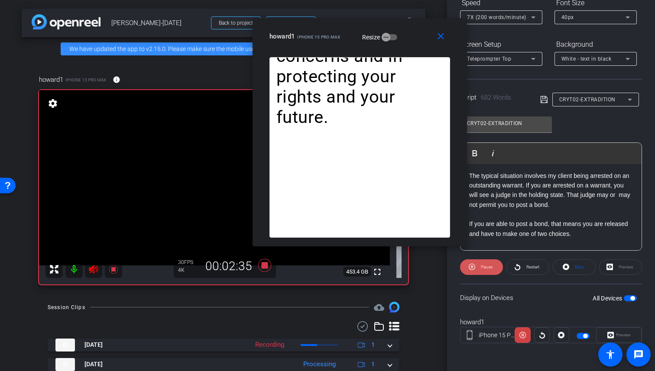
click at [485, 267] on span "Pause" at bounding box center [487, 267] width 12 height 5
click at [485, 267] on span "Play" at bounding box center [487, 267] width 8 height 5
click at [485, 267] on span "Pause" at bounding box center [487, 267] width 12 height 5
click at [485, 267] on span "Play" at bounding box center [487, 267] width 8 height 5
click at [485, 267] on span "Pause" at bounding box center [487, 267] width 12 height 5
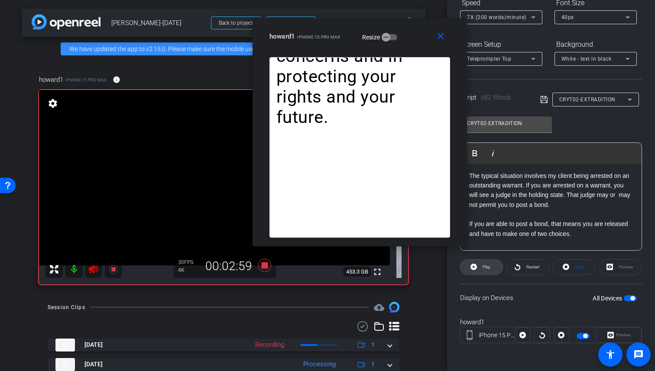
click at [485, 267] on span "Play" at bounding box center [487, 267] width 8 height 5
click at [485, 265] on span "Pause" at bounding box center [487, 267] width 12 height 5
click at [485, 265] on span "Play" at bounding box center [487, 267] width 8 height 5
click at [485, 265] on span "Pause" at bounding box center [487, 267] width 12 height 5
click at [485, 265] on span "Play" at bounding box center [487, 267] width 8 height 5
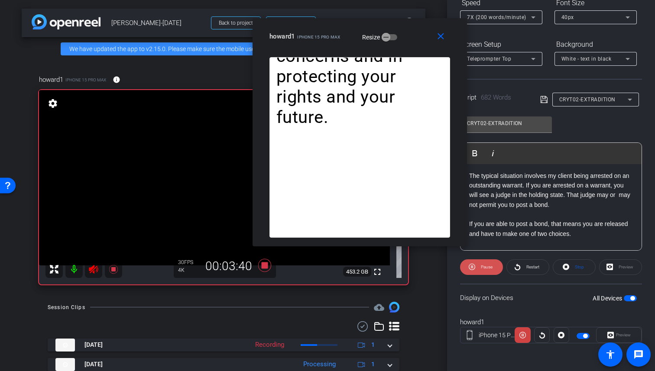
click at [485, 264] on span "Pause" at bounding box center [486, 267] width 14 height 12
click at [485, 264] on span "Play" at bounding box center [486, 267] width 10 height 12
click at [485, 266] on span "Pause" at bounding box center [487, 267] width 12 height 5
click at [485, 266] on span "Play" at bounding box center [487, 267] width 8 height 5
click at [485, 266] on span "Pause" at bounding box center [487, 267] width 12 height 5
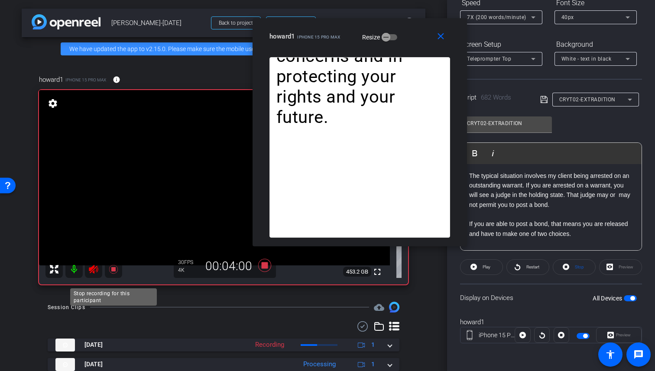
click at [112, 274] on icon at bounding box center [113, 269] width 9 height 9
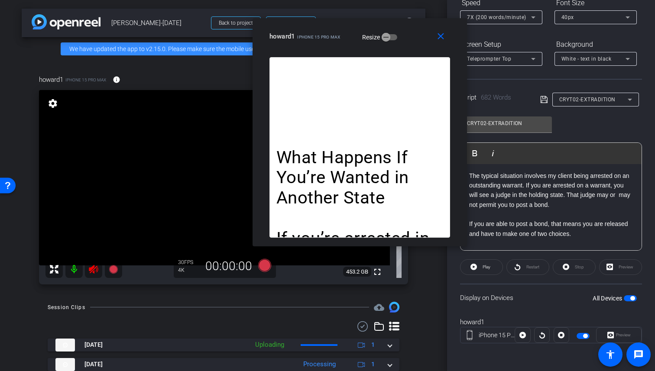
click at [101, 275] on mat-icon at bounding box center [93, 269] width 17 height 17
click at [96, 274] on icon at bounding box center [93, 269] width 10 height 10
click at [93, 274] on icon at bounding box center [93, 269] width 9 height 9
click at [609, 97] on span "CRYT02-EXTRADITION" at bounding box center [588, 100] width 56 height 6
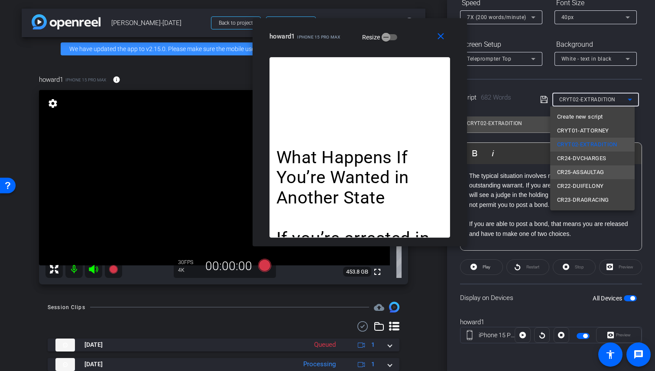
click at [603, 173] on span "CR25-ASSAULTAG" at bounding box center [580, 172] width 47 height 10
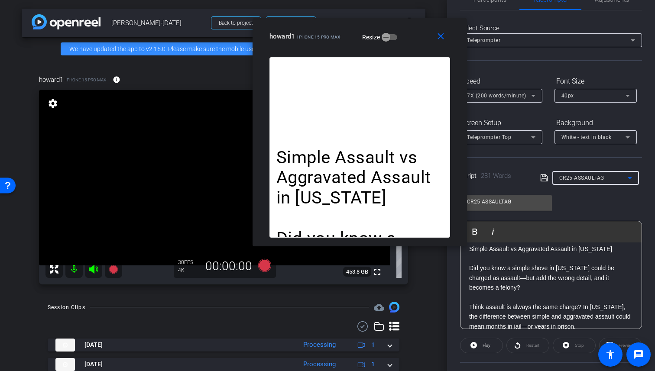
scroll to position [0, 0]
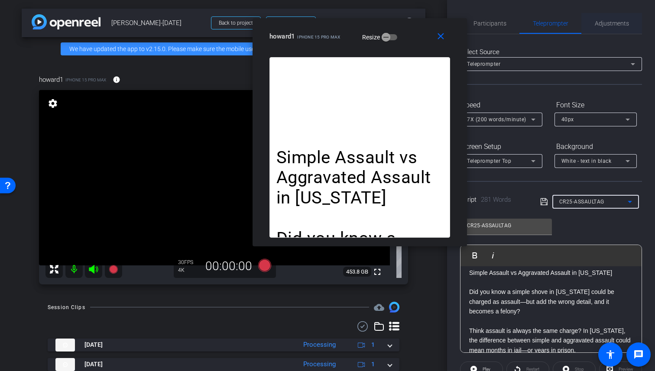
click at [599, 22] on span "Adjustments" at bounding box center [612, 23] width 34 height 6
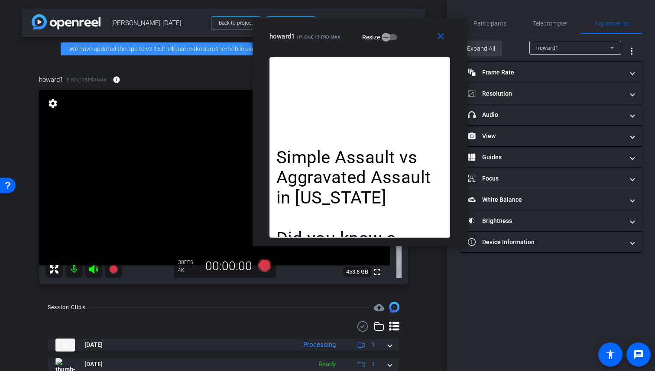
click at [489, 52] on span "Expand All" at bounding box center [481, 48] width 28 height 16
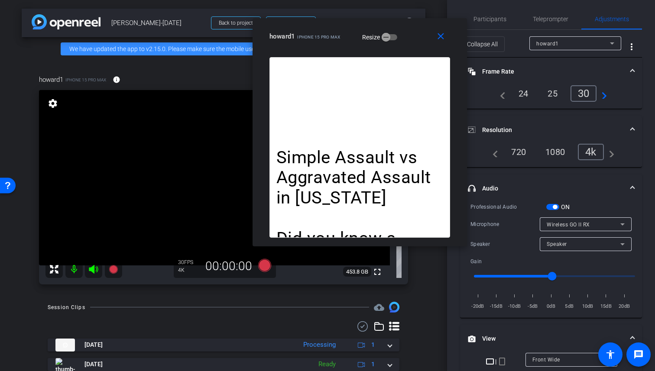
scroll to position [130, 0]
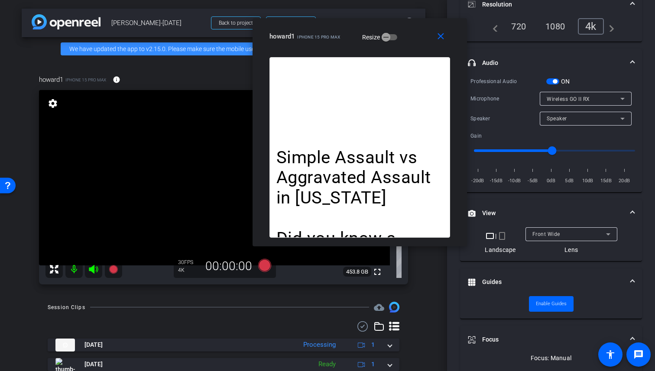
click at [502, 234] on mat-icon "crop_portrait" at bounding box center [502, 236] width 10 height 10
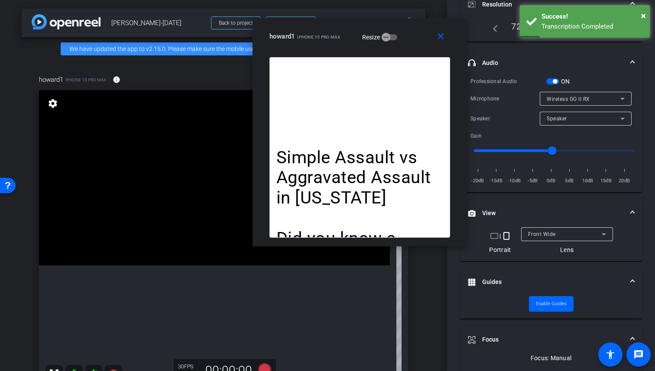
scroll to position [0, 0]
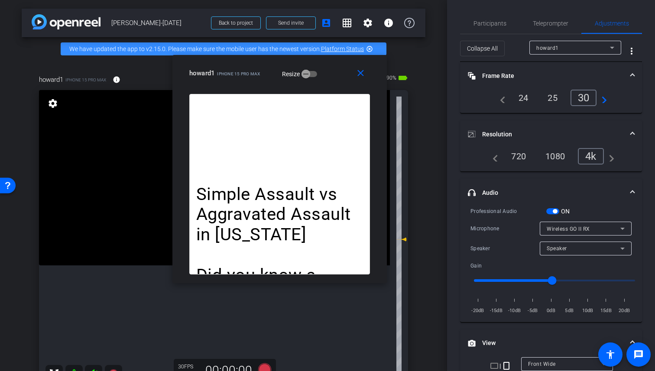
drag, startPoint x: 413, startPoint y: 45, endPoint x: 461, endPoint y: 84, distance: 61.9
click at [334, 82] on div "close howard1 iPhone 15 Pro Max Resize" at bounding box center [280, 74] width 215 height 39
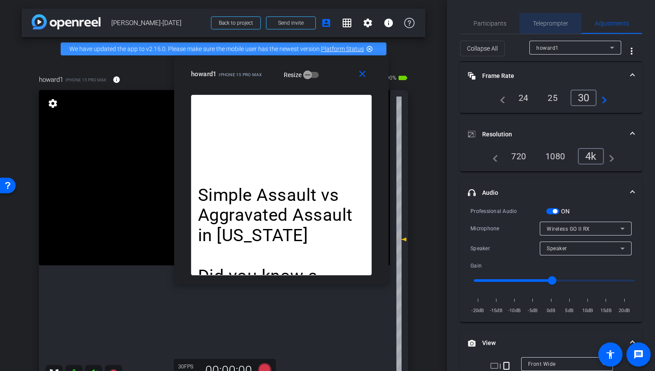
click at [533, 18] on span "Teleprompter" at bounding box center [551, 23] width 36 height 21
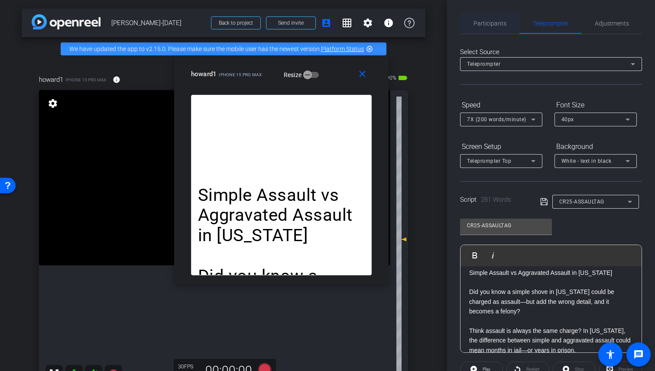
click at [484, 21] on span "Participants" at bounding box center [490, 23] width 33 height 6
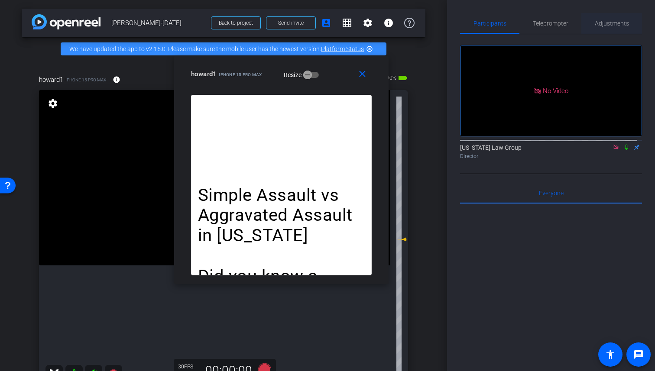
click at [612, 23] on span "Adjustments" at bounding box center [612, 23] width 34 height 6
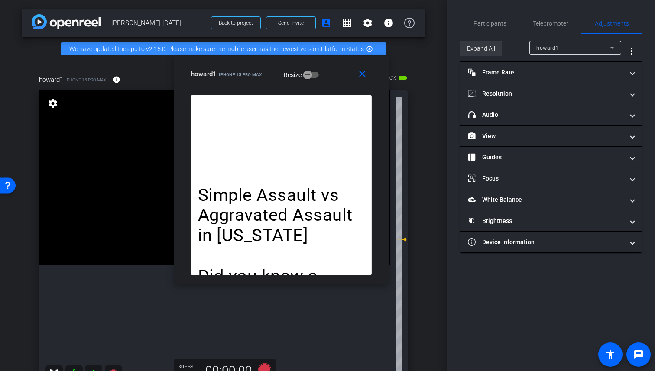
click at [500, 42] on span at bounding box center [481, 48] width 41 height 21
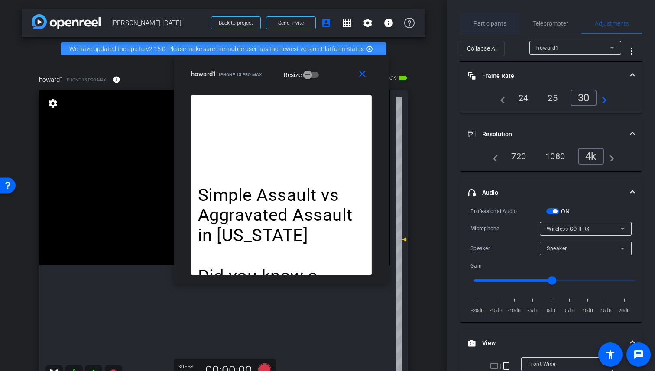
click at [491, 24] on span "Participants" at bounding box center [490, 23] width 33 height 6
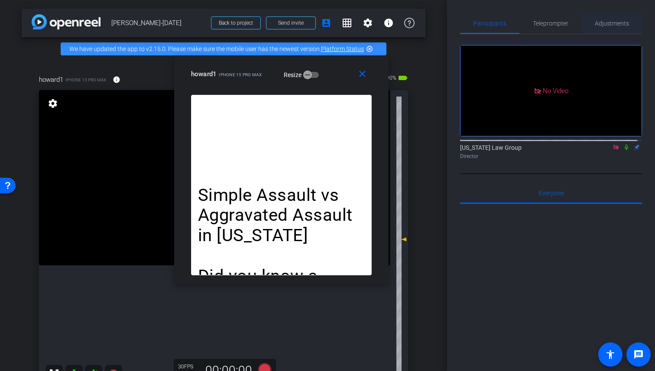
click at [620, 20] on span "Adjustments" at bounding box center [612, 23] width 34 height 6
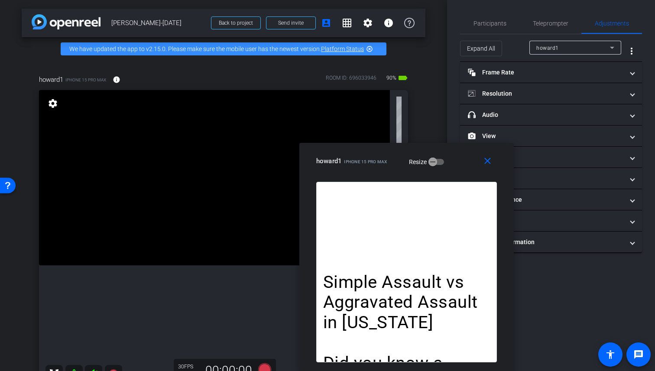
drag, startPoint x: 352, startPoint y: 85, endPoint x: 464, endPoint y: 193, distance: 156.0
click at [464, 193] on div "close howard1 iPhone 15 Pro Max Resize Simple Assault vs Aggravated Assault in …" at bounding box center [407, 257] width 215 height 228
click at [508, 21] on div "Participants" at bounding box center [489, 23] width 59 height 21
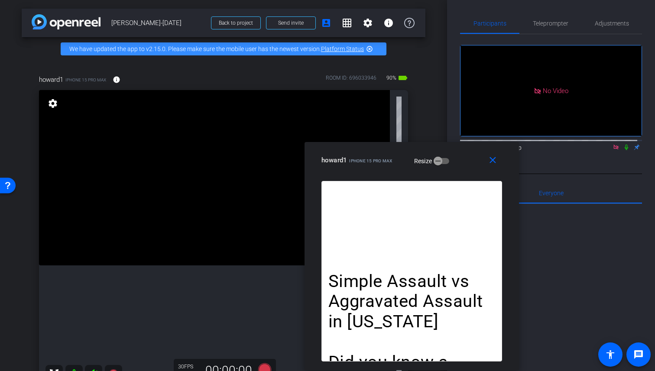
drag, startPoint x: 404, startPoint y: 173, endPoint x: 409, endPoint y: 173, distance: 5.3
click at [409, 173] on div "close howard1 iPhone 15 Pro Max Resize" at bounding box center [412, 161] width 215 height 39
click at [597, 25] on span "Adjustments" at bounding box center [612, 23] width 34 height 6
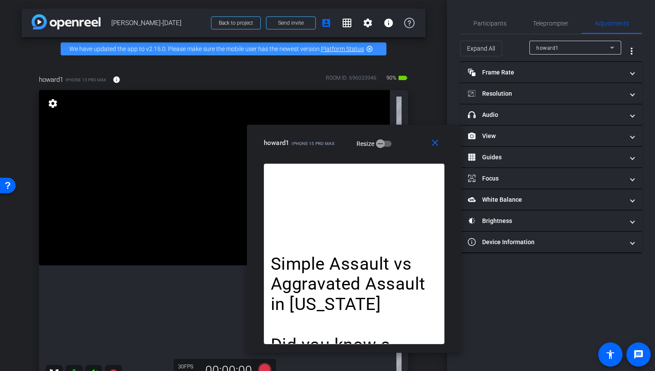
drag, startPoint x: 462, startPoint y: 159, endPoint x: 405, endPoint y: 142, distance: 60.2
click at [405, 142] on div "howard1 iPhone 15 Pro Max Resize" at bounding box center [357, 143] width 187 height 16
click at [491, 52] on span "Expand All" at bounding box center [481, 48] width 28 height 16
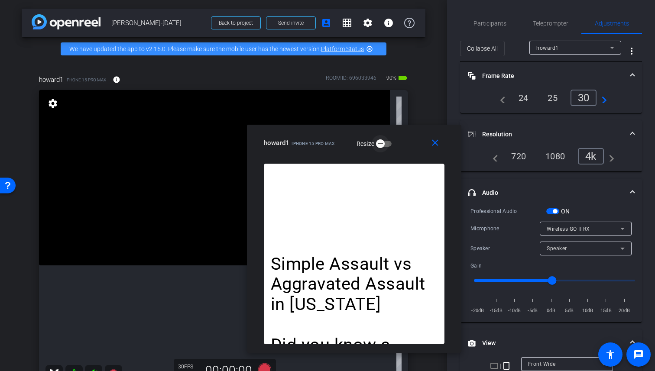
click at [385, 146] on span "button" at bounding box center [380, 144] width 9 height 9
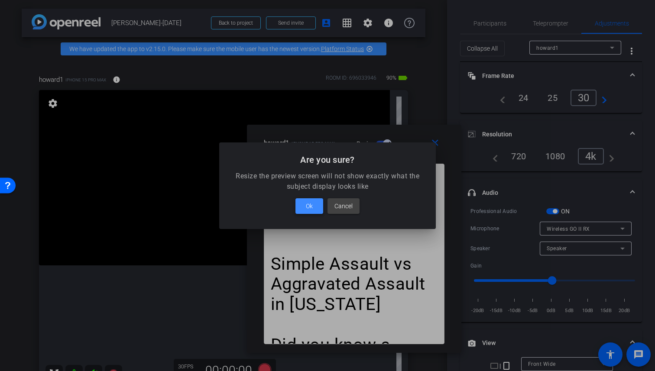
click at [313, 208] on span at bounding box center [310, 206] width 28 height 21
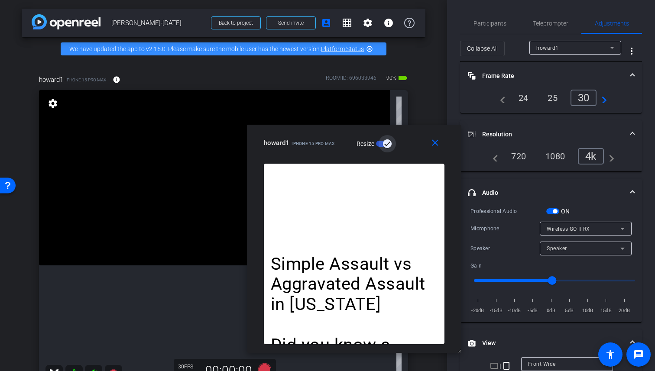
click at [384, 146] on icon "button" at bounding box center [388, 144] width 8 height 8
click at [384, 146] on icon "button" at bounding box center [381, 144] width 8 height 8
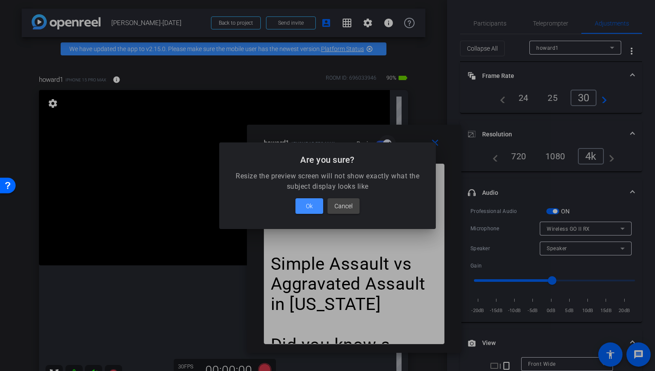
click at [384, 146] on div "Are you sure?" at bounding box center [327, 157] width 217 height 28
click at [344, 206] on span "Cancel" at bounding box center [344, 206] width 18 height 10
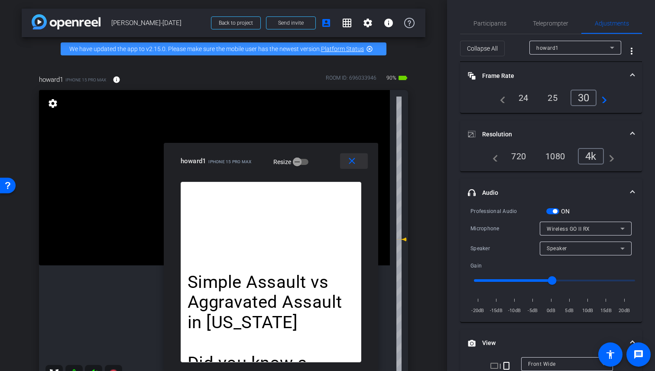
drag, startPoint x: 405, startPoint y: 147, endPoint x: 362, endPoint y: 162, distance: 45.1
click at [321, 182] on div "close howard1 iPhone 15 Pro Max Resize Simple Assault vs Aggravated Assault in …" at bounding box center [271, 257] width 215 height 228
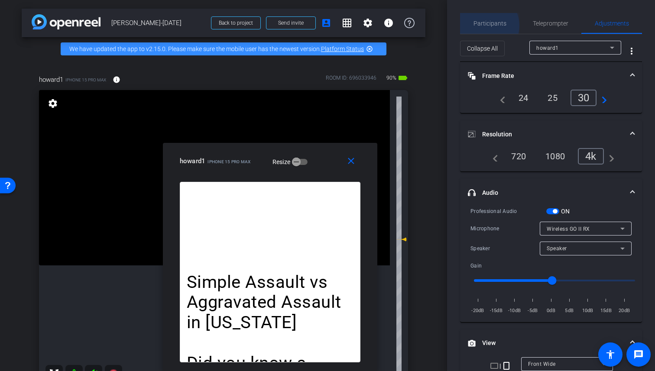
click at [485, 26] on span "Participants" at bounding box center [490, 23] width 33 height 6
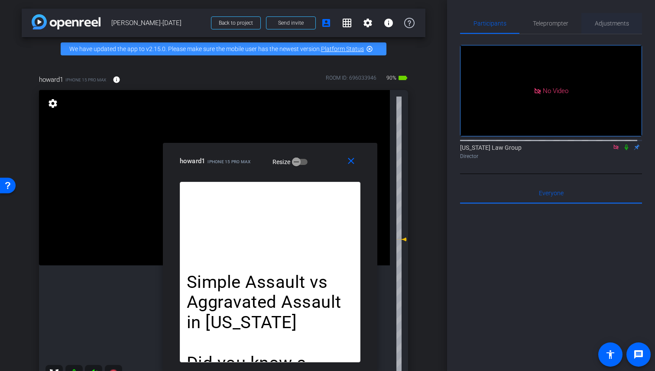
click at [606, 24] on span "Adjustments" at bounding box center [612, 23] width 34 height 6
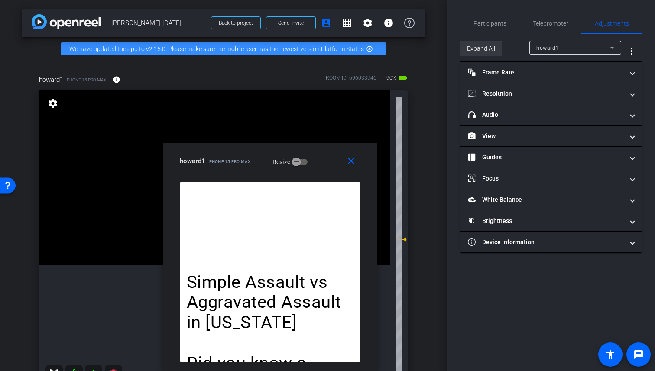
click at [485, 47] on span "Expand All" at bounding box center [481, 48] width 28 height 16
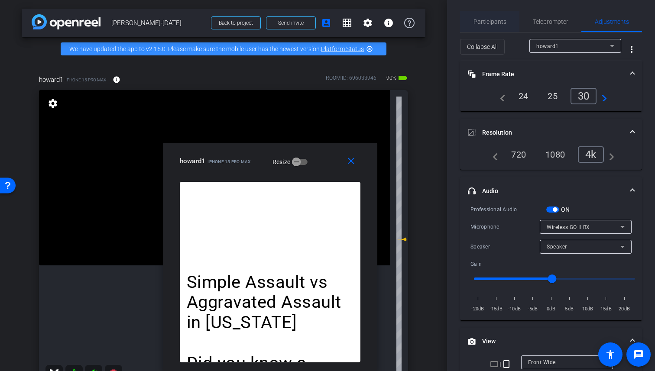
scroll to position [9, 0]
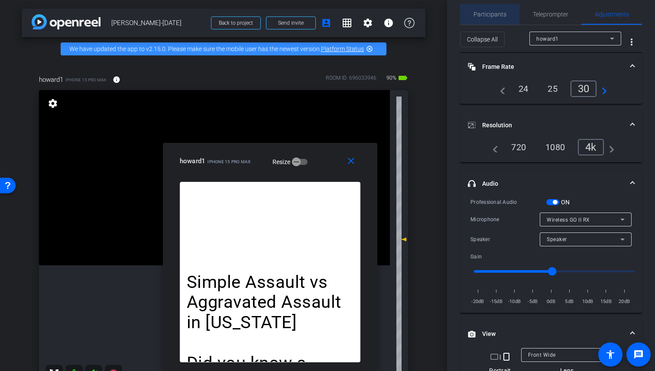
drag, startPoint x: 490, startPoint y: 13, endPoint x: 514, endPoint y: 12, distance: 24.3
click at [490, 13] on span "Participants" at bounding box center [490, 14] width 33 height 6
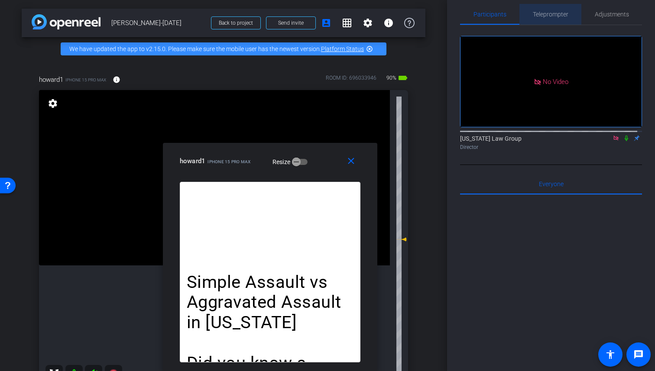
click at [560, 13] on span "Teleprompter" at bounding box center [551, 14] width 36 height 6
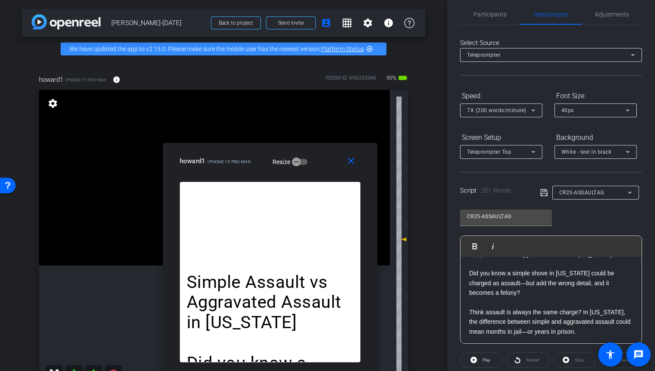
scroll to position [18, 0]
click at [590, 197] on div "CR25-ASSAULTAG" at bounding box center [594, 192] width 68 height 11
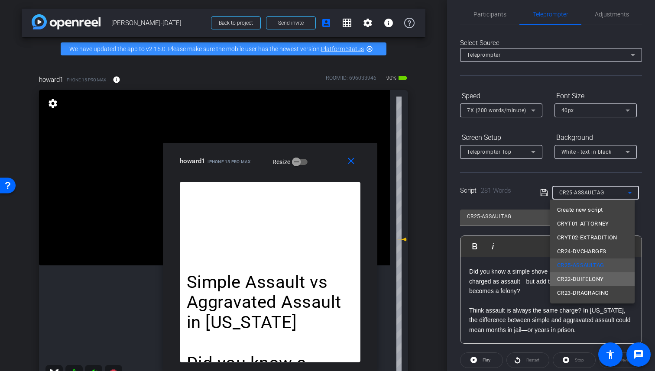
click at [607, 283] on mat-option "CR22-DUIFELONY" at bounding box center [592, 280] width 85 height 14
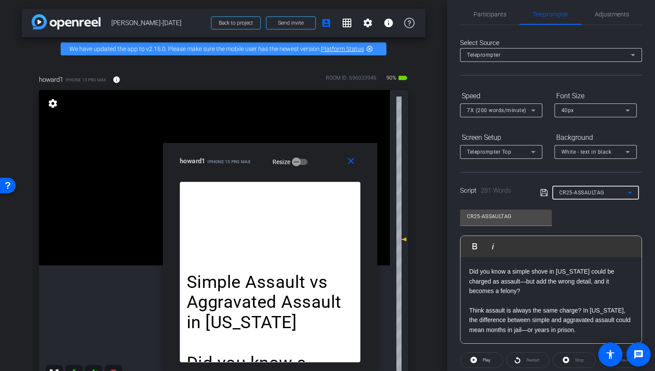
type input "CR22-DUIFELONY"
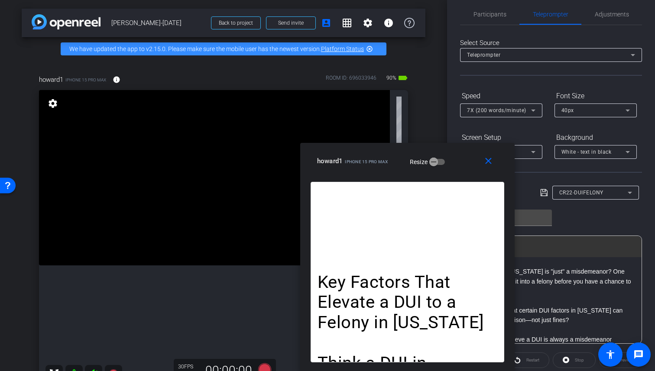
drag, startPoint x: 425, startPoint y: 133, endPoint x: 464, endPoint y: 169, distance: 53.4
click at [463, 169] on div "close howard1 iPhone 15 Pro Max Resize" at bounding box center [407, 162] width 215 height 39
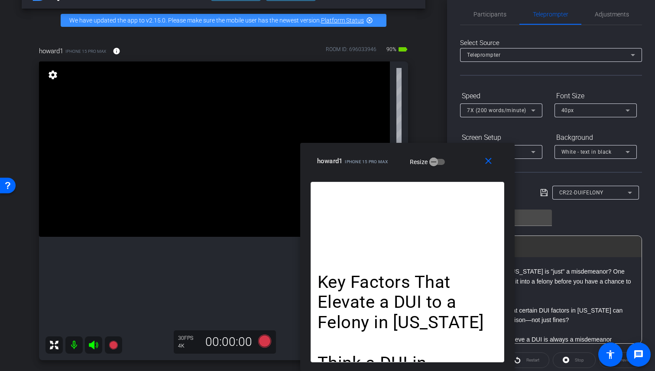
scroll to position [48, 0]
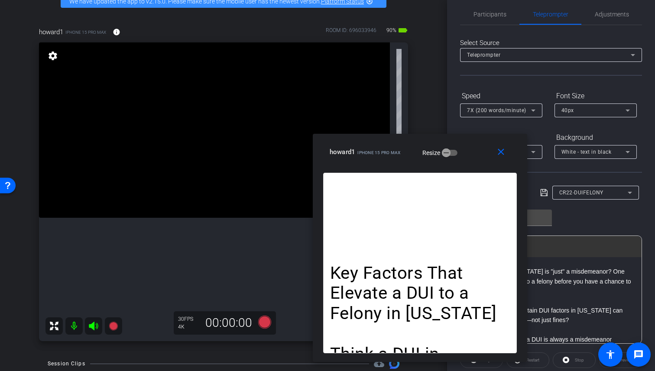
drag, startPoint x: 456, startPoint y: 172, endPoint x: 468, endPoint y: 163, distance: 15.5
click at [468, 163] on div "close howard1 iPhone 15 Pro Max Resize" at bounding box center [420, 153] width 215 height 39
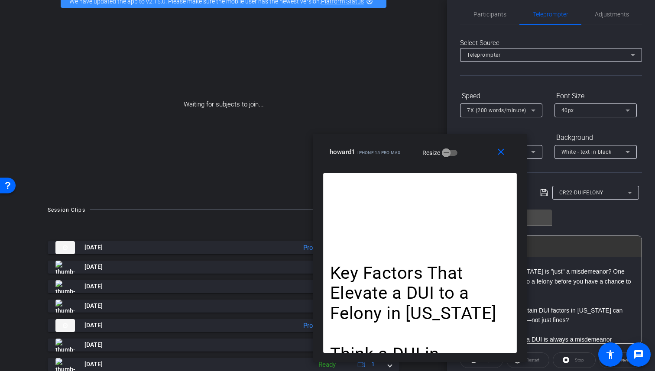
click at [427, 104] on div "arrow_back [PERSON_NAME]-[DATE] Back to project Send invite account_box grid_on…" at bounding box center [223, 137] width 447 height 371
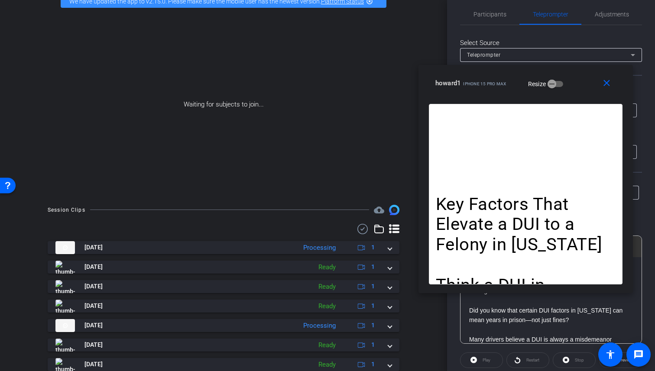
drag, startPoint x: 411, startPoint y: 162, endPoint x: 517, endPoint y: 93, distance: 126.2
click at [517, 93] on div "close howard1 iPhone 15 Pro Max Resize" at bounding box center [526, 84] width 215 height 39
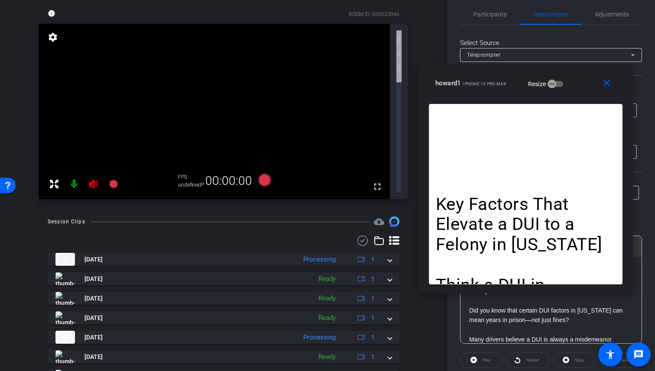
scroll to position [0, 0]
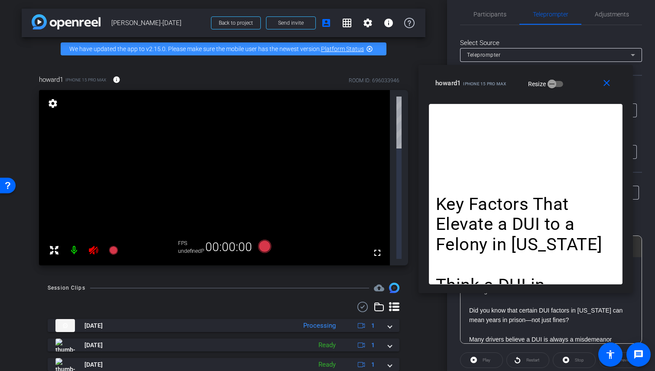
click at [94, 246] on icon at bounding box center [93, 250] width 9 height 9
click at [98, 242] on div at bounding box center [84, 250] width 77 height 17
click at [96, 242] on div at bounding box center [84, 250] width 77 height 17
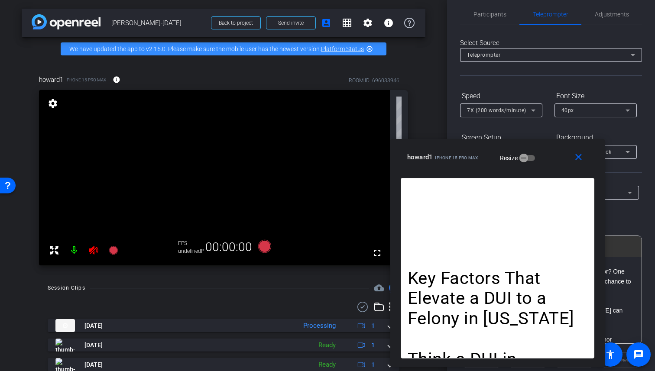
drag, startPoint x: 514, startPoint y: 109, endPoint x: 426, endPoint y: 157, distance: 99.3
click at [425, 157] on div "close howard1 iPhone 15 Pro Max Resize" at bounding box center [498, 158] width 215 height 39
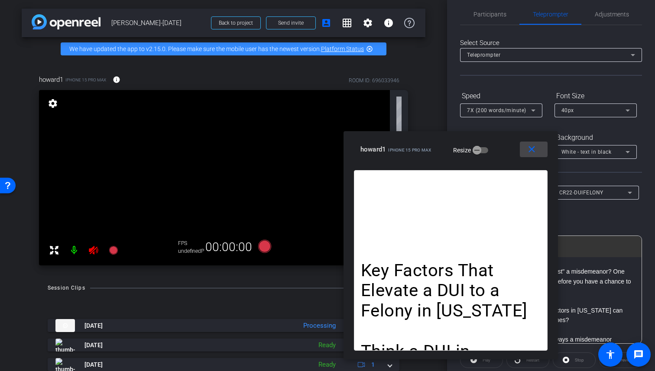
click at [527, 147] on mat-icon "close" at bounding box center [532, 149] width 11 height 11
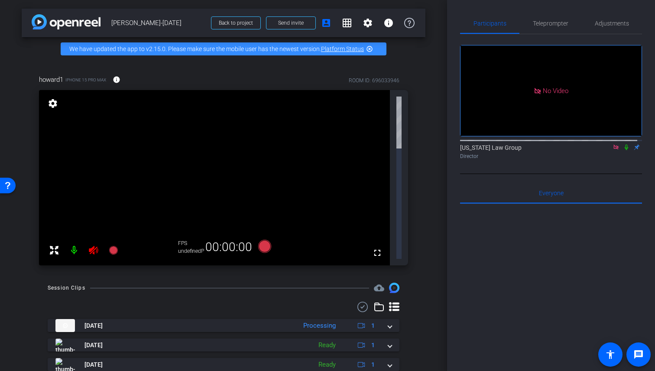
click at [94, 246] on icon at bounding box center [93, 250] width 9 height 9
click at [91, 242] on div at bounding box center [84, 250] width 77 height 17
click at [94, 242] on div at bounding box center [84, 250] width 77 height 17
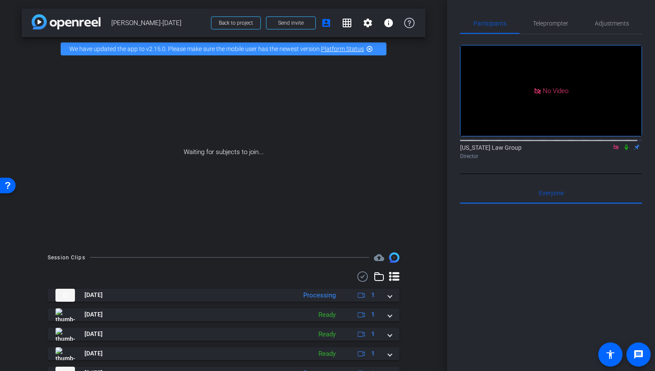
click at [421, 280] on div "arrow_back Howard-July2025 Back to project Send invite account_box grid_on sett…" at bounding box center [223, 185] width 447 height 371
click at [419, 223] on div "Waiting for subjects to join..." at bounding box center [224, 152] width 404 height 183
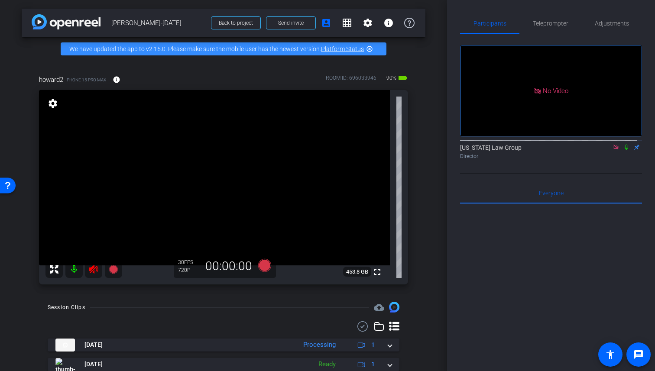
click at [90, 274] on icon at bounding box center [93, 269] width 9 height 9
click at [438, 192] on div "arrow_back Howard-July2025 Back to project Send invite account_box grid_on sett…" at bounding box center [223, 185] width 447 height 371
click at [598, 23] on span "Adjustments" at bounding box center [612, 23] width 34 height 6
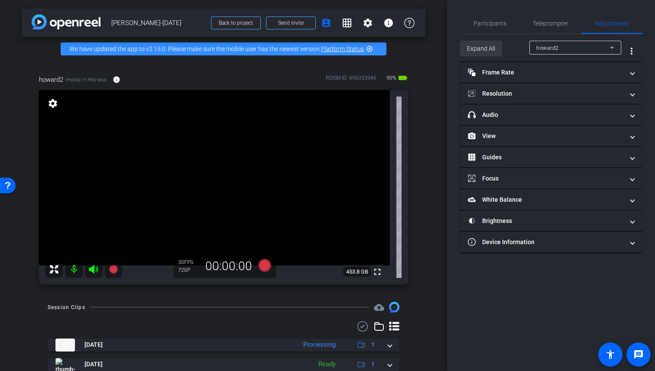
click at [497, 50] on span at bounding box center [481, 48] width 41 height 21
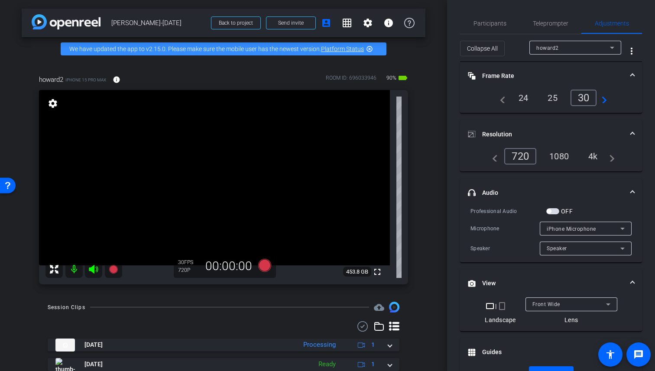
click at [592, 151] on div "4k" at bounding box center [593, 156] width 23 height 15
click at [603, 99] on mat-icon "navigate_next" at bounding box center [602, 98] width 10 height 10
click at [584, 97] on div "60" at bounding box center [585, 98] width 23 height 15
click at [541, 97] on div "30" at bounding box center [552, 98] width 23 height 15
click at [557, 212] on span "button" at bounding box center [553, 211] width 13 height 6
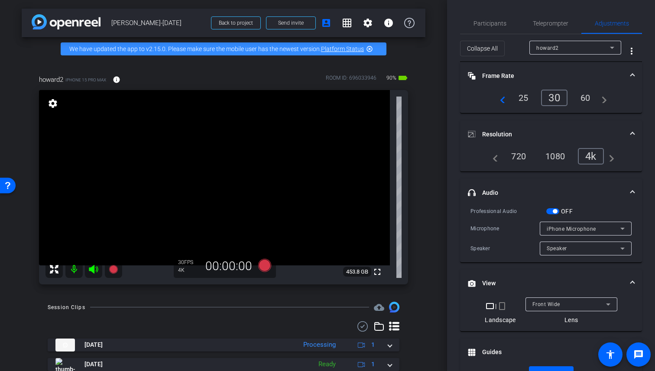
click at [563, 225] on div "iPhone Microphone" at bounding box center [584, 229] width 74 height 11
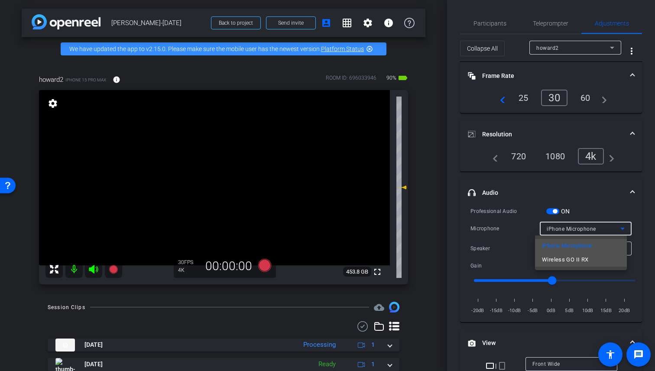
click at [563, 258] on span "Wireless GO II RX" at bounding box center [565, 260] width 46 height 10
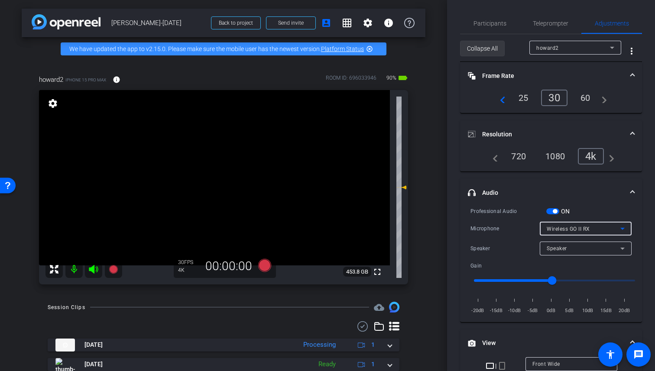
click at [497, 50] on span "Collapse All" at bounding box center [482, 48] width 31 height 16
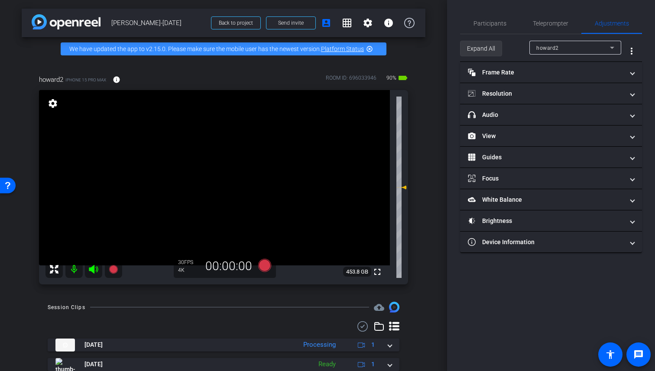
click at [497, 50] on span at bounding box center [481, 48] width 41 height 21
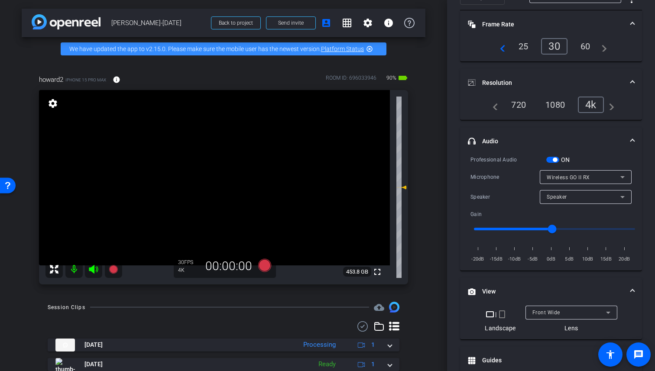
scroll to position [62, 0]
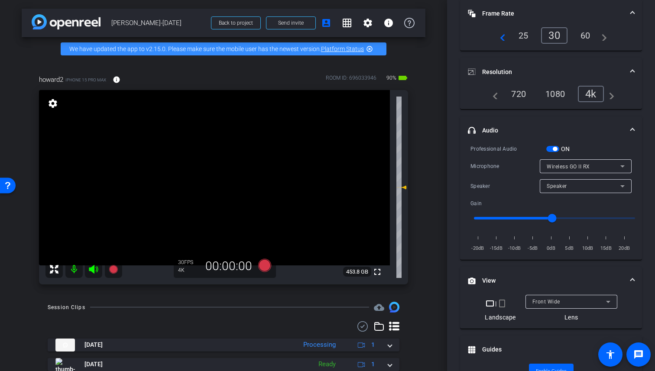
click at [501, 299] on mat-icon "crop_portrait" at bounding box center [502, 304] width 10 height 10
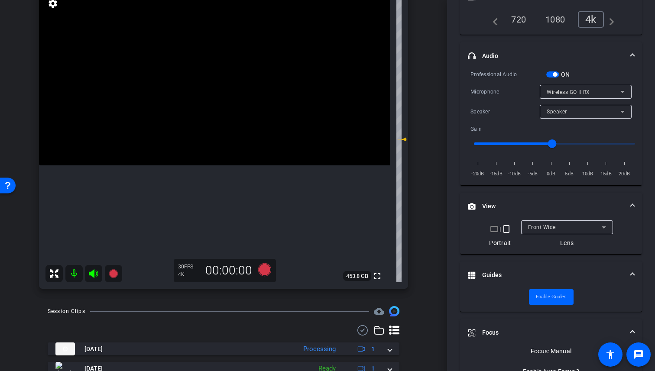
scroll to position [0, 0]
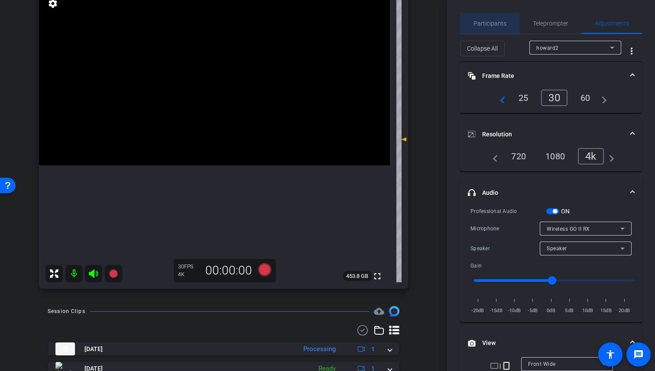
click at [506, 21] on div "Participants" at bounding box center [489, 23] width 59 height 21
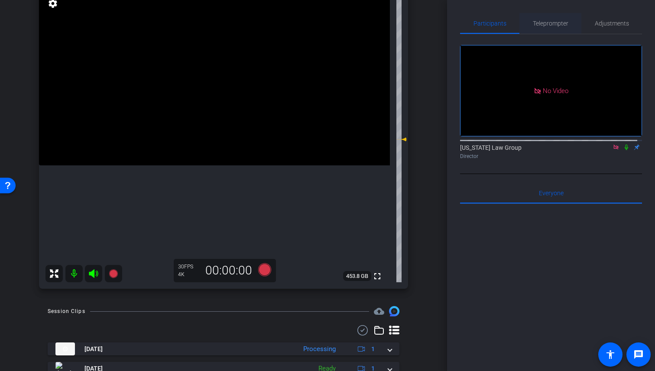
click at [539, 23] on span "Teleprompter" at bounding box center [551, 23] width 36 height 6
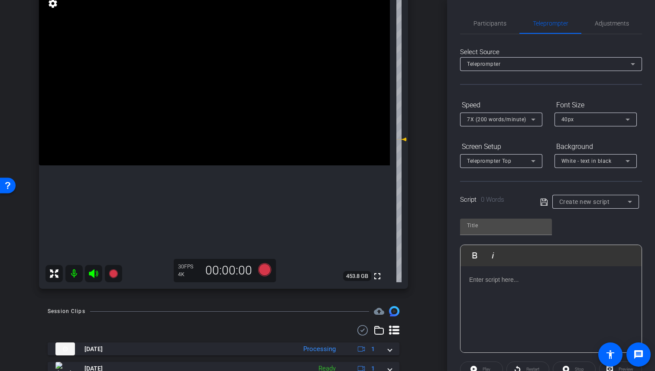
click at [584, 195] on div "Create new script" at bounding box center [596, 202] width 73 height 14
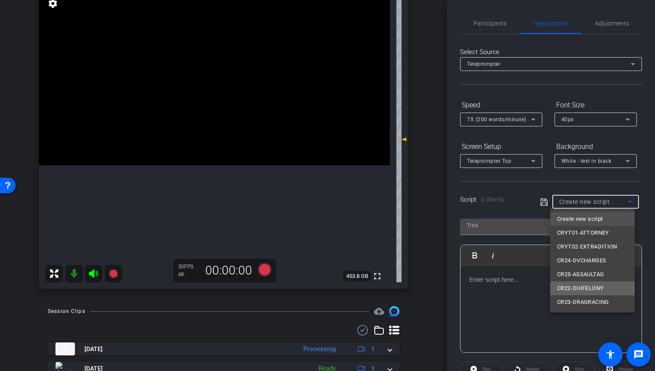
click at [598, 291] on span "CR22-DUIFELONY" at bounding box center [580, 288] width 46 height 10
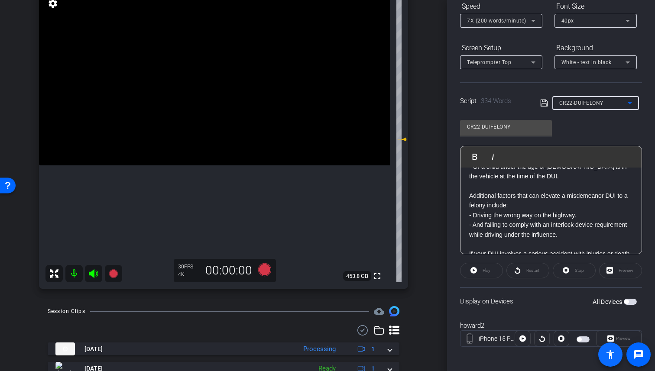
scroll to position [102, 0]
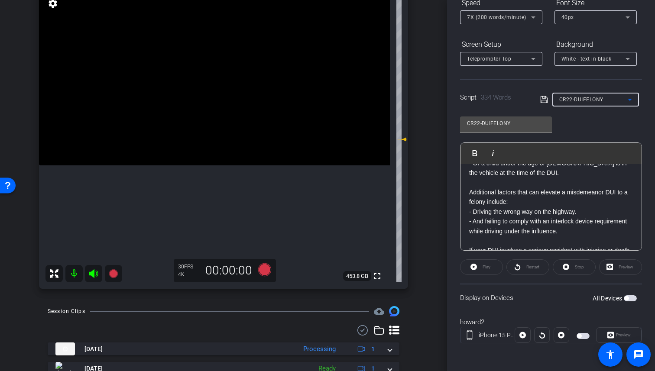
click at [625, 328] on div "Preview" at bounding box center [619, 336] width 46 height 16
click at [622, 334] on div "Preview" at bounding box center [619, 336] width 46 height 16
click at [633, 293] on div "Display on Devices All Devices" at bounding box center [551, 298] width 182 height 28
click at [629, 301] on span "button" at bounding box center [630, 299] width 13 height 6
click at [616, 338] on span "Preview" at bounding box center [623, 335] width 15 height 5
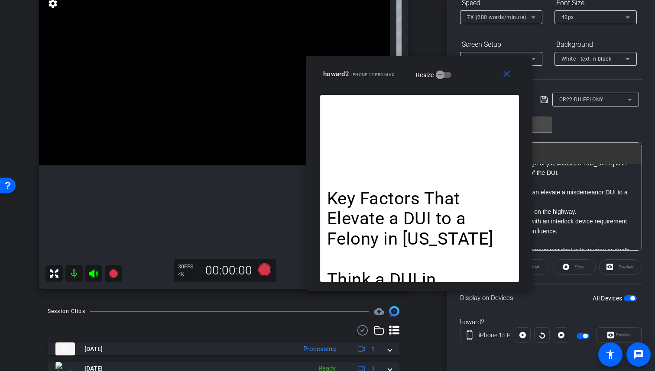
drag, startPoint x: 363, startPoint y: 101, endPoint x: 451, endPoint y: 90, distance: 88.7
click at [455, 89] on div "close howard2 iPhone 15 Pro Max Resize" at bounding box center [419, 75] width 226 height 39
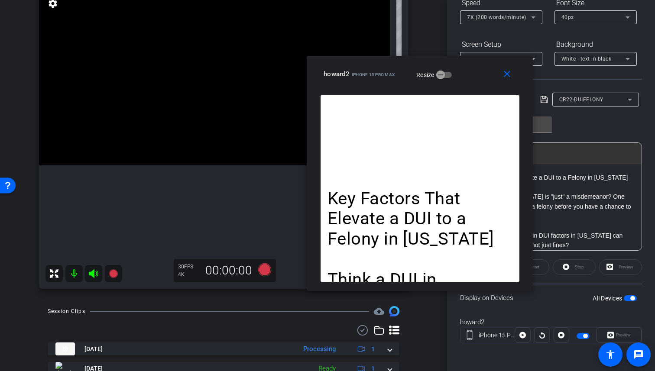
scroll to position [0, 0]
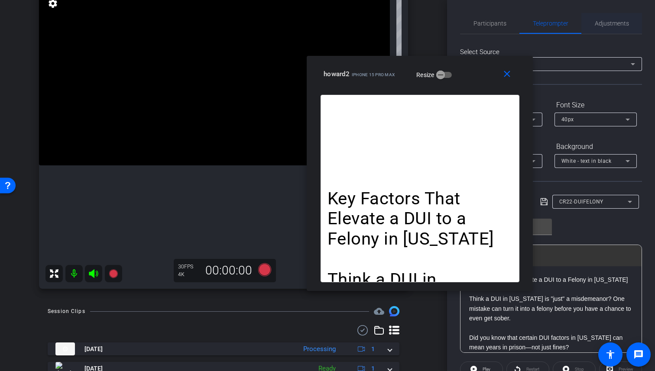
click at [609, 26] on span "Adjustments" at bounding box center [612, 23] width 34 height 6
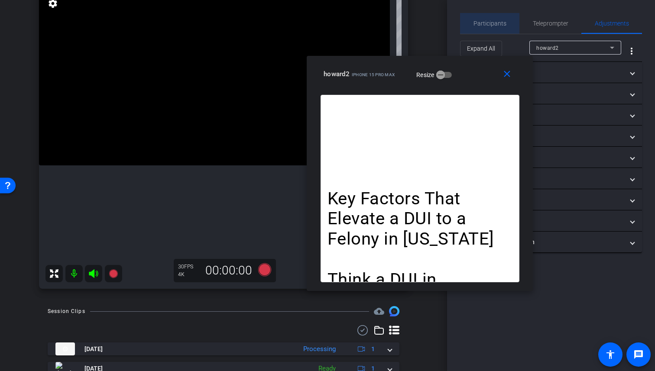
click at [512, 20] on div "Participants" at bounding box center [489, 23] width 59 height 21
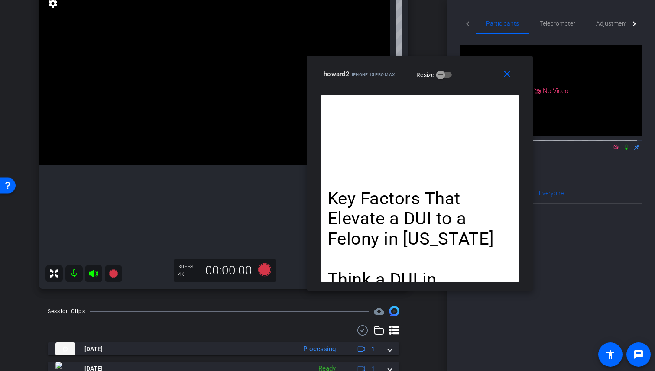
click at [94, 278] on icon at bounding box center [93, 274] width 9 height 9
click at [112, 278] on icon at bounding box center [113, 274] width 9 height 9
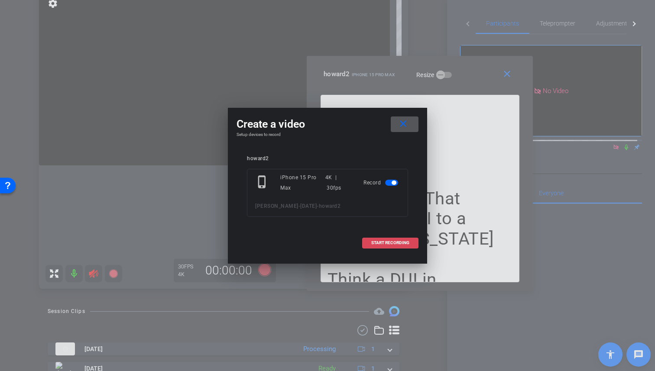
click at [394, 242] on span "START RECORDING" at bounding box center [390, 243] width 38 height 4
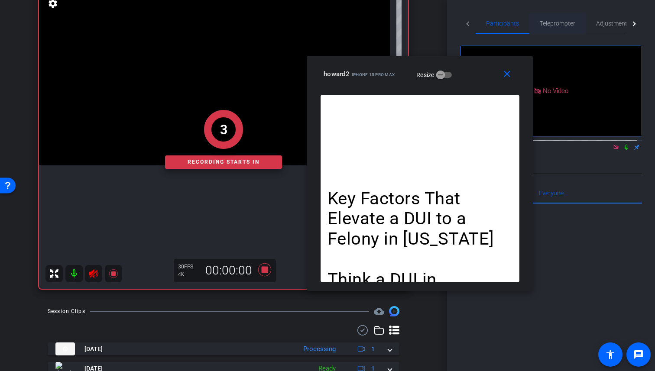
click at [561, 24] on span "Teleprompter" at bounding box center [558, 23] width 36 height 6
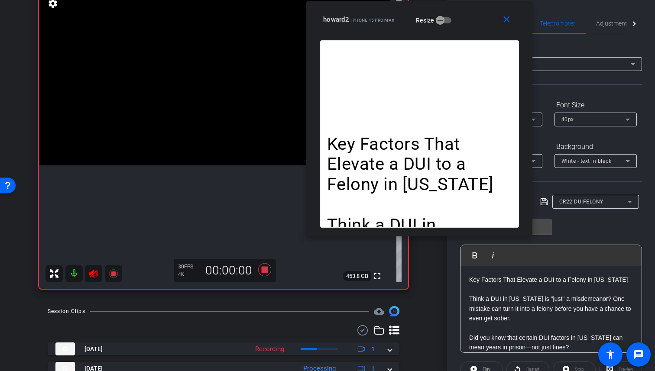
drag, startPoint x: 479, startPoint y: 80, endPoint x: 479, endPoint y: 26, distance: 54.6
click at [479, 26] on div "howard2 iPhone 15 Pro Max Resize" at bounding box center [422, 20] width 199 height 16
click at [91, 278] on icon at bounding box center [93, 274] width 9 height 9
click at [113, 278] on icon at bounding box center [113, 274] width 9 height 9
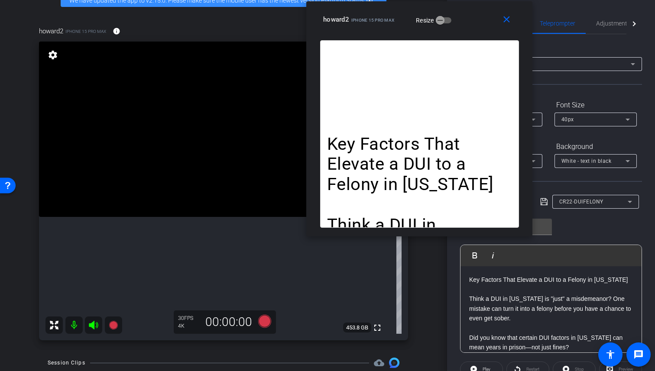
scroll to position [68, 0]
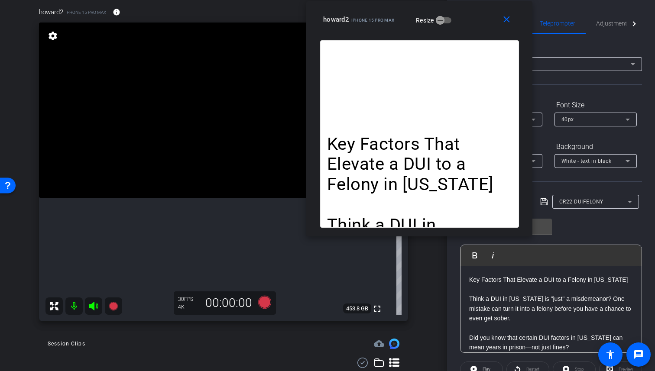
click at [95, 312] on icon at bounding box center [93, 306] width 10 height 10
click at [116, 311] on icon at bounding box center [113, 306] width 9 height 9
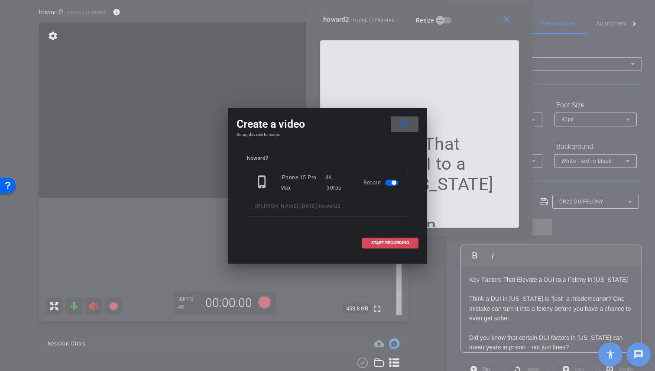
click at [371, 247] on span at bounding box center [390, 243] width 55 height 21
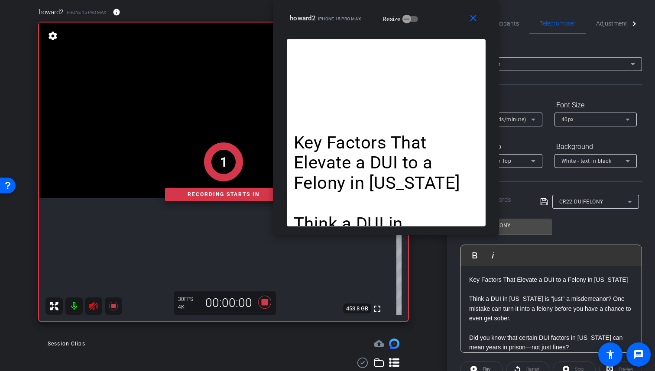
drag, startPoint x: 460, startPoint y: 29, endPoint x: 432, endPoint y: 0, distance: 40.5
click at [432, 0] on div "close howard2 iPhone 15 Pro Max Resize" at bounding box center [386, 19] width 226 height 39
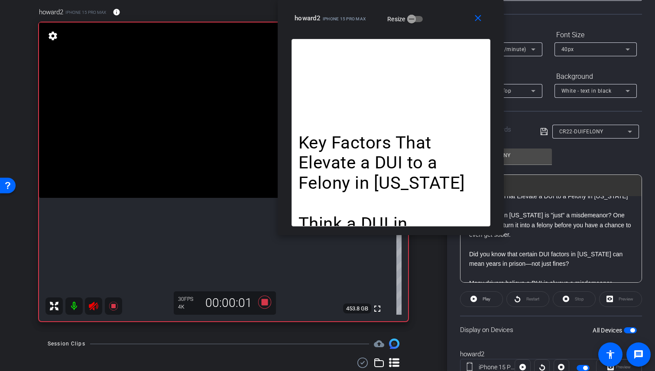
scroll to position [102, 0]
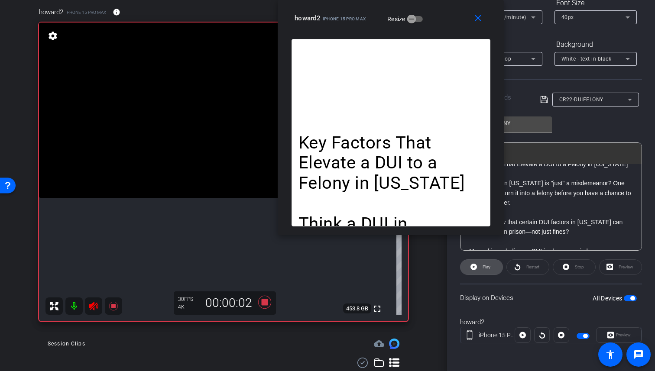
click at [488, 265] on span "Play" at bounding box center [487, 267] width 8 height 5
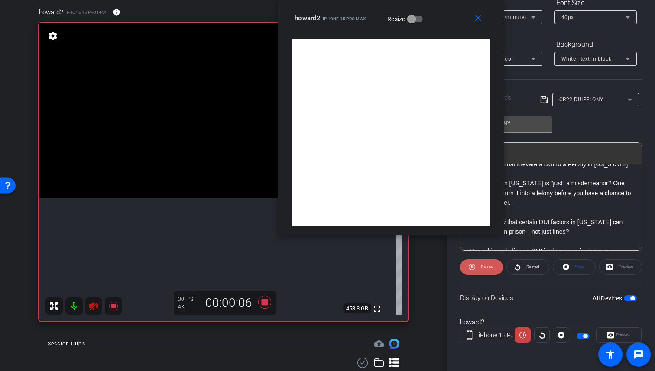
click at [485, 267] on span "Pause" at bounding box center [487, 267] width 12 height 5
click at [485, 267] on span "Play" at bounding box center [487, 267] width 8 height 5
click at [485, 267] on span "Pause" at bounding box center [487, 267] width 12 height 5
click at [485, 267] on span "Play" at bounding box center [487, 267] width 8 height 5
click at [485, 267] on span "Pause" at bounding box center [487, 267] width 12 height 5
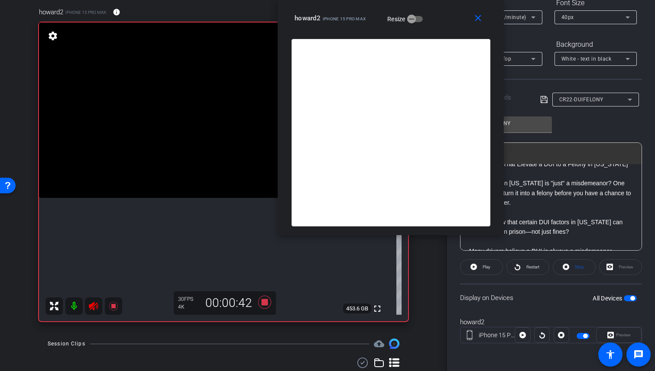
click at [485, 267] on span "Play" at bounding box center [487, 267] width 8 height 5
click at [485, 267] on span "Pause" at bounding box center [487, 267] width 12 height 5
click at [485, 267] on span "Play" at bounding box center [487, 267] width 8 height 5
click at [485, 267] on span "Pause" at bounding box center [487, 267] width 12 height 5
click at [485, 267] on span "Play" at bounding box center [487, 267] width 8 height 5
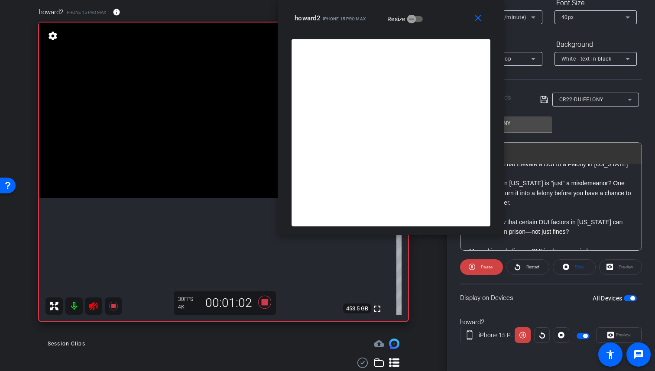
click at [485, 267] on span "Pause" at bounding box center [487, 267] width 12 height 5
click at [485, 267] on span "Play" at bounding box center [487, 267] width 8 height 5
click at [485, 267] on span "Pause" at bounding box center [487, 267] width 12 height 5
click at [485, 267] on span "Play" at bounding box center [487, 267] width 8 height 5
click at [485, 267] on span "Pause" at bounding box center [487, 267] width 12 height 5
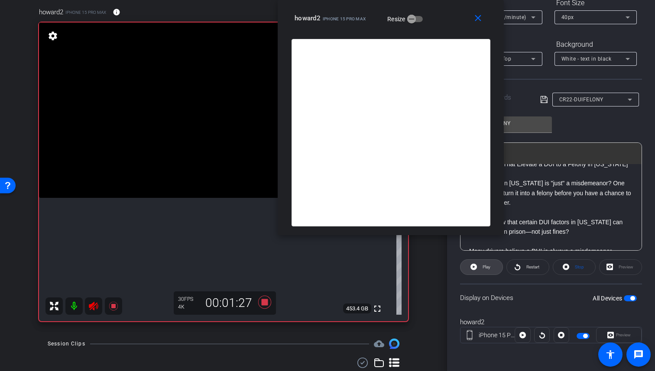
click at [485, 267] on span "Play" at bounding box center [487, 267] width 8 height 5
click at [485, 267] on span "Pause" at bounding box center [487, 267] width 12 height 5
click at [485, 267] on span "Play" at bounding box center [487, 267] width 8 height 5
click at [485, 267] on span "Pause" at bounding box center [487, 267] width 12 height 5
click at [485, 267] on span "Play" at bounding box center [487, 267] width 8 height 5
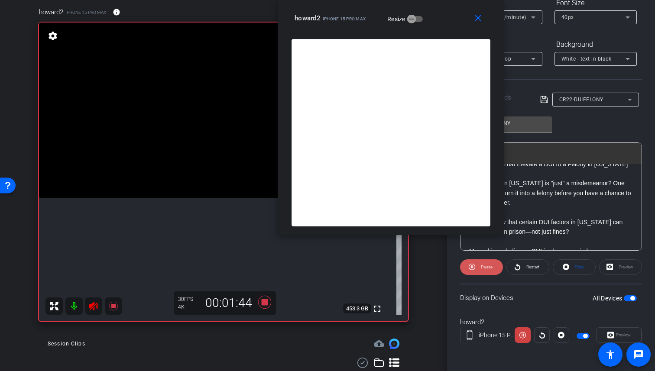
click at [485, 267] on span "Pause" at bounding box center [487, 267] width 12 height 5
click at [485, 267] on span "Play" at bounding box center [487, 267] width 8 height 5
click at [485, 267] on span "Pause" at bounding box center [487, 267] width 12 height 5
click at [485, 267] on span "Play" at bounding box center [487, 267] width 8 height 5
click at [485, 267] on span "Pause" at bounding box center [487, 267] width 12 height 5
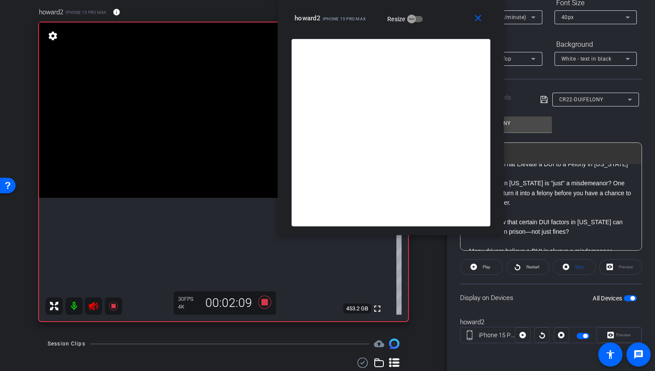
click at [485, 267] on span "Play" at bounding box center [487, 267] width 8 height 5
click at [485, 267] on span "Pause" at bounding box center [487, 267] width 12 height 5
click at [580, 269] on span "Stop" at bounding box center [579, 267] width 9 height 5
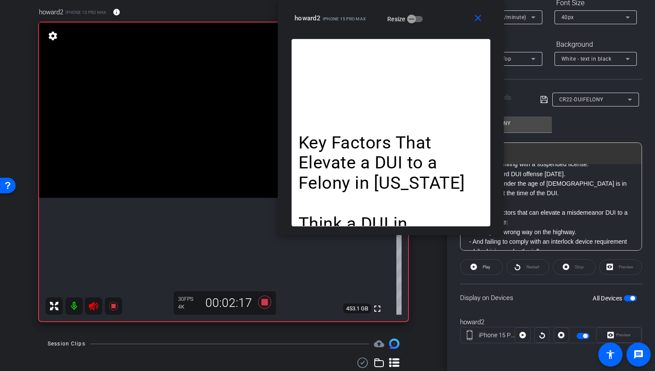
scroll to position [317, 0]
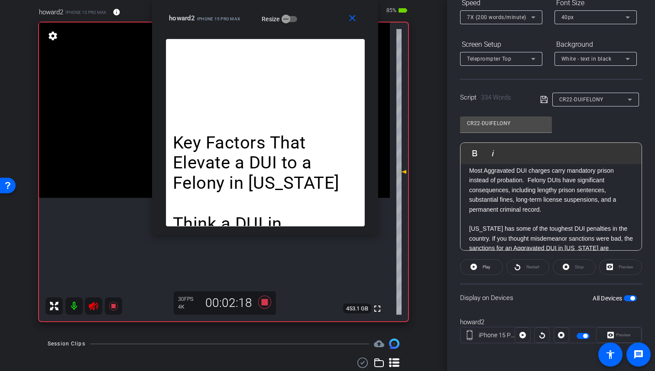
drag, startPoint x: 346, startPoint y: 27, endPoint x: 319, endPoint y: 25, distance: 27.8
click at [319, 25] on div "close howard2 iPhone 15 Pro Max Resize" at bounding box center [265, 19] width 226 height 39
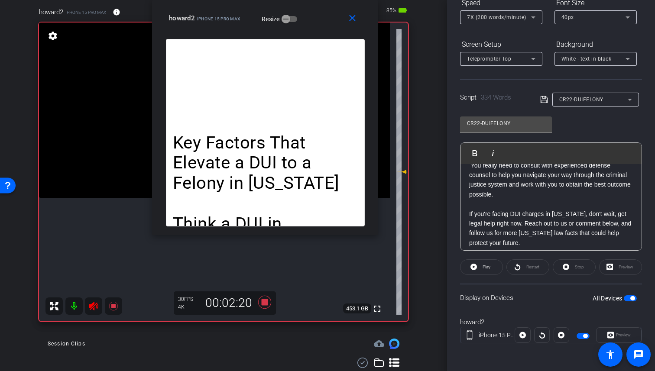
scroll to position [436, 0]
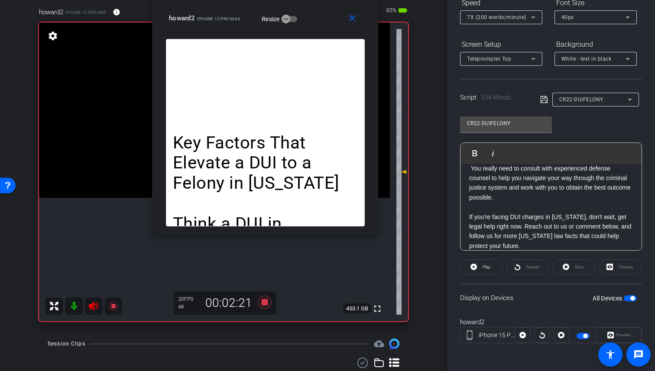
click at [96, 310] on icon at bounding box center [93, 306] width 10 height 10
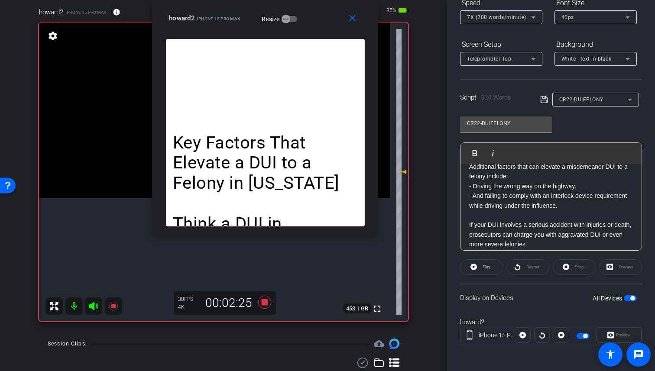
scroll to position [0, 0]
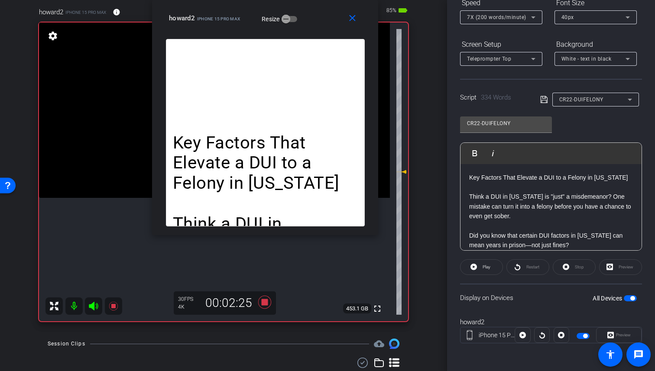
drag, startPoint x: 532, startPoint y: 195, endPoint x: 424, endPoint y: 132, distance: 124.9
click at [421, 127] on div "arrow_back Howard-July2025 Back to project Send invite account_box grid_on sett…" at bounding box center [327, 185] width 655 height 371
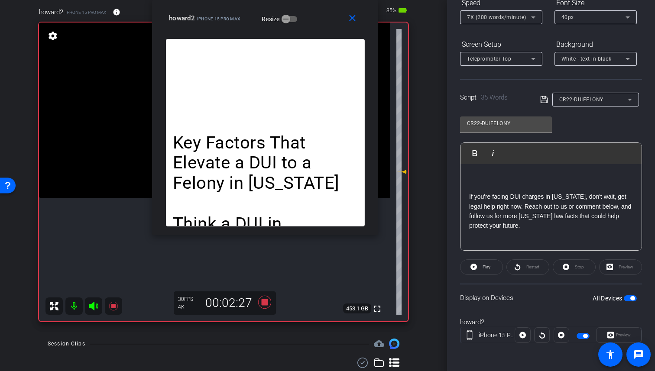
click at [582, 267] on div "Stop" at bounding box center [574, 268] width 43 height 16
click at [524, 203] on p "If you're facing DUI charges in [US_STATE], don't wait, get legal help right no…" at bounding box center [551, 211] width 164 height 39
click at [489, 188] on p at bounding box center [551, 187] width 164 height 10
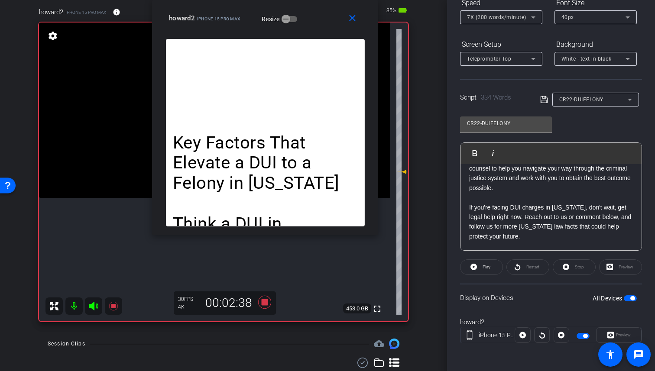
scroll to position [91, 0]
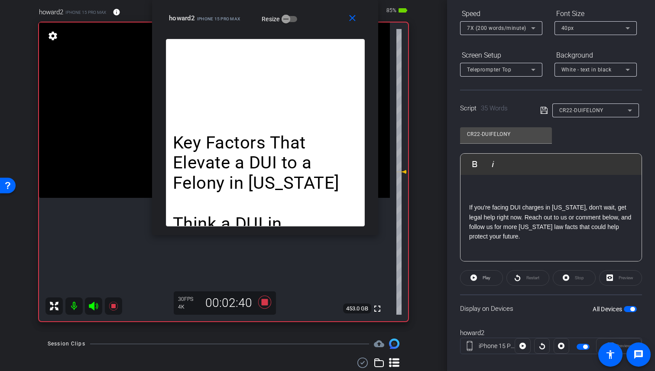
click at [561, 279] on div "Stop" at bounding box center [574, 278] width 43 height 16
click at [477, 282] on span at bounding box center [482, 278] width 42 height 21
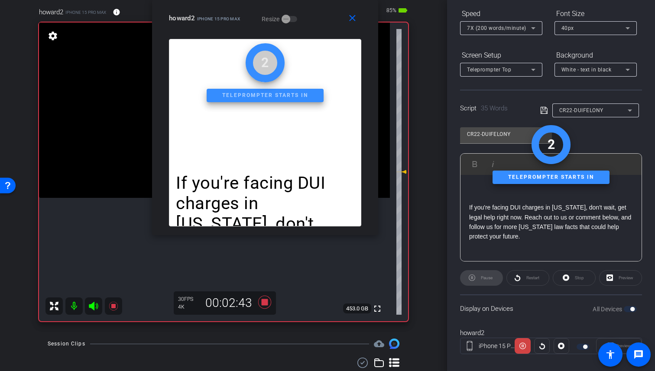
click at [88, 314] on mat-icon at bounding box center [93, 306] width 17 height 17
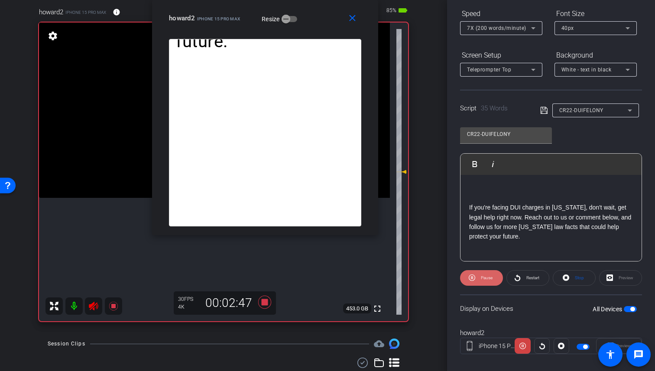
click at [484, 276] on span "Pause" at bounding box center [487, 278] width 12 height 5
click at [484, 276] on span "Play" at bounding box center [487, 278] width 8 height 5
click at [484, 276] on span "Pause" at bounding box center [487, 278] width 12 height 5
click at [95, 312] on icon at bounding box center [93, 306] width 10 height 10
click at [566, 277] on icon at bounding box center [566, 278] width 7 height 7
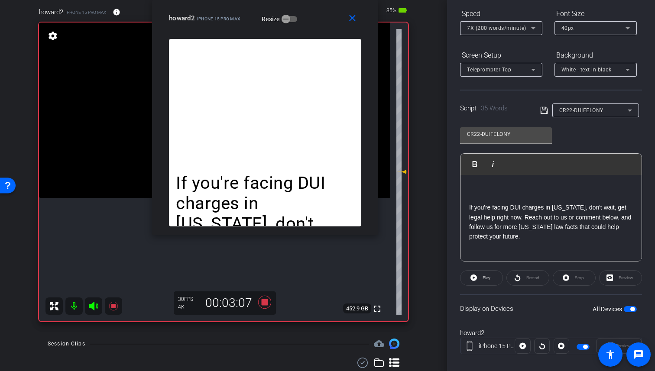
click at [624, 309] on span "button" at bounding box center [630, 309] width 13 height 6
click at [627, 307] on span "button" at bounding box center [630, 309] width 13 height 6
click at [94, 312] on icon at bounding box center [93, 306] width 10 height 10
click at [489, 280] on span "Play" at bounding box center [487, 278] width 8 height 5
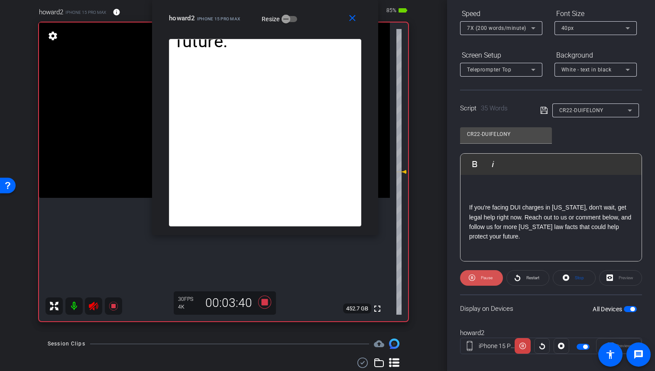
click at [489, 280] on span "Pause" at bounding box center [487, 278] width 12 height 5
click at [113, 311] on icon at bounding box center [113, 306] width 9 height 9
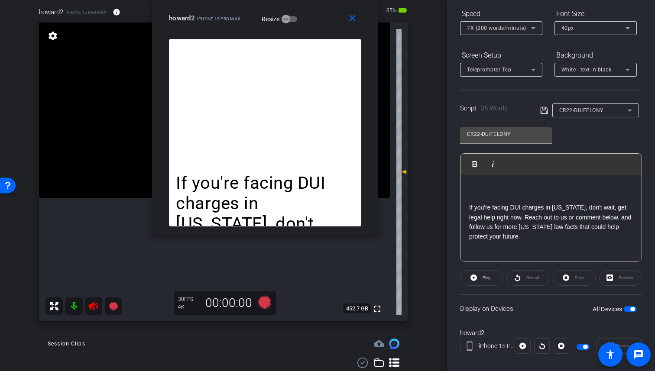
click at [94, 312] on icon at bounding box center [93, 306] width 10 height 10
click at [594, 112] on span "CR22-DUIFELONY" at bounding box center [582, 110] width 44 height 6
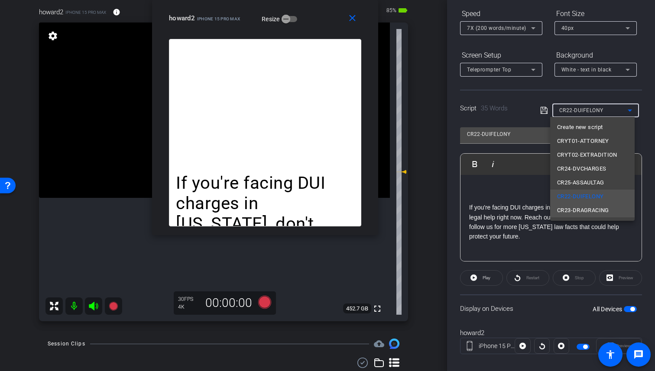
click at [613, 213] on mat-option "CR23-DRAGRACING" at bounding box center [592, 211] width 85 height 14
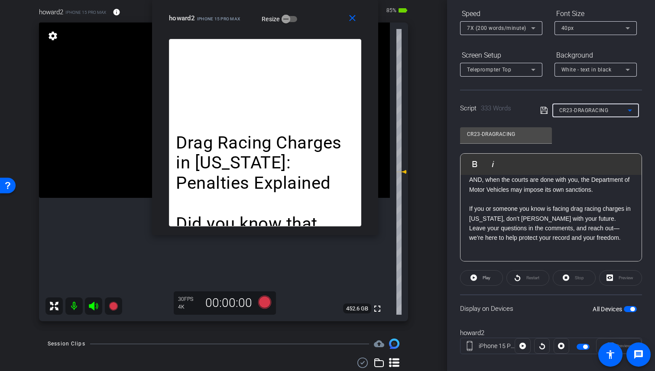
scroll to position [445, 0]
click at [631, 309] on span "button" at bounding box center [633, 309] width 4 height 4
click at [628, 310] on span "button" at bounding box center [630, 309] width 13 height 6
click at [92, 311] on icon at bounding box center [93, 306] width 9 height 9
click at [111, 311] on icon at bounding box center [113, 306] width 9 height 9
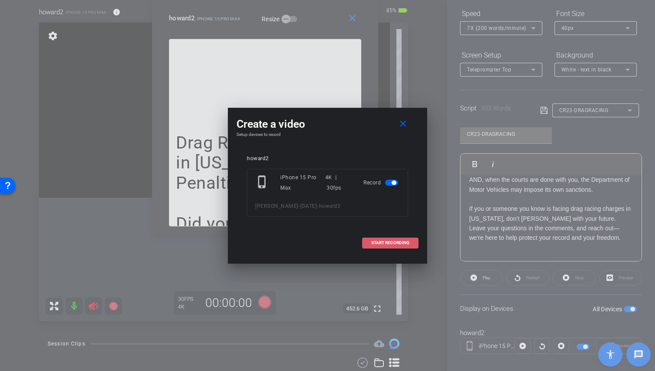
click at [385, 247] on span at bounding box center [390, 243] width 55 height 21
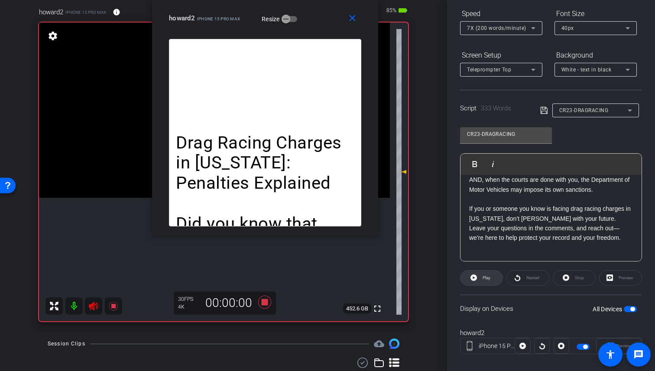
click at [483, 277] on span "Play" at bounding box center [487, 278] width 8 height 5
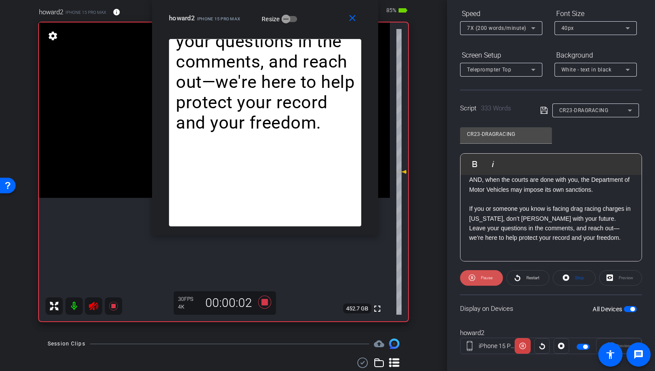
click at [483, 277] on span "Pause" at bounding box center [487, 278] width 12 height 5
click at [483, 277] on span "Play" at bounding box center [487, 278] width 8 height 5
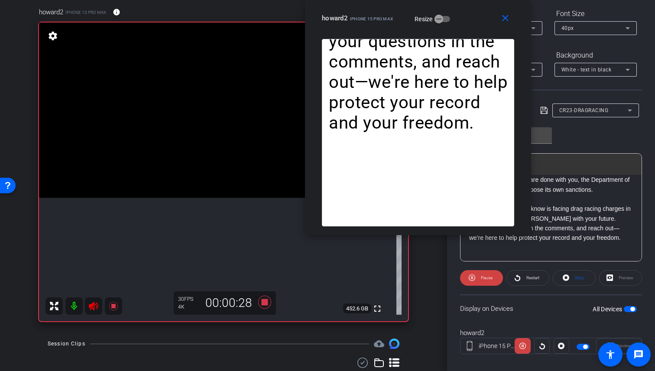
drag, startPoint x: 320, startPoint y: 20, endPoint x: 473, endPoint y: -14, distance: 156.8
click at [473, 0] on html "Accessibility Screen-Reader Guide, Feedback, and Issue Reporting | New window m…" at bounding box center [327, 185] width 655 height 371
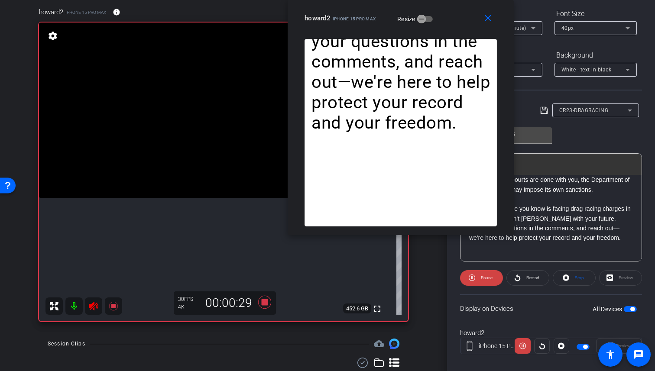
drag, startPoint x: 469, startPoint y: 20, endPoint x: 451, endPoint y: 10, distance: 20.4
click at [451, 10] on div "close howard2 iPhone 15 Pro Max Resize" at bounding box center [401, 19] width 226 height 39
click at [479, 280] on span "Pause" at bounding box center [486, 278] width 14 height 12
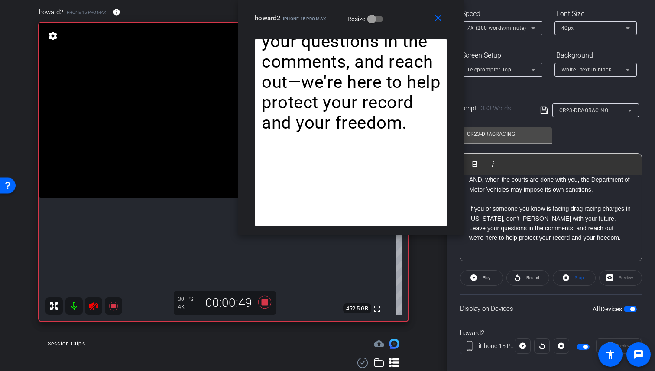
drag, startPoint x: 467, startPoint y: 31, endPoint x: 416, endPoint y: 29, distance: 51.2
click at [416, 29] on div "close howard2 iPhone 15 Pro Max Resize" at bounding box center [351, 19] width 226 height 39
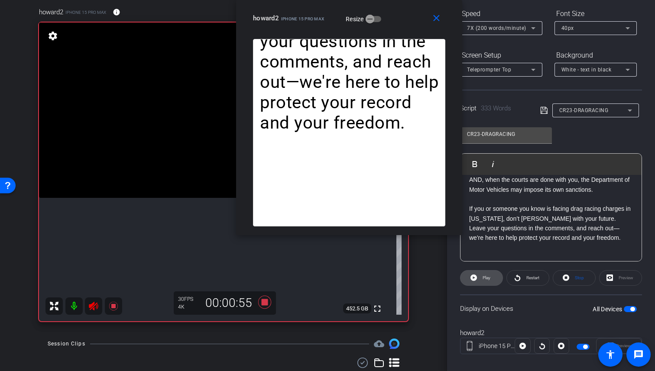
click at [474, 278] on icon at bounding box center [474, 278] width 7 height 7
click at [474, 278] on icon at bounding box center [472, 278] width 7 height 7
click at [474, 278] on icon at bounding box center [474, 278] width 7 height 7
click at [474, 278] on icon at bounding box center [472, 278] width 7 height 7
click at [474, 278] on icon at bounding box center [474, 278] width 7 height 7
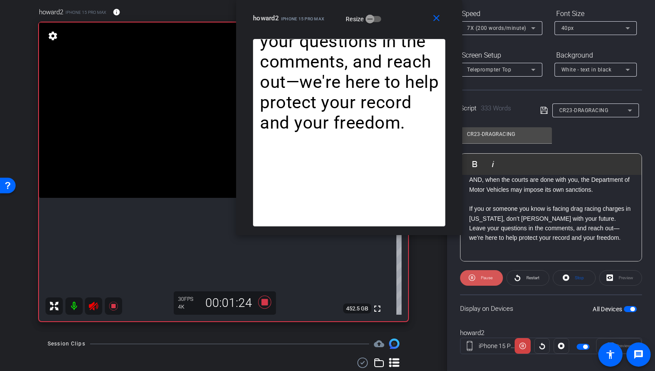
click at [474, 278] on icon at bounding box center [472, 278] width 7 height 7
click at [474, 278] on icon at bounding box center [474, 278] width 7 height 7
click at [474, 278] on icon at bounding box center [472, 278] width 7 height 7
click at [474, 278] on icon at bounding box center [474, 278] width 7 height 7
click at [474, 278] on icon at bounding box center [472, 278] width 7 height 7
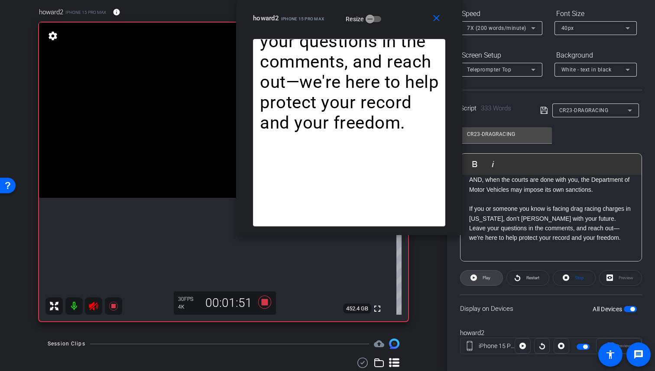
click at [474, 278] on icon at bounding box center [474, 278] width 7 height 7
click at [474, 278] on icon at bounding box center [472, 278] width 7 height 7
click at [474, 278] on icon at bounding box center [474, 278] width 7 height 7
click at [474, 278] on icon at bounding box center [472, 278] width 7 height 7
click at [115, 311] on icon at bounding box center [113, 306] width 9 height 9
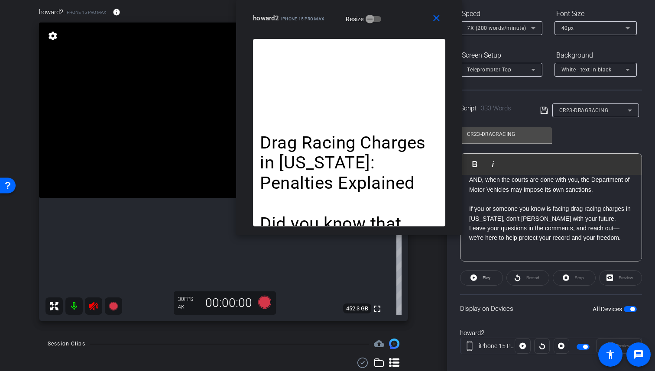
click at [96, 311] on icon at bounding box center [93, 306] width 9 height 9
click at [603, 112] on span "CR23-DRAGRACING" at bounding box center [584, 110] width 49 height 6
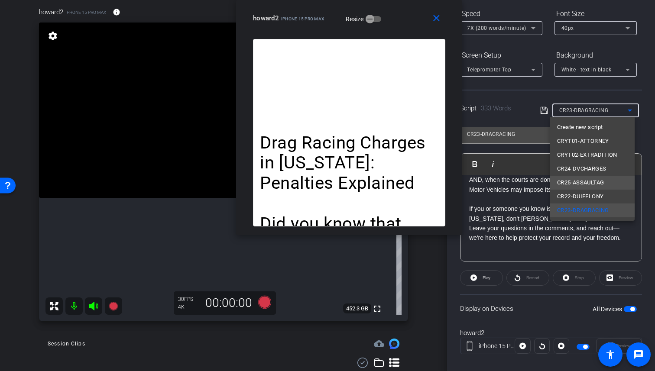
click at [612, 179] on mat-option "CR25-ASSAULTAG" at bounding box center [592, 183] width 85 height 14
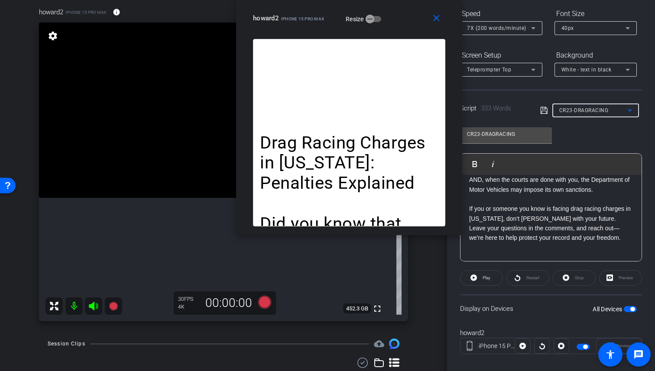
type input "CR25-ASSAULTAG"
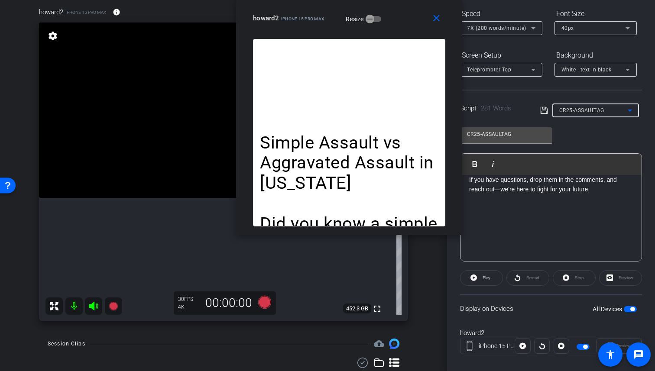
scroll to position [416, 0]
click at [606, 107] on div "CR25-ASSAULTAG" at bounding box center [594, 110] width 68 height 11
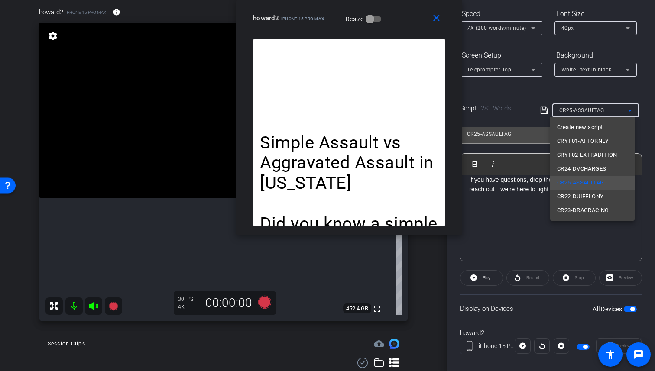
click at [391, 151] on div at bounding box center [327, 185] width 655 height 371
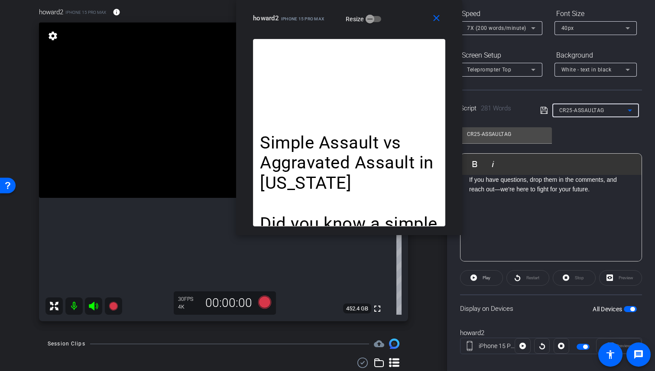
click at [598, 112] on span "CR25-ASSAULTAG" at bounding box center [582, 110] width 45 height 6
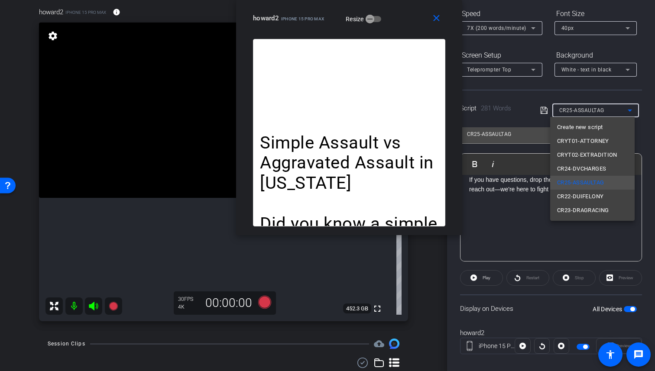
click at [541, 234] on div at bounding box center [327, 185] width 655 height 371
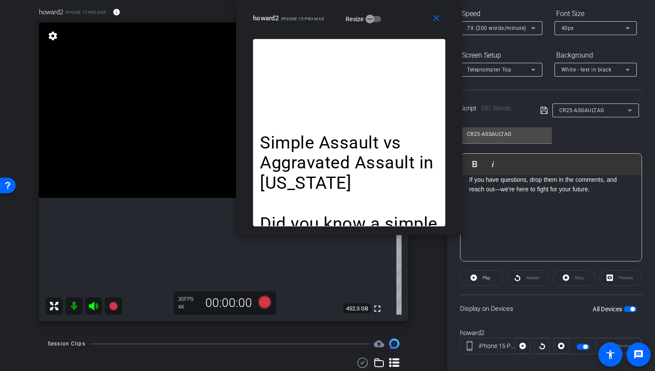
click at [601, 107] on div "CR25-ASSAULTAG" at bounding box center [594, 110] width 68 height 11
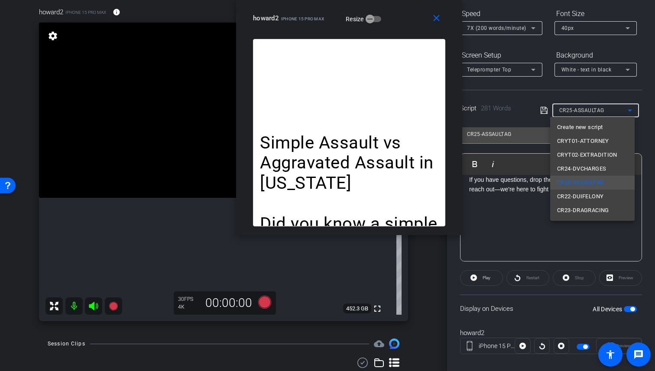
click at [506, 206] on div at bounding box center [327, 185] width 655 height 371
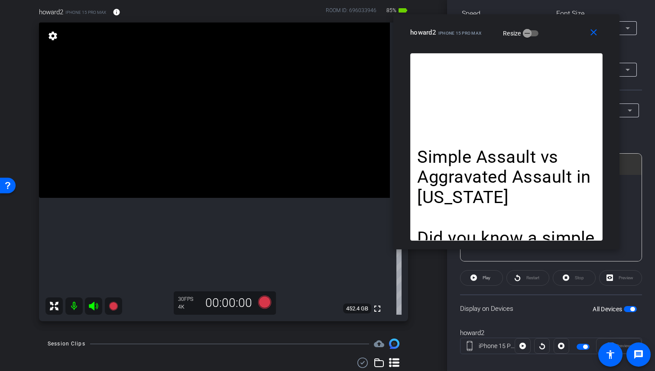
drag, startPoint x: 402, startPoint y: 29, endPoint x: 560, endPoint y: 43, distance: 158.8
click at [560, 43] on div "close howard2 iPhone 15 Pro Max Resize" at bounding box center [507, 33] width 226 height 39
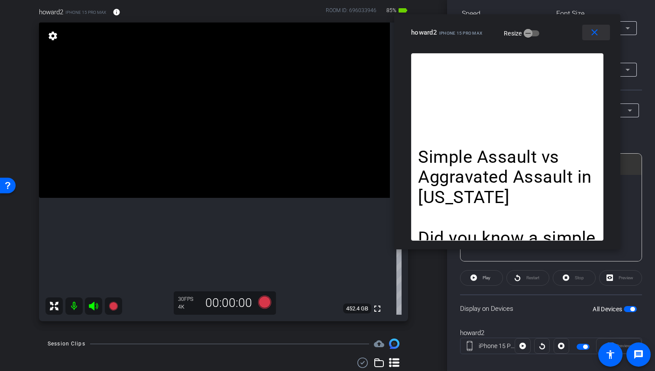
click at [594, 31] on mat-icon "close" at bounding box center [594, 32] width 11 height 11
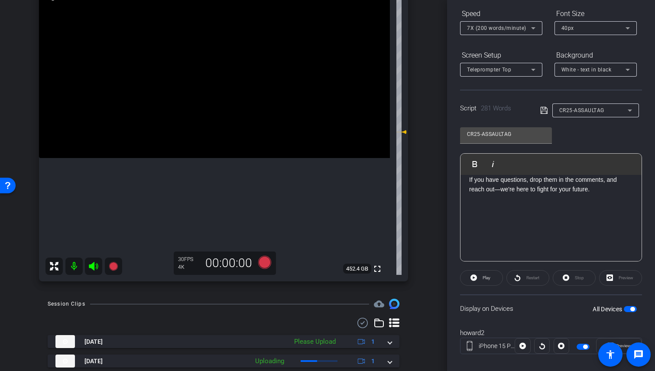
scroll to position [33, 0]
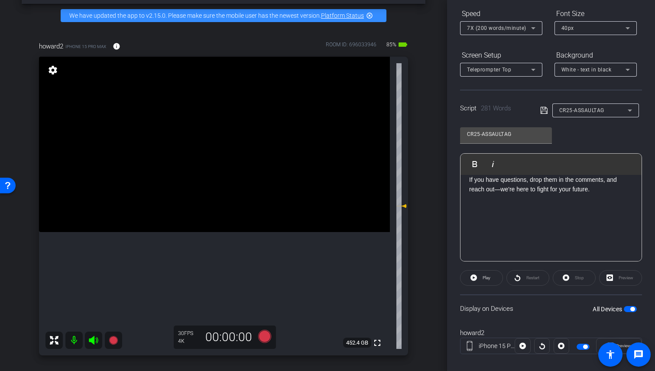
click at [436, 273] on div "arrow_back Howard-July2025 Back to project Send invite account_box grid_on sett…" at bounding box center [223, 152] width 447 height 371
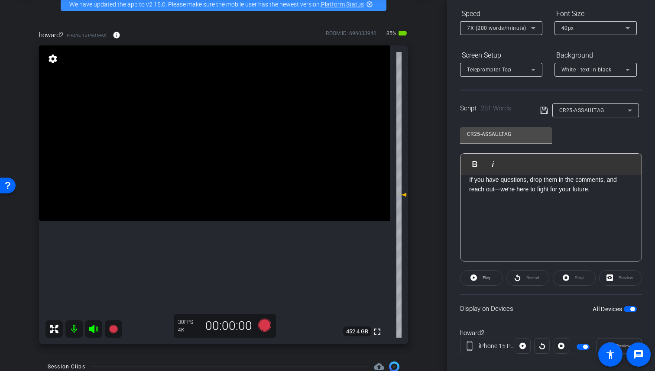
scroll to position [48, 0]
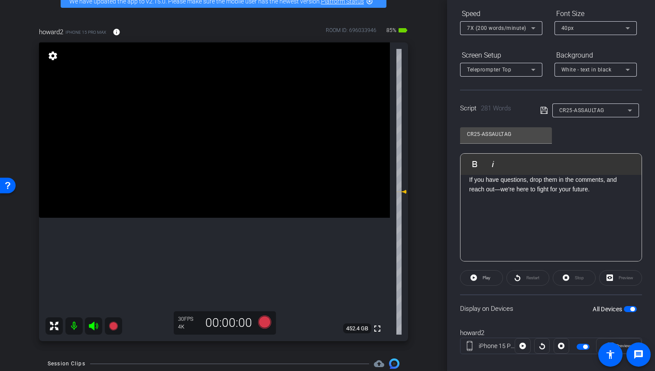
click at [428, 276] on div "arrow_back Howard-July2025 Back to project Send invite account_box grid_on sett…" at bounding box center [223, 137] width 447 height 371
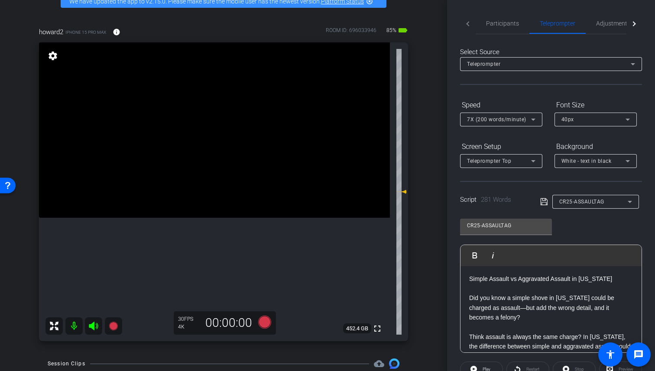
scroll to position [0, 0]
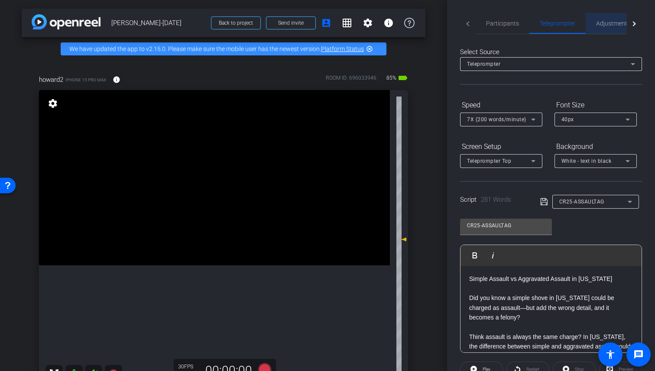
click at [618, 25] on span "Adjustments" at bounding box center [613, 23] width 34 height 6
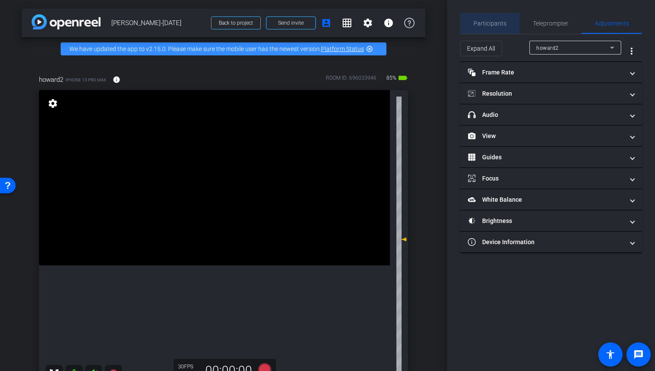
click at [497, 28] on span "Participants" at bounding box center [490, 23] width 33 height 21
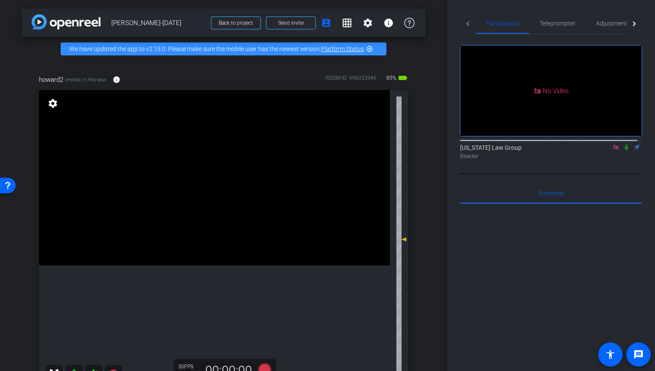
click at [613, 144] on icon at bounding box center [616, 147] width 7 height 6
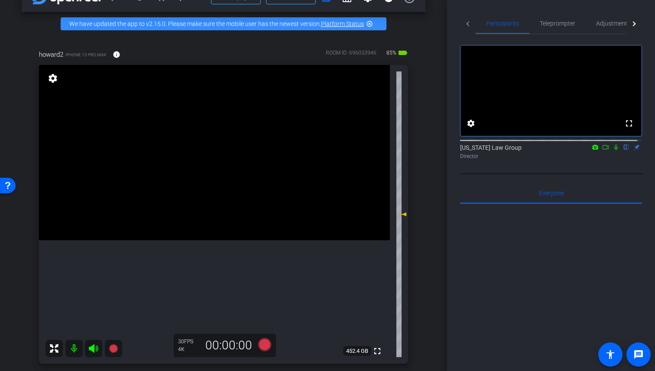
scroll to position [298, 0]
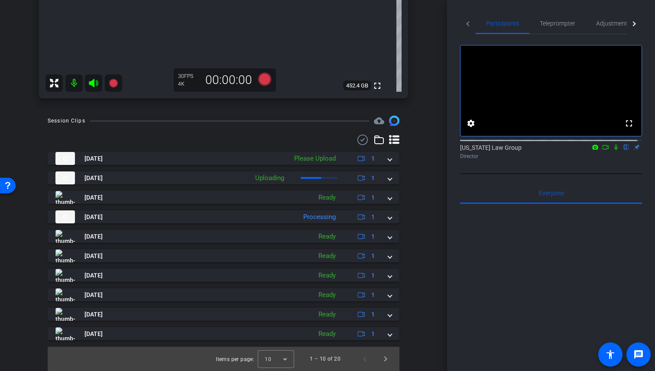
click at [592, 150] on icon at bounding box center [595, 147] width 7 height 6
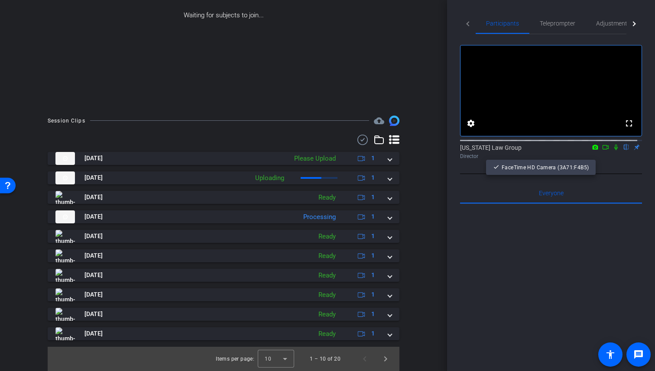
click at [601, 156] on div at bounding box center [327, 185] width 655 height 371
click at [602, 150] on icon at bounding box center [605, 147] width 7 height 6
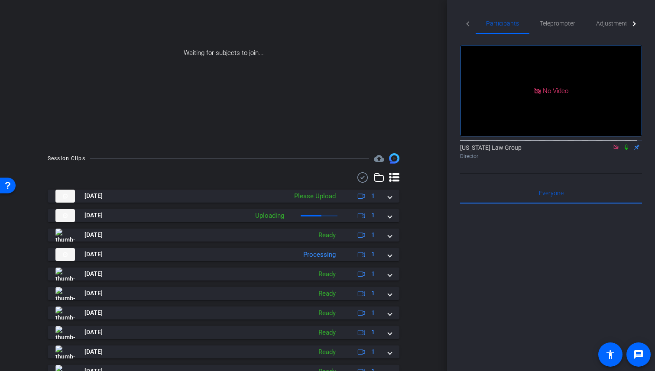
scroll to position [0, 0]
